Goal: Task Accomplishment & Management: Manage account settings

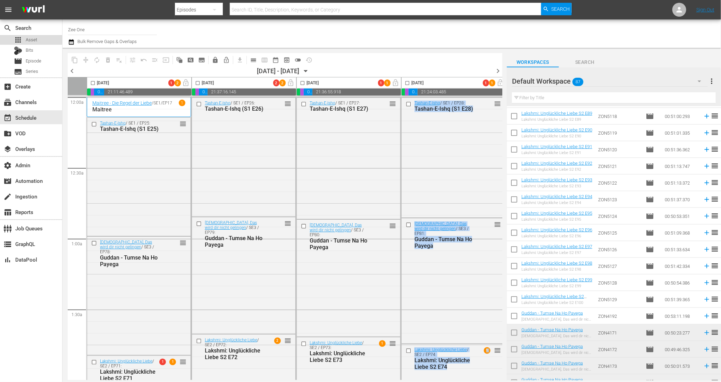
click at [47, 40] on div "apps Asset" at bounding box center [31, 40] width 62 height 10
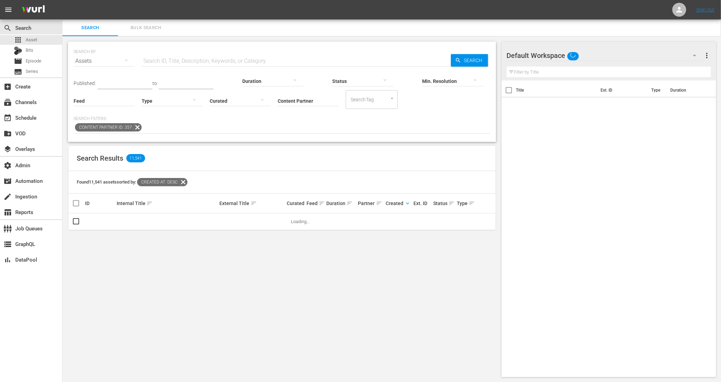
click at [142, 101] on div at bounding box center [172, 100] width 61 height 19
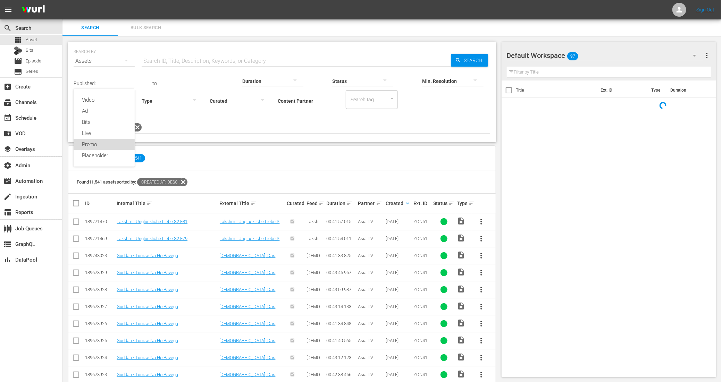
click at [101, 142] on div "Promo" at bounding box center [104, 144] width 61 height 11
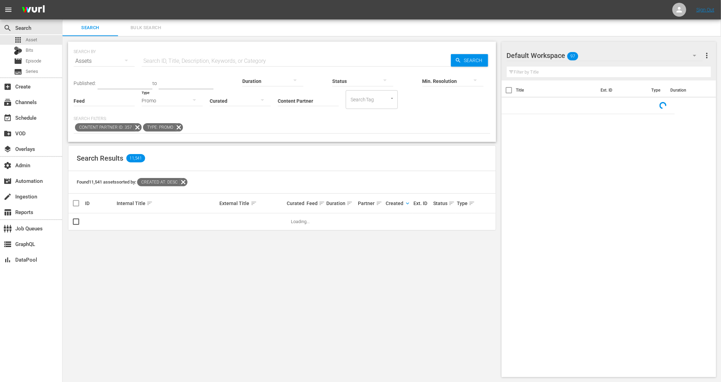
click at [177, 54] on input "text" at bounding box center [296, 61] width 309 height 17
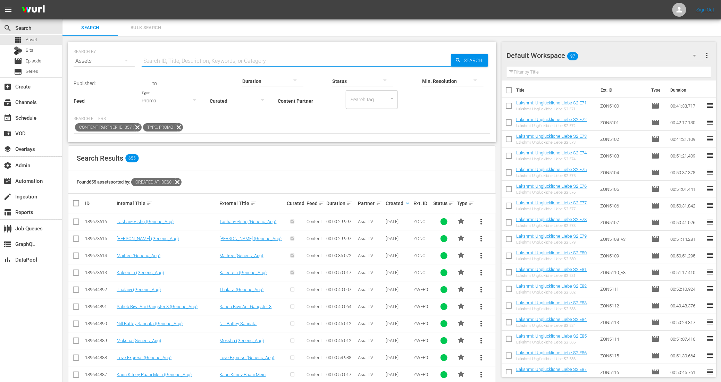
paste input "3AM: A Paranormal Experience"
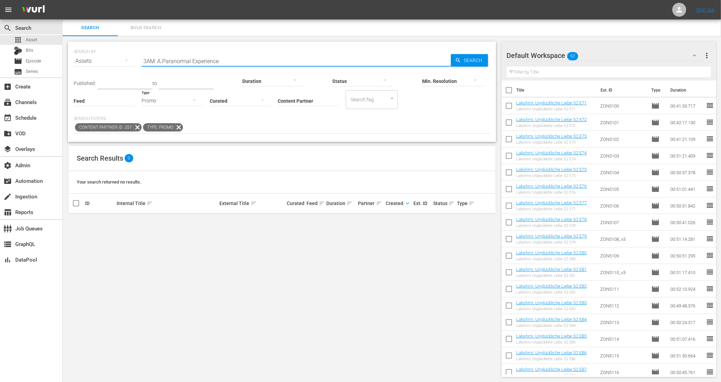
paste input "Enemmy"
drag, startPoint x: 225, startPoint y: 61, endPoint x: 120, endPoint y: 57, distance: 105.0
click at [120, 57] on div "SEARCH BY Search By Assets Search ID, Title, Description, Keywords, or Category…" at bounding box center [282, 56] width 417 height 25
drag, startPoint x: 173, startPoint y: 63, endPoint x: 106, endPoint y: 55, distance: 67.8
click at [106, 55] on div "SEARCH BY Search By Assets Search ID, Title, Description, Keywords, or Category…" at bounding box center [282, 56] width 417 height 25
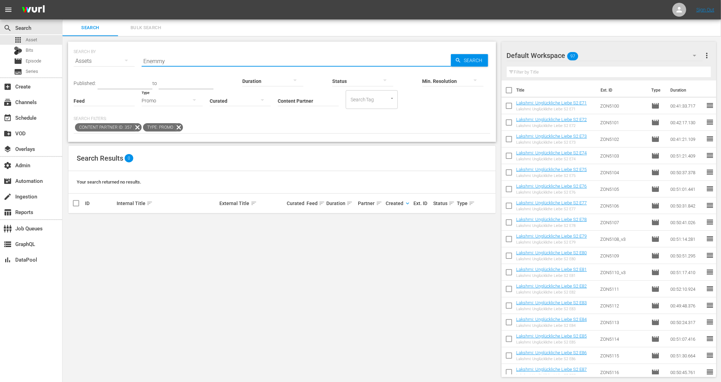
paste input "Jane Hoga Kya"
type input "Jane Hoga Kya"
click at [134, 126] on icon at bounding box center [137, 127] width 8 height 8
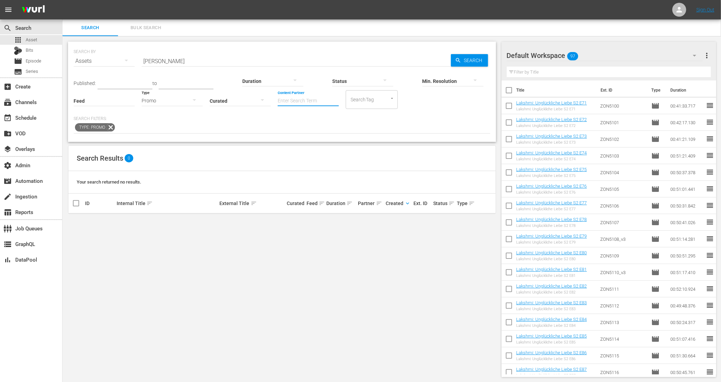
click at [278, 102] on input "Content Partner" at bounding box center [308, 101] width 61 height 25
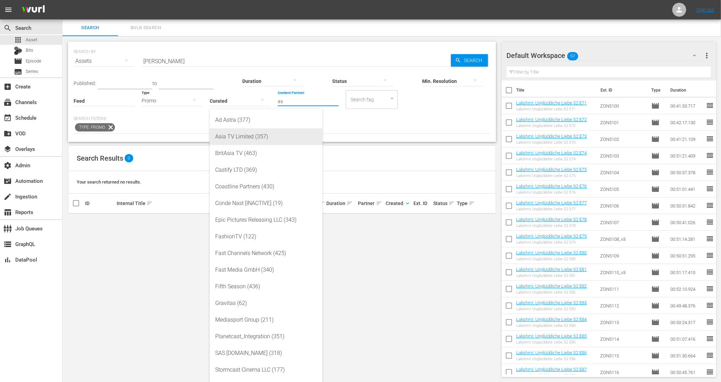
click at [240, 136] on div "Asia TV Limited (357)" at bounding box center [266, 136] width 102 height 17
type input "Asia TV Limited (357)"
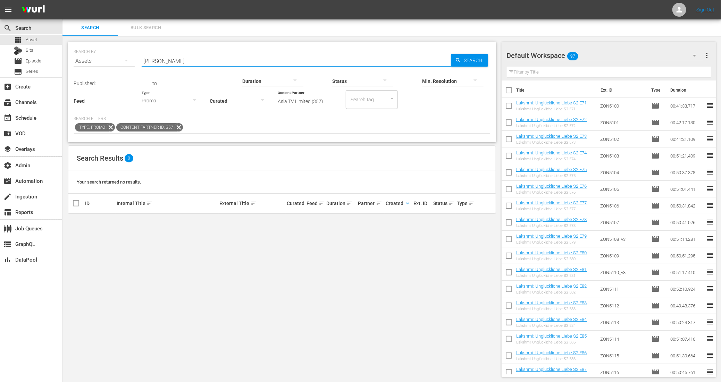
drag, startPoint x: 194, startPoint y: 60, endPoint x: 158, endPoint y: 58, distance: 36.9
click at [157, 59] on input "Jane Hoga Kya" at bounding box center [296, 61] width 309 height 17
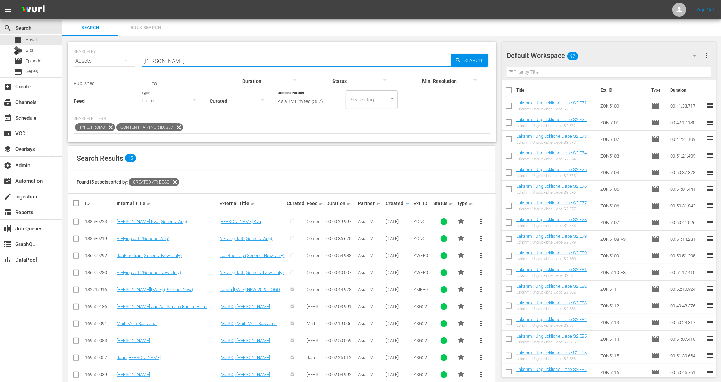
type input "Ja"
click at [482, 220] on span "more_vert" at bounding box center [481, 222] width 8 height 8
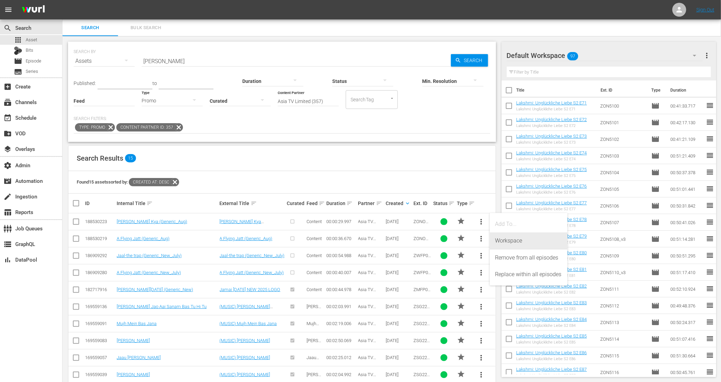
click at [508, 245] on div "Workspace" at bounding box center [528, 241] width 67 height 17
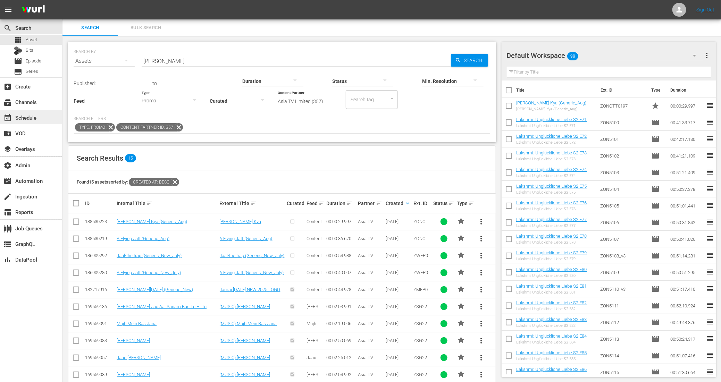
click at [28, 120] on div "event_available Schedule" at bounding box center [19, 117] width 39 height 6
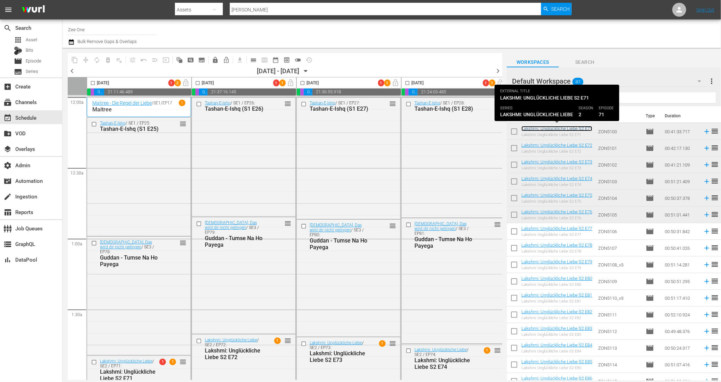
click at [542, 128] on link "Lakshmi: Unglückliche Liebe S2 E71" at bounding box center [556, 128] width 71 height 5
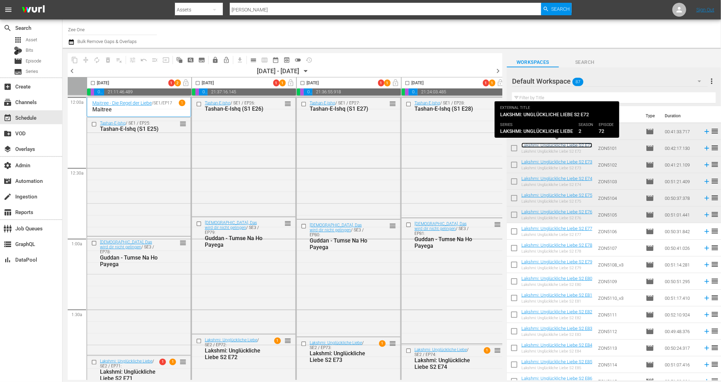
click at [542, 145] on link "Lakshmi: Unglückliche Liebe S2 E72" at bounding box center [556, 145] width 71 height 5
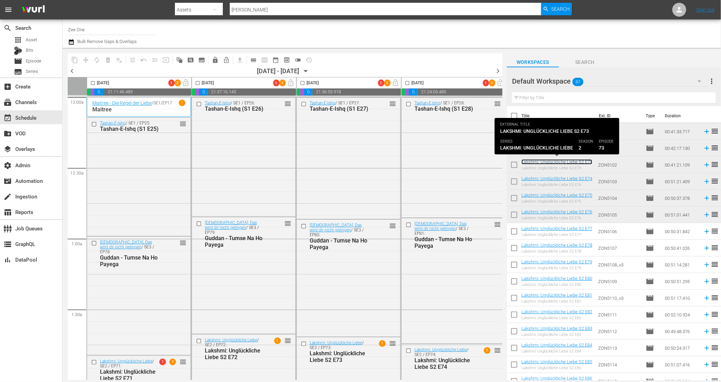
click at [542, 160] on link "Lakshmi: Unglückliche Liebe S2 E73" at bounding box center [556, 161] width 71 height 5
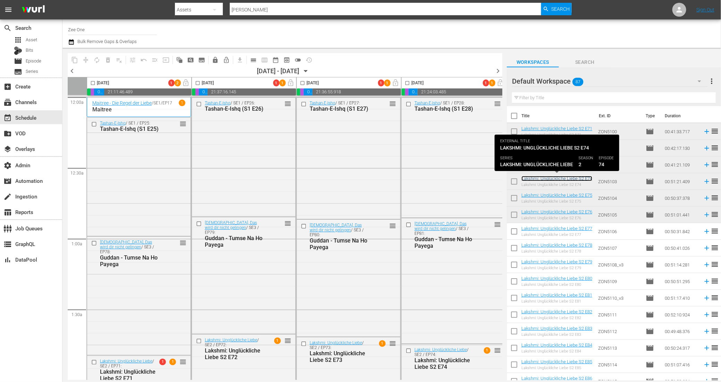
click at [538, 178] on link "Lakshmi: Unglückliche Liebe S2 E74" at bounding box center [556, 178] width 71 height 5
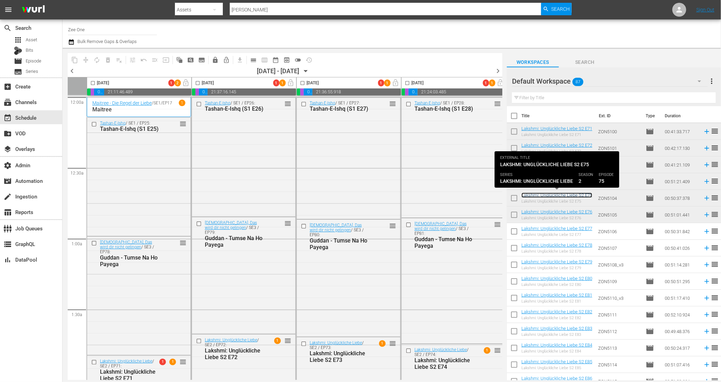
click at [535, 194] on link "Lakshmi: Unglückliche Liebe S2 E75" at bounding box center [556, 195] width 71 height 5
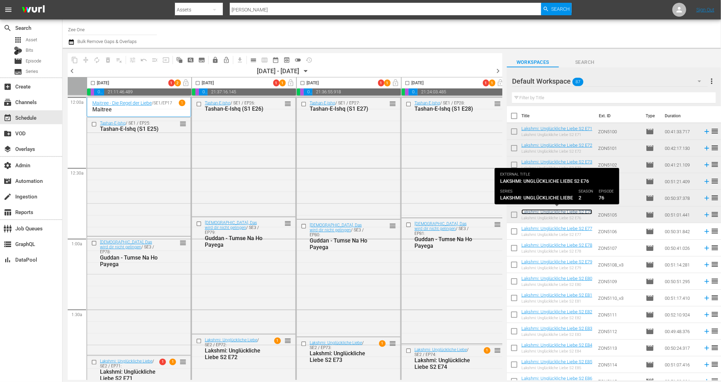
click at [535, 211] on link "Lakshmi: Unglückliche Liebe S2 E76" at bounding box center [556, 211] width 71 height 5
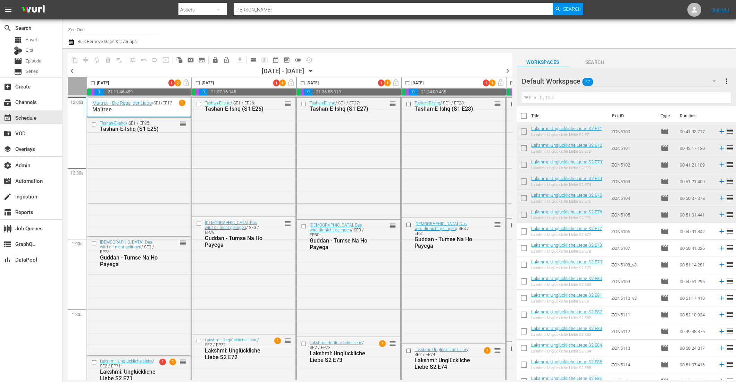
click at [560, 100] on input "text" at bounding box center [626, 97] width 209 height 11
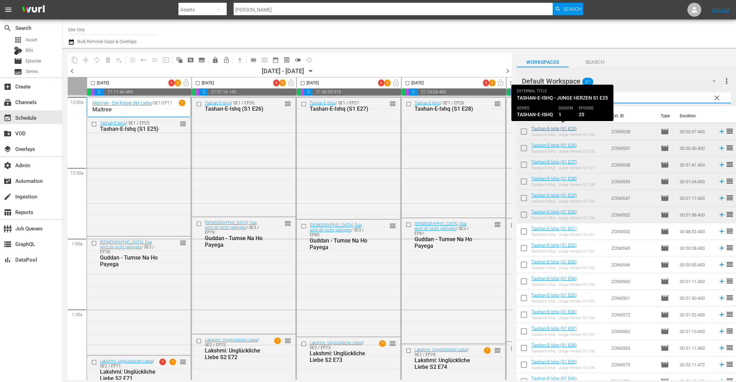
type input "tas"
click at [558, 128] on link "Tashan-E-Ishq (S1 E25)" at bounding box center [553, 128] width 45 height 5
click at [564, 129] on link "Tashan-E-Ishq (S1 E25)" at bounding box center [553, 128] width 45 height 5
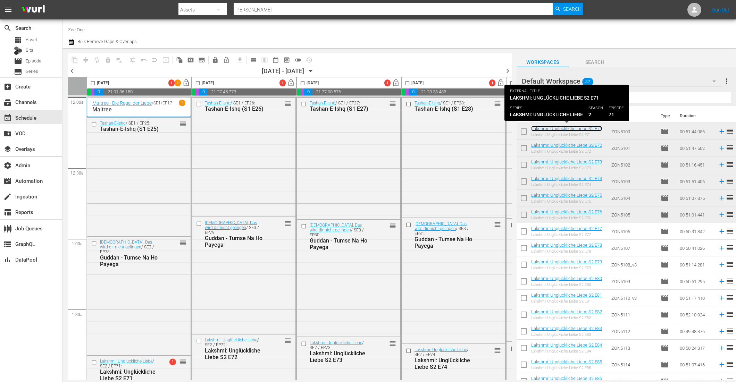
click at [555, 129] on link "Lakshmi: Unglückliche Liebe S2 E71" at bounding box center [566, 128] width 71 height 5
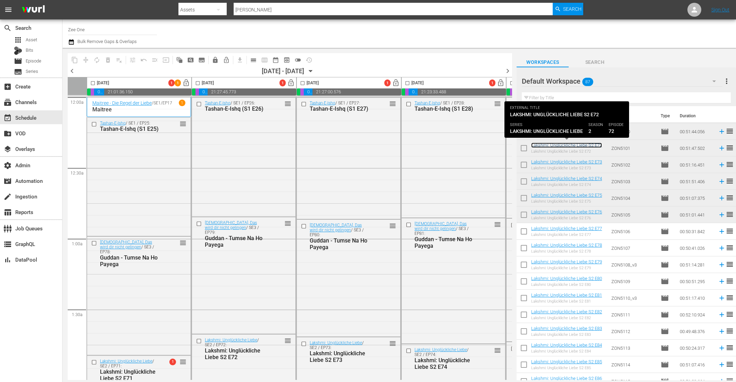
click at [550, 145] on link "Lakshmi: Unglückliche Liebe S2 E72" at bounding box center [566, 145] width 71 height 5
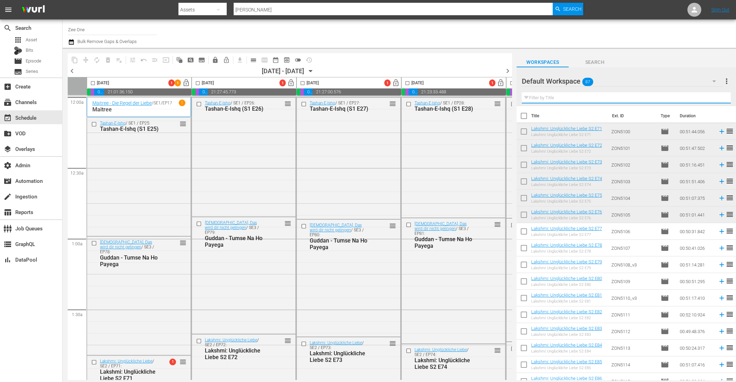
click at [546, 94] on input "text" at bounding box center [626, 97] width 209 height 11
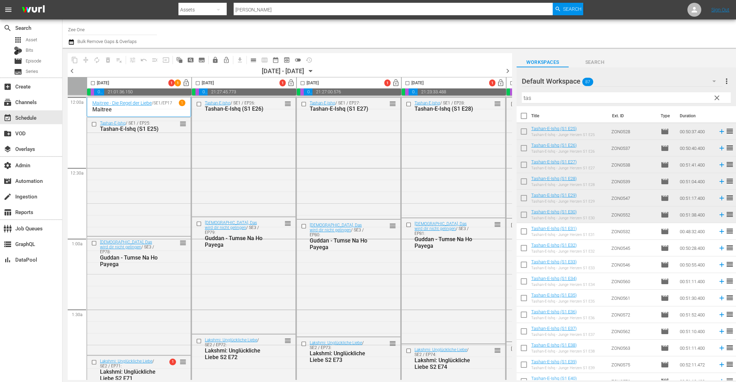
click at [559, 125] on td "Tashan-E-Ishq (S1 E25) Tashan-E-Ishq - Junge Herzen S1 E25" at bounding box center [569, 131] width 77 height 17
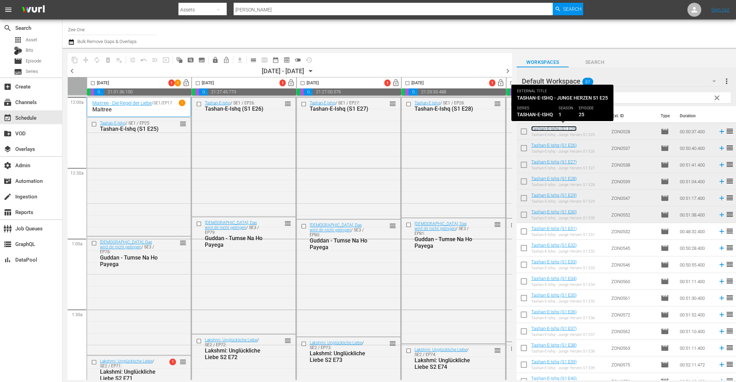
click at [554, 127] on link "Tashan-E-Ishq (S1 E25)" at bounding box center [553, 128] width 45 height 5
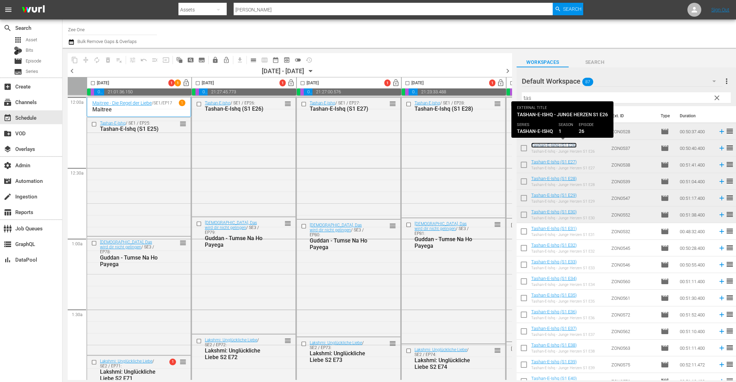
click at [551, 144] on link "Tashan-E-Ishq (S1 E26)" at bounding box center [553, 145] width 45 height 5
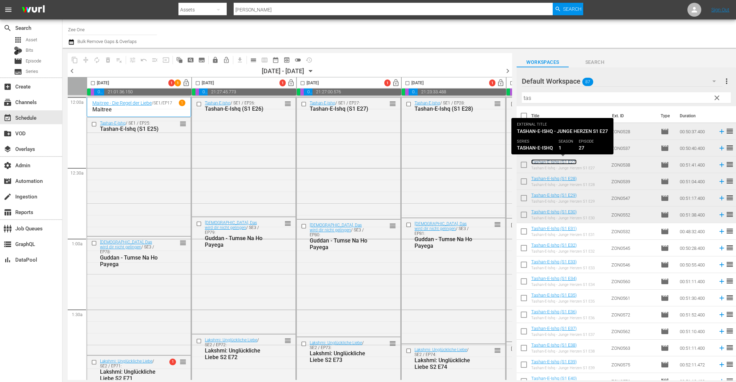
click at [551, 162] on link "Tashan-E-Ishq (S1 E27)" at bounding box center [553, 161] width 45 height 5
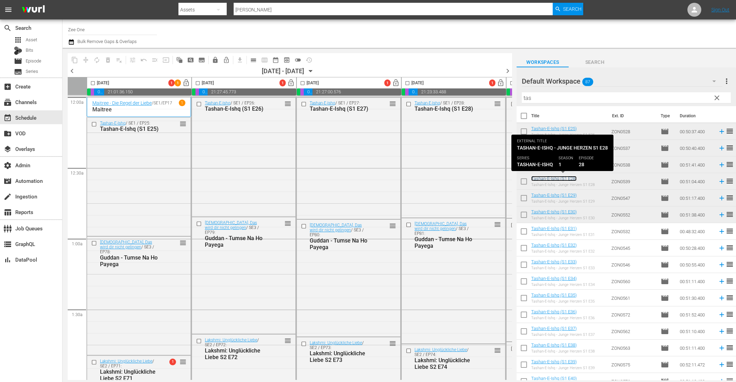
click at [549, 178] on link "Tashan-E-Ishq (S1 E28)" at bounding box center [553, 178] width 45 height 5
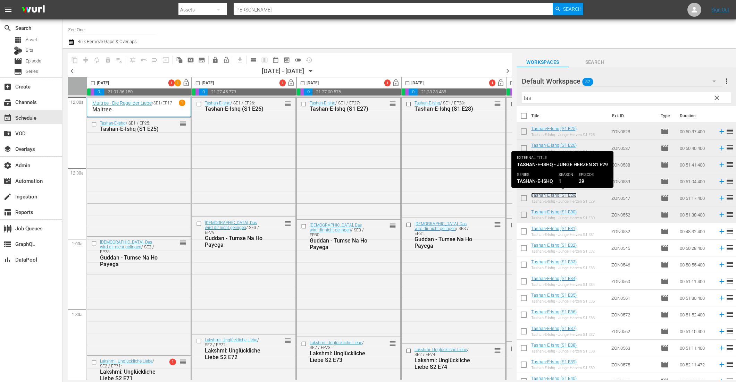
click at [548, 195] on link "Tashan-E-Ishq (S1 E29)" at bounding box center [553, 195] width 45 height 5
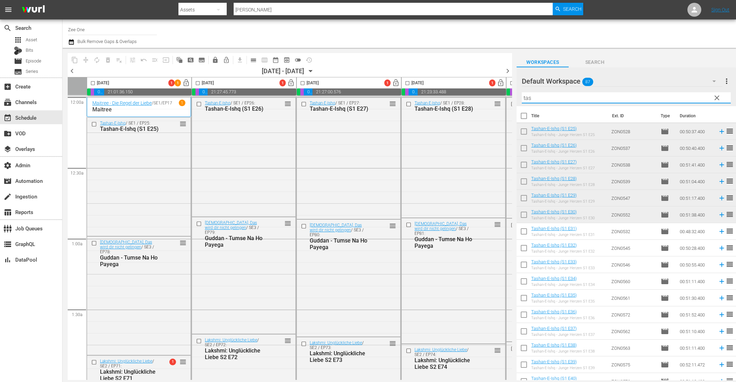
drag, startPoint x: 540, startPoint y: 98, endPoint x: 437, endPoint y: 83, distance: 103.5
click at [438, 83] on div "content_copy compress autorenew_outlined delete_forever_outlined playlist_remov…" at bounding box center [399, 214] width 674 height 333
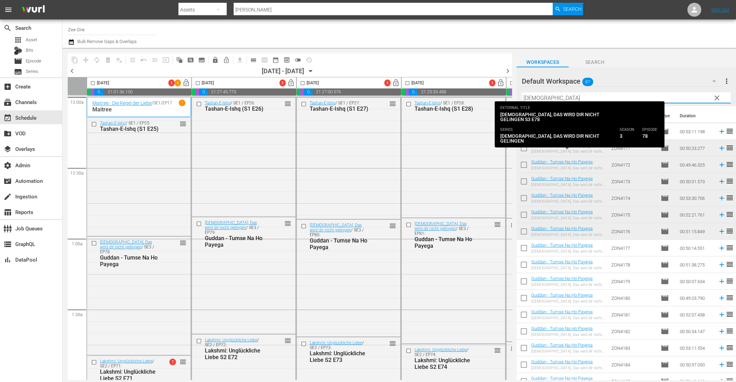
type input "gud"
click at [542, 144] on link "Guddan - Tumse Na Ho Payega" at bounding box center [561, 145] width 61 height 5
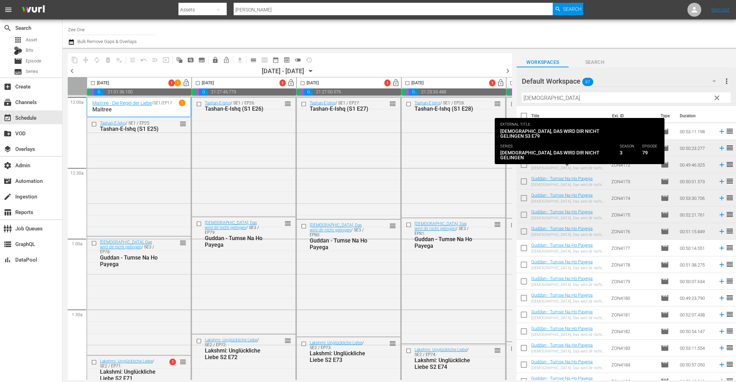
click at [542, 163] on link "Guddan - Tumse Na Ho Payega" at bounding box center [561, 161] width 61 height 5
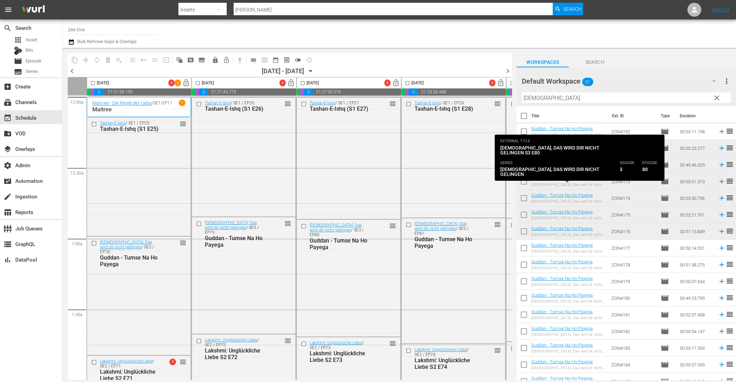
click at [542, 177] on link "Guddan - Tumse Na Ho Payega" at bounding box center [561, 178] width 61 height 5
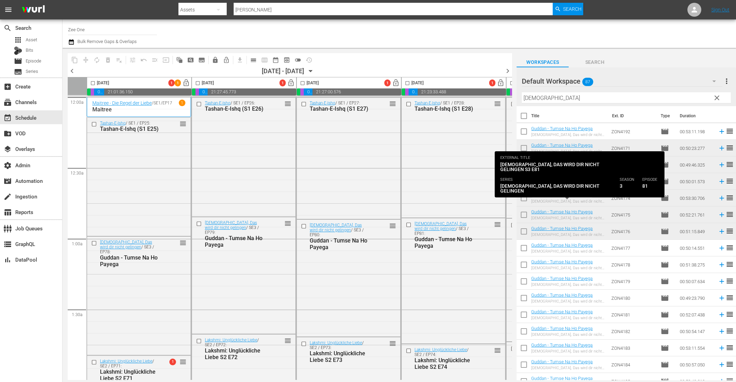
click at [542, 197] on link "Guddan - Tumse Na Ho Payega" at bounding box center [561, 195] width 61 height 5
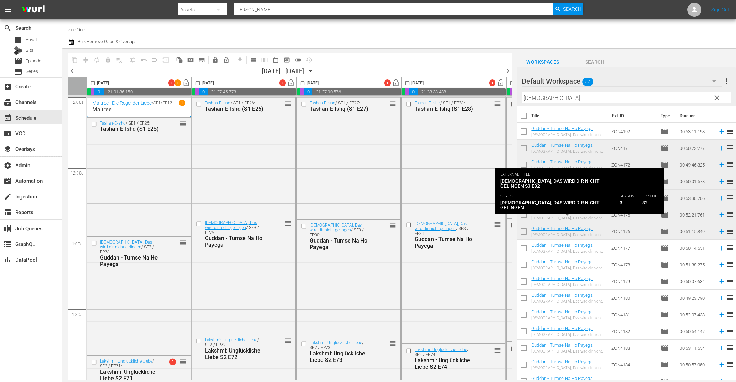
click at [542, 210] on link "Guddan - Tumse Na Ho Payega" at bounding box center [561, 211] width 61 height 5
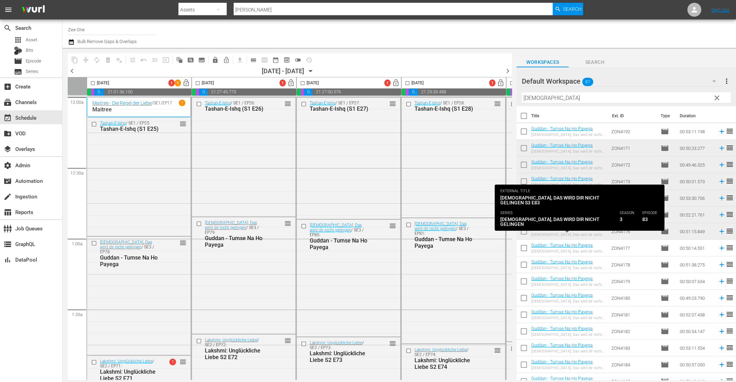
click at [540, 229] on link "Guddan - Tumse Na Ho Payega" at bounding box center [561, 228] width 61 height 5
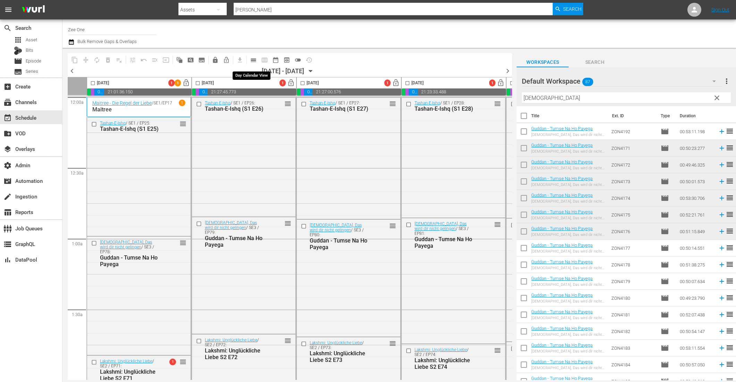
click at [254, 61] on span "calendar_view_day_outlined" at bounding box center [253, 60] width 7 height 7
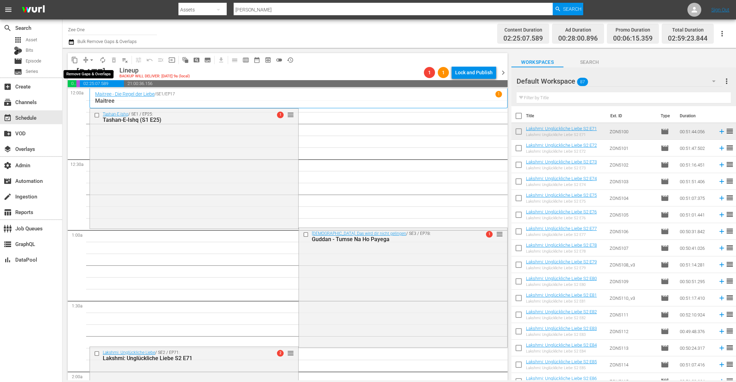
click at [89, 59] on span "arrow_drop_down" at bounding box center [91, 60] width 7 height 7
click at [97, 97] on li "Align to End of Previous Day" at bounding box center [92, 96] width 73 height 11
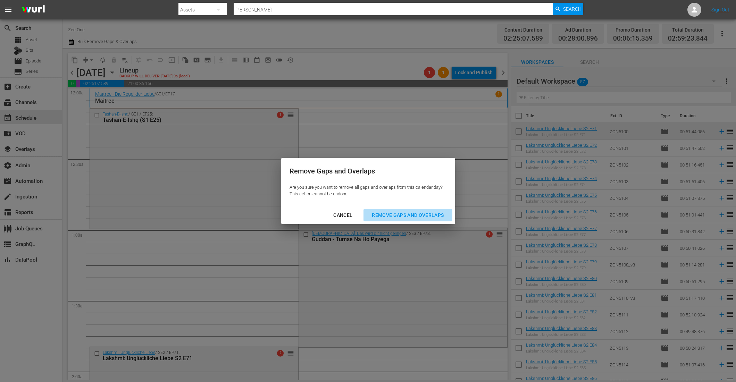
click at [427, 214] on div "Remove Gaps and Overlaps" at bounding box center [407, 215] width 83 height 9
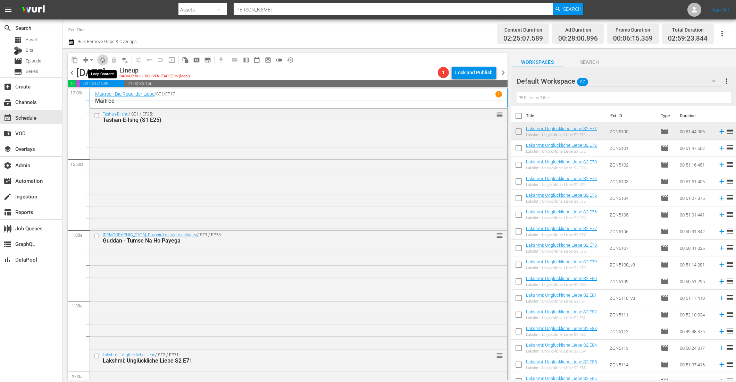
click at [104, 60] on span "autorenew_outlined" at bounding box center [102, 60] width 7 height 7
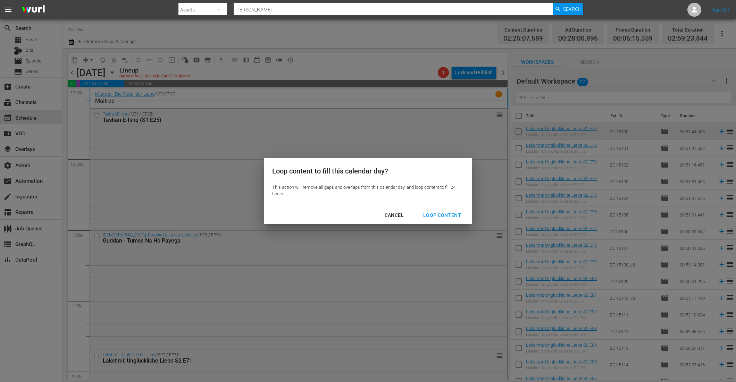
click at [458, 218] on div "Loop Content" at bounding box center [442, 215] width 49 height 9
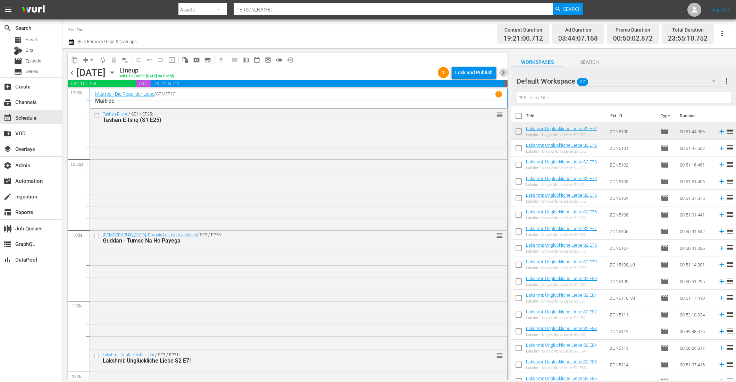
click at [502, 75] on span "chevron_right" at bounding box center [503, 72] width 9 height 9
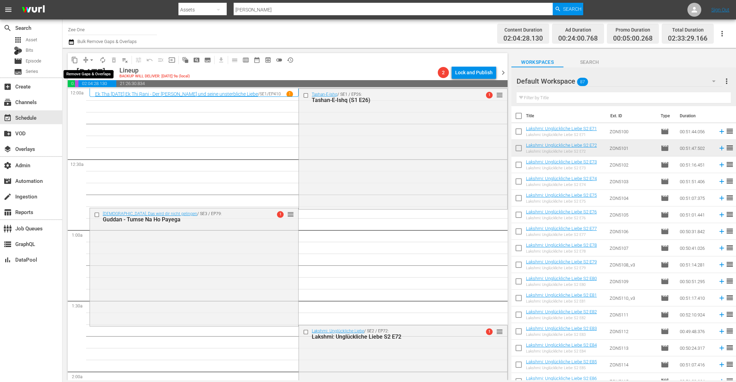
click at [90, 58] on span "arrow_drop_down" at bounding box center [91, 60] width 7 height 7
click at [90, 95] on li "Align to End of Previous Day" at bounding box center [92, 96] width 73 height 11
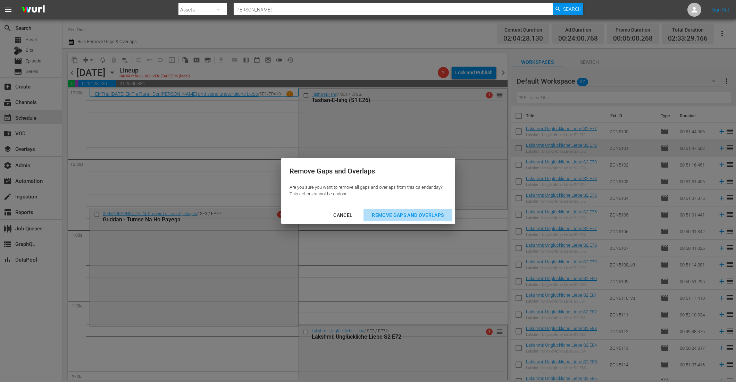
click at [395, 210] on button "Remove Gaps and Overlaps" at bounding box center [407, 215] width 89 height 13
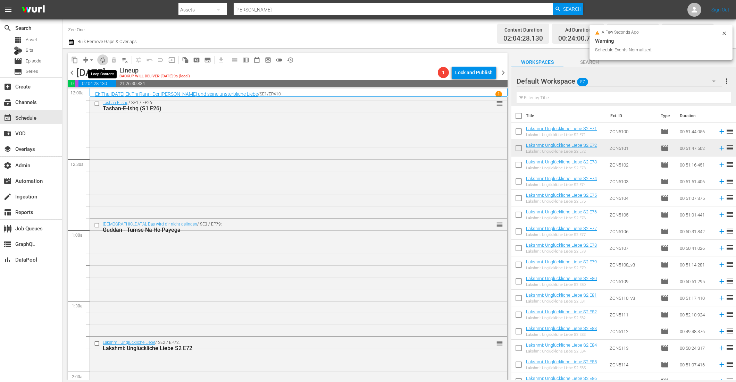
click at [102, 61] on span "autorenew_outlined" at bounding box center [102, 60] width 7 height 7
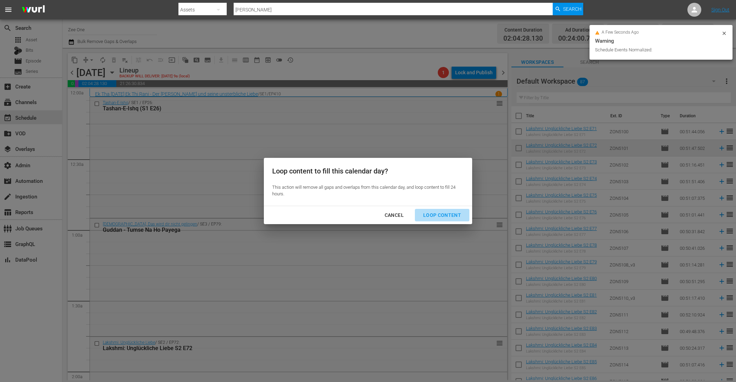
click at [446, 215] on div "Loop Content" at bounding box center [442, 215] width 49 height 9
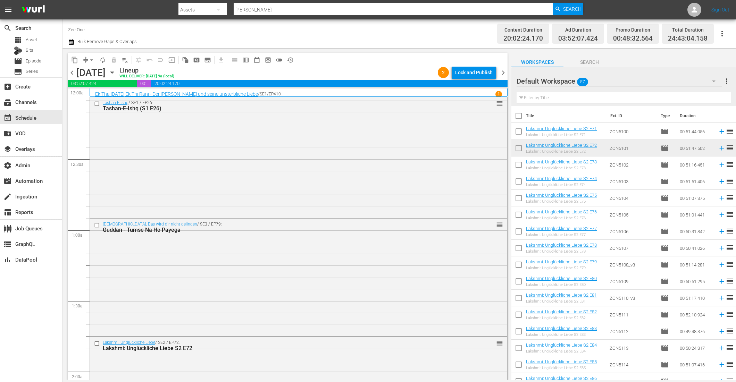
click at [502, 72] on span "chevron_right" at bounding box center [503, 72] width 9 height 9
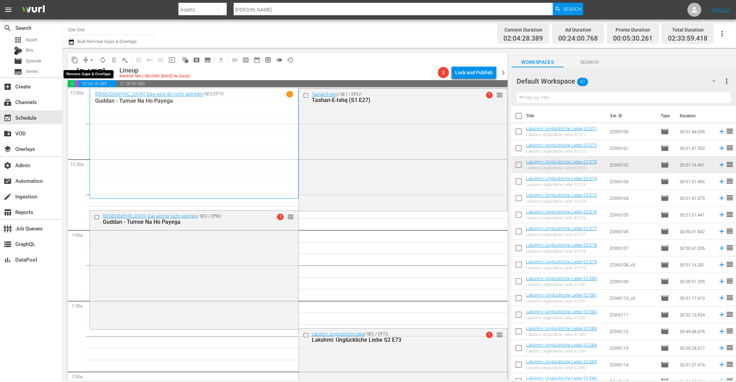
click at [91, 57] on span "arrow_drop_down" at bounding box center [91, 60] width 7 height 7
click at [94, 100] on li "Align to End of Previous Day" at bounding box center [92, 96] width 73 height 11
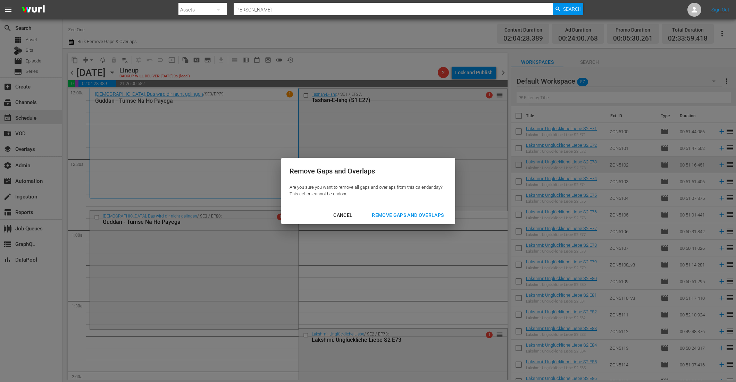
click at [390, 216] on div "Remove Gaps and Overlaps" at bounding box center [407, 215] width 83 height 9
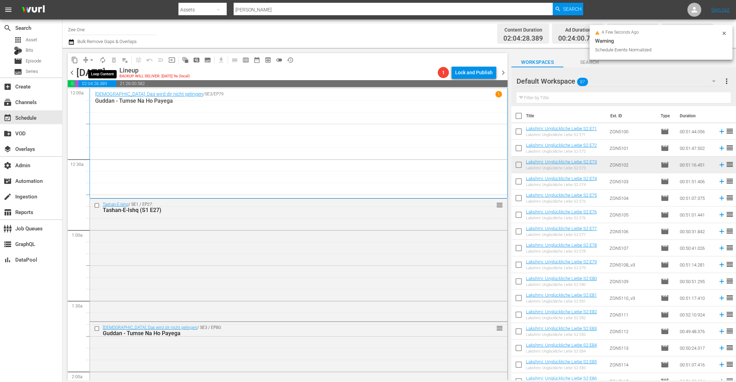
click at [103, 60] on span "autorenew_outlined" at bounding box center [102, 60] width 7 height 7
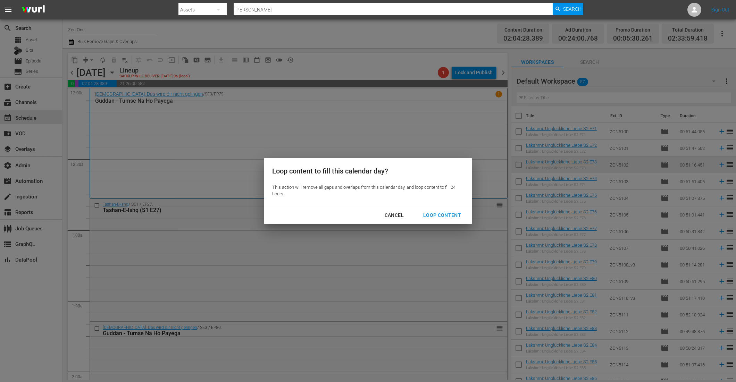
click at [447, 217] on div "Loop Content" at bounding box center [442, 215] width 49 height 9
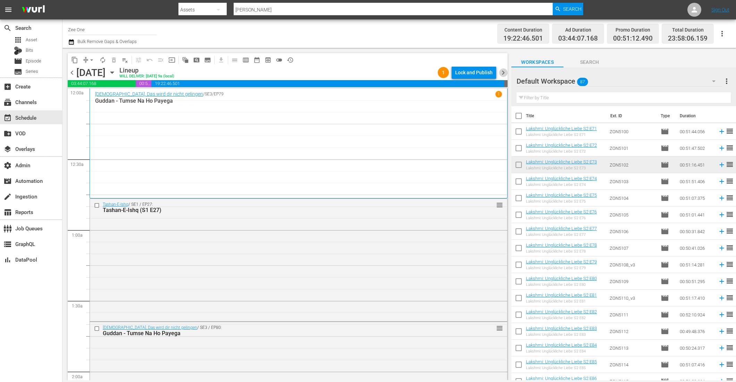
click at [502, 74] on span "chevron_right" at bounding box center [503, 72] width 9 height 9
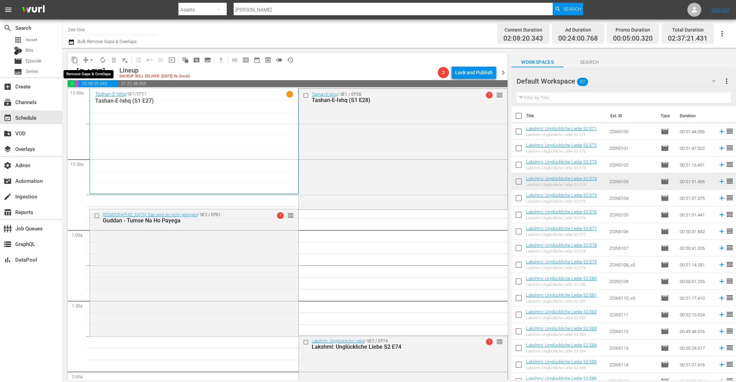
click at [91, 60] on span "arrow_drop_down" at bounding box center [91, 60] width 7 height 7
click at [109, 100] on li "Align to End of Previous Day" at bounding box center [92, 96] width 73 height 11
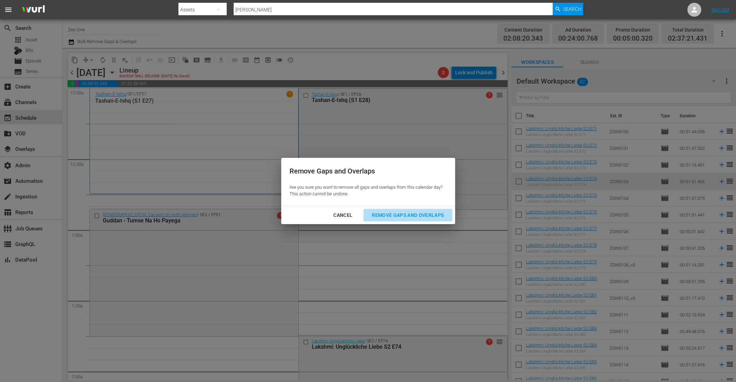
click at [390, 217] on div "Remove Gaps and Overlaps" at bounding box center [407, 215] width 83 height 9
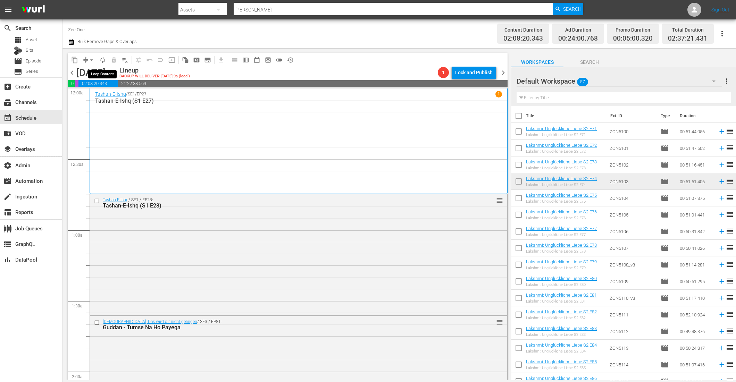
click at [101, 61] on span "autorenew_outlined" at bounding box center [102, 60] width 7 height 7
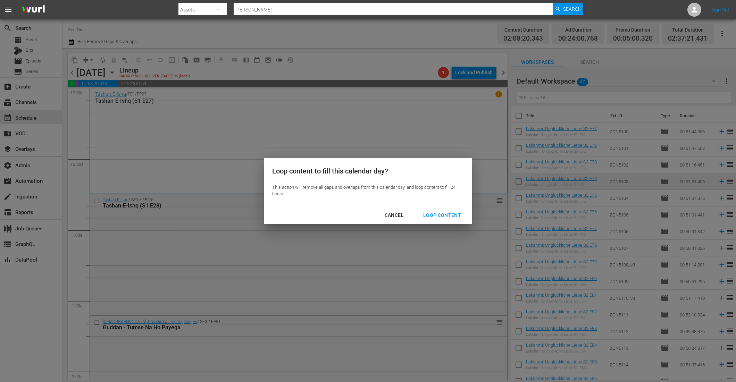
click at [446, 215] on div "Loop Content" at bounding box center [442, 215] width 49 height 9
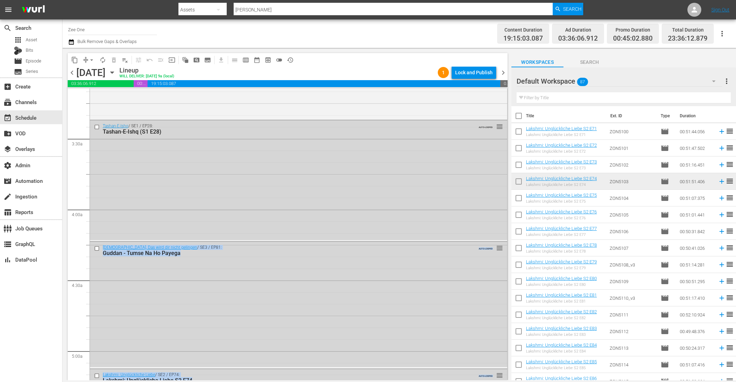
drag, startPoint x: 358, startPoint y: 197, endPoint x: 317, endPoint y: 410, distance: 216.7
click at [317, 382] on html "menu Search By Assets Search ID, Title, Description, Keywords, or Category Ja S…" at bounding box center [368, 191] width 736 height 382
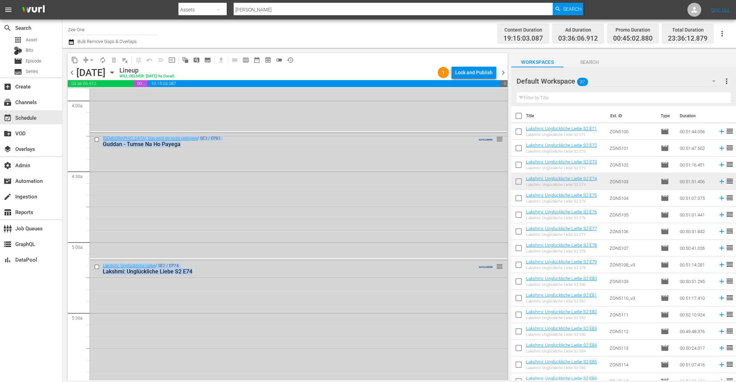
click at [504, 73] on span "chevron_right" at bounding box center [503, 72] width 9 height 9
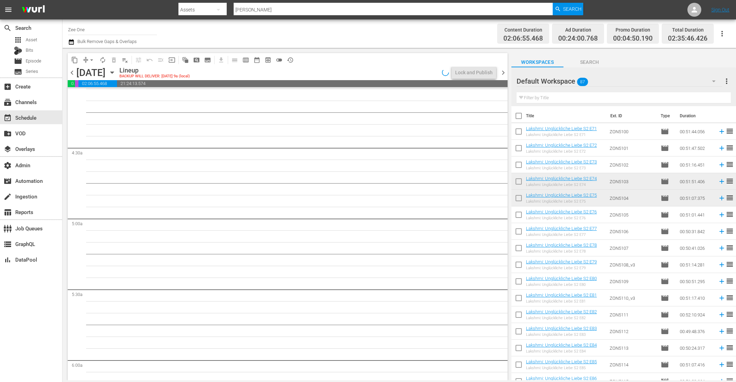
scroll to position [554, 0]
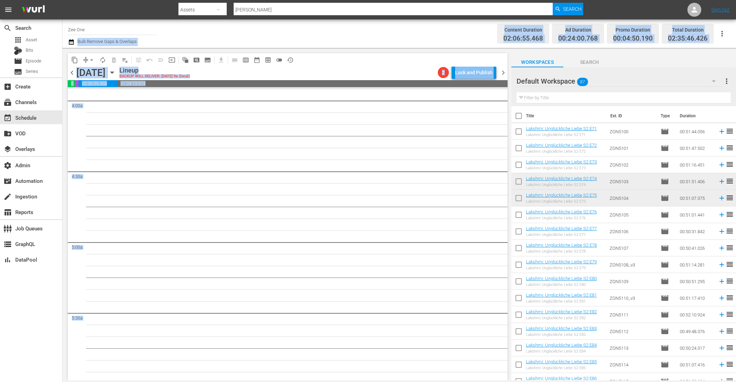
drag, startPoint x: 185, startPoint y: 115, endPoint x: 184, endPoint y: 24, distance: 91.3
click at [184, 23] on div "Channel Title Zee One Bulk Remove Gaps & Overlaps Content Duration 02:06:55.468…" at bounding box center [399, 199] width 674 height 361
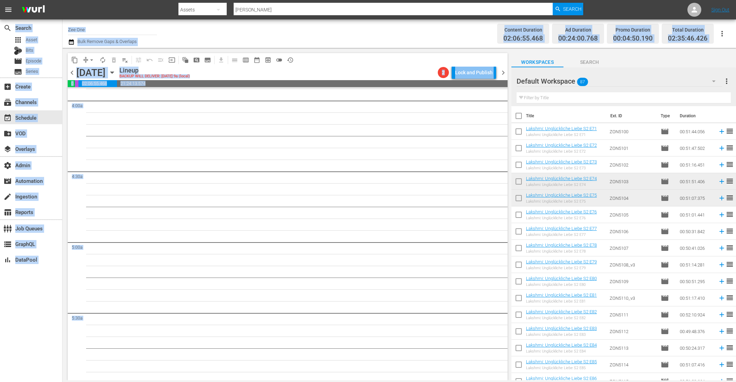
drag, startPoint x: 208, startPoint y: 144, endPoint x: 231, endPoint y: -3, distance: 148.6
click at [231, 0] on html "menu Search By Assets Search ID, Title, Description, Keywords, or Category Ja S…" at bounding box center [368, 191] width 736 height 382
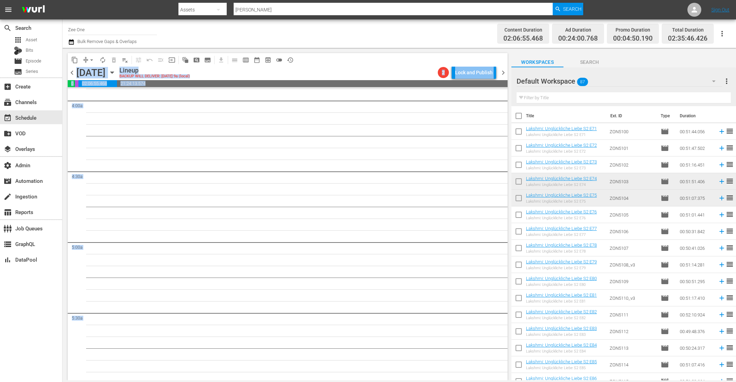
drag, startPoint x: 321, startPoint y: 177, endPoint x: 331, endPoint y: 50, distance: 127.8
click at [331, 50] on div "content_copy compress arrow_drop_down autorenew_outlined delete_forever_outline…" at bounding box center [285, 214] width 447 height 333
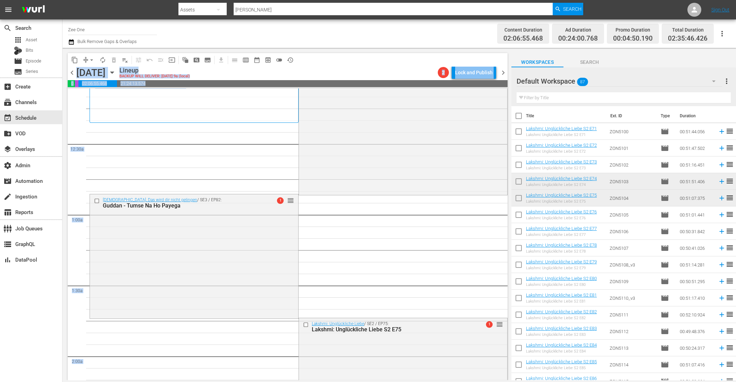
scroll to position [0, 0]
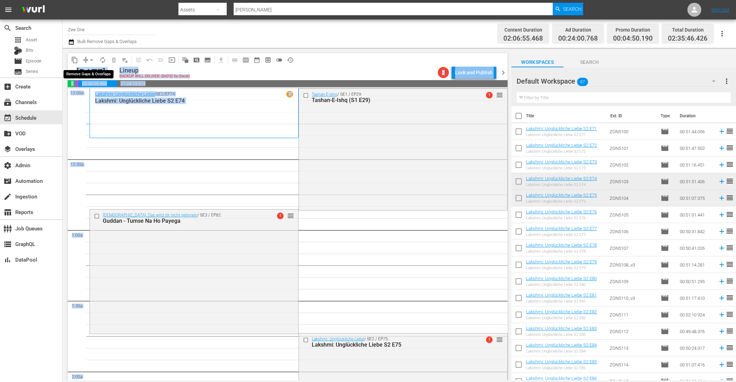
click at [89, 61] on span "arrow_drop_down" at bounding box center [91, 60] width 7 height 7
click at [92, 98] on li "Align to End of Previous Day" at bounding box center [92, 96] width 73 height 11
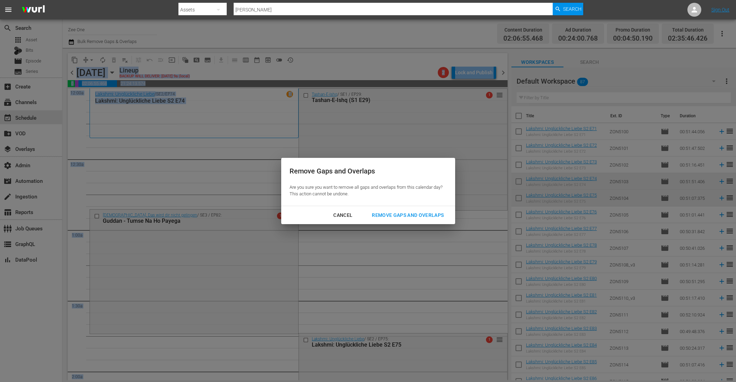
click at [407, 214] on div "Remove Gaps and Overlaps" at bounding box center [407, 215] width 83 height 9
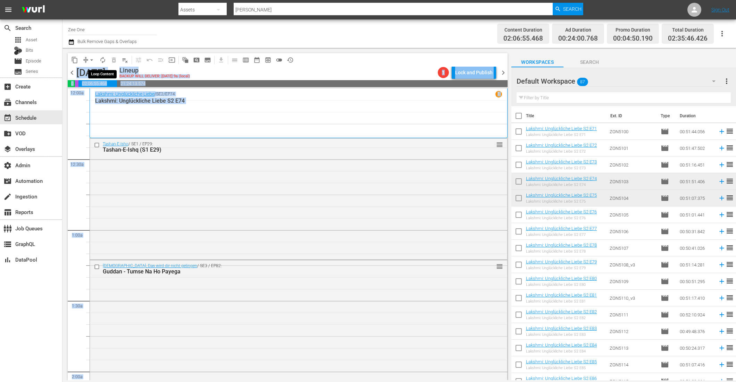
click at [103, 60] on span "autorenew_outlined" at bounding box center [102, 60] width 7 height 7
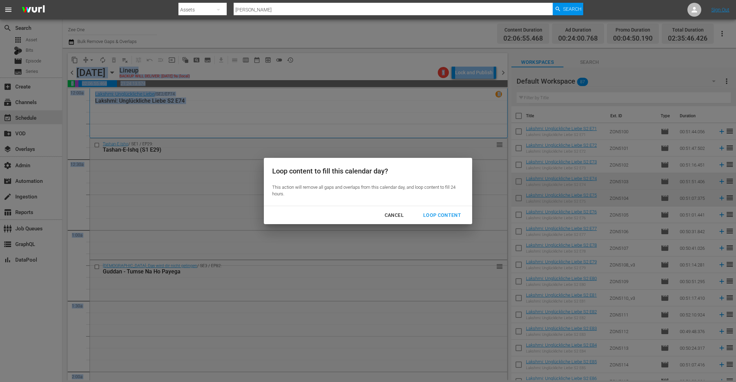
click at [457, 215] on div "Loop Content" at bounding box center [442, 215] width 49 height 9
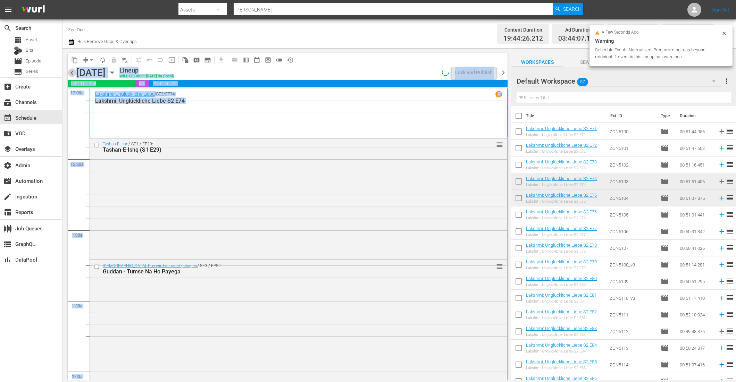
click at [71, 73] on span "chevron_left" at bounding box center [72, 72] width 9 height 9
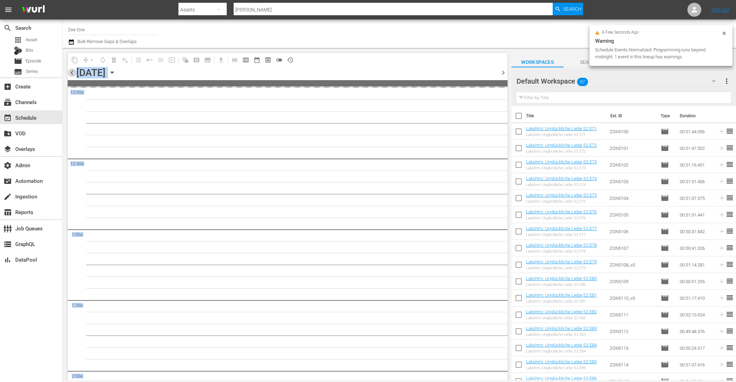
click at [71, 73] on span "chevron_left" at bounding box center [72, 72] width 9 height 9
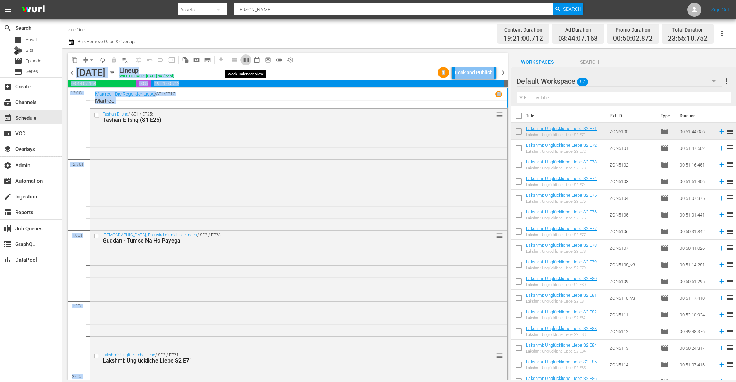
click at [244, 61] on span "calendar_view_week_outlined" at bounding box center [245, 60] width 7 height 7
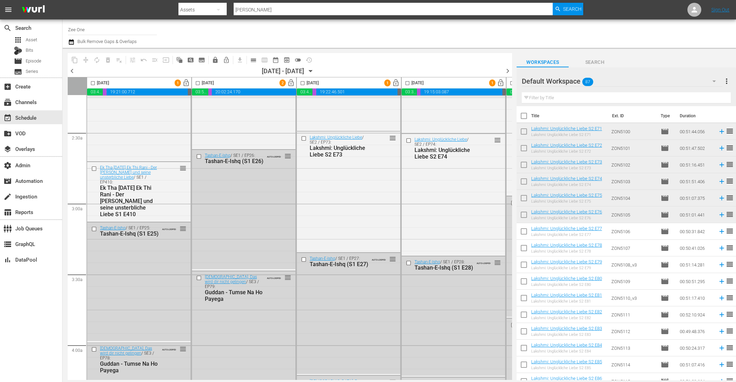
scroll to position [321, 0]
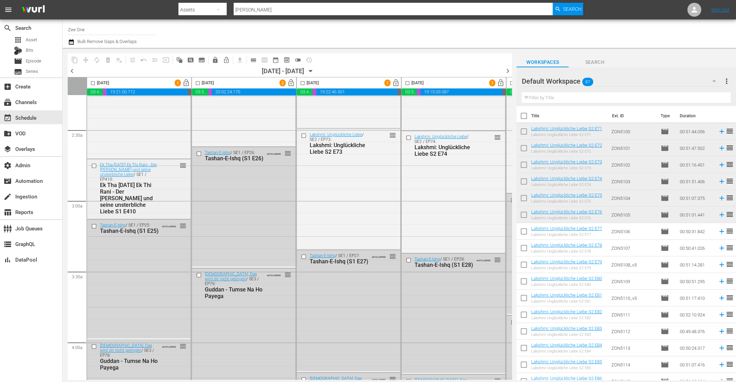
click at [94, 164] on input "checkbox" at bounding box center [94, 166] width 7 height 6
click at [256, 57] on span "calendar_view_day_outlined" at bounding box center [253, 60] width 7 height 7
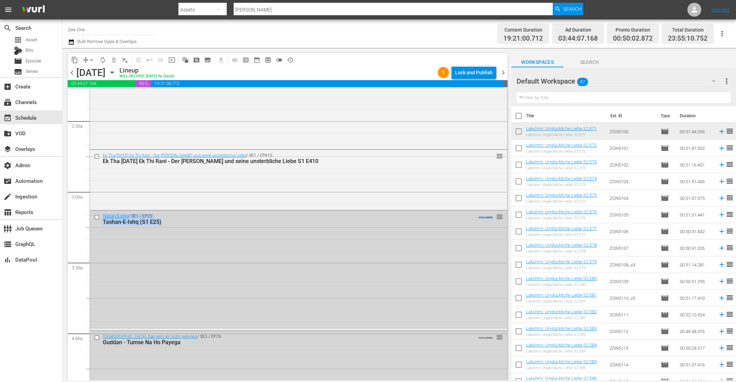
drag, startPoint x: 279, startPoint y: 310, endPoint x: 274, endPoint y: 390, distance: 80.0
click at [274, 382] on html "menu Search By Assets Search ID, Title, Description, Keywords, or Category Ja S…" at bounding box center [368, 191] width 736 height 382
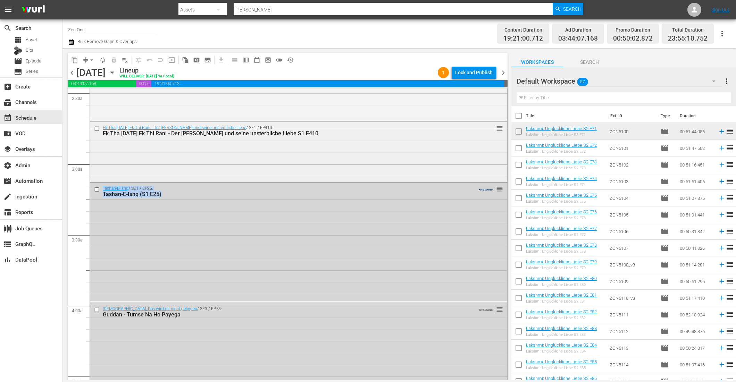
click at [98, 129] on input "checkbox" at bounding box center [97, 129] width 7 height 6
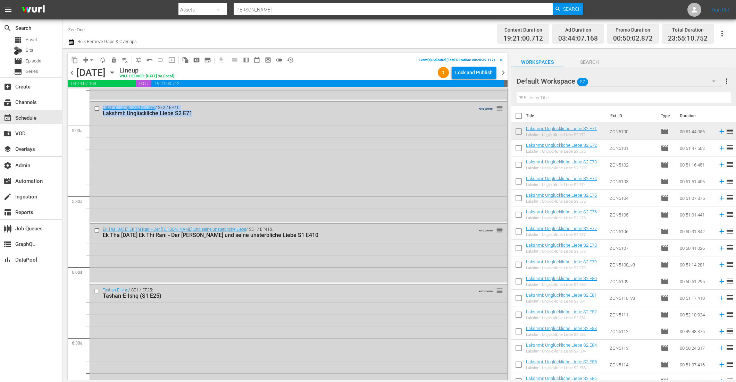
scroll to position [775, 0]
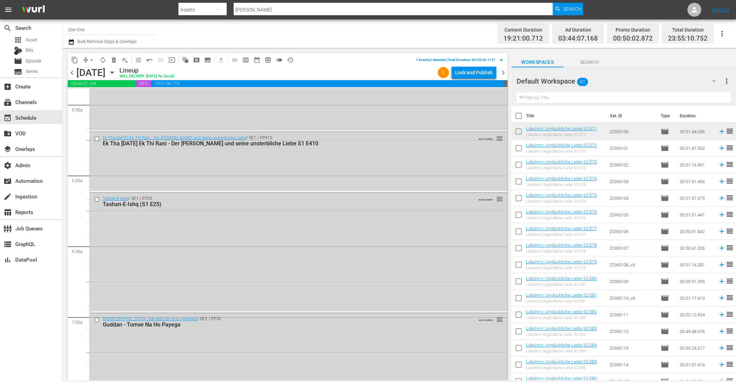
drag, startPoint x: 176, startPoint y: 287, endPoint x: 184, endPoint y: 393, distance: 106.9
click at [184, 382] on html "menu Search By Assets Search ID, Title, Description, Keywords, or Category Ja S…" at bounding box center [368, 191] width 736 height 382
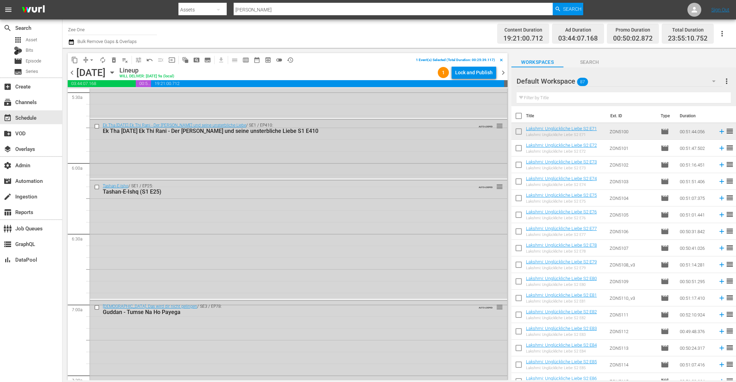
click at [96, 126] on input "checkbox" at bounding box center [97, 127] width 7 height 6
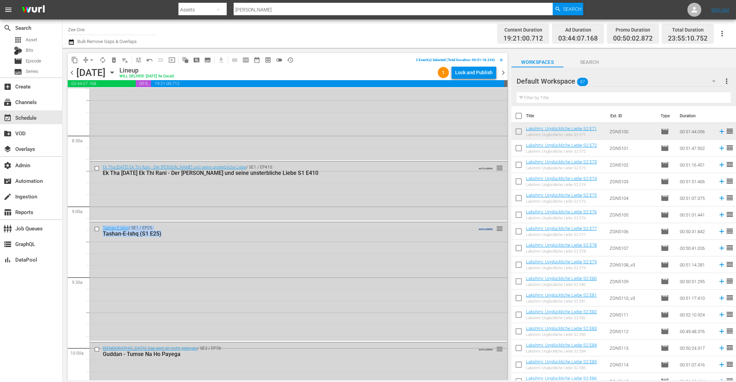
scroll to position [1273, 0]
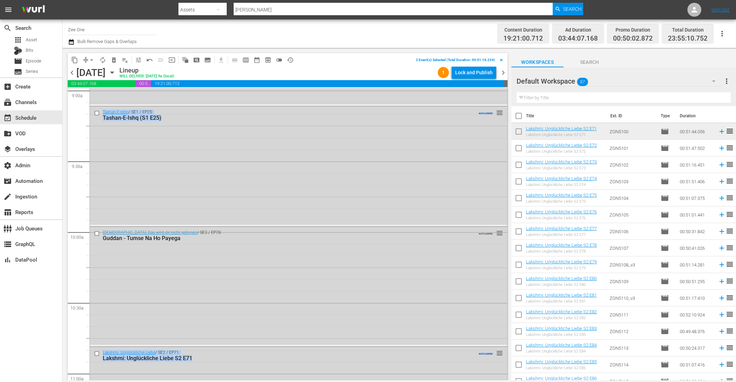
drag, startPoint x: 203, startPoint y: 303, endPoint x: 206, endPoint y: 398, distance: 94.8
click at [206, 382] on html "menu Search By Assets Search ID, Title, Description, Keywords, or Category Ja S…" at bounding box center [368, 191] width 736 height 382
drag, startPoint x: 181, startPoint y: 141, endPoint x: 181, endPoint y: 127, distance: 13.9
click at [181, 127] on div "Tashan-E-Ishq / SE1 / EP25: Tashan-E-Ishq (S1 E25) AUTO-LOOPED reorder" at bounding box center [298, 166] width 417 height 119
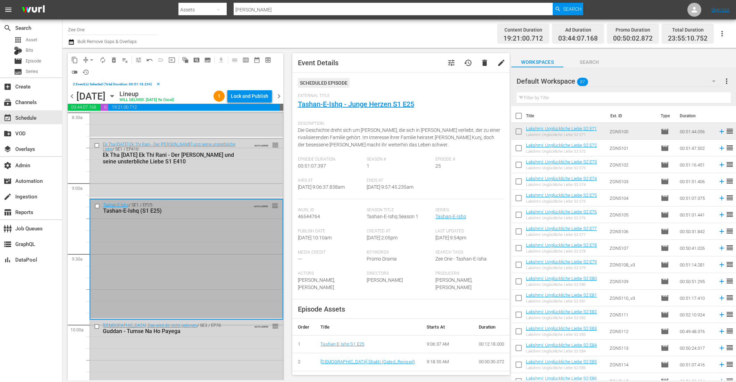
scroll to position [1203, 0]
click at [97, 145] on input "checkbox" at bounding box center [97, 146] width 7 height 6
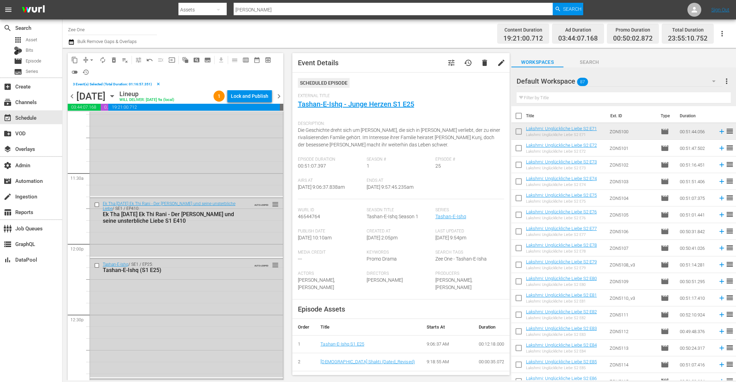
scroll to position [1585, 0]
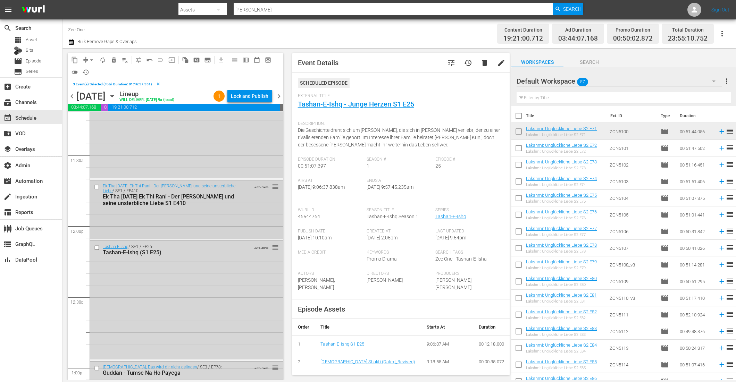
click at [100, 188] on input "checkbox" at bounding box center [97, 187] width 7 height 6
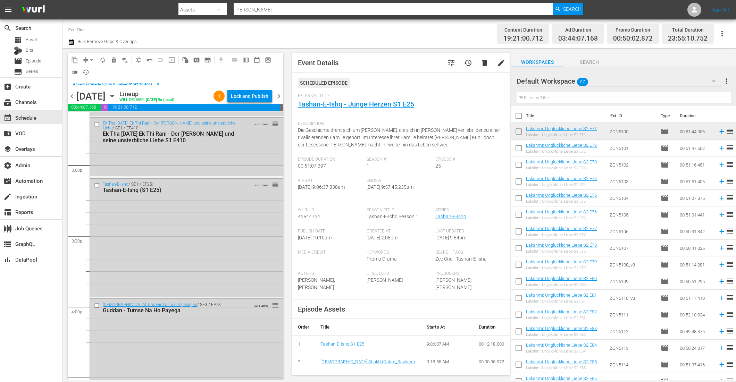
scroll to position [2054, 0]
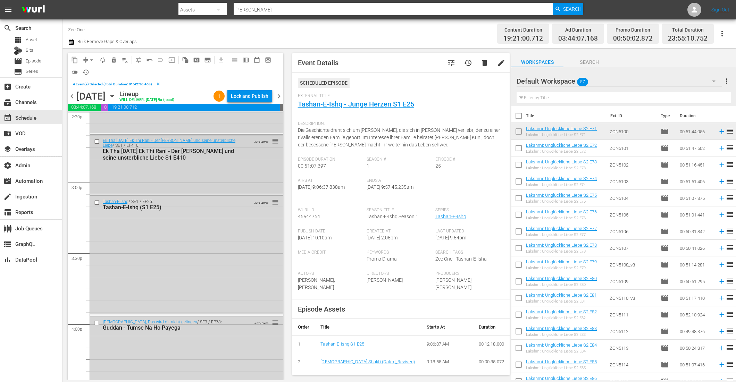
click at [96, 142] on input "checkbox" at bounding box center [97, 142] width 7 height 6
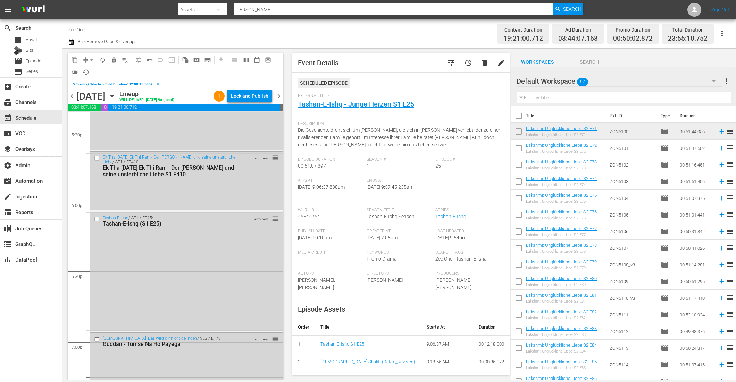
scroll to position [2488, 0]
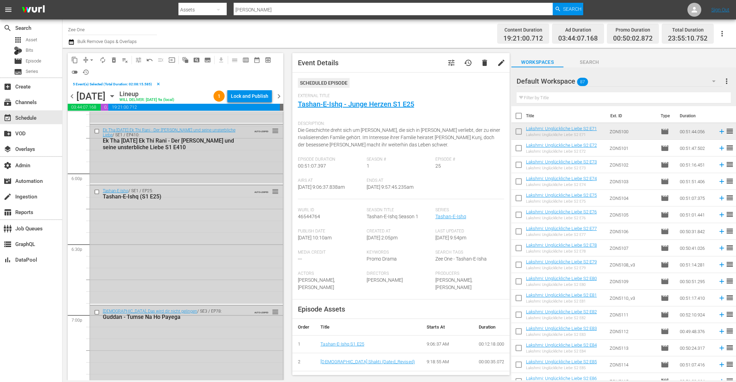
click at [99, 131] on input "checkbox" at bounding box center [97, 131] width 7 height 6
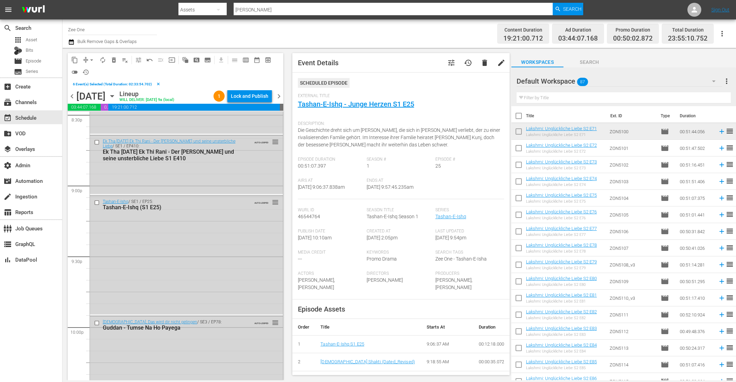
scroll to position [2904, 0]
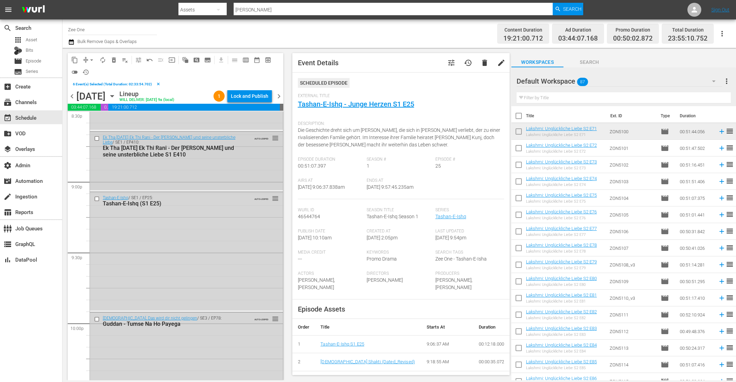
click at [97, 139] on input "checkbox" at bounding box center [97, 138] width 7 height 6
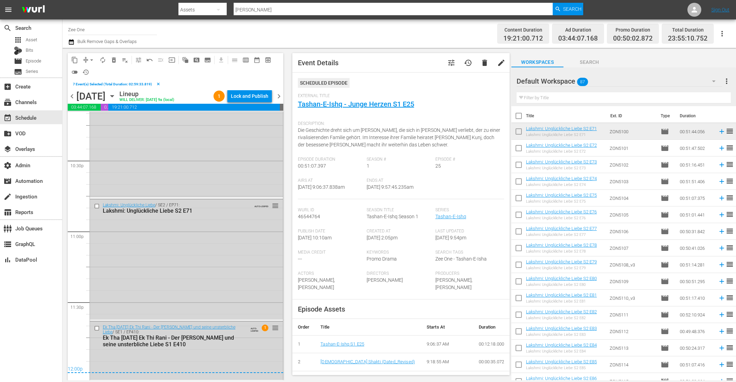
scroll to position [3139, 0]
click at [112, 59] on span "delete_forever_outlined" at bounding box center [113, 60] width 7 height 7
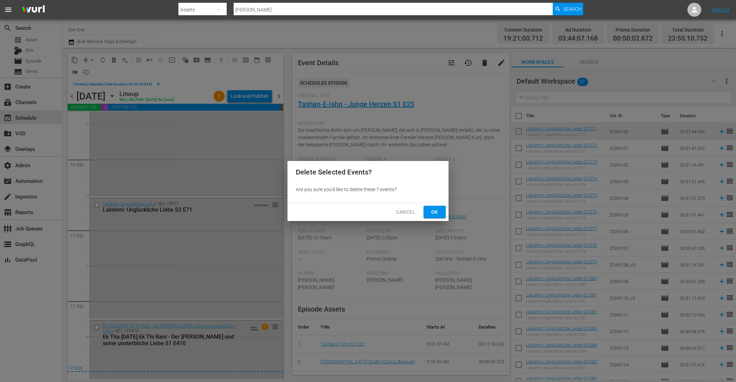
click at [438, 212] on span "Ok" at bounding box center [434, 212] width 11 height 9
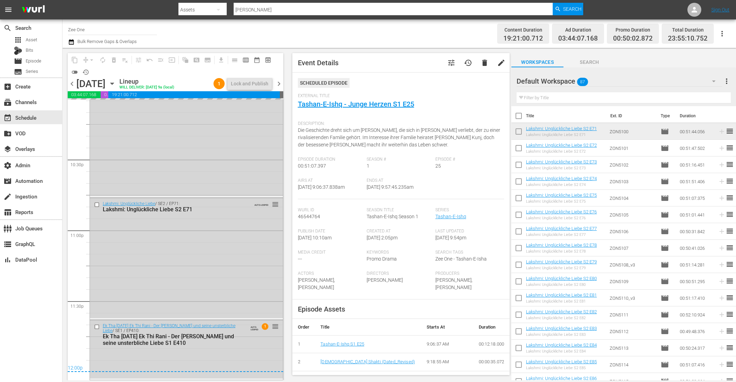
scroll to position [3127, 0]
click at [223, 350] on div "Ek Tha Raja Ek Thi Rani - Der König und seine unsterbliche Liebe / SE1 / EP410:…" at bounding box center [186, 350] width 193 height 58
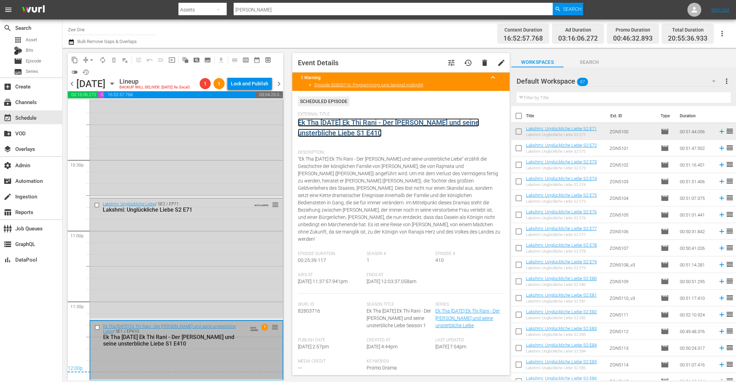
click at [334, 119] on link "Ek Tha Raja Ek Thi Rani - Der König und seine unsterbliche Liebe S1 E410" at bounding box center [388, 127] width 181 height 19
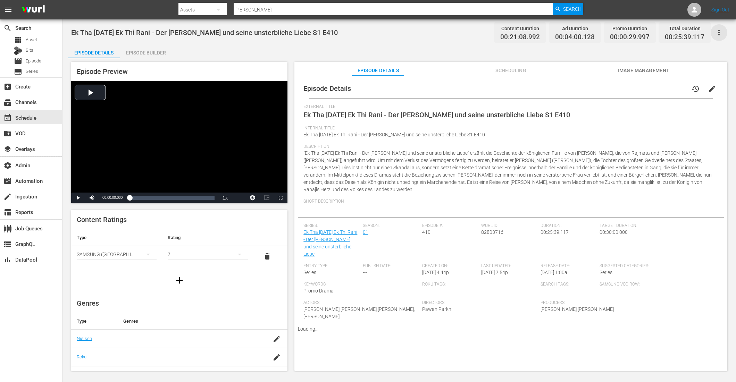
click at [717, 33] on icon "button" at bounding box center [719, 32] width 8 height 8
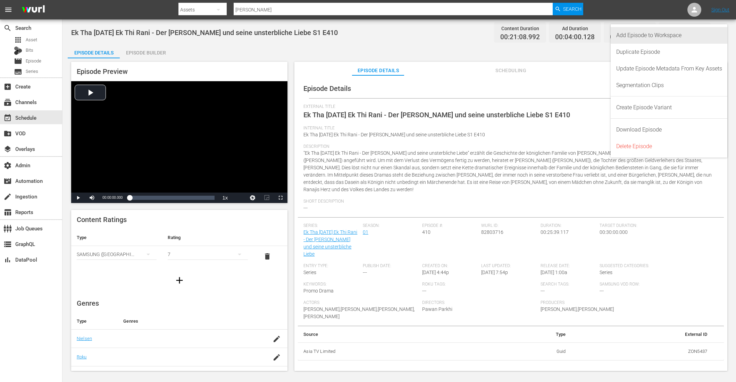
click at [699, 33] on div "Add Episode to Workspace" at bounding box center [669, 35] width 106 height 17
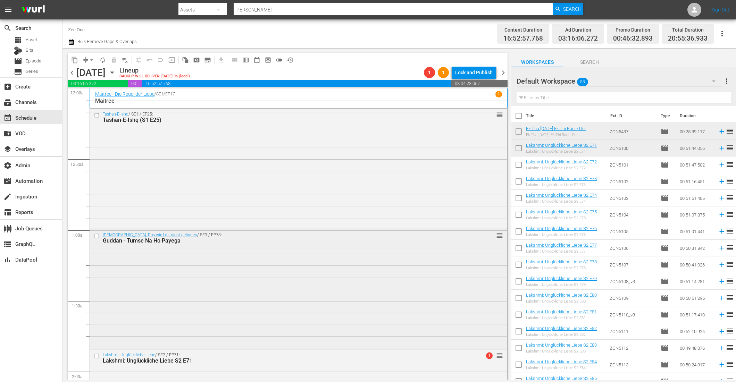
click at [221, 334] on div "Guddan, Das wird dir nicht gelingen / SE3 / EP78: Guddan - Tumse Na Ho Payega r…" at bounding box center [298, 288] width 417 height 118
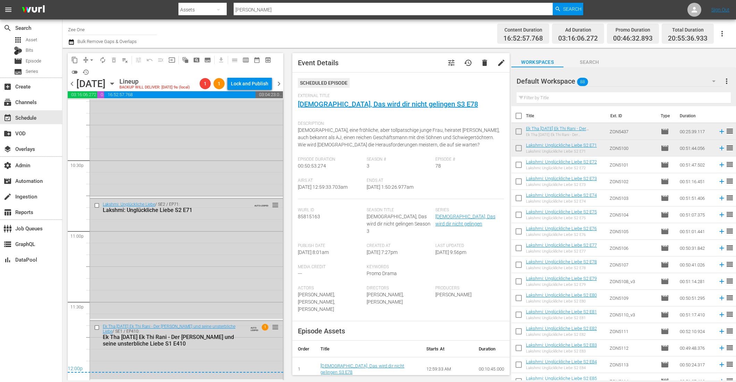
scroll to position [3127, 0]
click at [96, 325] on input "checkbox" at bounding box center [97, 327] width 7 height 6
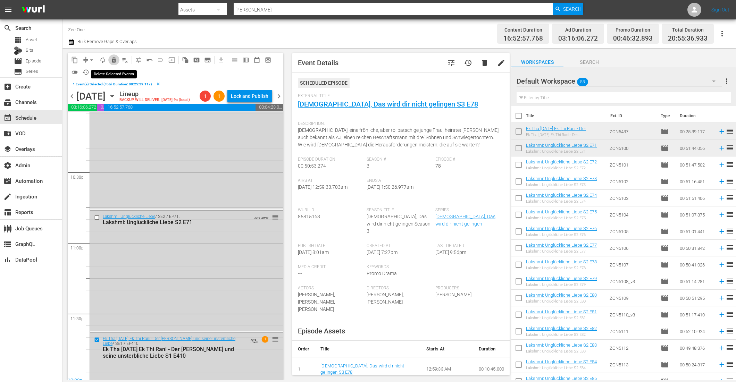
click at [112, 58] on span "delete_forever_outlined" at bounding box center [113, 60] width 7 height 7
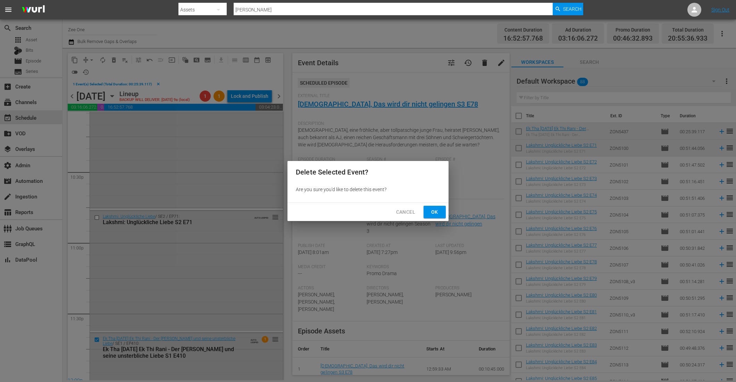
click at [440, 216] on button "Ok" at bounding box center [435, 212] width 22 height 13
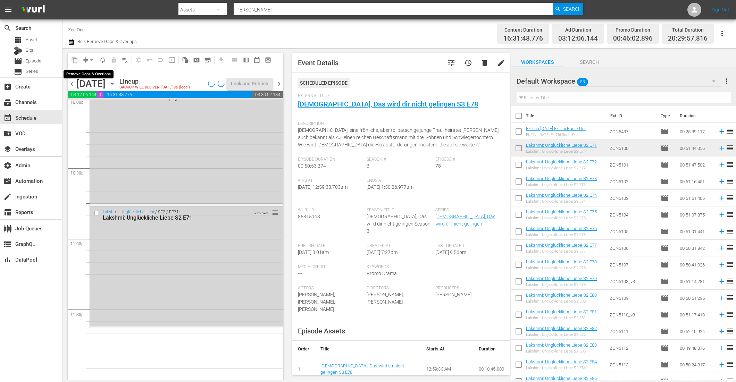
scroll to position [3118, 0]
click at [90, 59] on span "arrow_drop_down" at bounding box center [91, 60] width 7 height 7
click at [92, 99] on li "Align to End of Previous Day" at bounding box center [92, 96] width 73 height 11
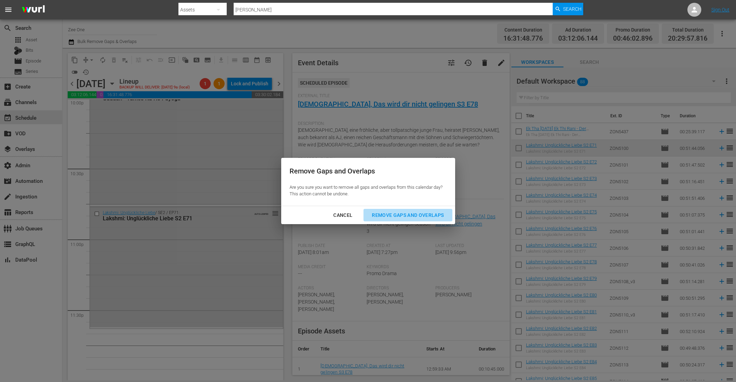
click at [429, 215] on div "Remove Gaps and Overlaps" at bounding box center [407, 215] width 83 height 9
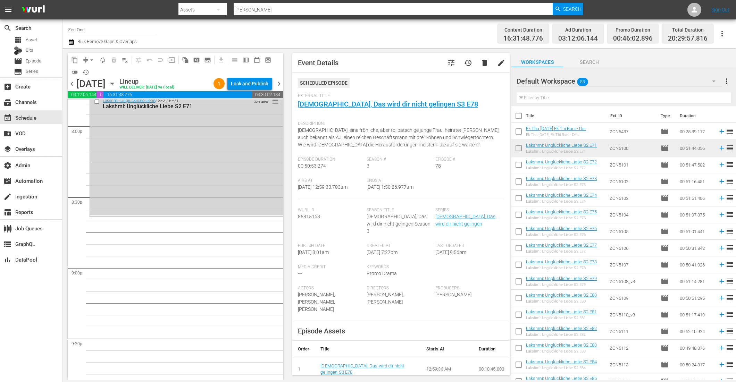
scroll to position [2805, 0]
click at [633, 100] on input "text" at bounding box center [624, 97] width 214 height 11
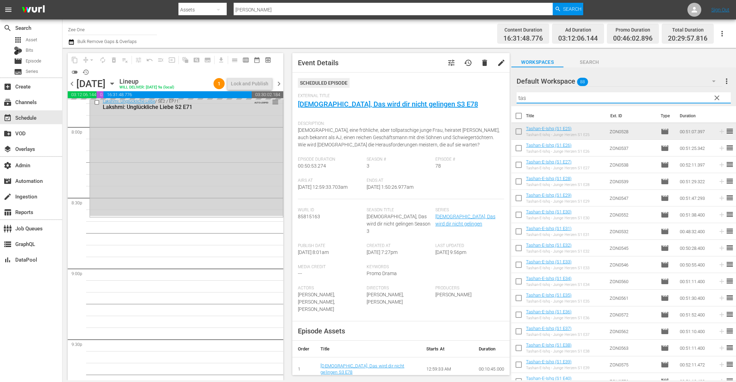
drag, startPoint x: 542, startPoint y: 100, endPoint x: 452, endPoint y: 99, distance: 89.6
click at [452, 99] on div "content_copy compress arrow_drop_down autorenew_outlined delete_forever_outline…" at bounding box center [399, 214] width 674 height 333
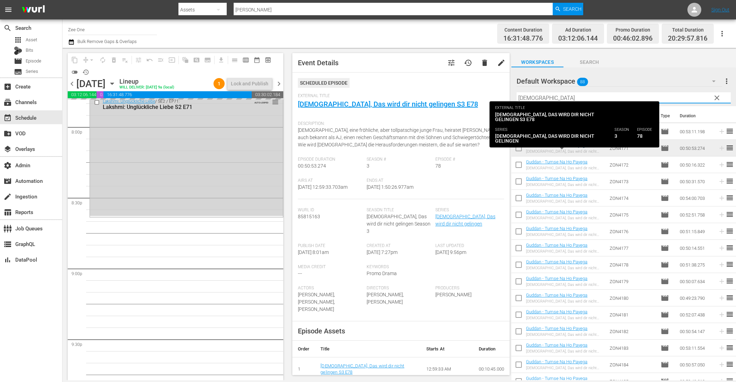
type input "gud"
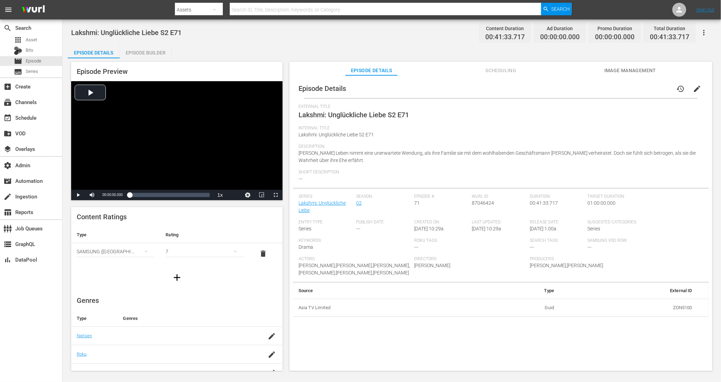
click at [143, 53] on div "Episode Builder" at bounding box center [146, 52] width 52 height 17
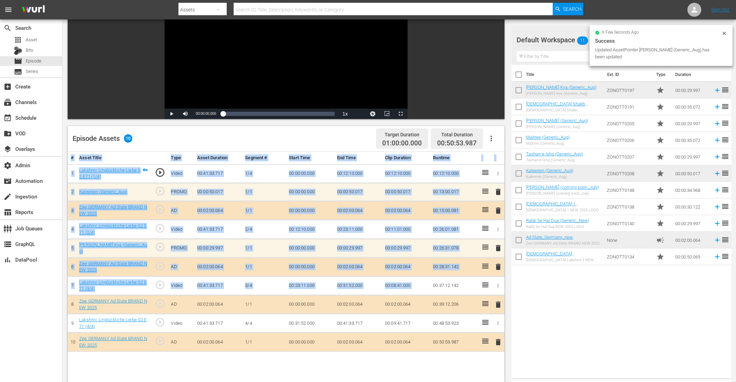
scroll to position [181, 0]
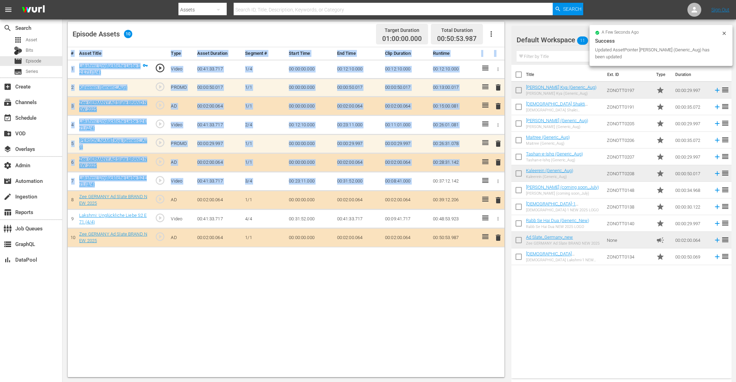
drag, startPoint x: 431, startPoint y: 357, endPoint x: 430, endPoint y: 399, distance: 41.7
click at [430, 202] on html "menu Search By Assets Search ID, Title, Description, Keywords, or Category Sear…" at bounding box center [368, 10] width 736 height 382
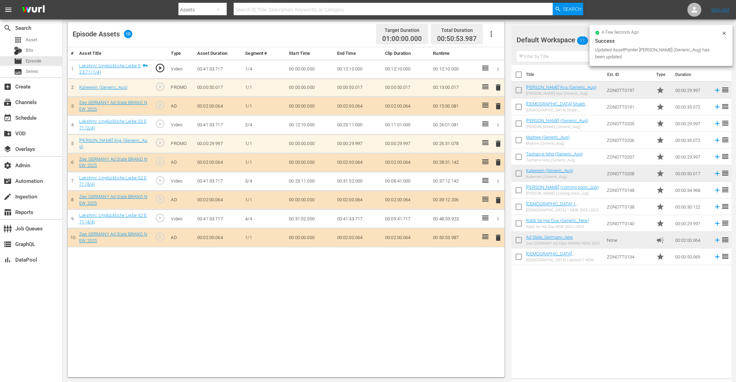
click at [465, 298] on div "# Asset Title Type Asset Duration Segment # Start Time End Time Clip Duration R…" at bounding box center [286, 212] width 437 height 330
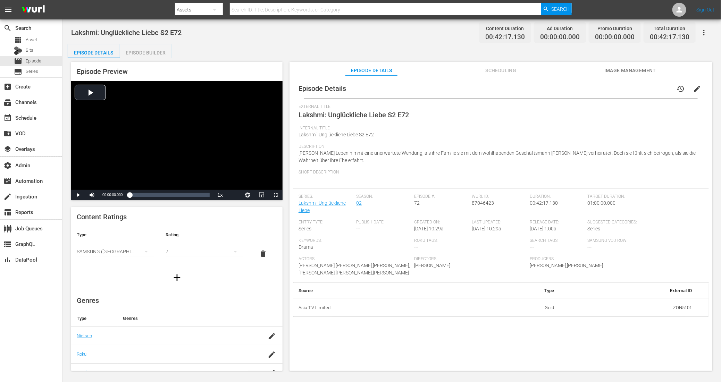
click at [145, 53] on div "Episode Builder" at bounding box center [146, 52] width 52 height 17
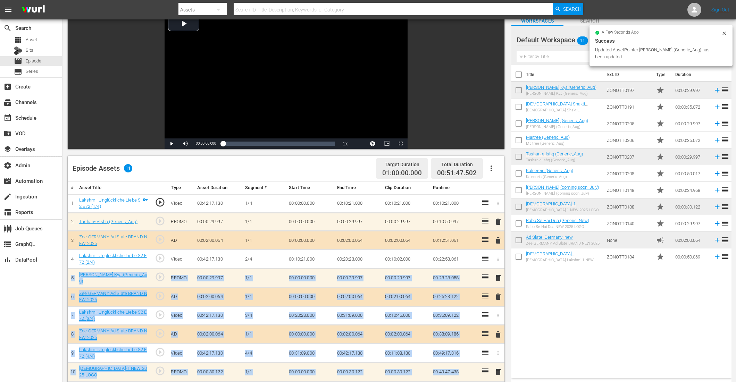
scroll to position [83, 0]
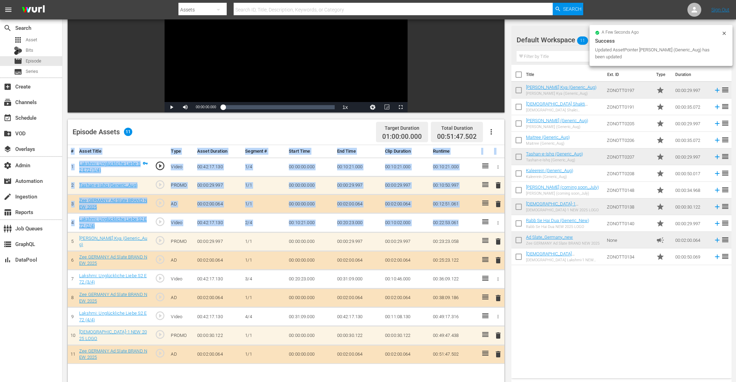
drag, startPoint x: 446, startPoint y: 296, endPoint x: 442, endPoint y: 387, distance: 90.3
click at [442, 300] on html "menu Search By Assets Search ID, Title, Description, Keywords, or Category Sear…" at bounding box center [368, 108] width 736 height 382
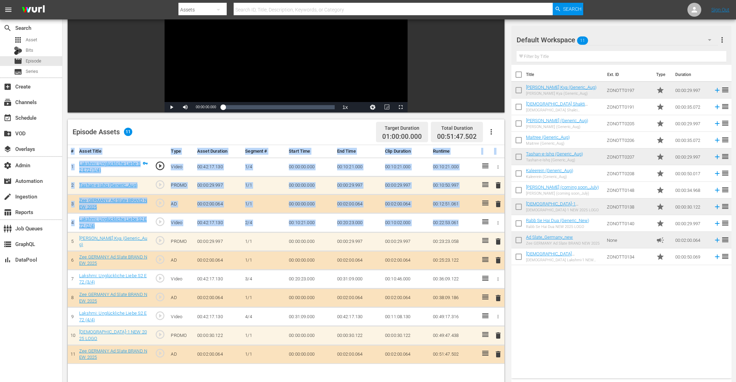
click at [443, 306] on div "# Asset Title Type Asset Duration Segment # Start Time End Time Clip Duration R…" at bounding box center [286, 310] width 437 height 330
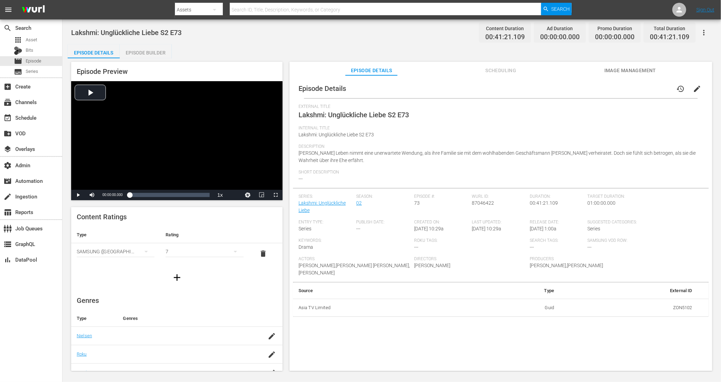
click at [157, 52] on div "Episode Builder" at bounding box center [146, 52] width 52 height 17
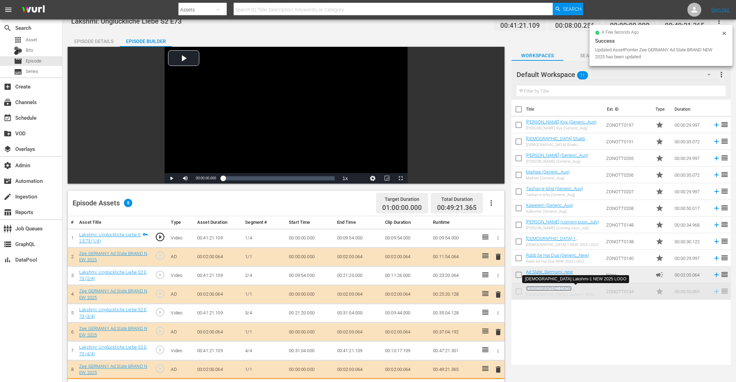
scroll to position [14, 0]
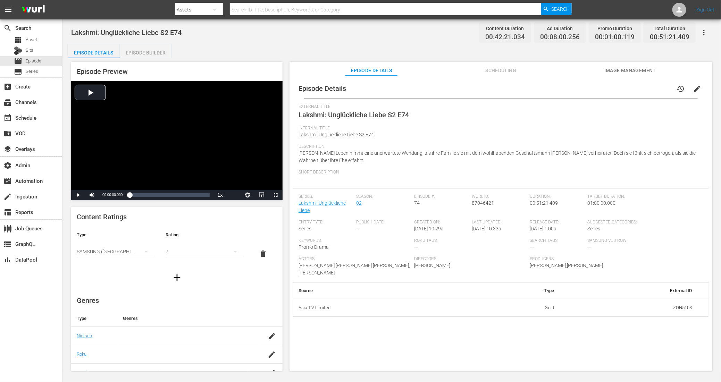
click at [158, 50] on div "Episode Builder" at bounding box center [146, 52] width 52 height 17
click at [140, 53] on div "Episode Builder" at bounding box center [146, 52] width 52 height 17
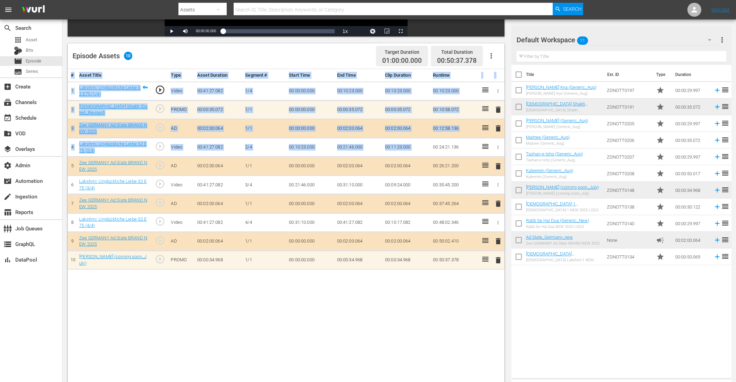
drag, startPoint x: 431, startPoint y: 304, endPoint x: 426, endPoint y: 395, distance: 91.8
click at [426, 224] on html "menu Search By Assets Search ID, Title, Description, Keywords, or Category Sear…" at bounding box center [368, 32] width 736 height 382
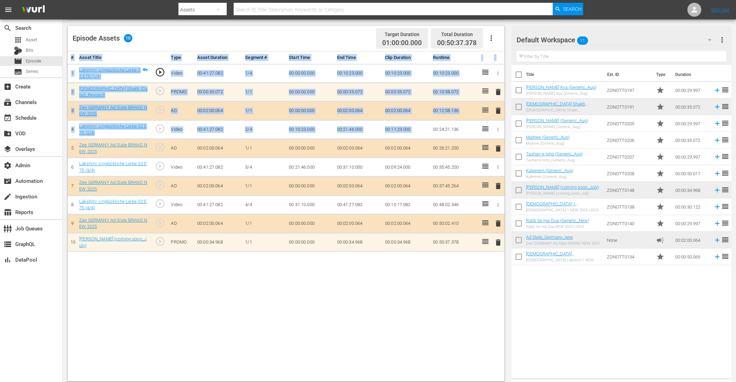
click at [420, 306] on div "# Asset Title Type Asset Duration Segment # Start Time End Time Clip Duration R…" at bounding box center [286, 216] width 437 height 330
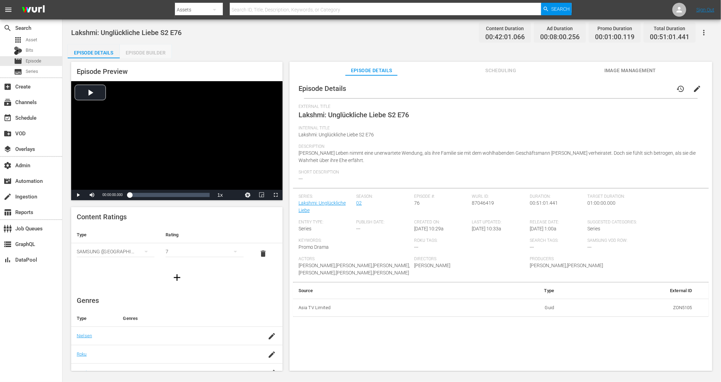
click at [141, 49] on div "Episode Builder" at bounding box center [146, 52] width 52 height 17
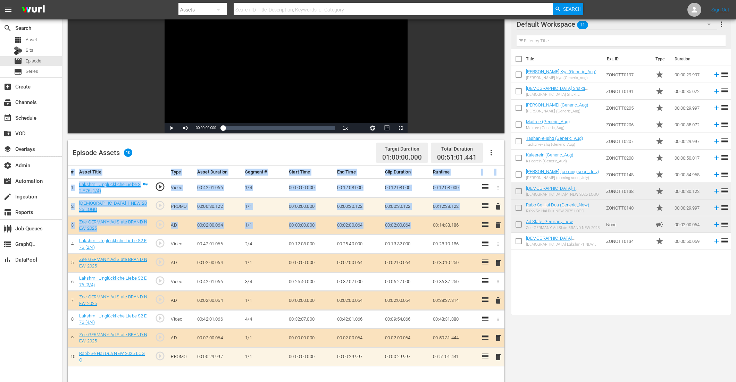
drag, startPoint x: 402, startPoint y: 294, endPoint x: 386, endPoint y: 387, distance: 95.1
click at [386, 306] on html "menu Search By Assets Search ID, Title, Description, Keywords, or Category Sear…" at bounding box center [368, 129] width 736 height 382
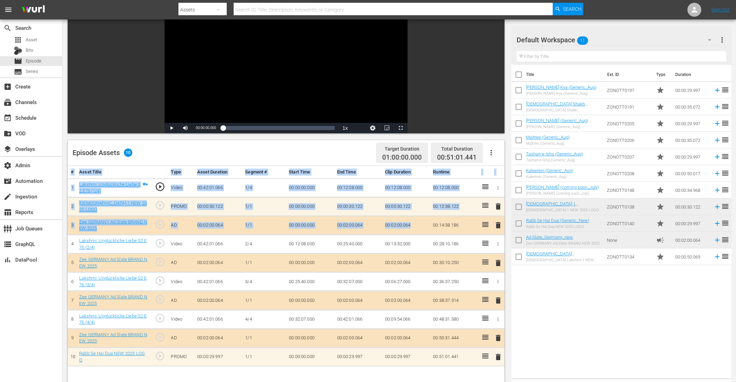
scroll to position [72, 0]
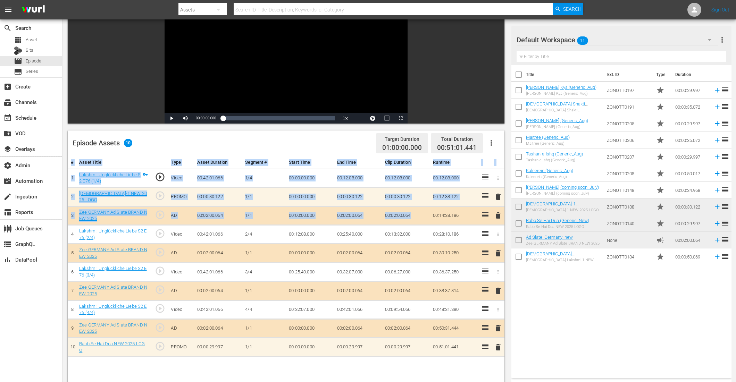
click at [304, 306] on div "# Asset Title Type Asset Duration Segment # Start Time End Time Clip Duration R…" at bounding box center [286, 321] width 437 height 330
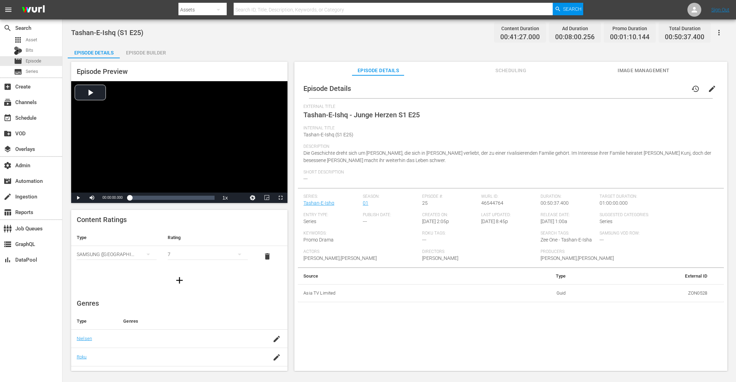
click at [161, 54] on div "Episode Builder" at bounding box center [146, 52] width 52 height 17
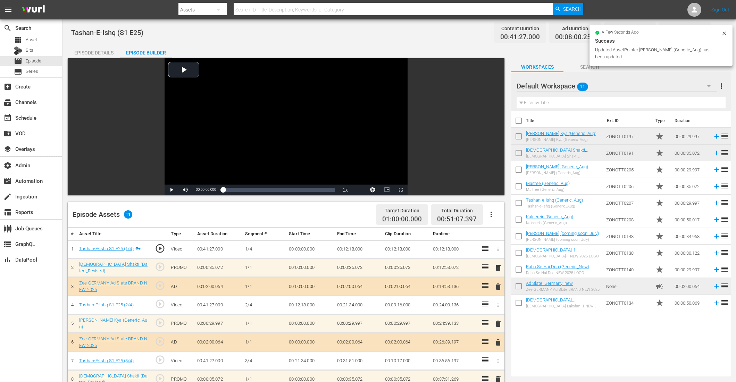
drag, startPoint x: 452, startPoint y: 356, endPoint x: 445, endPoint y: 405, distance: 49.7
click at [445, 306] on html "menu Search By Assets Search ID, Title, Description, Keywords, or Category Sear…" at bounding box center [368, 191] width 736 height 382
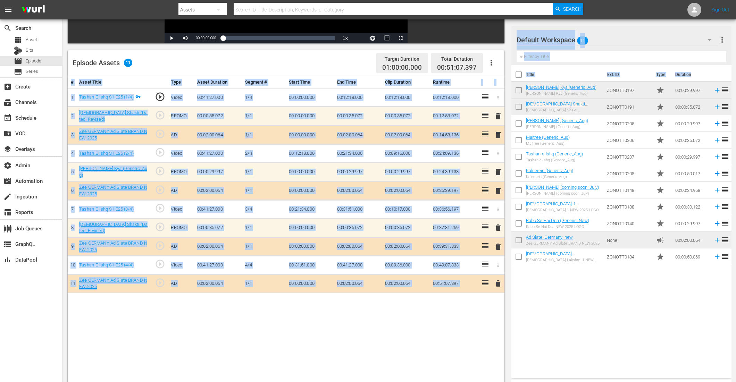
scroll to position [181, 0]
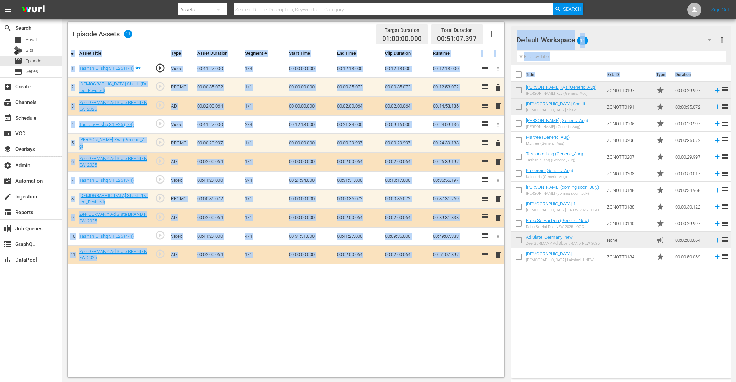
drag, startPoint x: 547, startPoint y: 357, endPoint x: 510, endPoint y: 404, distance: 59.4
click at [510, 202] on html "menu Search By Assets Search ID, Title, Description, Keywords, or Category Sear…" at bounding box center [368, 10] width 736 height 382
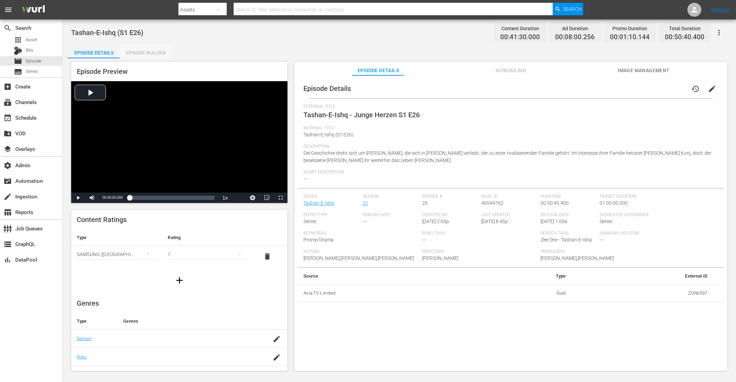
click at [152, 56] on div "Episode Builder" at bounding box center [146, 52] width 52 height 17
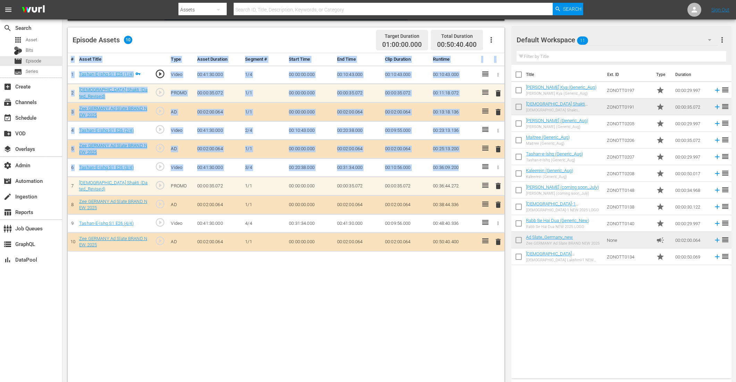
scroll to position [181, 0]
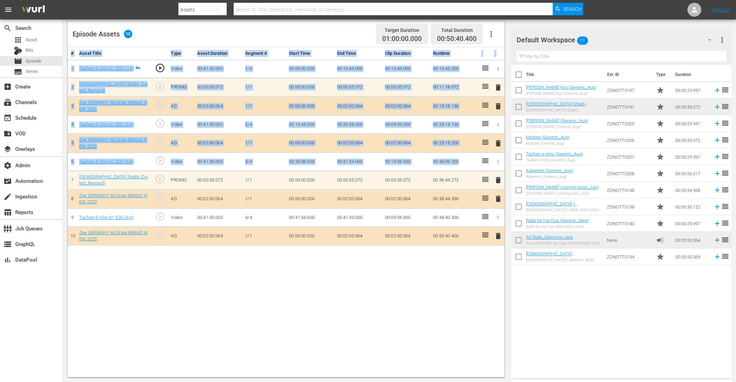
drag, startPoint x: 445, startPoint y: 345, endPoint x: 444, endPoint y: 415, distance: 69.8
click at [444, 202] on html "menu Search By Assets Search ID, Title, Description, Keywords, or Category Sear…" at bounding box center [368, 10] width 736 height 382
click at [424, 306] on div "# Asset Title Type Asset Duration Segment # Start Time End Time Clip Duration R…" at bounding box center [286, 212] width 437 height 330
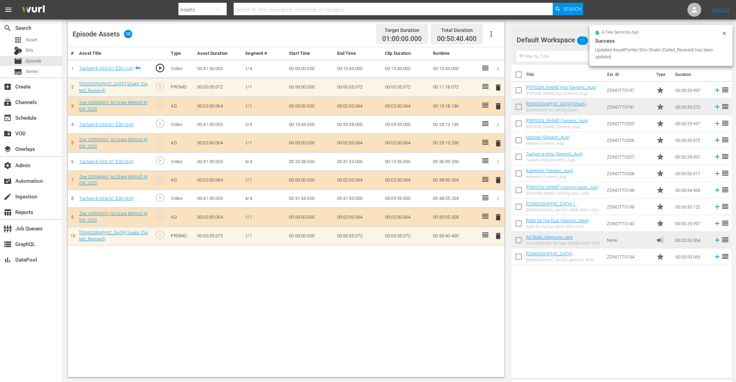
click at [500, 83] on span "delete" at bounding box center [498, 87] width 8 height 8
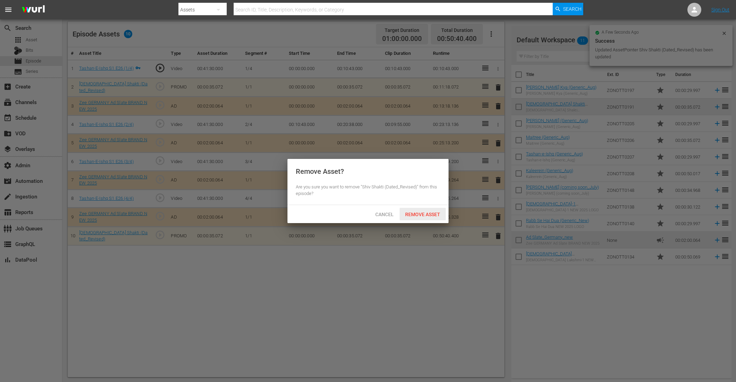
click at [436, 211] on div "Remove Asset" at bounding box center [423, 214] width 46 height 13
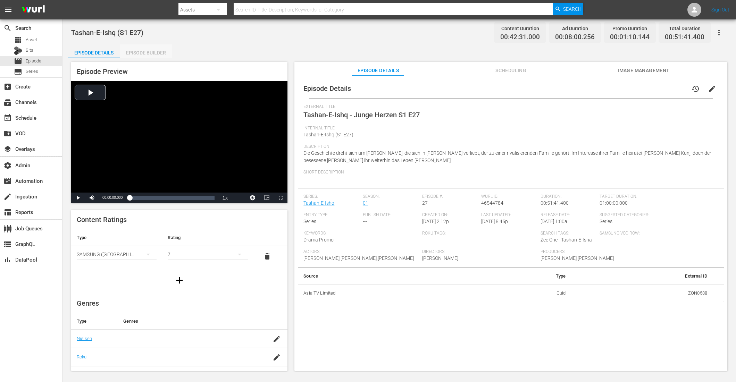
click at [149, 53] on div "Episode Builder" at bounding box center [146, 52] width 52 height 17
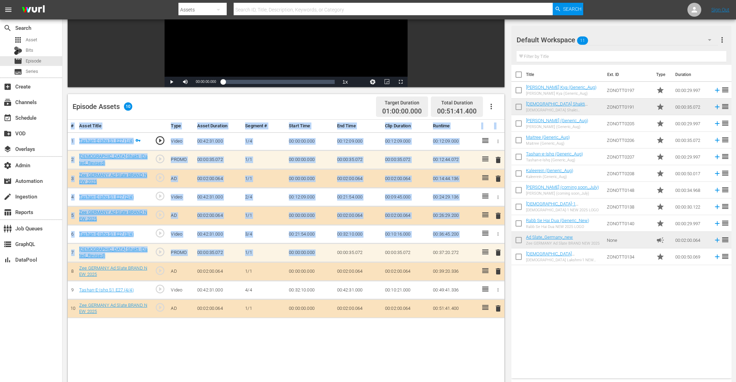
scroll to position [181, 0]
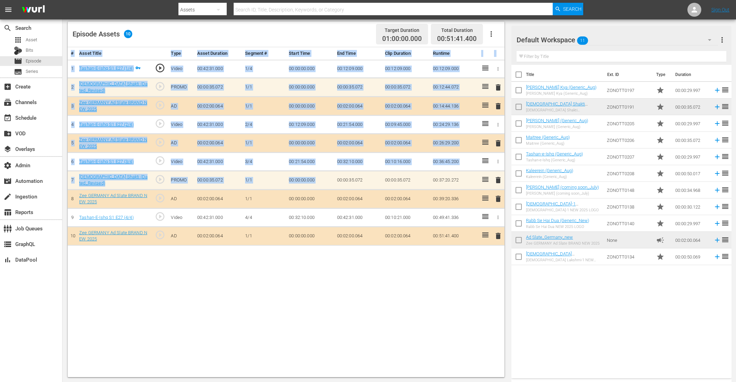
drag, startPoint x: 352, startPoint y: 355, endPoint x: 348, endPoint y: 416, distance: 60.9
click at [348, 202] on html "menu Search By Assets Search ID, Title, Description, Keywords, or Category Sear…" at bounding box center [368, 10] width 736 height 382
click at [346, 306] on div "# Asset Title Type Asset Duration Segment # Start Time End Time Clip Duration R…" at bounding box center [286, 212] width 437 height 330
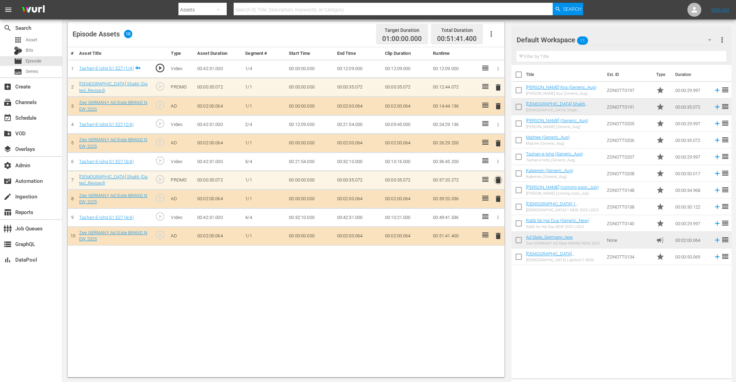
click at [499, 178] on span "delete" at bounding box center [498, 180] width 8 height 8
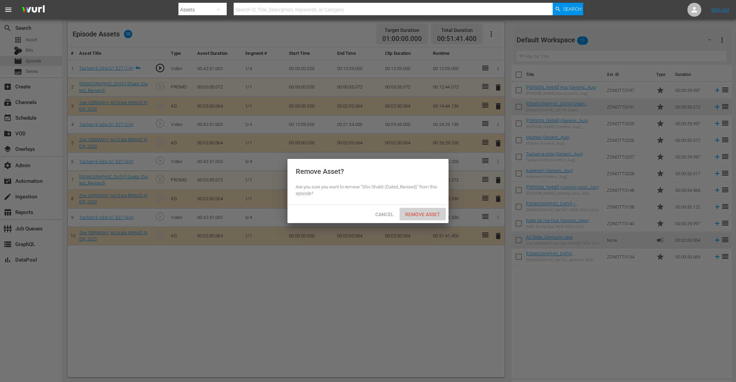
click at [428, 218] on div "Remove Asset" at bounding box center [423, 214] width 46 height 13
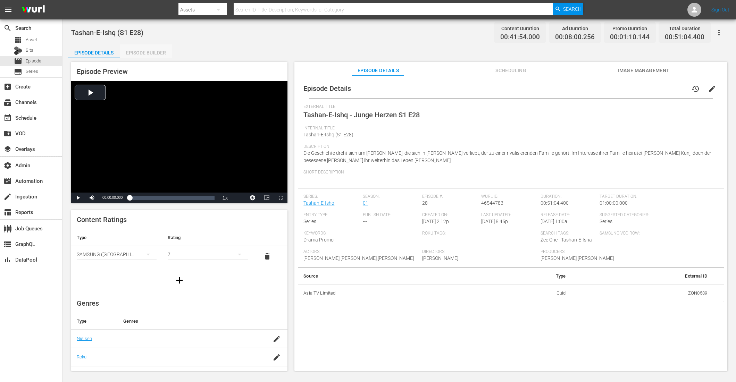
click at [159, 52] on div "Episode Builder" at bounding box center [146, 52] width 52 height 17
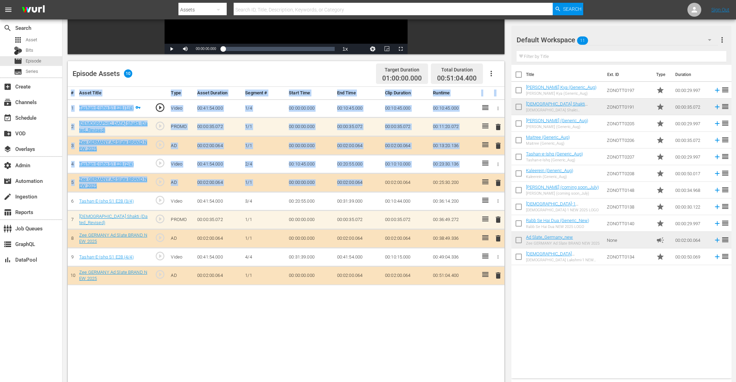
drag, startPoint x: 371, startPoint y: 319, endPoint x: 371, endPoint y: 404, distance: 84.4
click at [371, 241] on html "menu Search By Assets Search ID, Title, Description, Keywords, or Category Sear…" at bounding box center [368, 50] width 736 height 382
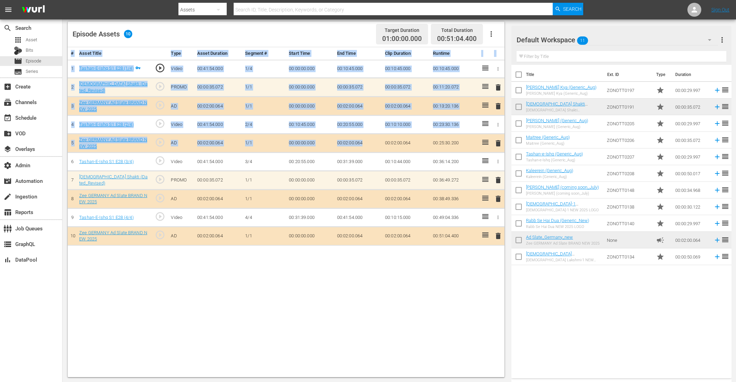
click at [371, 306] on div "# Asset Title Type Asset Duration Segment # Start Time End Time Clip Duration R…" at bounding box center [286, 212] width 437 height 330
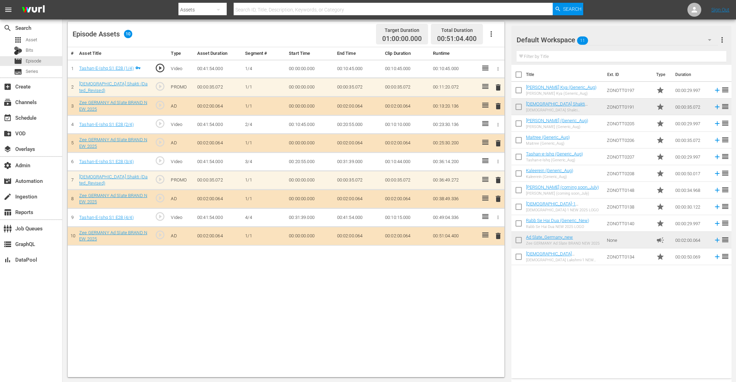
click at [500, 177] on span "delete" at bounding box center [498, 180] width 8 height 8
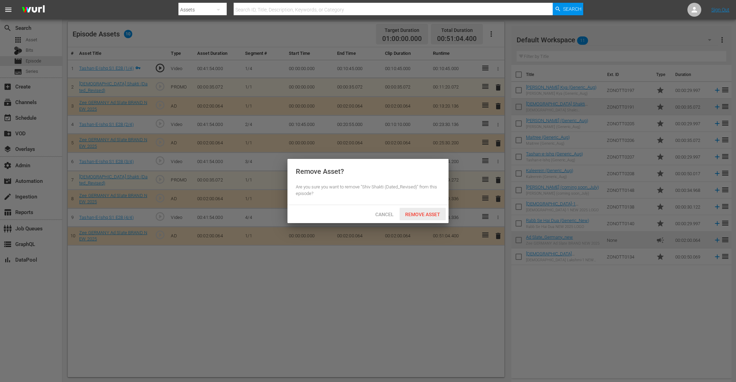
click at [419, 217] on div "Remove Asset" at bounding box center [423, 214] width 46 height 13
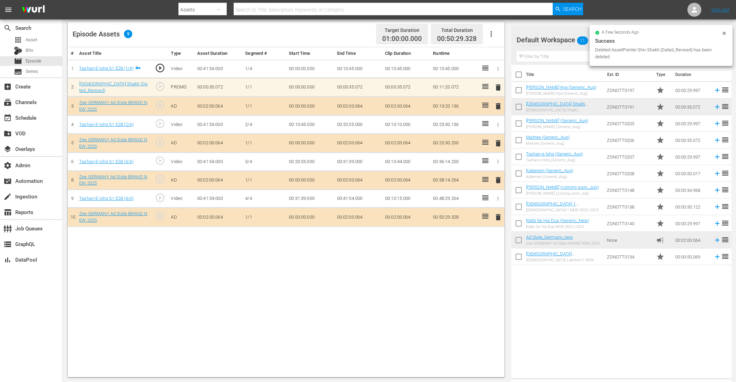
click at [496, 87] on span "delete" at bounding box center [498, 87] width 8 height 8
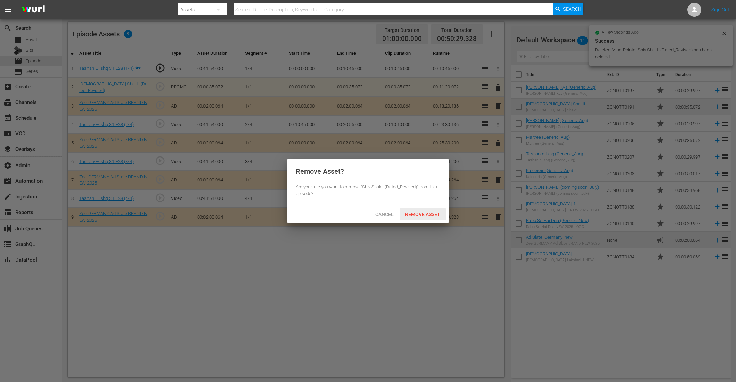
click at [429, 213] on span "Remove Asset" at bounding box center [423, 215] width 46 height 6
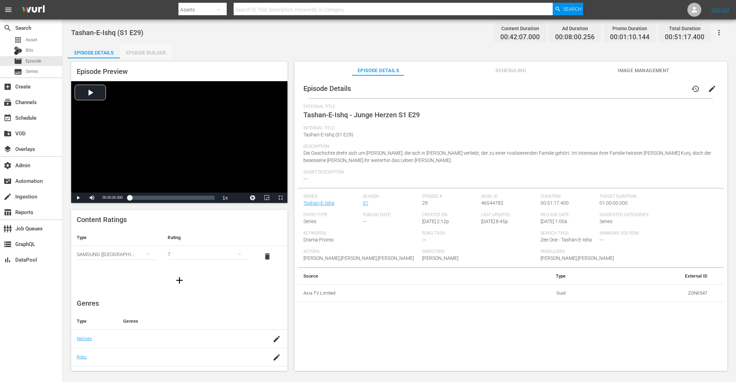
click at [146, 51] on div "Episode Builder" at bounding box center [146, 52] width 52 height 17
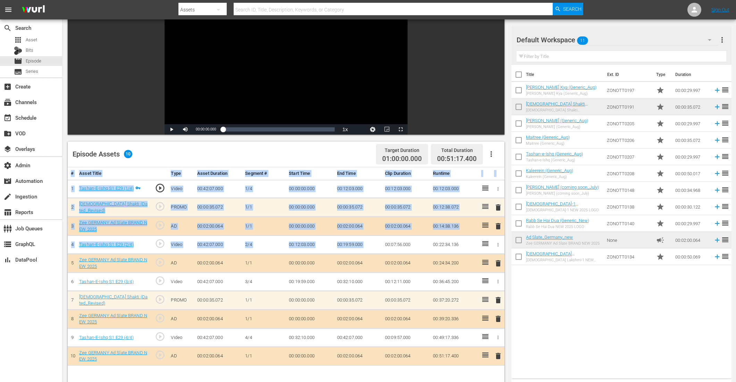
drag, startPoint x: 426, startPoint y: 298, endPoint x: 424, endPoint y: 392, distance: 93.8
click at [424, 306] on html "menu Search By Assets Search ID, Title, Description, Keywords, or Category Sear…" at bounding box center [368, 131] width 736 height 382
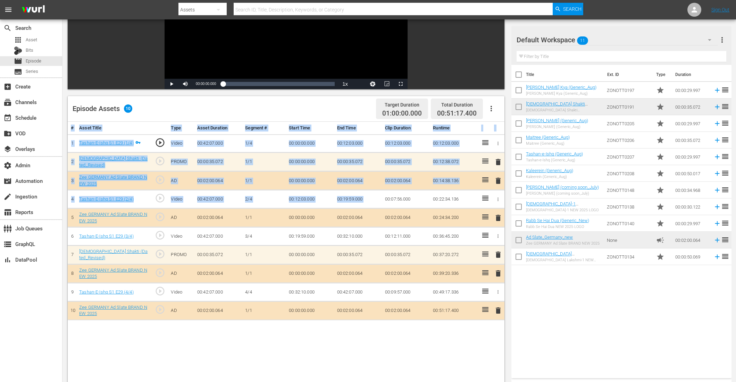
click at [412, 306] on div "# Asset Title Type Asset Duration Segment # Start Time End Time Clip Duration R…" at bounding box center [286, 287] width 437 height 330
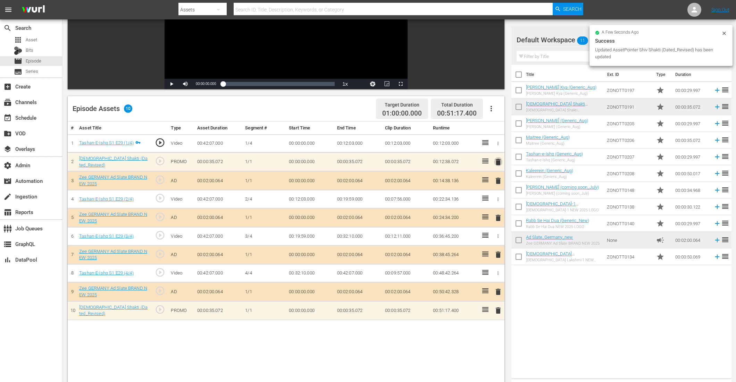
click at [498, 161] on span "delete" at bounding box center [498, 162] width 8 height 8
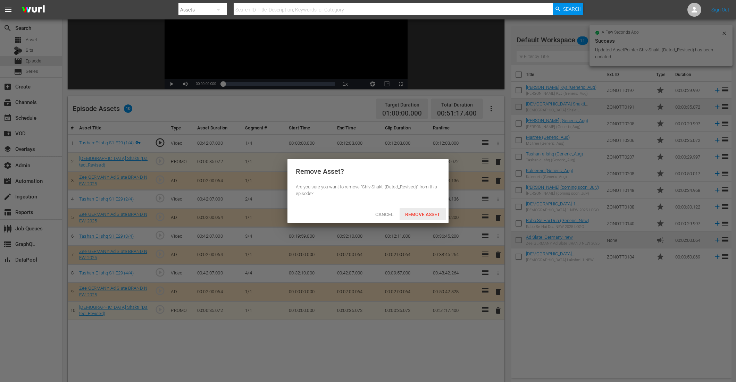
click at [432, 214] on span "Remove Asset" at bounding box center [423, 215] width 46 height 6
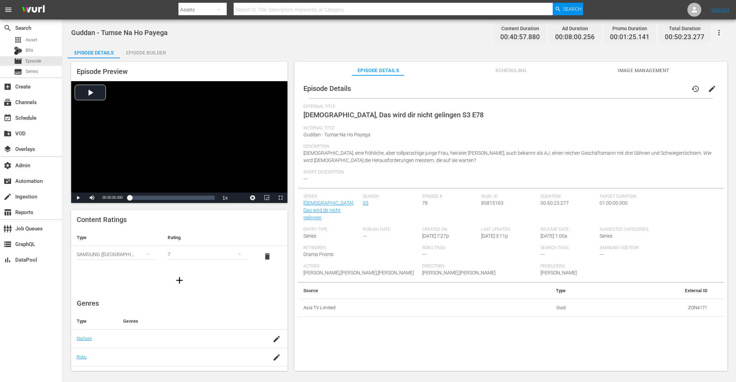
click at [156, 51] on div "Episode Builder" at bounding box center [146, 52] width 52 height 17
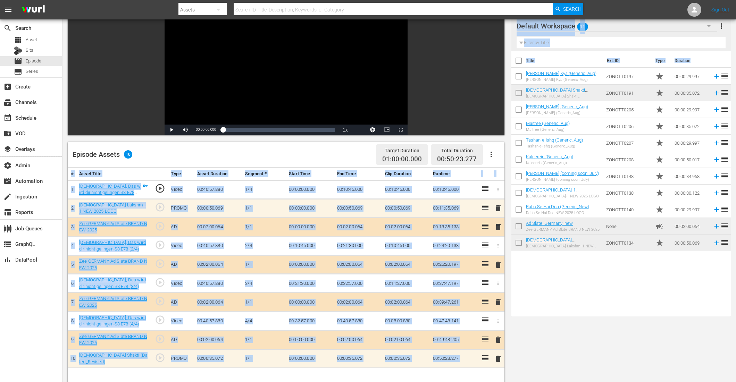
scroll to position [181, 0]
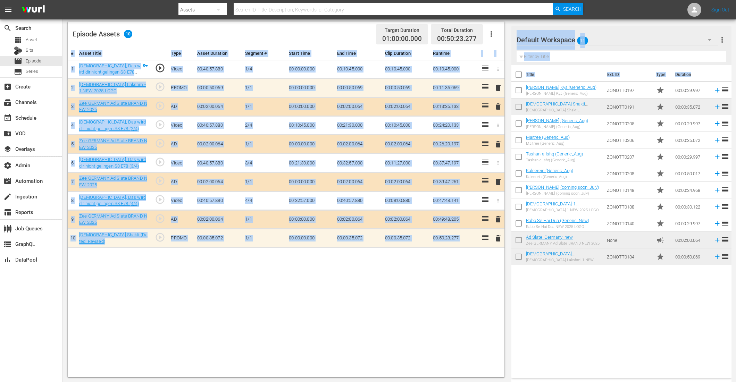
drag, startPoint x: 517, startPoint y: 356, endPoint x: 520, endPoint y: 404, distance: 49.1
click at [520, 202] on html "menu Search By Assets Search ID, Title, Description, Keywords, or Category Sear…" at bounding box center [368, 10] width 736 height 382
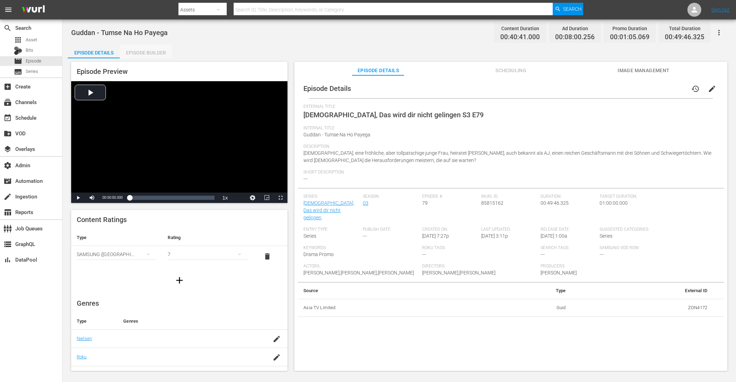
click at [154, 55] on div "Episode Builder" at bounding box center [146, 52] width 52 height 17
click at [159, 53] on div "Episode Builder" at bounding box center [146, 52] width 52 height 17
click at [167, 55] on div "Episode Builder" at bounding box center [146, 52] width 52 height 17
click at [152, 56] on div "Episode Builder" at bounding box center [146, 52] width 52 height 17
click at [149, 52] on div "Episode Builder" at bounding box center [146, 52] width 52 height 17
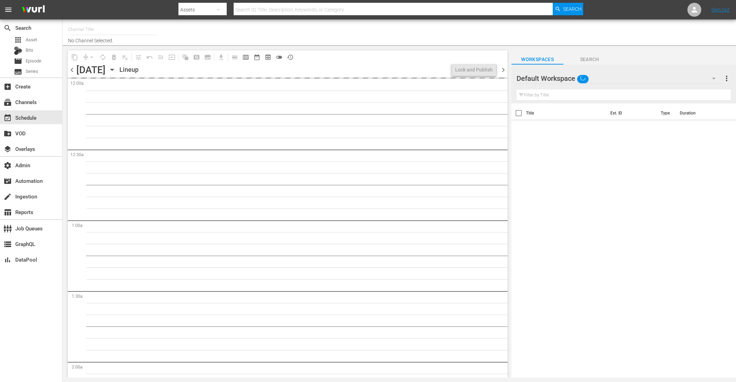
type input "Zee One (1547)"
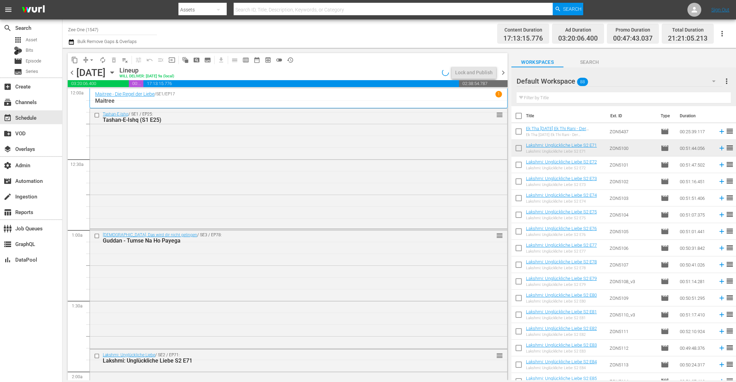
click at [428, 208] on div "Tashan-E-Ishq / SE1 / EP25: Tashan-E-Ishq (S1 E25) reorder" at bounding box center [298, 168] width 417 height 119
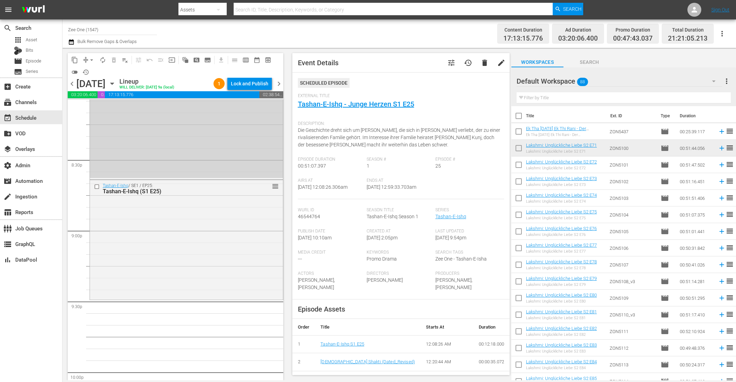
scroll to position [2898, 0]
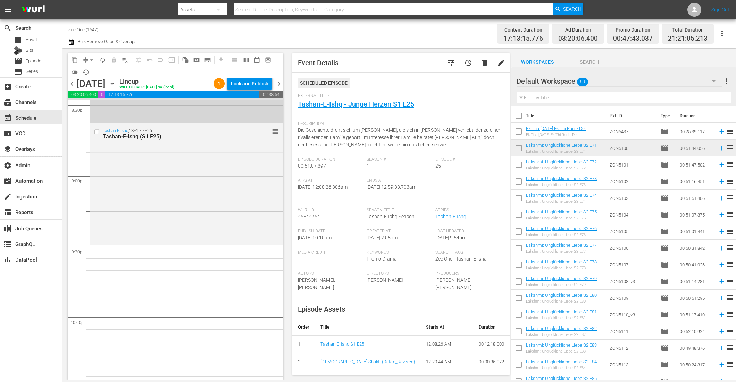
click at [534, 97] on input "text" at bounding box center [624, 97] width 214 height 11
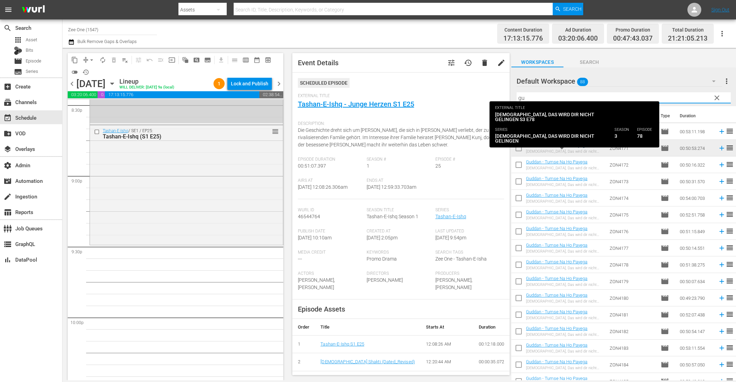
type input "gu"
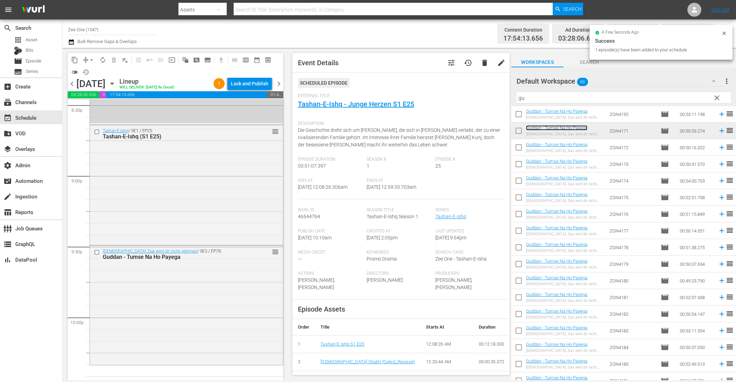
scroll to position [35, 0]
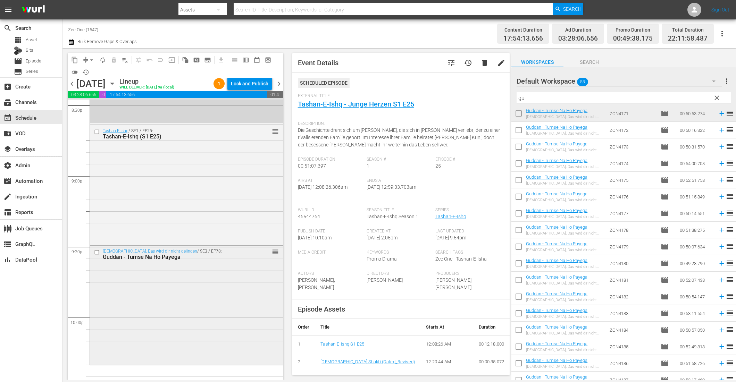
click at [225, 337] on div "Guddan, Das wird dir nicht gelingen / SE3 / EP78: Guddan - Tumse Na Ho Payega r…" at bounding box center [186, 305] width 193 height 118
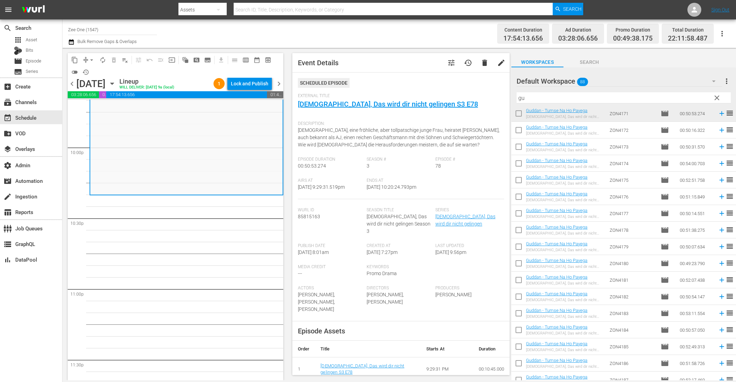
scroll to position [3072, 0]
click at [716, 98] on span "clear" at bounding box center [717, 98] width 8 height 8
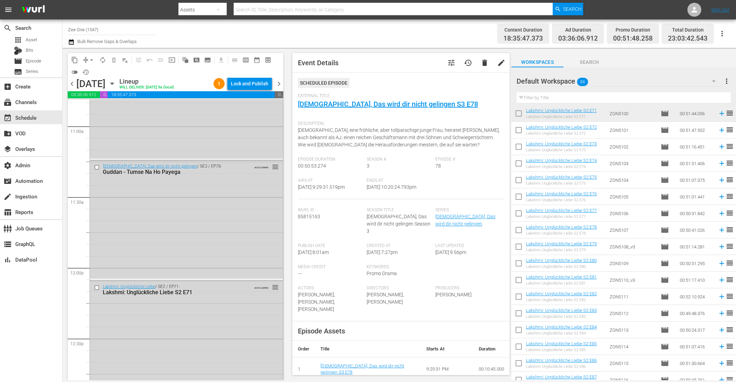
scroll to position [1547, 0]
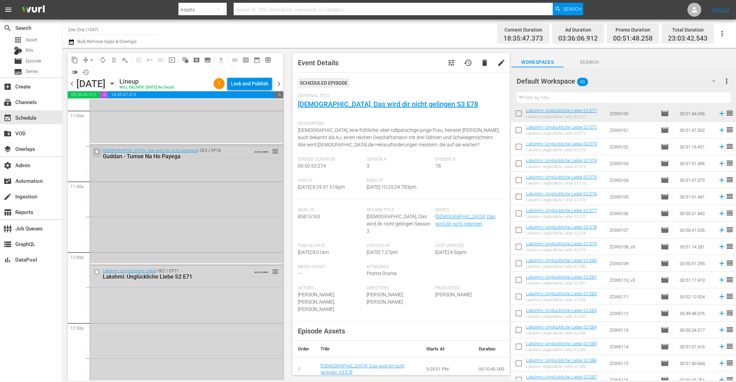
click at [98, 150] on input "checkbox" at bounding box center [97, 152] width 7 height 6
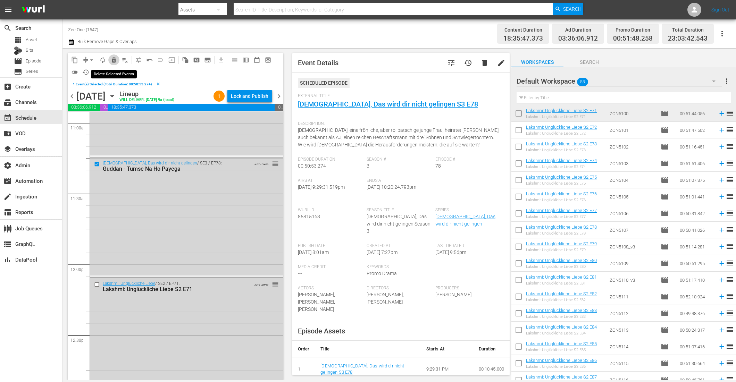
click at [115, 58] on span "delete_forever_outlined" at bounding box center [113, 60] width 7 height 7
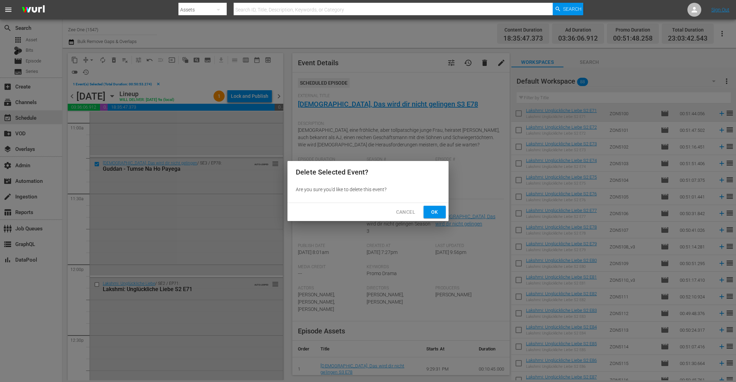
click at [438, 211] on span "Ok" at bounding box center [434, 212] width 11 height 9
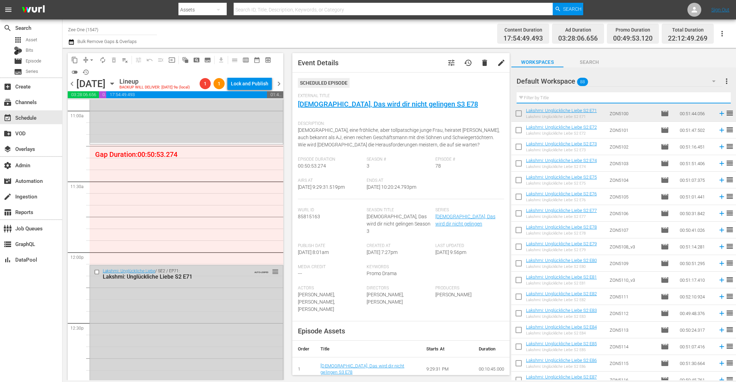
click at [541, 98] on input "text" at bounding box center [624, 97] width 214 height 11
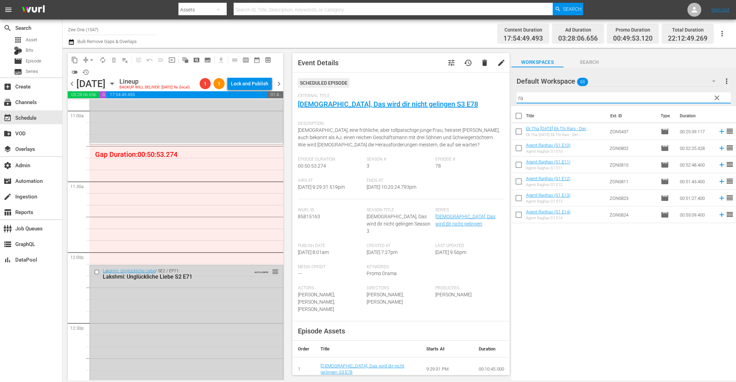
scroll to position [0, 0]
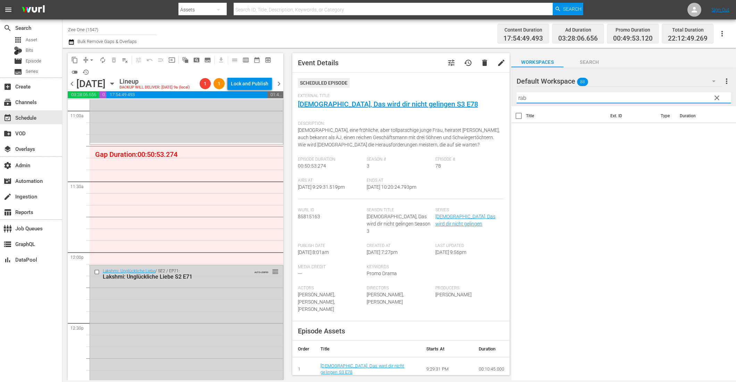
type input "rab"
click at [71, 83] on span "chevron_left" at bounding box center [72, 84] width 9 height 9
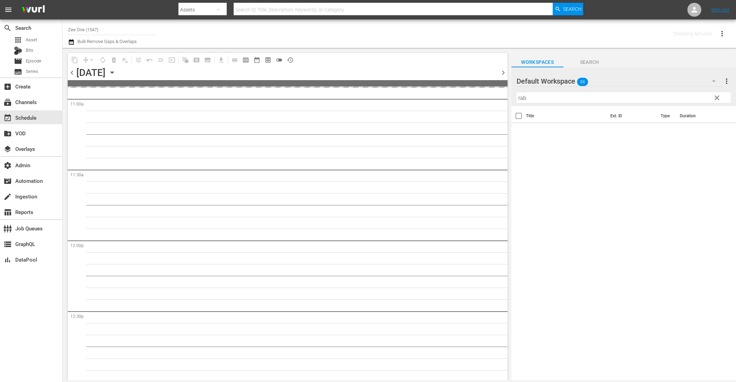
scroll to position [1630, 0]
click at [71, 83] on span at bounding box center [288, 83] width 440 height 6
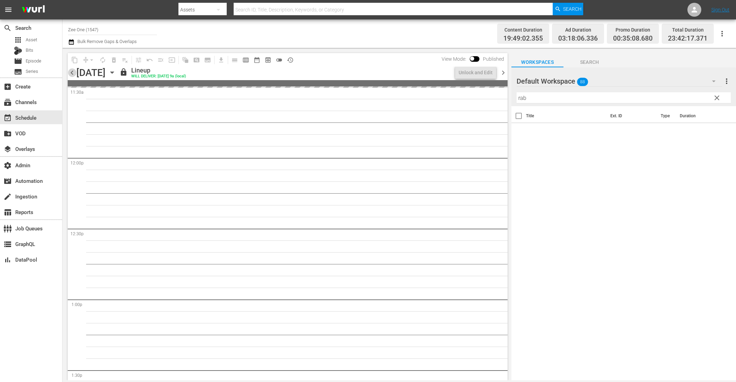
click at [71, 73] on span "chevron_left" at bounding box center [72, 72] width 9 height 9
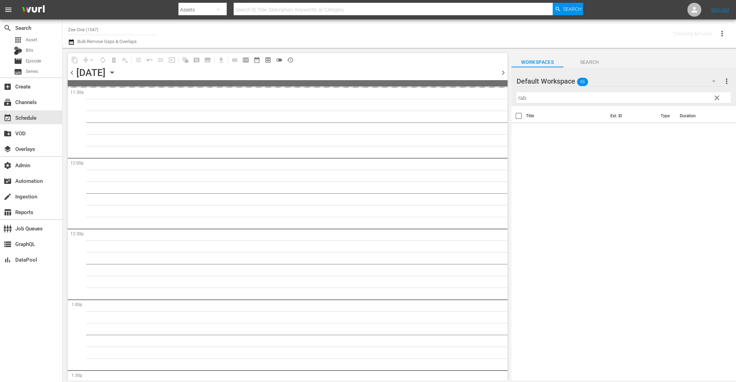
scroll to position [1630, 0]
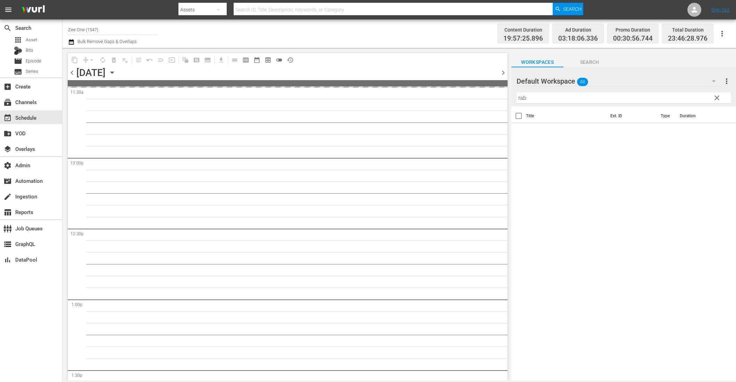
click at [71, 73] on span "chevron_left" at bounding box center [72, 72] width 9 height 9
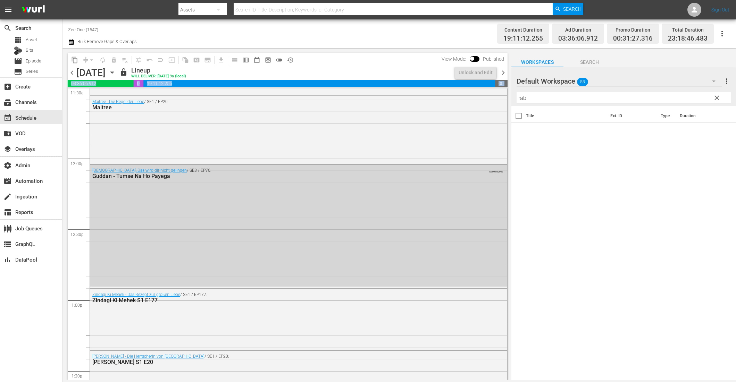
scroll to position [1547, 0]
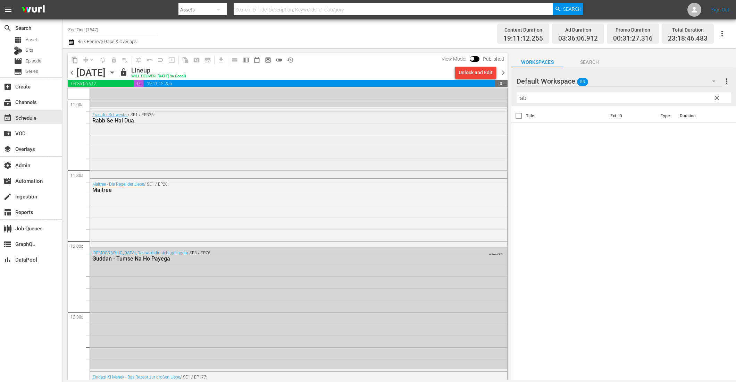
click at [430, 161] on div "Frau der Schwester / SE1 / EP326: Rabb Se Hai Dua" at bounding box center [298, 142] width 417 height 67
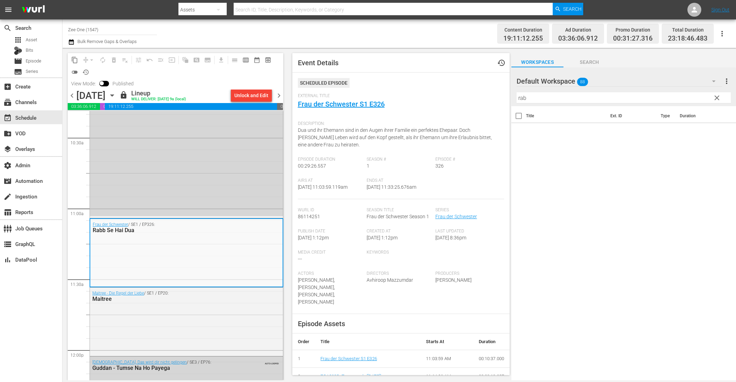
scroll to position [1460, 0]
click at [35, 64] on span "Episode" at bounding box center [34, 61] width 16 height 7
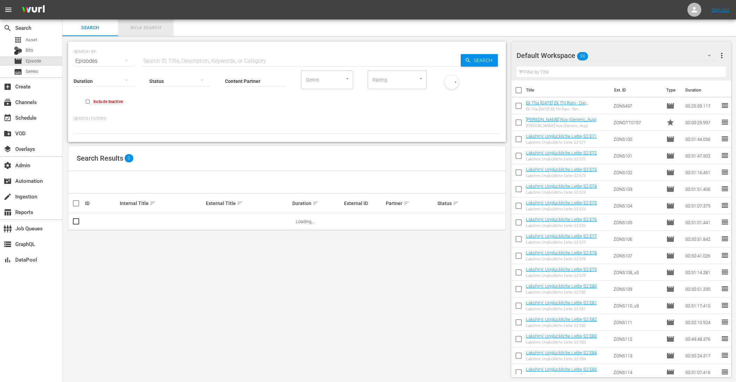
click at [150, 26] on span "Bulk Search" at bounding box center [145, 28] width 47 height 8
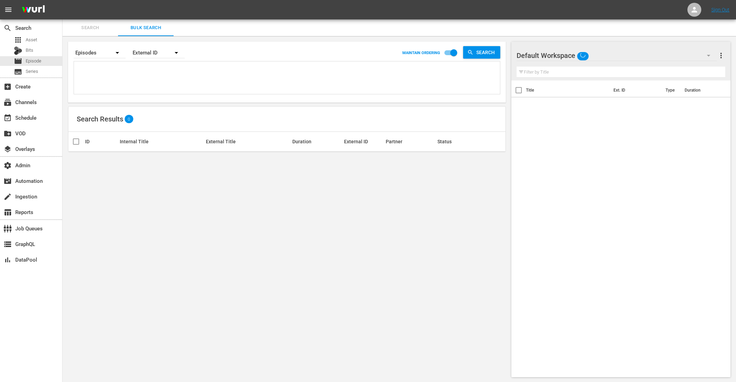
click at [132, 78] on textarea at bounding box center [288, 79] width 424 height 32
paste textarea "ZON5946 ZON5947 ZON5948 ZON5949 ZON5950 ZON5951 ZON5952 ZON5953 ZON5954 ZON5955…"
type textarea "ZON5946 ZON5947 ZON5948 ZON5949 ZON5950 ZON5951 ZON5952 ZON5953 ZON5954 ZON5955…"
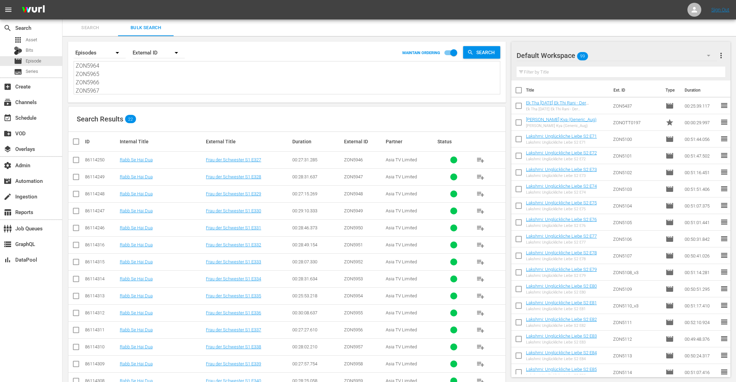
type textarea "ZON5946 ZON5947 ZON5948 ZON5949 ZON5950 ZON5951 ZON5952 ZON5953 ZON5954 ZON5955…"
click at [76, 141] on input "checkbox" at bounding box center [79, 141] width 14 height 8
checkbox input "true"
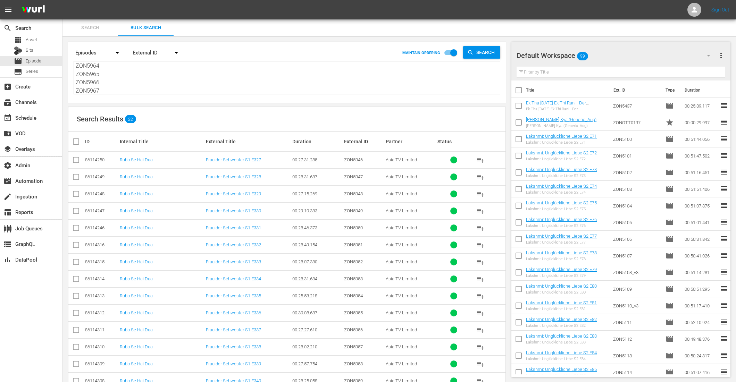
checkbox input "true"
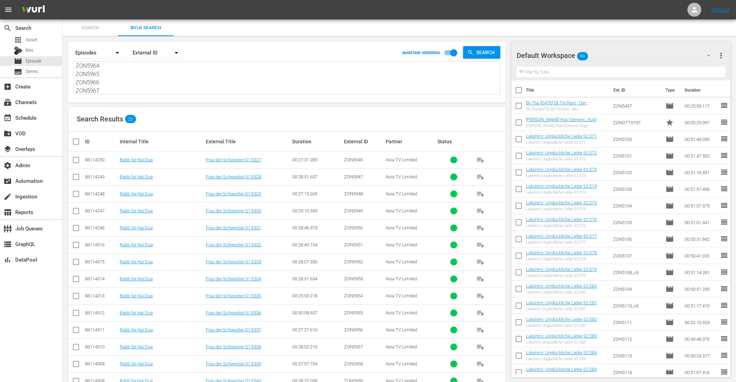
checkbox input "true"
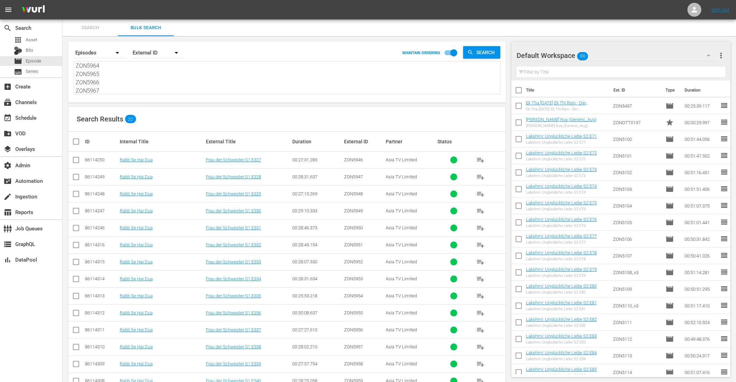
checkbox input "true"
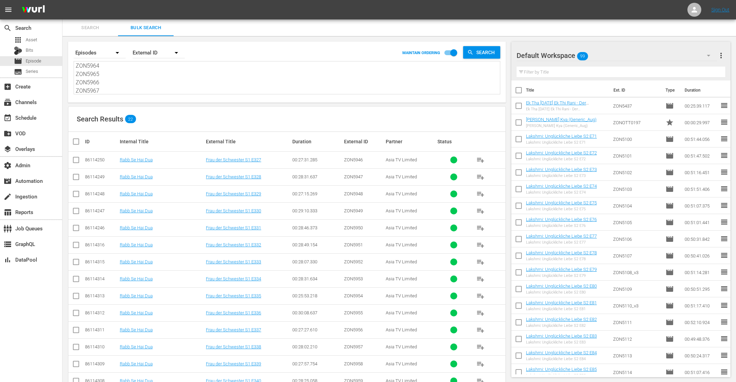
checkbox input "true"
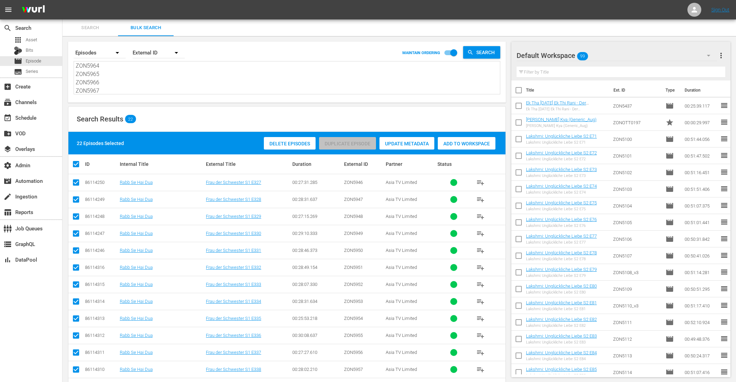
click at [469, 141] on span "Add to Workspace" at bounding box center [467, 144] width 58 height 6
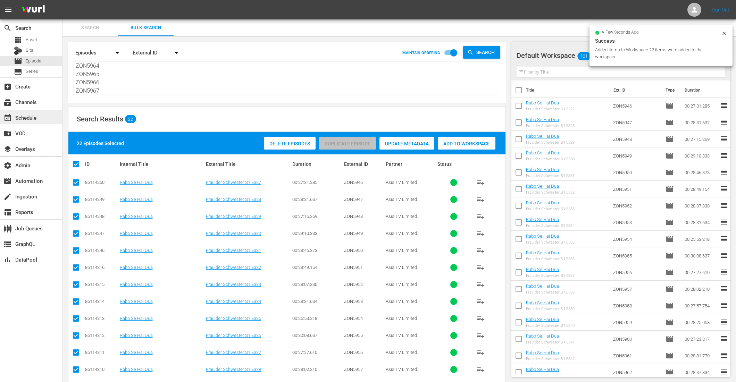
click at [32, 118] on div "event_available Schedule" at bounding box center [19, 117] width 39 height 6
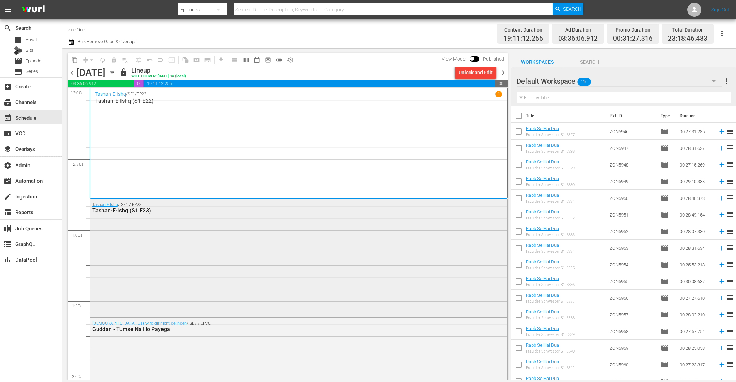
click at [199, 299] on div "Tashan-E-Ishq / SE1 / EP23: Tashan-E-Ishq (S1 E23)" at bounding box center [298, 257] width 417 height 116
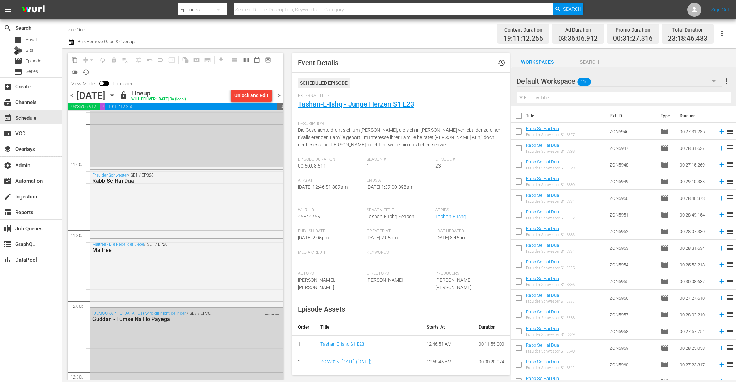
scroll to position [1510, 0]
click at [278, 95] on span "chevron_right" at bounding box center [279, 95] width 9 height 9
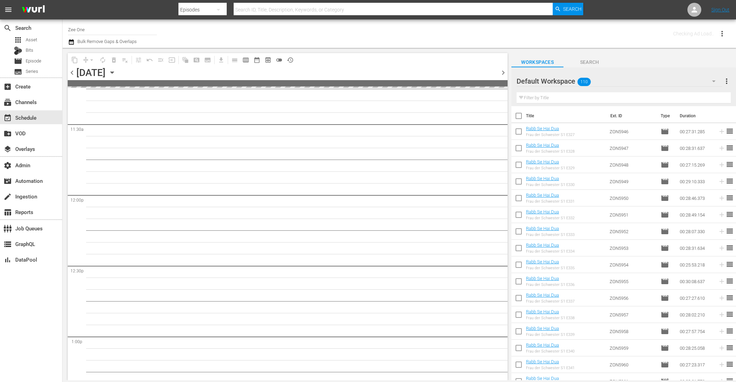
click at [278, 95] on div "30" at bounding box center [299, 194] width 418 height 3399
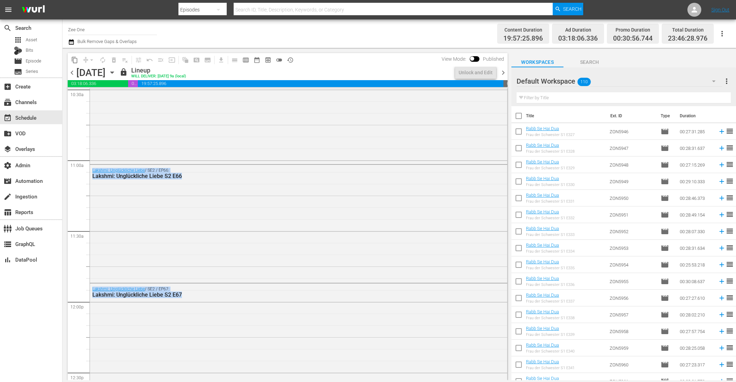
click at [502, 73] on span "chevron_right" at bounding box center [503, 72] width 9 height 9
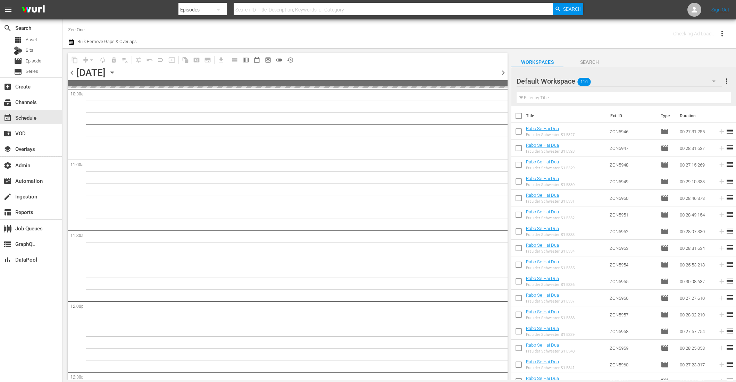
scroll to position [1592, 0]
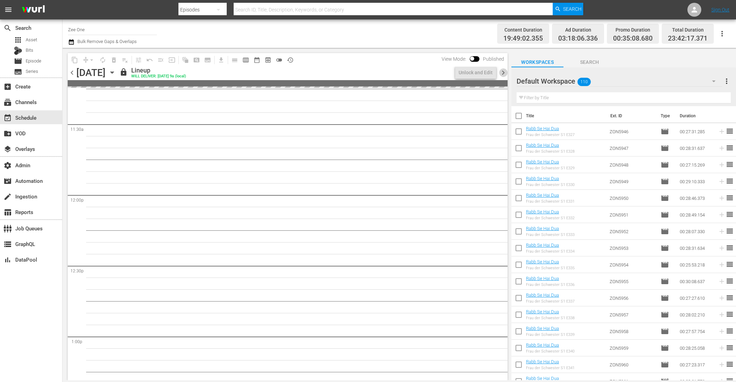
click at [502, 73] on span "chevron_right" at bounding box center [503, 72] width 9 height 9
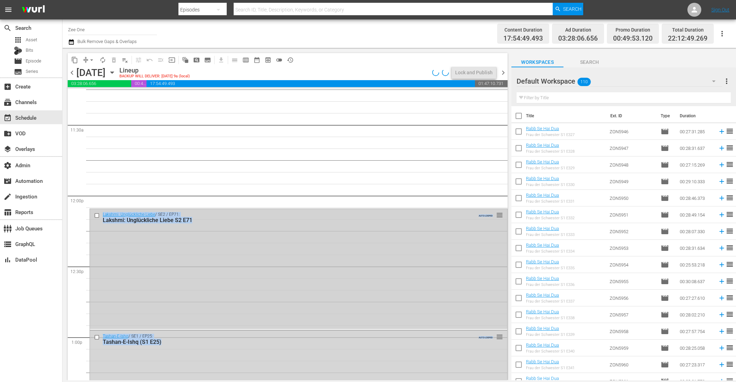
scroll to position [1510, 0]
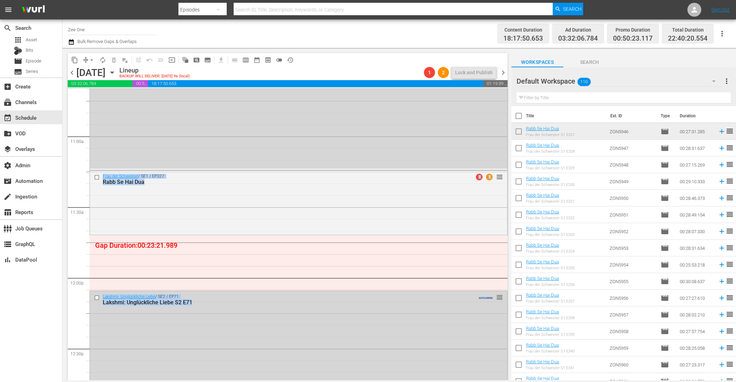
click at [556, 99] on input "text" at bounding box center [624, 97] width 214 height 11
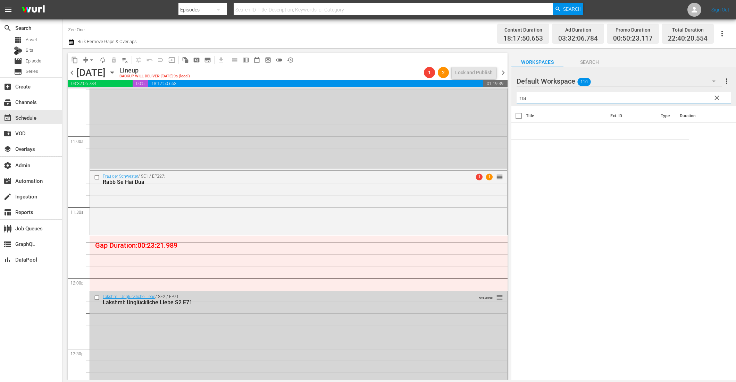
type input "m"
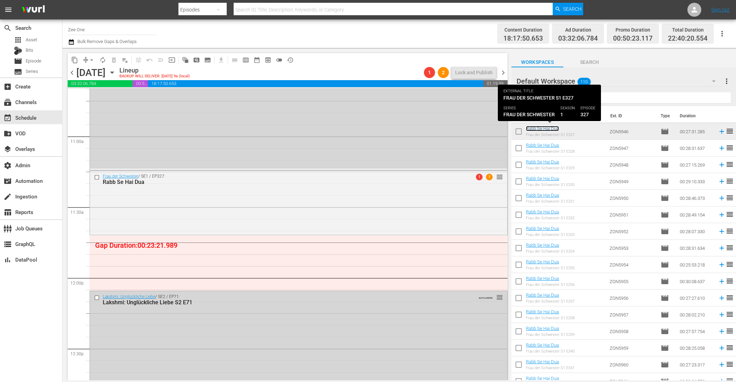
click at [551, 128] on link "Rabb Se Hai Dua" at bounding box center [542, 128] width 33 height 5
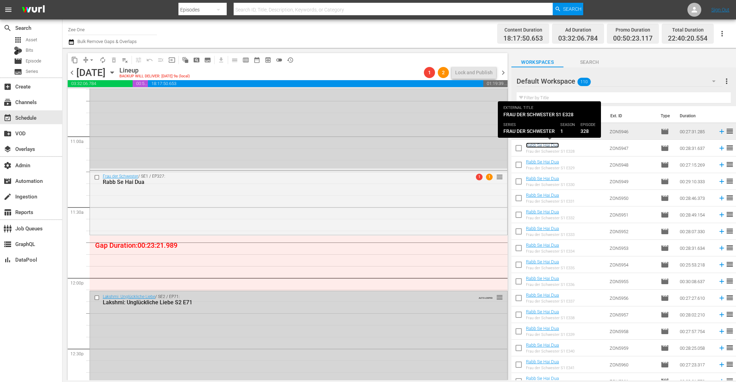
click at [547, 144] on link "Rabb Se Hai Dua" at bounding box center [542, 145] width 33 height 5
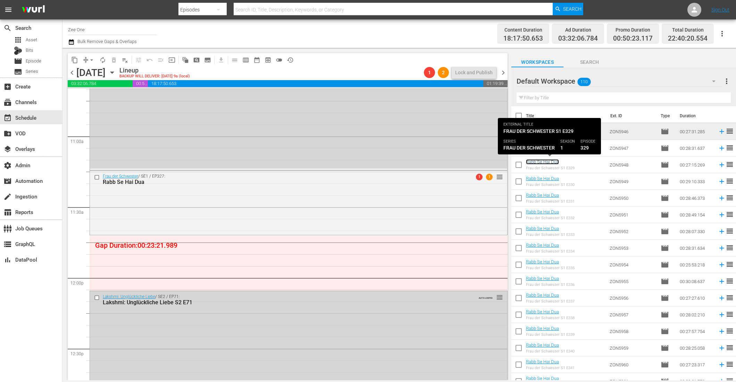
click at [544, 162] on link "Rabb Se Hai Dua" at bounding box center [542, 161] width 33 height 5
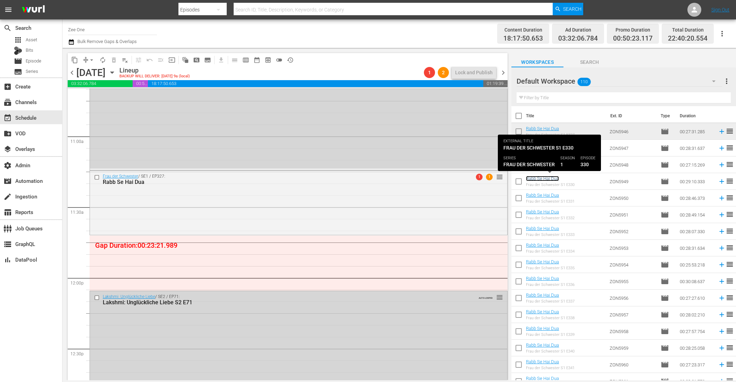
click at [540, 178] on link "Rabb Se Hai Dua" at bounding box center [542, 178] width 33 height 5
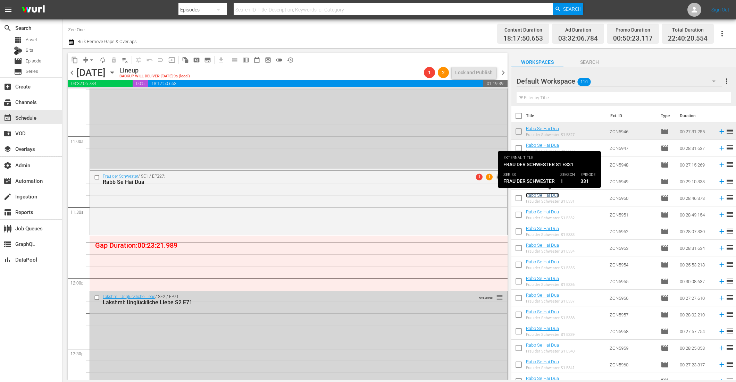
click at [537, 194] on link "Rabb Se Hai Dua" at bounding box center [542, 195] width 33 height 5
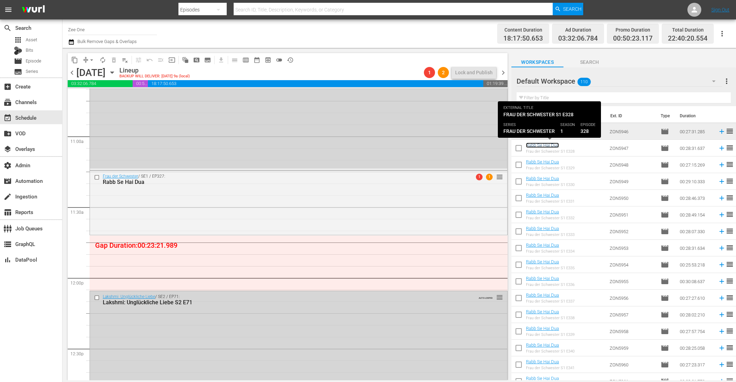
click at [550, 147] on link "Rabb Se Hai Dua" at bounding box center [542, 145] width 33 height 5
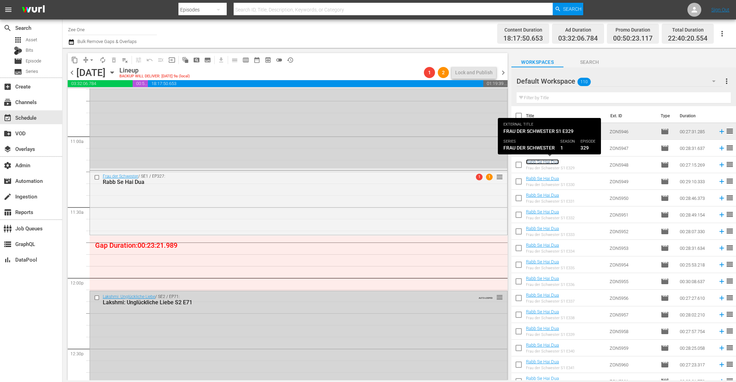
click at [550, 161] on link "Rabb Se Hai Dua" at bounding box center [542, 161] width 33 height 5
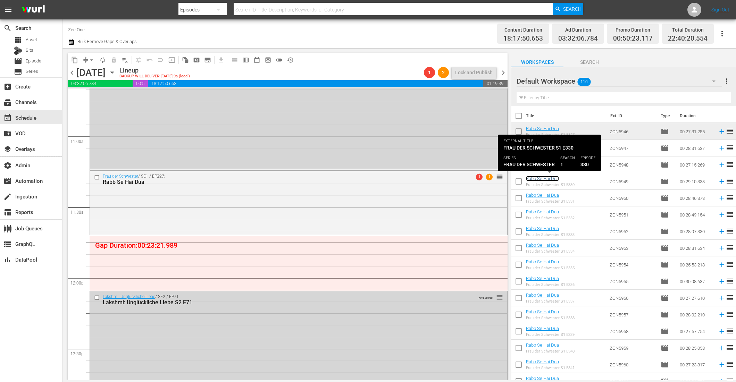
click at [550, 179] on link "Rabb Se Hai Dua" at bounding box center [542, 178] width 33 height 5
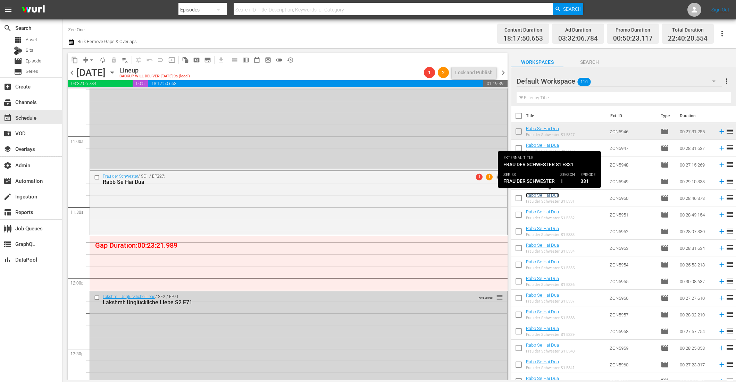
click at [549, 195] on link "Rabb Se Hai Dua" at bounding box center [542, 195] width 33 height 5
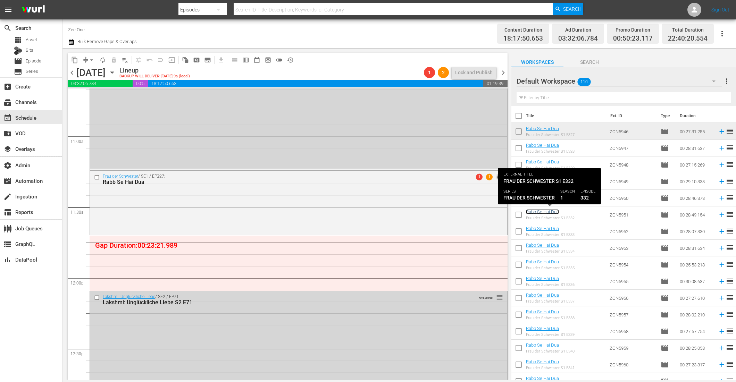
click at [543, 211] on link "Rabb Se Hai Dua" at bounding box center [542, 211] width 33 height 5
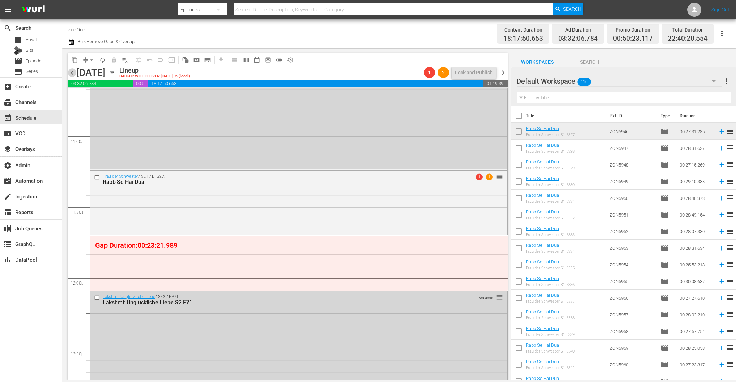
click at [74, 75] on span "chevron_left" at bounding box center [72, 72] width 9 height 9
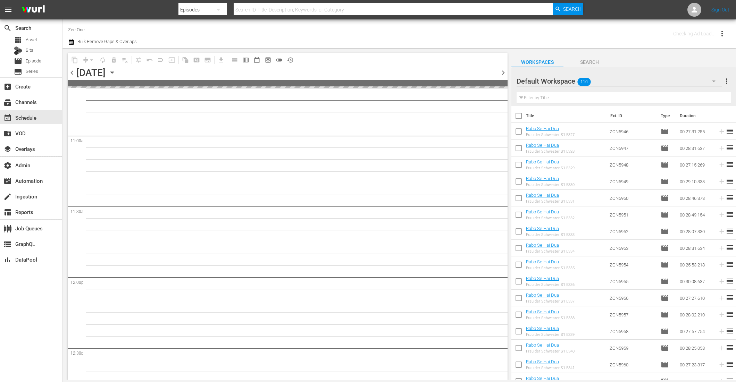
scroll to position [1592, 0]
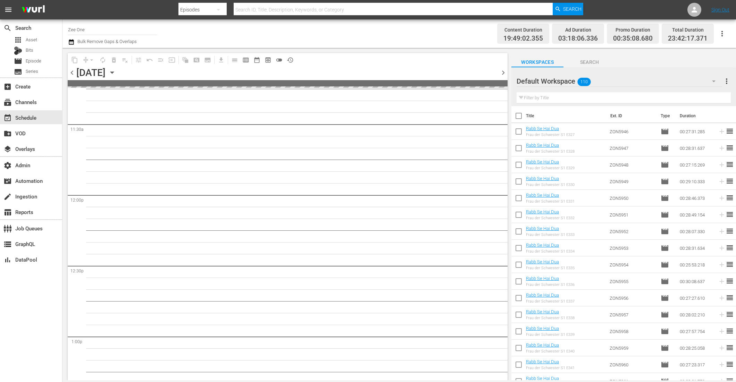
click at [74, 75] on span "chevron_left" at bounding box center [72, 72] width 9 height 9
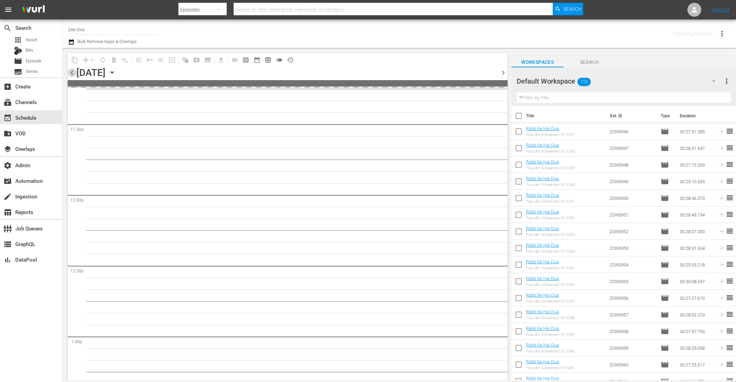
click at [74, 75] on span "chevron_left" at bounding box center [72, 72] width 9 height 9
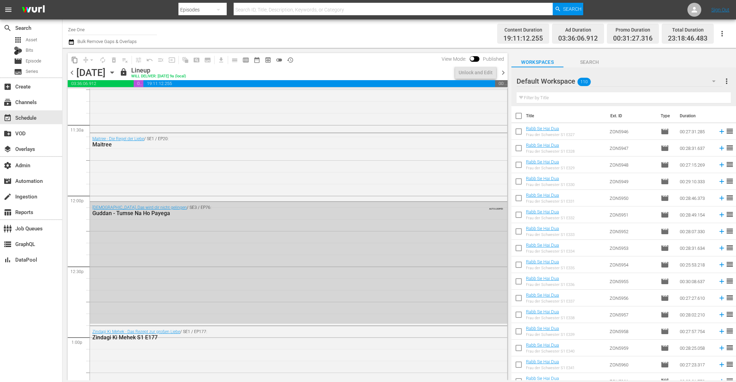
scroll to position [1510, 0]
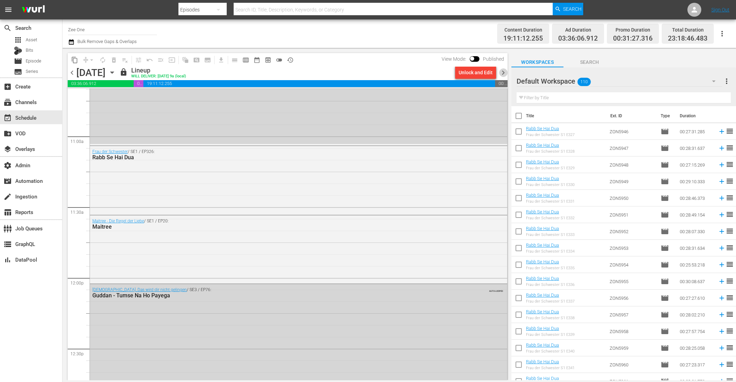
click at [504, 72] on span "chevron_right" at bounding box center [503, 72] width 9 height 9
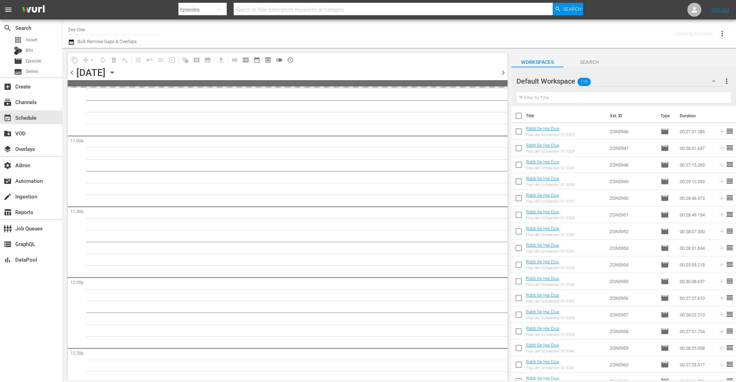
scroll to position [1592, 0]
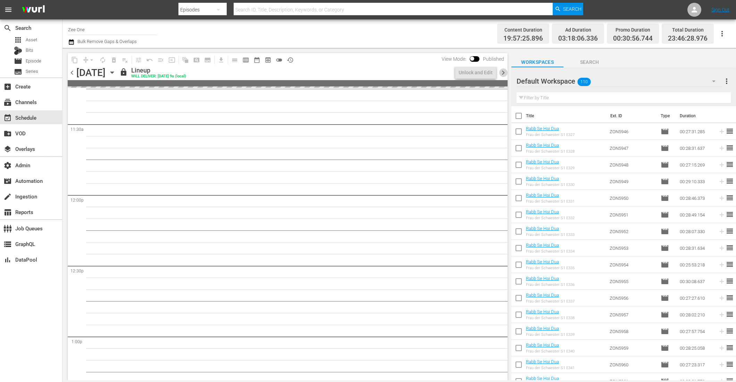
click at [504, 72] on span "chevron_right" at bounding box center [503, 72] width 9 height 9
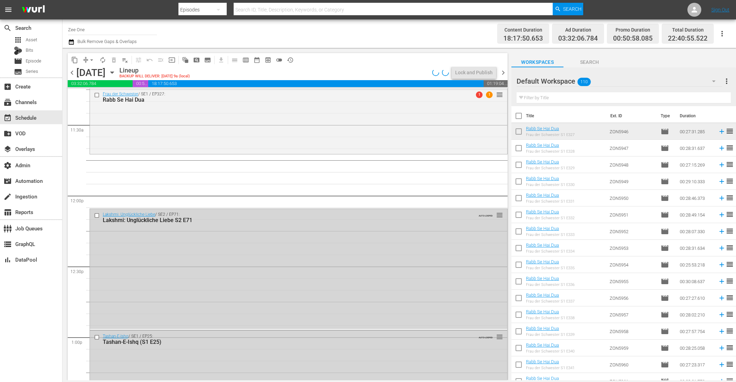
scroll to position [1510, 0]
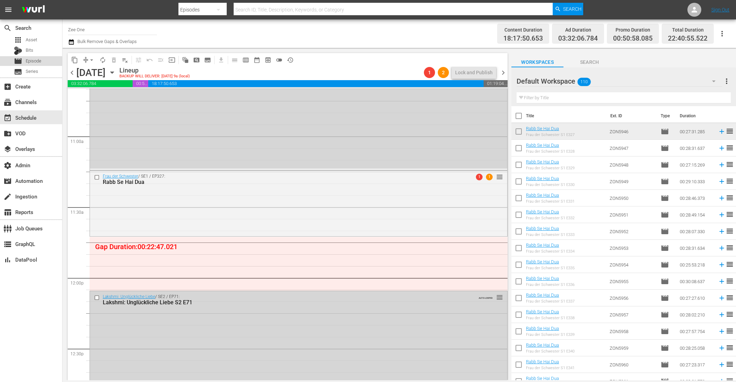
click at [49, 57] on div "movie Episode" at bounding box center [31, 61] width 62 height 10
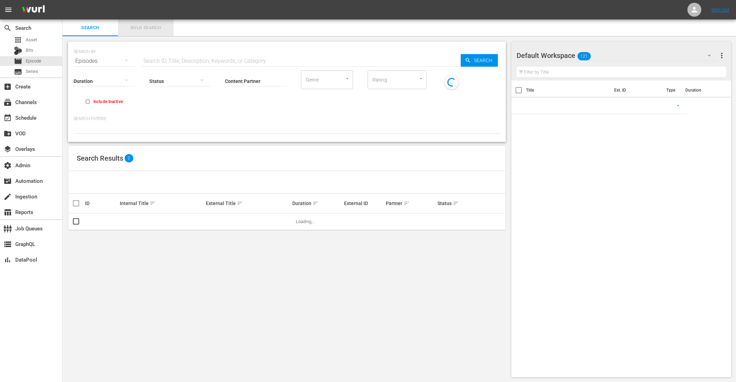
click at [158, 32] on button "Bulk Search" at bounding box center [146, 27] width 56 height 17
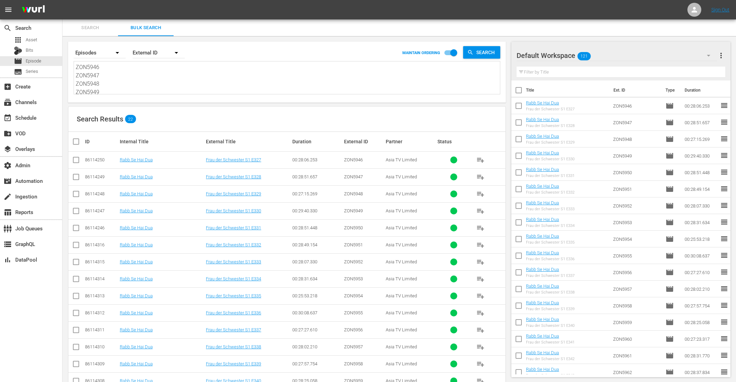
drag, startPoint x: 105, startPoint y: 91, endPoint x: 86, endPoint y: 21, distance: 72.6
click at [86, 21] on div "Search Bulk Search Search By Episodes Order By External ID MAINTAIN ORDERING Se…" at bounding box center [399, 278] width 674 height 519
type textarea "ZON5950 ZON5951 ZON5952 ZON5953 ZON5954 ZON5955 ZON5956 ZON5957 ZON5958 ZON5959…"
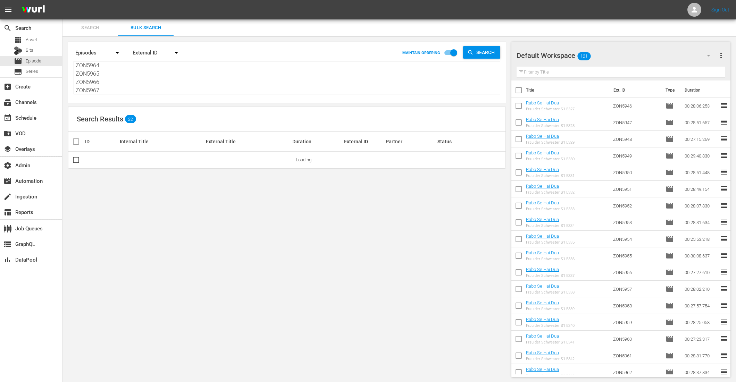
drag, startPoint x: 82, startPoint y: 65, endPoint x: 155, endPoint y: 183, distance: 138.9
click at [155, 183] on div "Search By Episodes Order By External ID MAINTAIN ORDERING Search ZON5950 ZON595…" at bounding box center [286, 209] width 449 height 347
paste textarea "ZON5458 ZON5459 ZON5460 ZON5461 ZON5462 ZON5463 ZON5464 ZON5465 ZON5466 ZON5467…"
type textarea "ZON5458 ZON5459 ZON5460 ZON5461 ZON5462 ZON5463 ZON5464 ZON5465 ZON5466 ZON5467…"
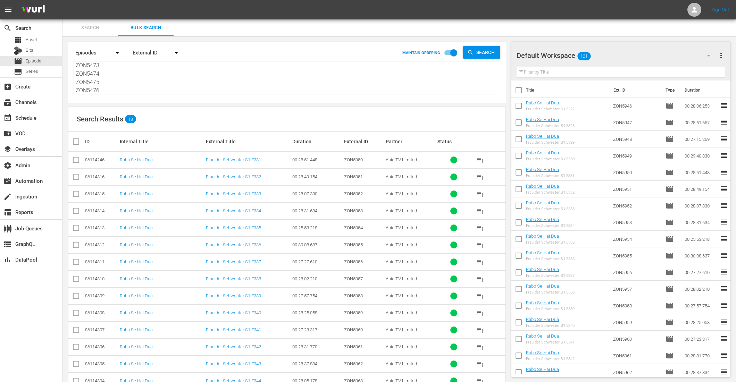
scroll to position [0, 0]
type textarea "ZON5458 ZON5459 ZON5460 ZON5461 ZON5462 ZON5463 ZON5464 ZON5465 ZON5466 ZON5467…"
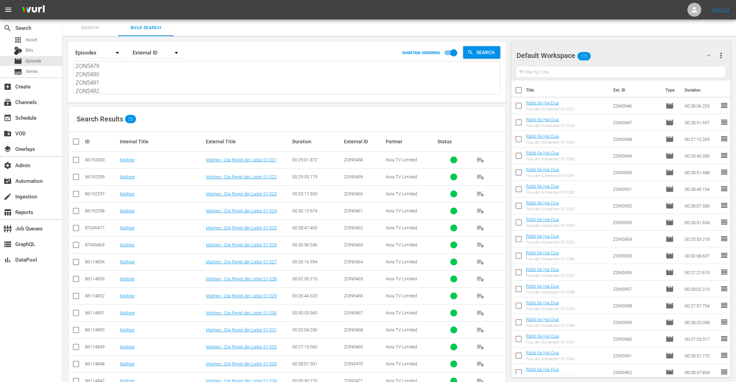
click at [75, 142] on input "checkbox" at bounding box center [79, 141] width 14 height 8
checkbox input "true"
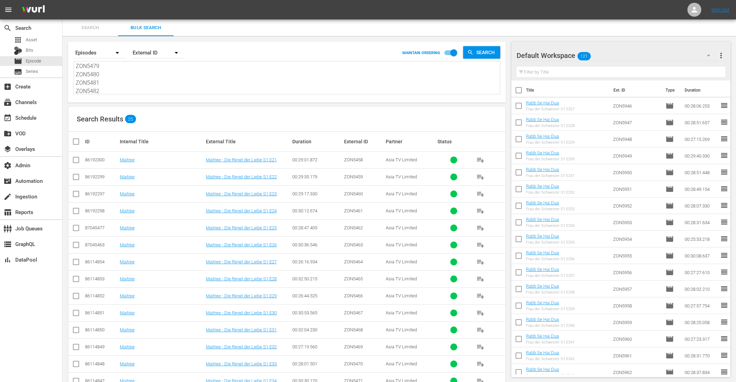
checkbox input "true"
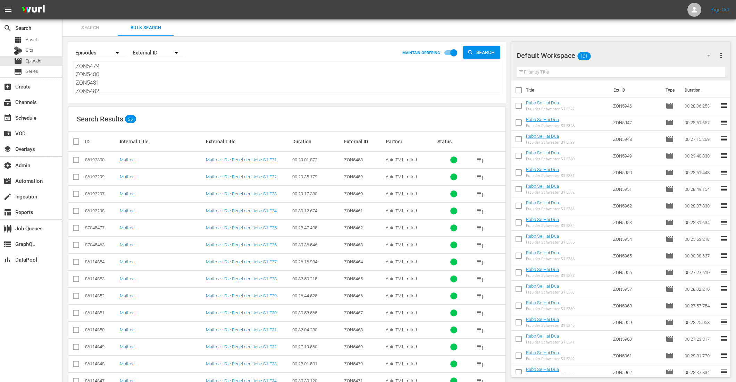
checkbox input "true"
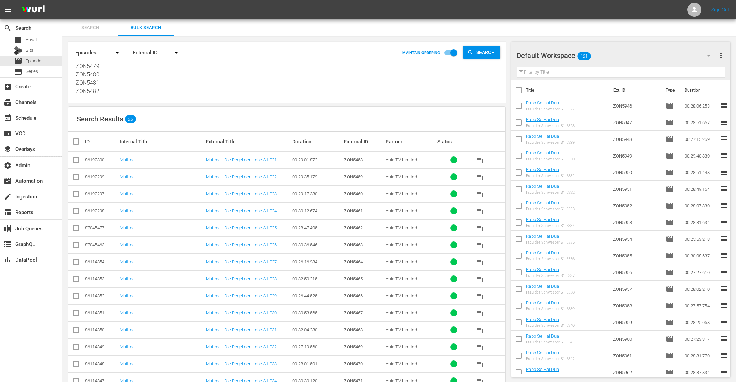
checkbox input "true"
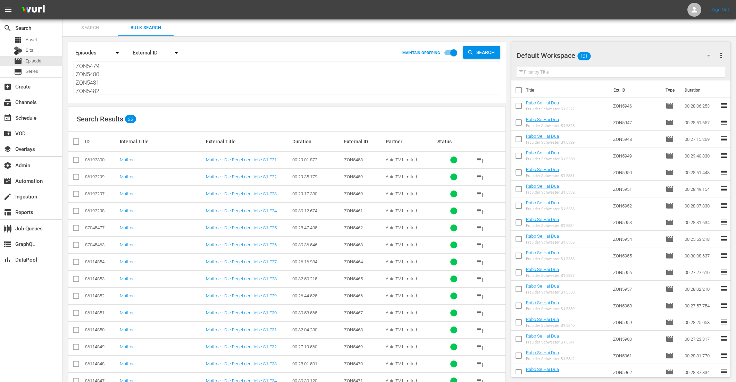
checkbox input "true"
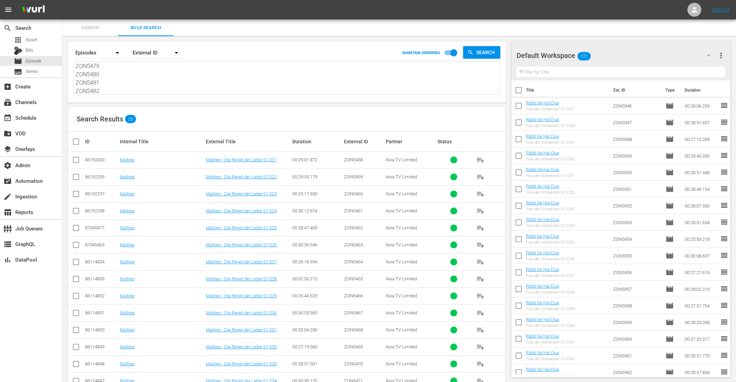
checkbox input "true"
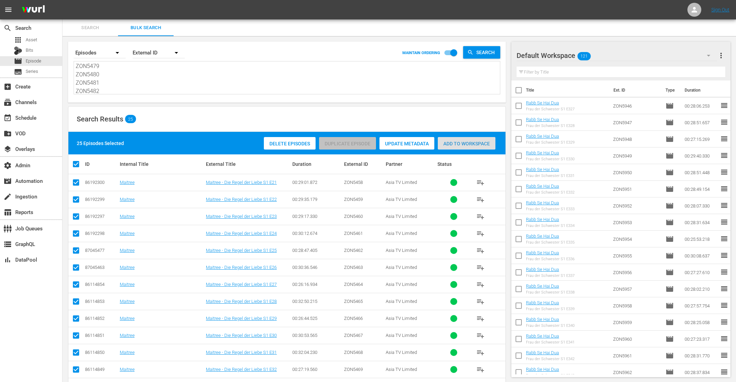
click at [456, 143] on span "Add to Workspace" at bounding box center [467, 144] width 58 height 6
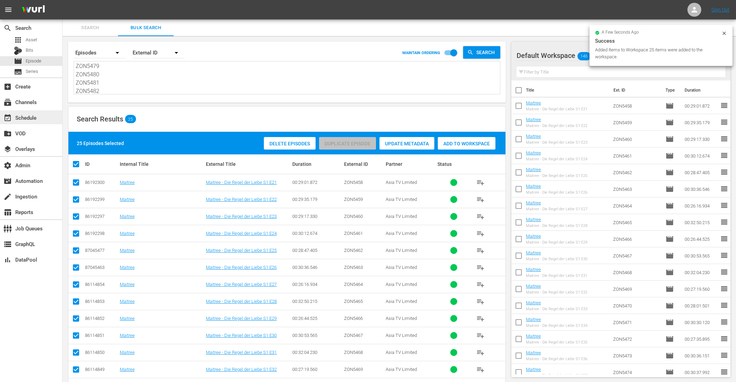
click at [29, 119] on div "event_available Schedule" at bounding box center [19, 117] width 39 height 6
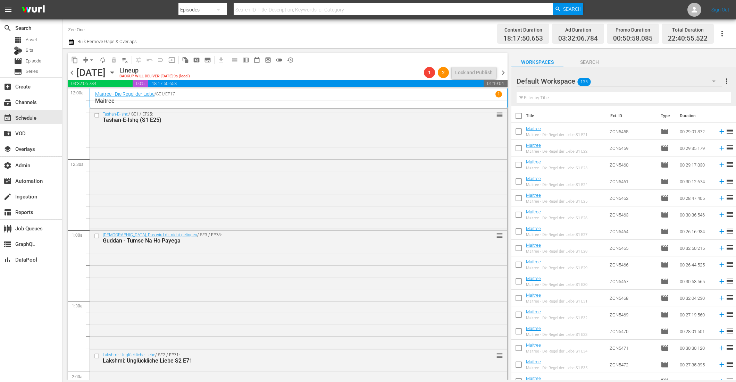
click at [73, 72] on span "chevron_left" at bounding box center [72, 72] width 9 height 9
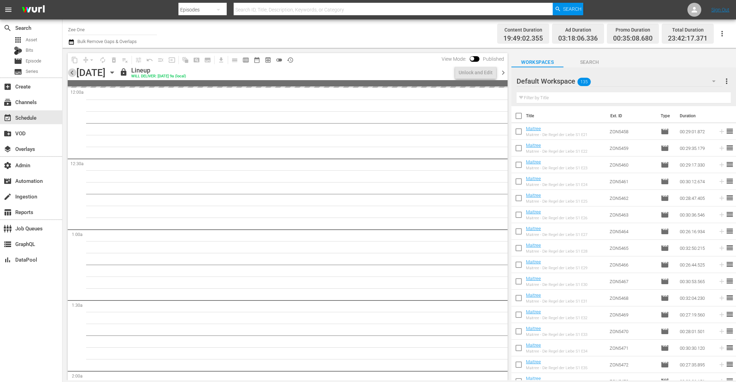
click at [73, 72] on span "chevron_left" at bounding box center [72, 72] width 9 height 9
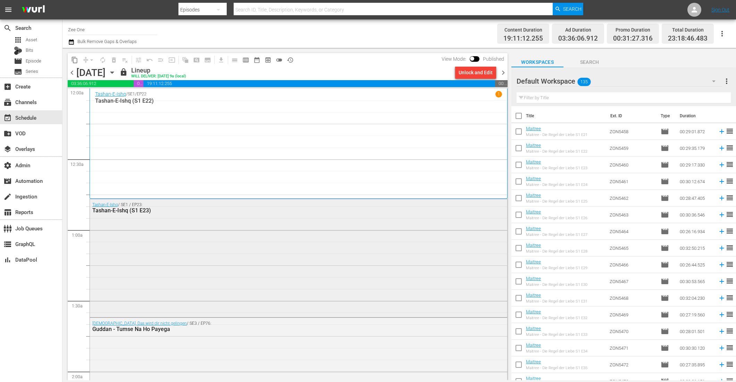
click at [483, 224] on div "Tashan-E-Ishq / SE1 / EP23: Tashan-E-Ishq (S1 E23)" at bounding box center [298, 257] width 417 height 116
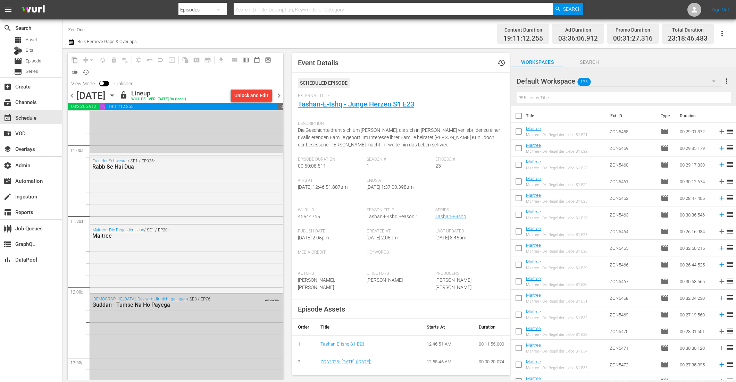
scroll to position [1528, 0]
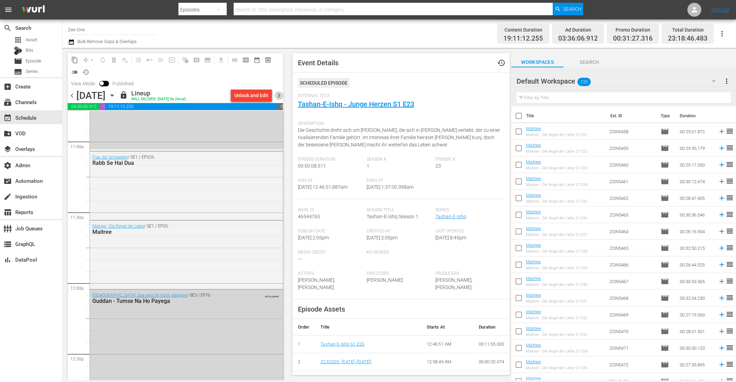
click at [281, 95] on span "chevron_right" at bounding box center [279, 95] width 9 height 9
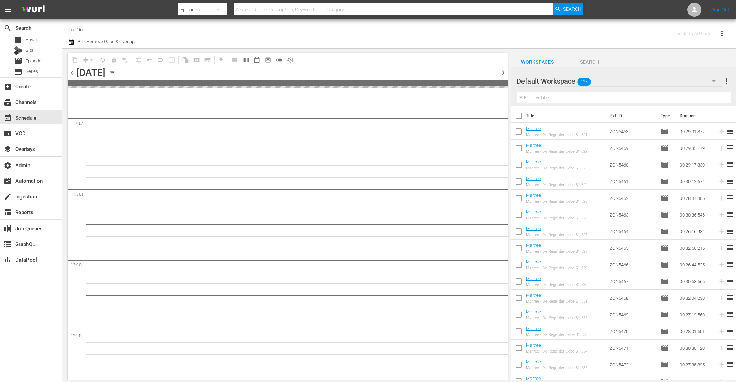
scroll to position [1610, 0]
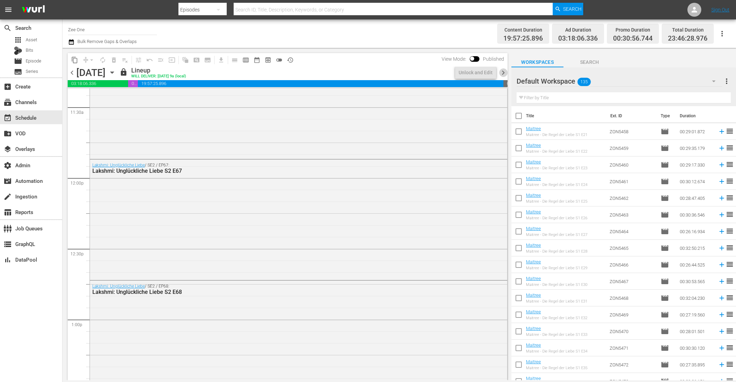
click at [503, 73] on span "chevron_right" at bounding box center [503, 72] width 9 height 9
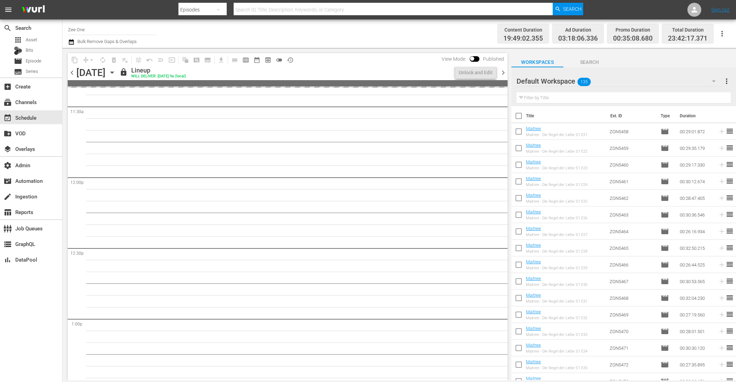
click at [503, 73] on span "chevron_right" at bounding box center [503, 72] width 9 height 9
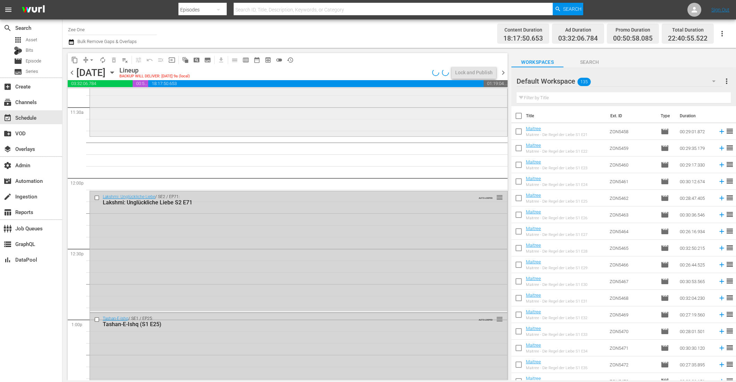
scroll to position [1528, 0]
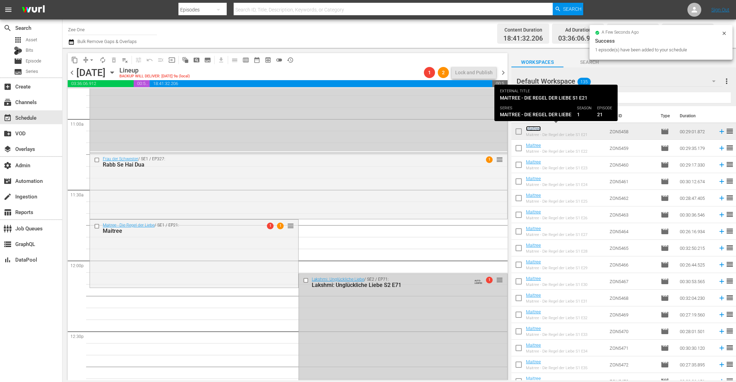
click at [533, 127] on link "Maitree" at bounding box center [533, 128] width 15 height 5
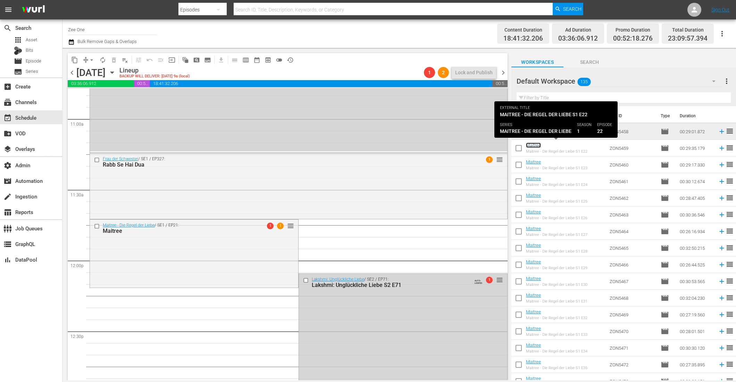
click at [533, 144] on link "Maitree" at bounding box center [533, 145] width 15 height 5
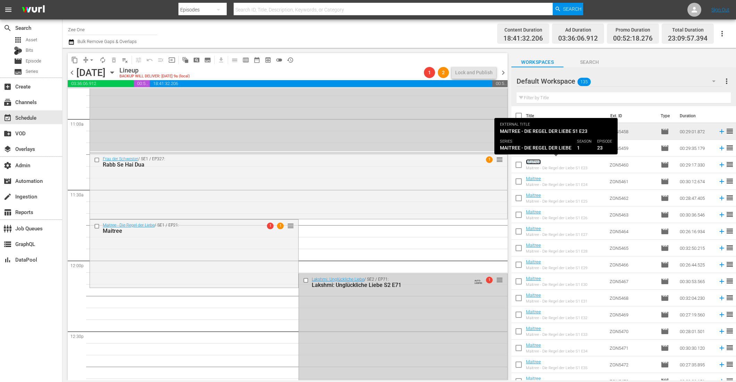
click at [533, 161] on link "Maitree" at bounding box center [533, 161] width 15 height 5
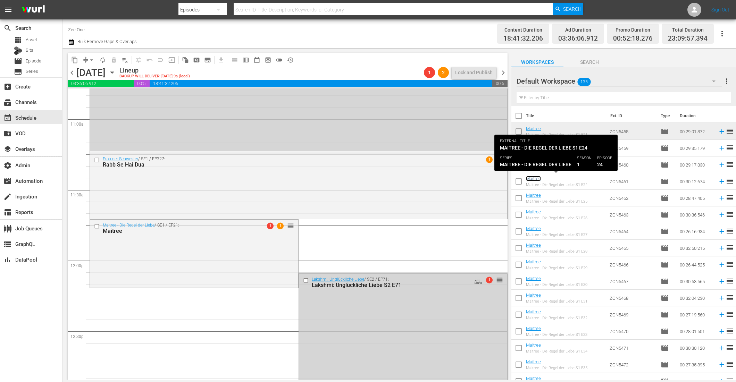
click at [533, 178] on link "Maitree" at bounding box center [533, 178] width 15 height 5
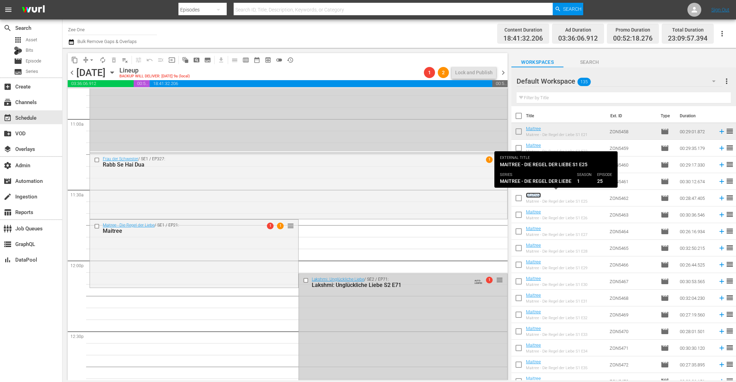
click at [533, 196] on link "Maitree" at bounding box center [533, 195] width 15 height 5
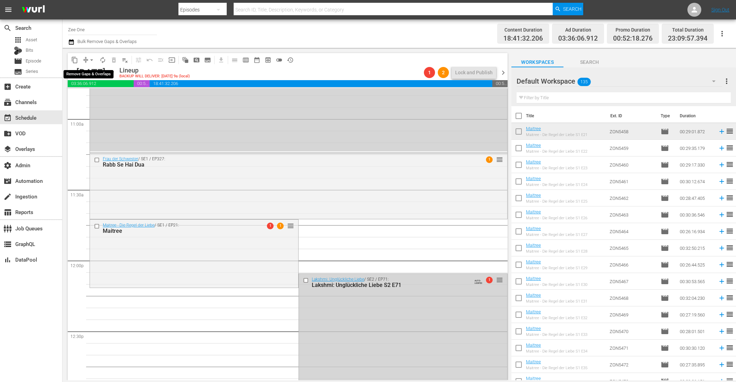
click at [89, 59] on span "arrow_drop_down" at bounding box center [91, 60] width 7 height 7
click at [91, 92] on li "Align to End of Previous Day" at bounding box center [92, 96] width 73 height 11
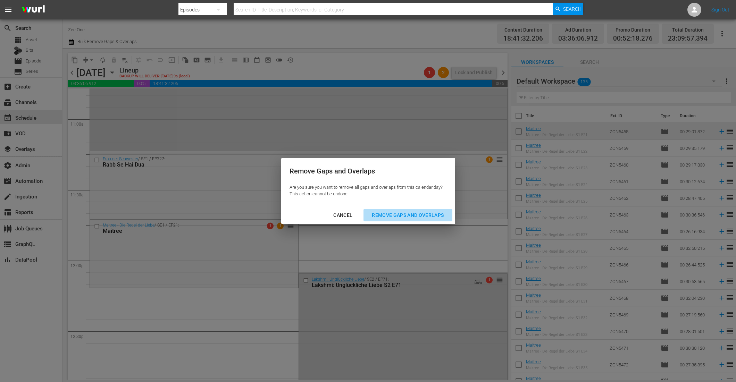
click at [400, 215] on div "Remove Gaps and Overlaps" at bounding box center [407, 215] width 83 height 9
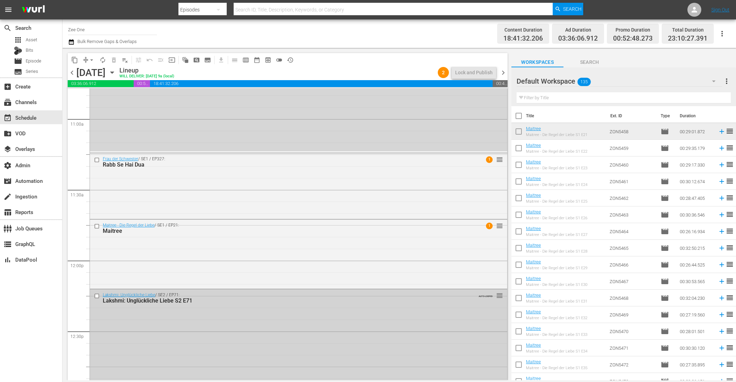
click at [396, 315] on div "Lakshmi: Unglückliche Liebe / SE2 / EP71: Lakshmi: Unglückliche Liebe S2 E71 AU…" at bounding box center [298, 350] width 417 height 120
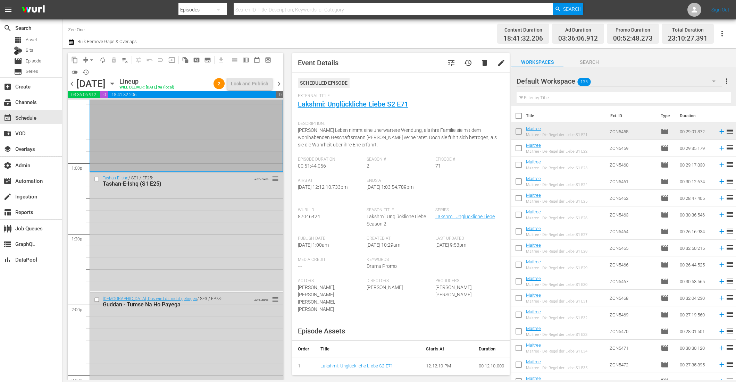
scroll to position [1805, 0]
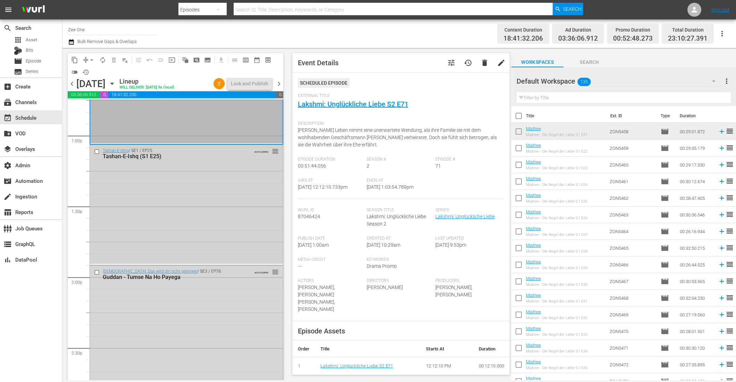
click at [96, 152] on input "checkbox" at bounding box center [97, 152] width 7 height 6
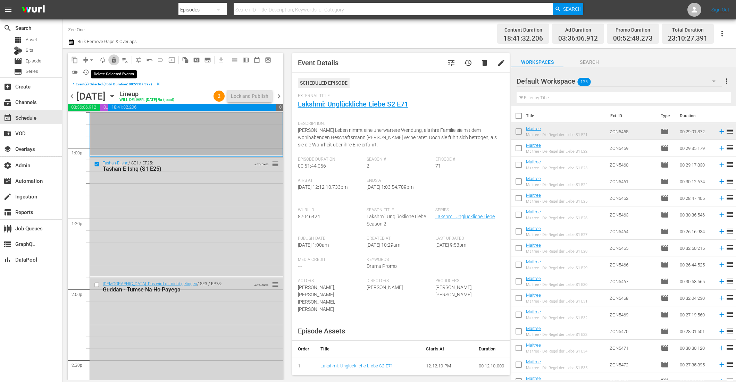
click at [115, 60] on span "delete_forever_outlined" at bounding box center [113, 60] width 7 height 7
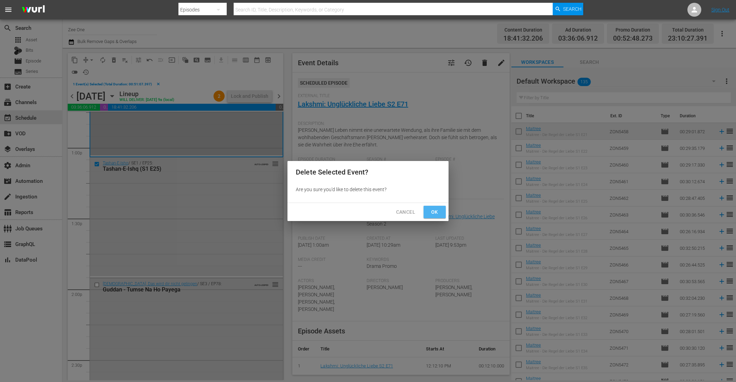
click at [433, 215] on span "Ok" at bounding box center [434, 212] width 11 height 9
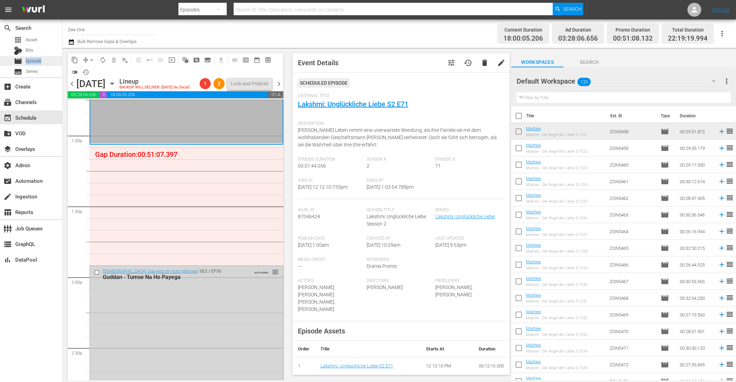
click at [41, 58] on span "Episode" at bounding box center [34, 61] width 16 height 7
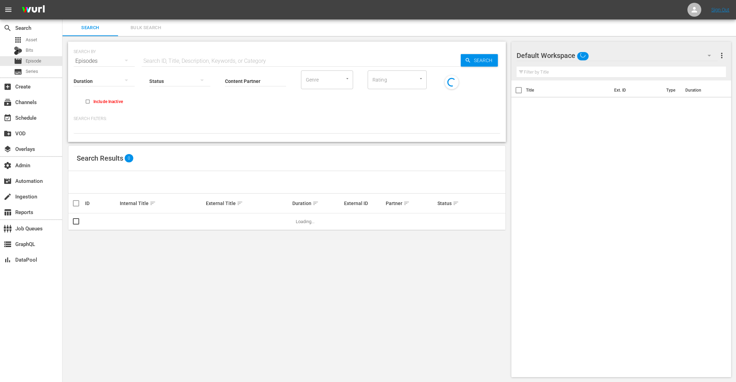
click at [157, 30] on span "Bulk Search" at bounding box center [145, 28] width 47 height 8
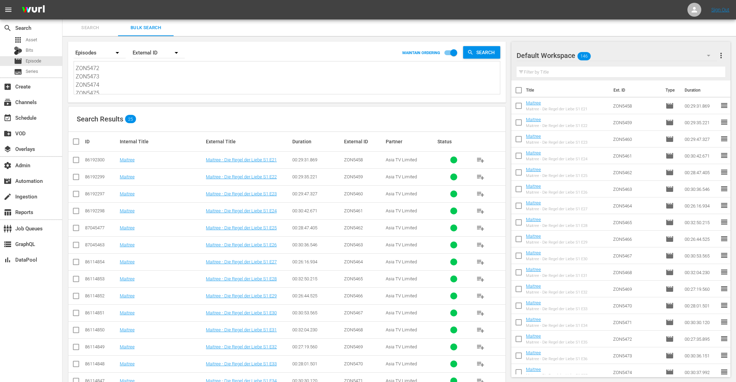
scroll to position [176, 0]
drag, startPoint x: 77, startPoint y: 66, endPoint x: 188, endPoint y: 137, distance: 131.7
click at [181, 143] on div "Search By Episodes Order By External ID MAINTAIN ORDERING Search ZON5458 ZON545…" at bounding box center [286, 313] width 449 height 554
type textarea "Z"
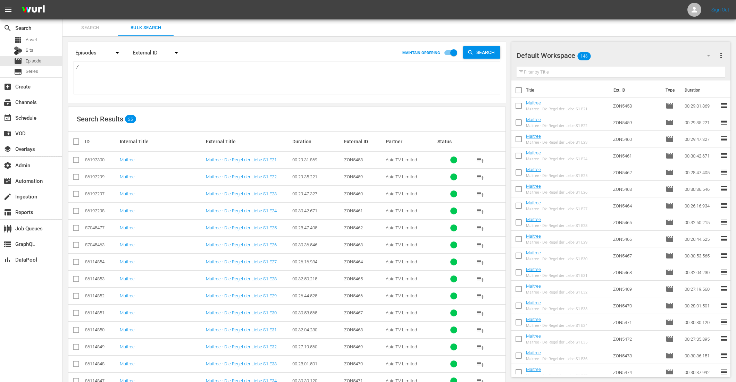
scroll to position [0, 0]
paste textarea "ZON2756 ZON2757 ZON2758 ZON2759 ZON2760 ZON2761 ZON2762 ZON2772 ZON2773 ZON2774…"
type textarea "ZON2756 ZON2757 ZON2758 ZON2759 ZON2760 ZON2761 ZON2762 ZON2772 ZON2773 ZON2774…"
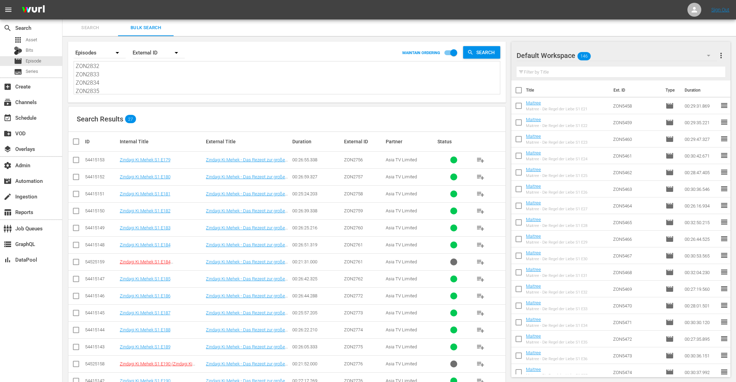
type textarea "ZON2756 ZON2757 ZON2758 ZON2759 ZON2760 ZON2761 ZON2762 ZON2772 ZON2773 ZON2774…"
click at [70, 141] on th at bounding box center [76, 141] width 16 height 19
click at [75, 138] on input "checkbox" at bounding box center [79, 141] width 14 height 8
checkbox input "true"
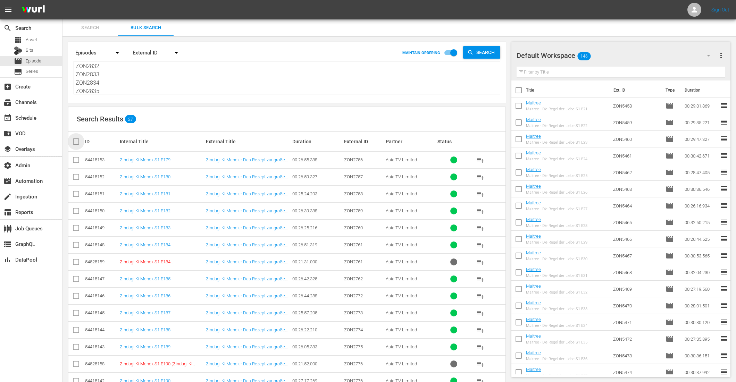
checkbox input "true"
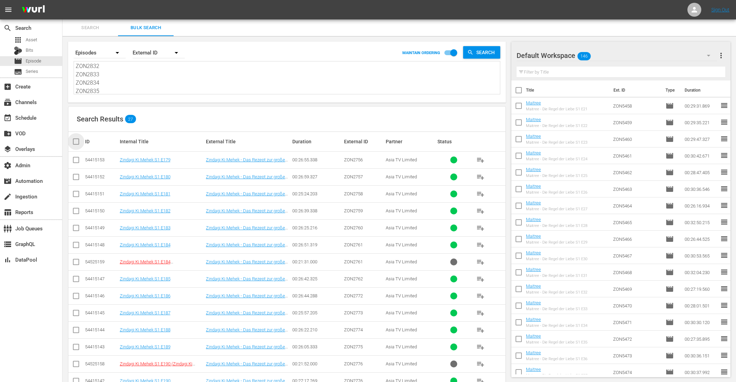
checkbox input "true"
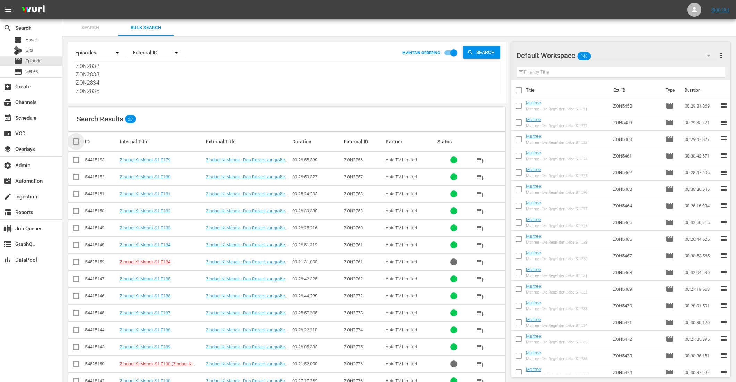
checkbox input "true"
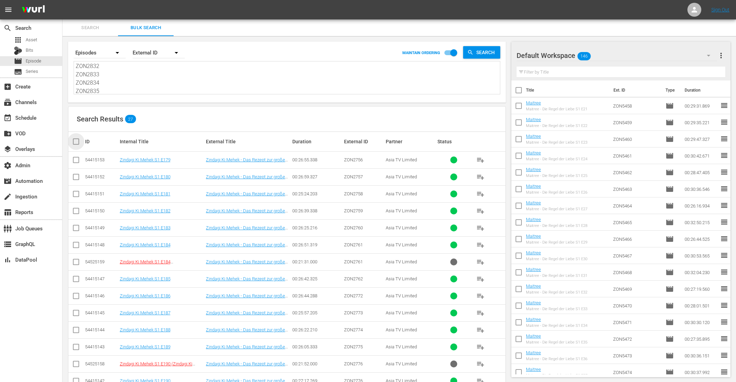
checkbox input "true"
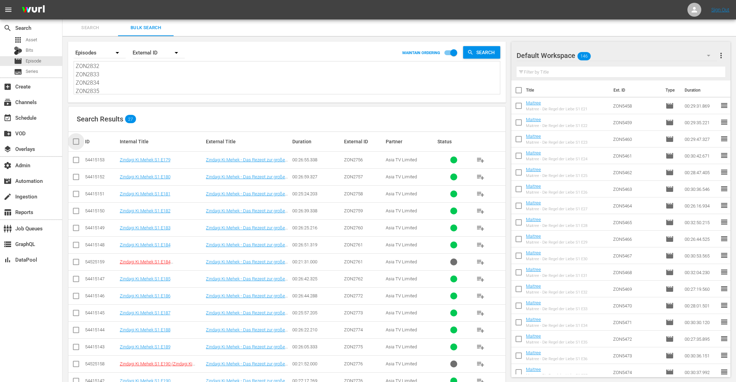
checkbox input "true"
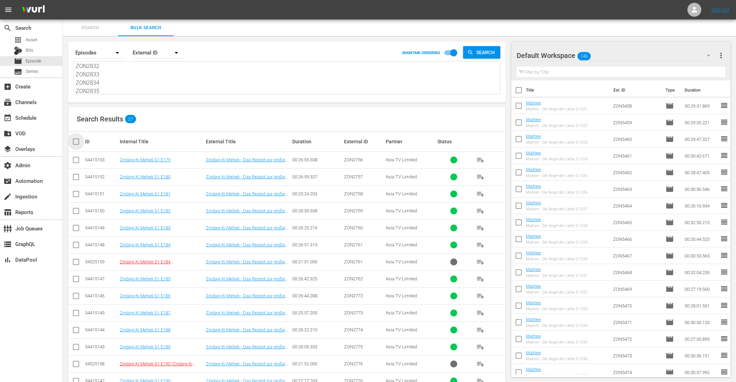
checkbox input "true"
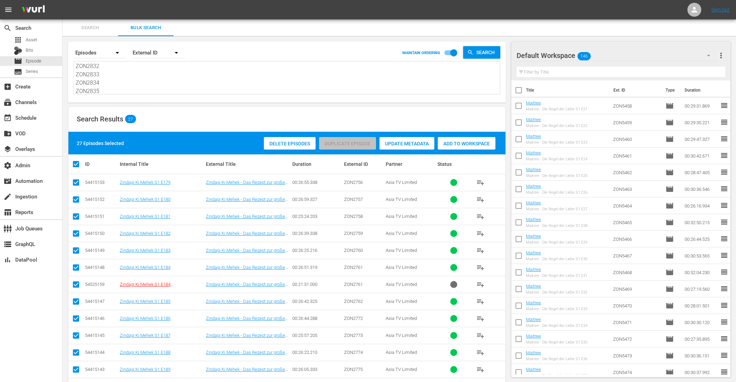
click at [75, 283] on input "checkbox" at bounding box center [76, 286] width 8 height 8
checkbox input "false"
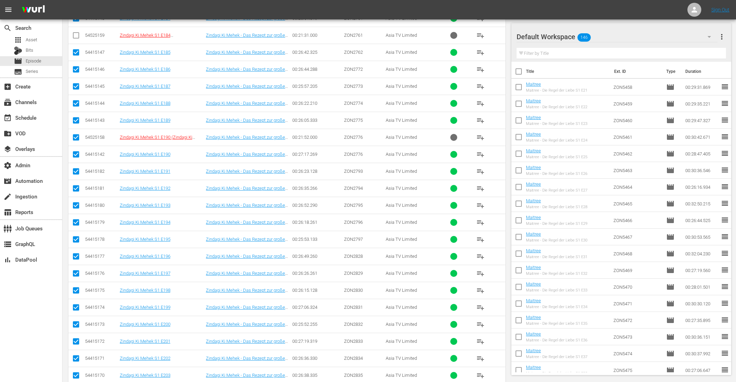
scroll to position [260, 0]
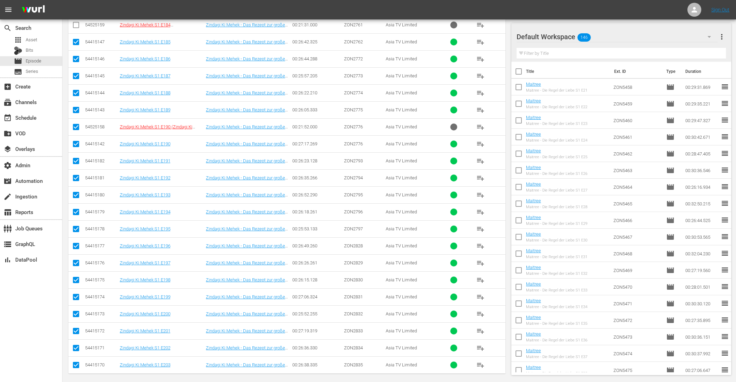
click at [76, 124] on input "checkbox" at bounding box center [76, 128] width 8 height 8
checkbox input "false"
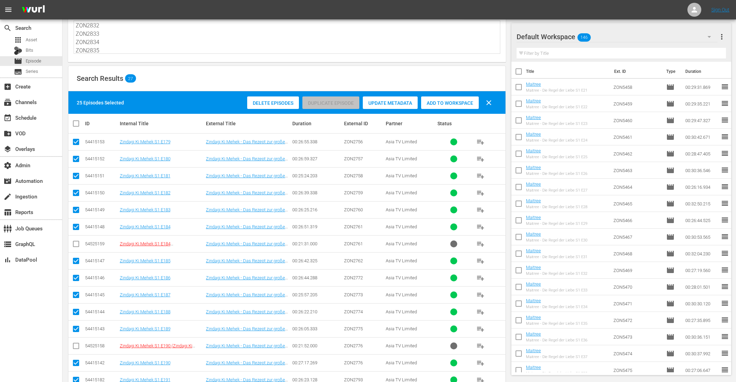
scroll to position [17, 0]
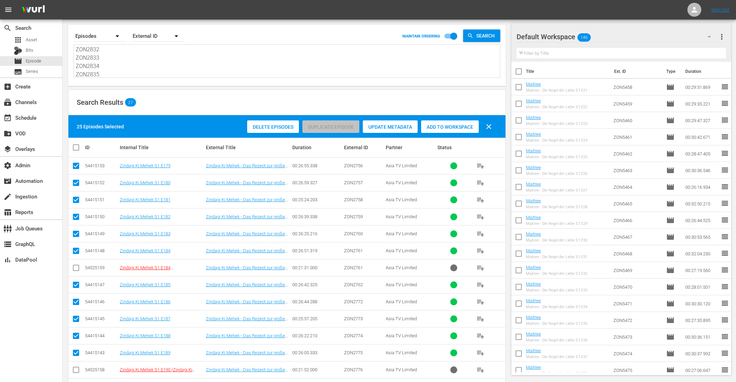
click at [445, 124] on span "Add to Workspace" at bounding box center [450, 127] width 58 height 6
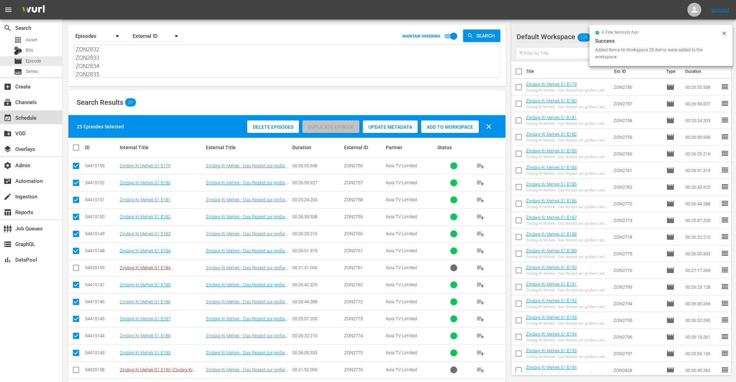
click at [39, 118] on div "event_available Schedule" at bounding box center [19, 117] width 39 height 6
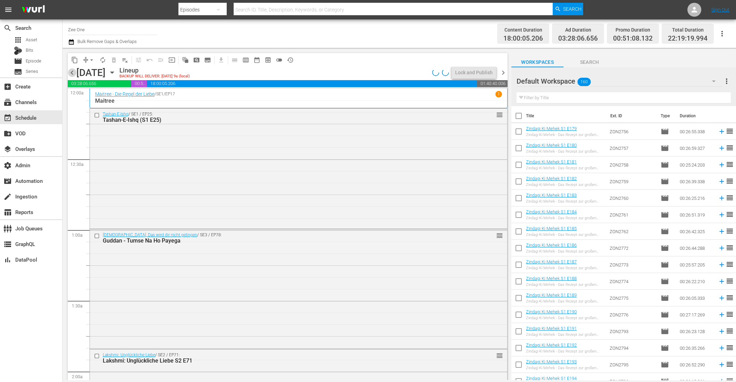
click at [72, 71] on span "chevron_left" at bounding box center [72, 72] width 9 height 9
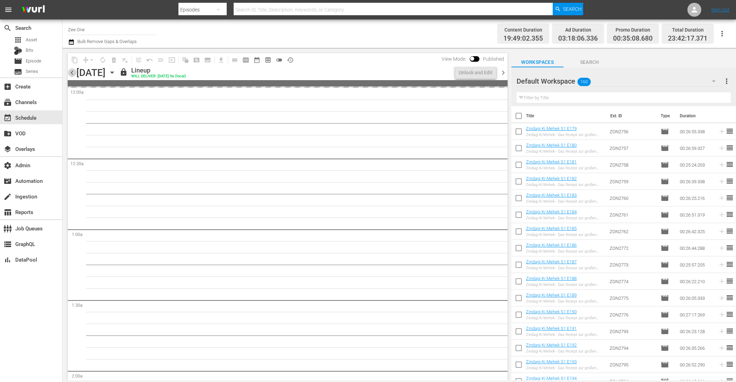
click at [72, 71] on span "chevron_left" at bounding box center [72, 72] width 9 height 9
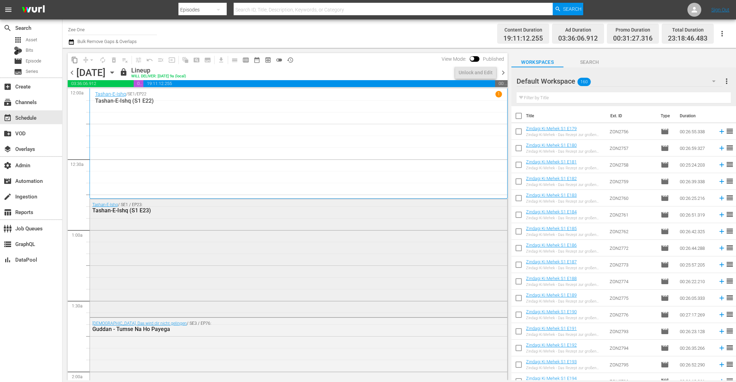
click at [230, 285] on div "Tashan-E-Ishq / SE1 / EP23: Tashan-E-Ishq (S1 E23)" at bounding box center [298, 257] width 417 height 116
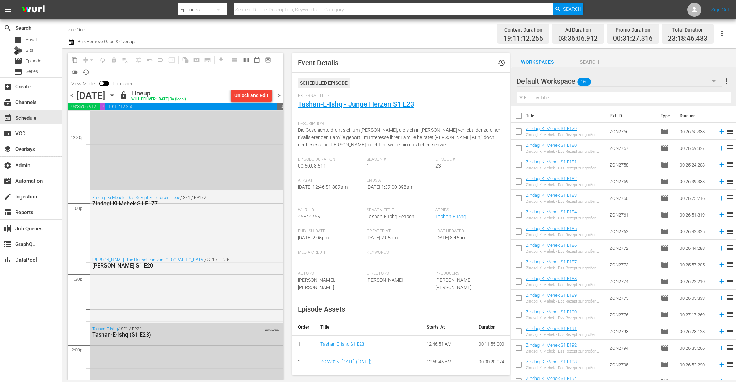
scroll to position [1753, 0]
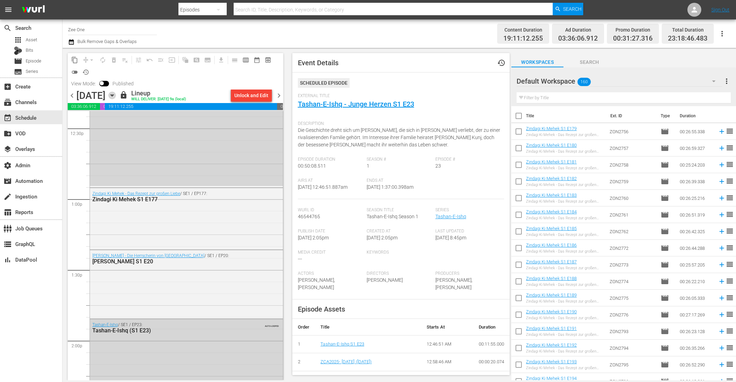
click at [116, 97] on icon "button" at bounding box center [112, 96] width 8 height 8
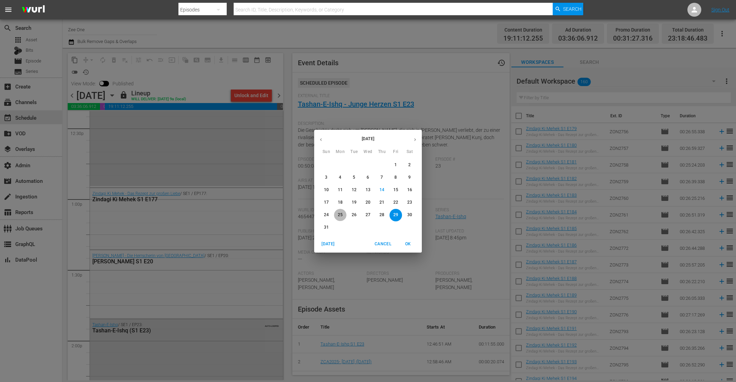
click at [339, 217] on p "25" at bounding box center [340, 215] width 5 height 6
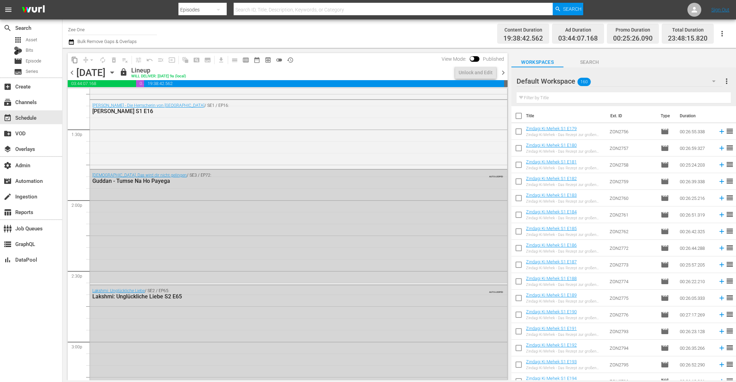
scroll to position [1741, 0]
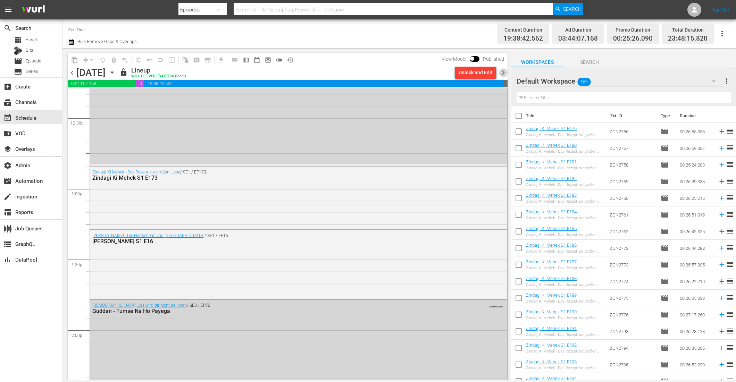
click at [502, 70] on span "chevron_right" at bounding box center [503, 72] width 9 height 9
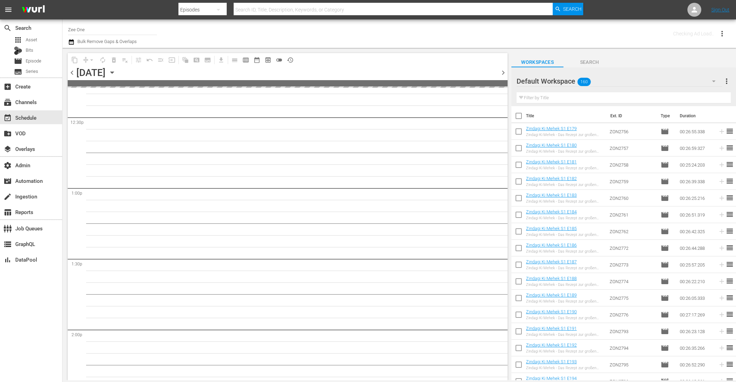
scroll to position [1871, 0]
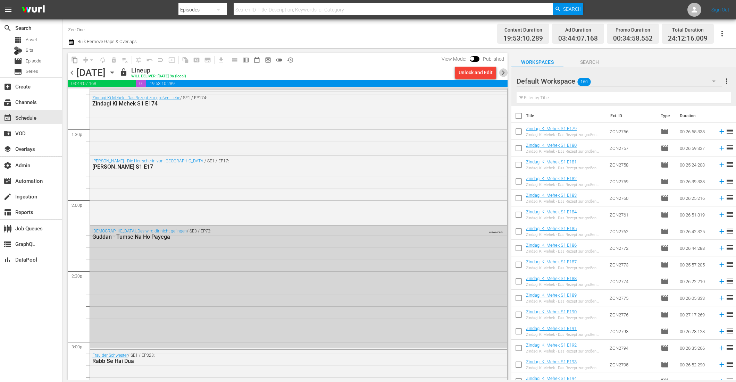
click at [502, 70] on span "chevron_right" at bounding box center [503, 72] width 9 height 9
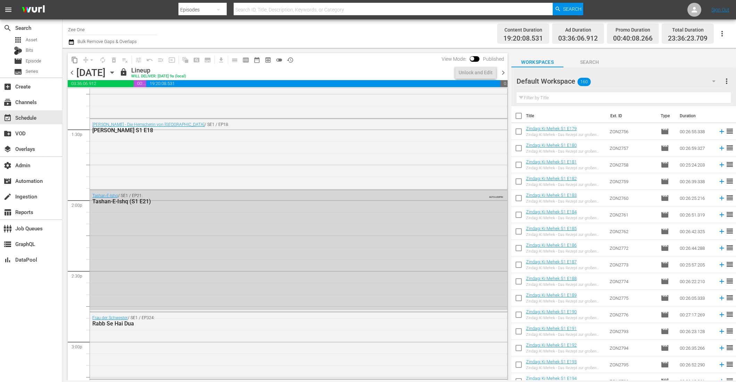
scroll to position [1741, 0]
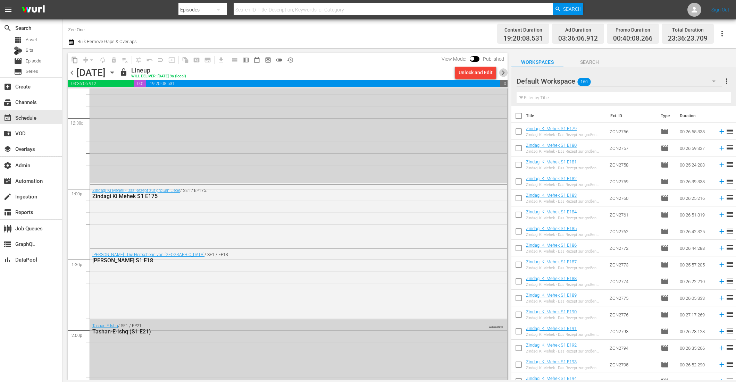
click at [502, 70] on span "chevron_right" at bounding box center [503, 72] width 9 height 9
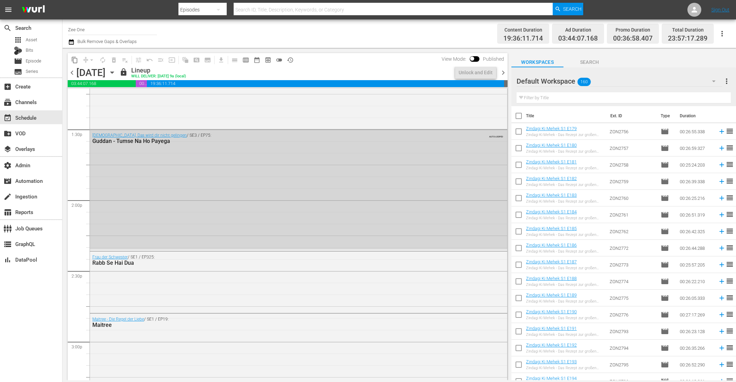
scroll to position [1765, 0]
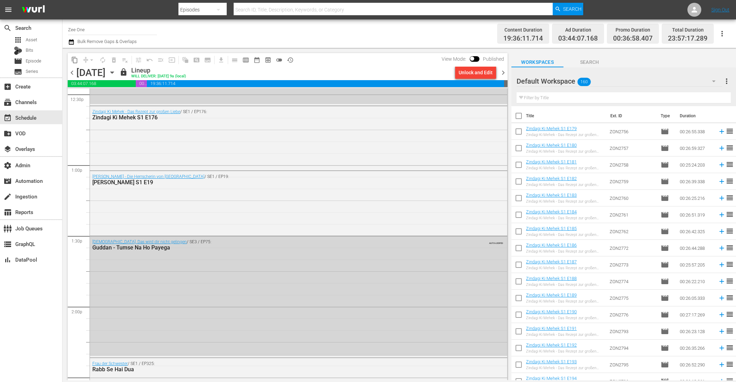
click at [502, 70] on span "chevron_right" at bounding box center [503, 72] width 9 height 9
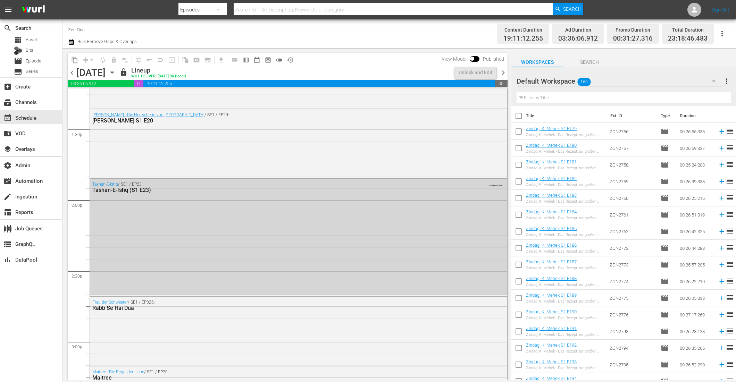
scroll to position [1753, 0]
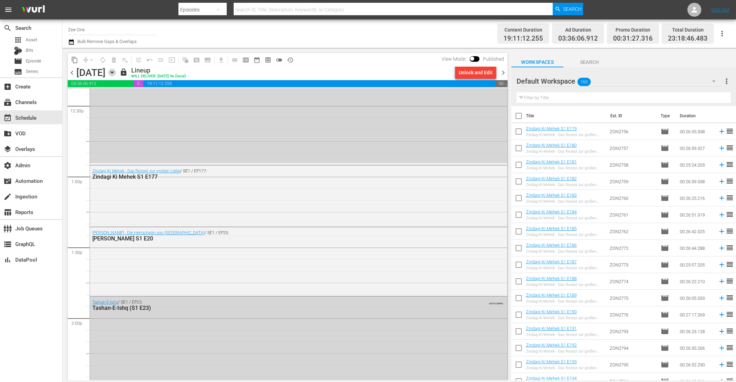
click at [116, 70] on icon "button" at bounding box center [112, 73] width 8 height 8
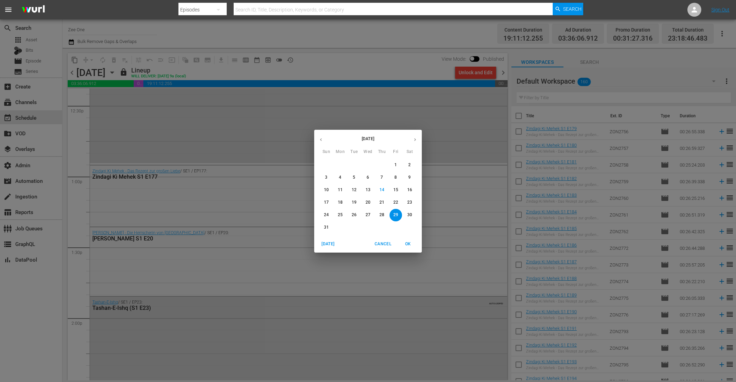
click at [337, 177] on span "4" at bounding box center [340, 178] width 12 height 6
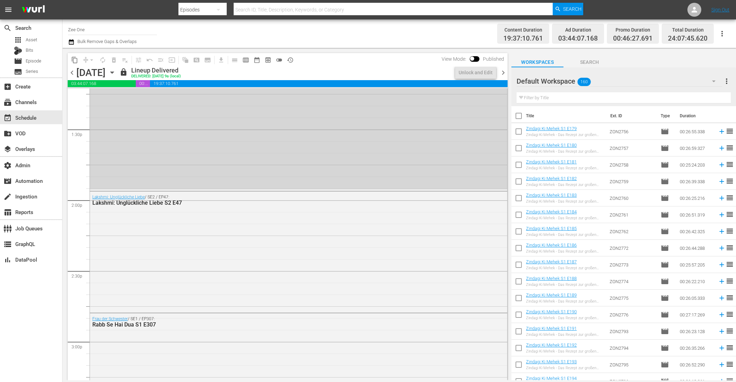
scroll to position [1777, 0]
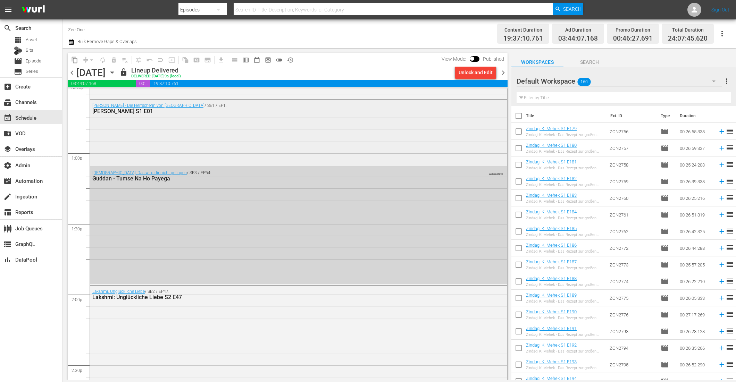
click at [455, 101] on div "Razia Sultan - Die Herrscherin von Delhi / SE1 / EP1: Razia Sultan S1 E01" at bounding box center [298, 108] width 417 height 17
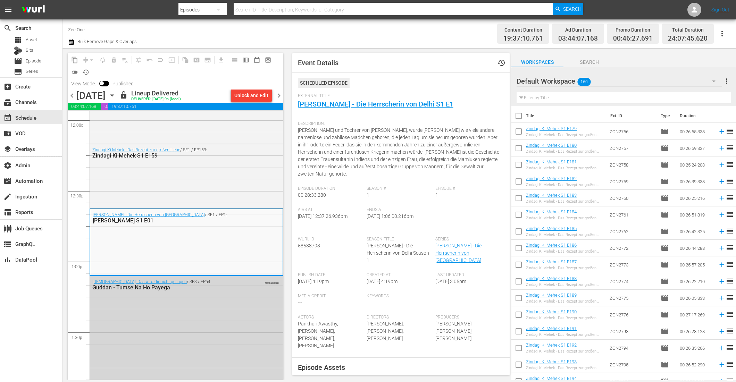
scroll to position [1690, 0]
click at [279, 93] on span "chevron_right" at bounding box center [279, 95] width 9 height 9
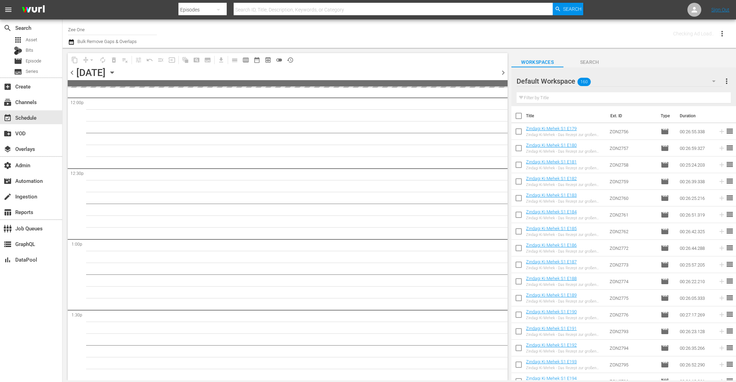
scroll to position [1784, 0]
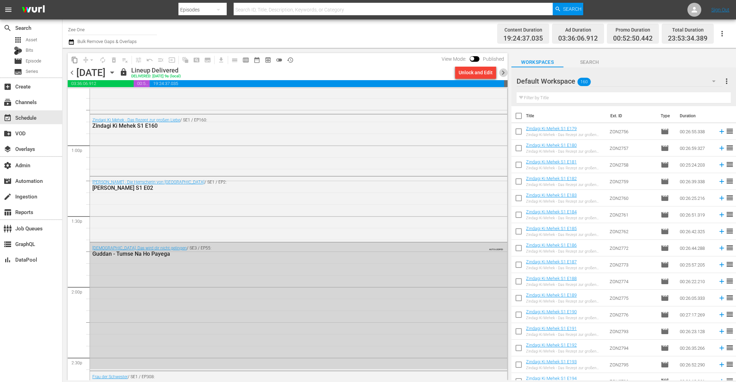
click at [503, 72] on span "chevron_right" at bounding box center [503, 72] width 9 height 9
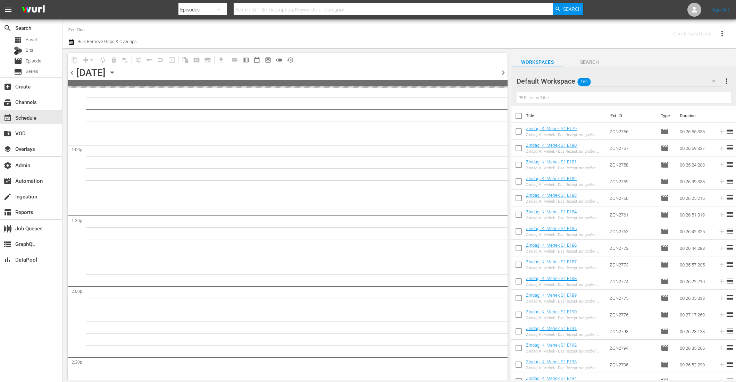
scroll to position [1891, 0]
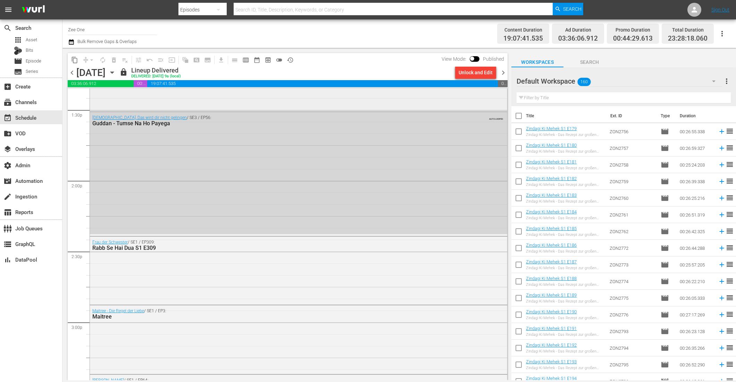
click at [478, 107] on div "Razia Sultan - Die Herrscherin von Delhi / SE1 / EP3: Razia Sultan S1 E03" at bounding box center [298, 75] width 417 height 69
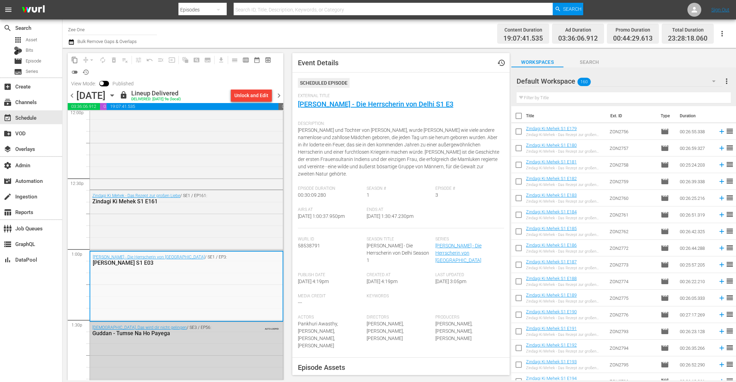
scroll to position [1700, 0]
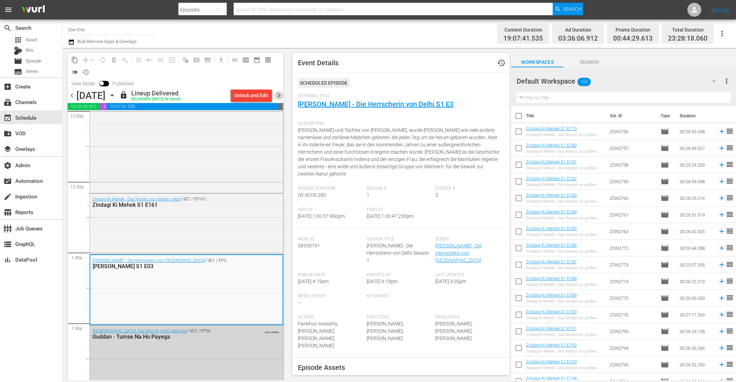
click at [278, 97] on span "chevron_right" at bounding box center [279, 95] width 9 height 9
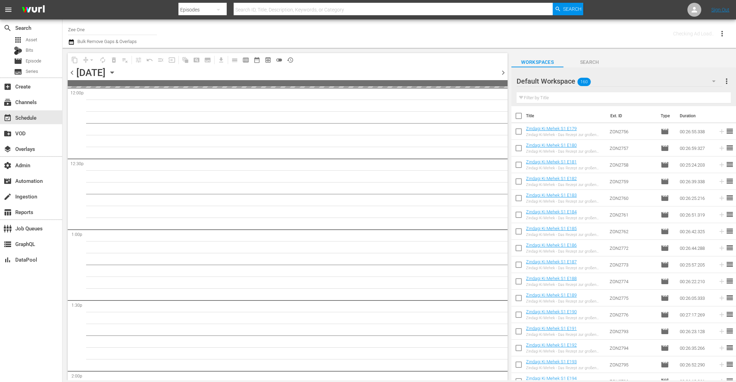
scroll to position [1806, 0]
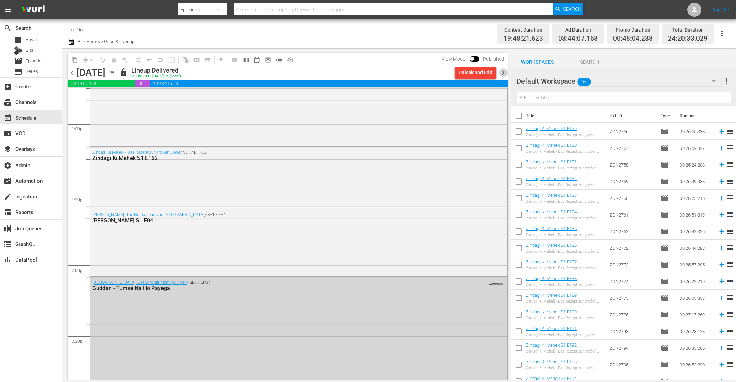
click at [506, 72] on span "chevron_right" at bounding box center [503, 72] width 9 height 9
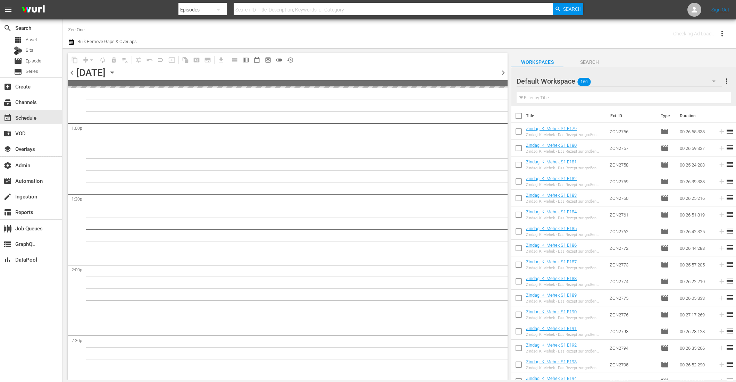
scroll to position [1889, 0]
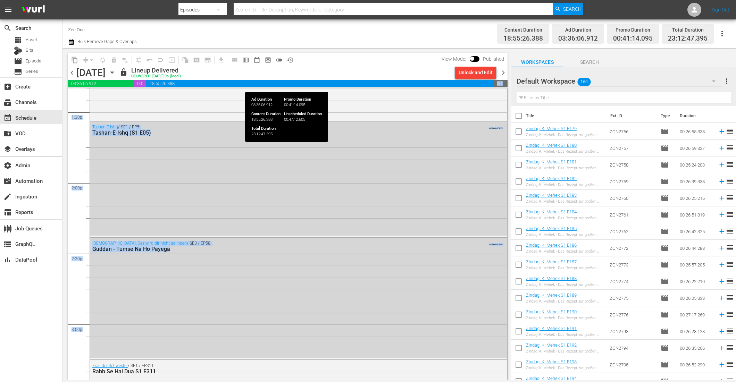
drag, startPoint x: 414, startPoint y: 102, endPoint x: 414, endPoint y: 85, distance: 17.0
click at [414, 85] on div "content_copy compress arrow_drop_down autorenew_outlined delete_forever_outline…" at bounding box center [288, 216] width 440 height 327
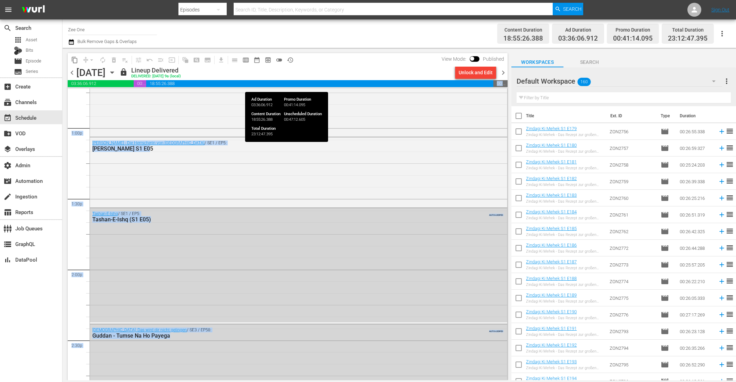
scroll to position [1784, 0]
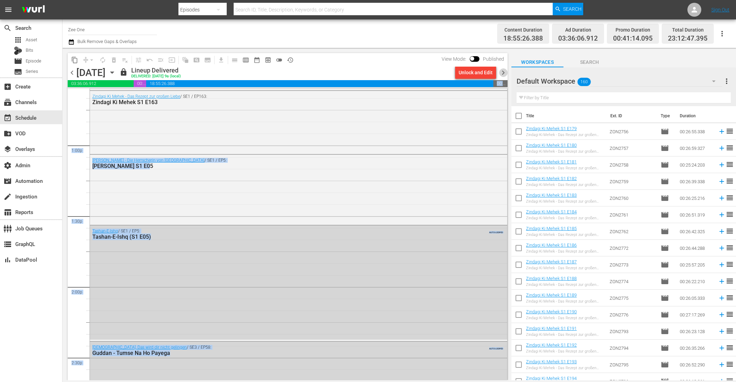
click at [504, 71] on span "chevron_right" at bounding box center [503, 72] width 9 height 9
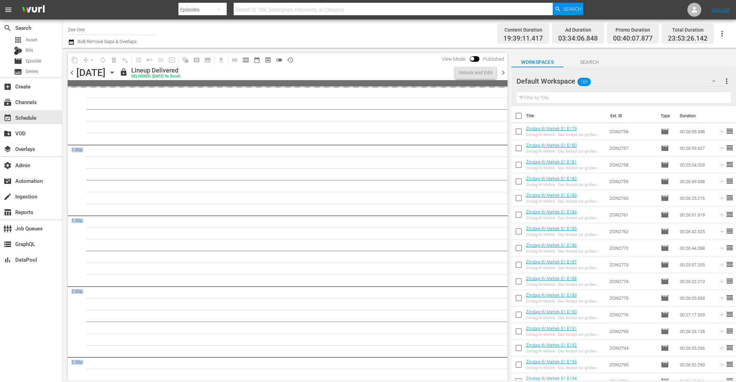
click at [504, 71] on span "chevron_right" at bounding box center [503, 72] width 9 height 9
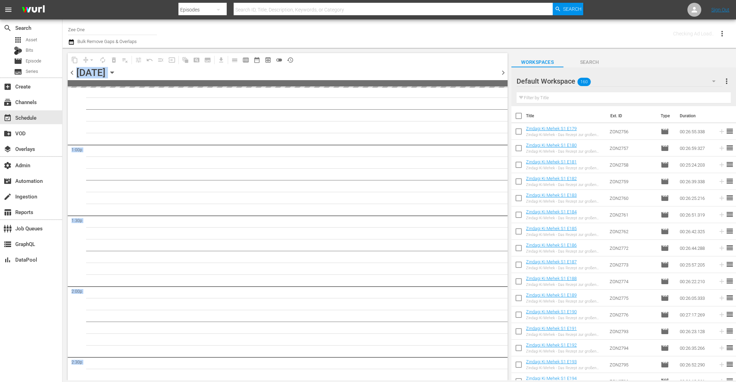
scroll to position [1784, 0]
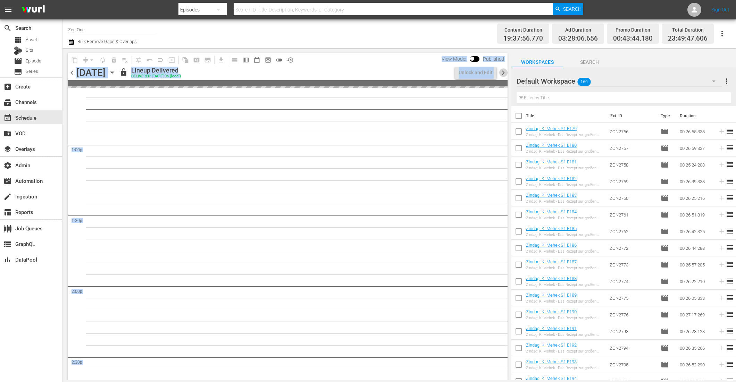
click at [504, 71] on span "chevron_right" at bounding box center [503, 72] width 9 height 9
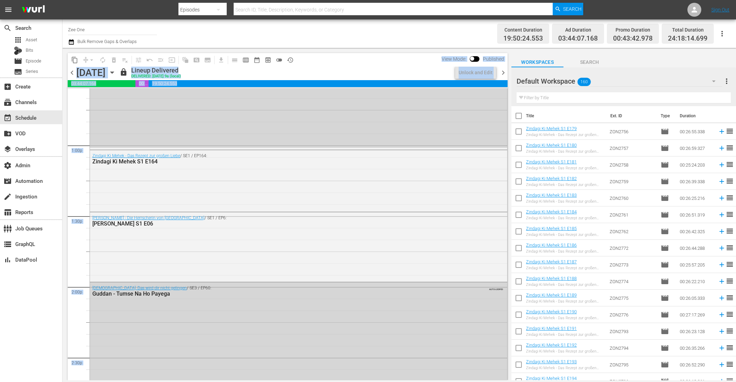
scroll to position [1666, 0]
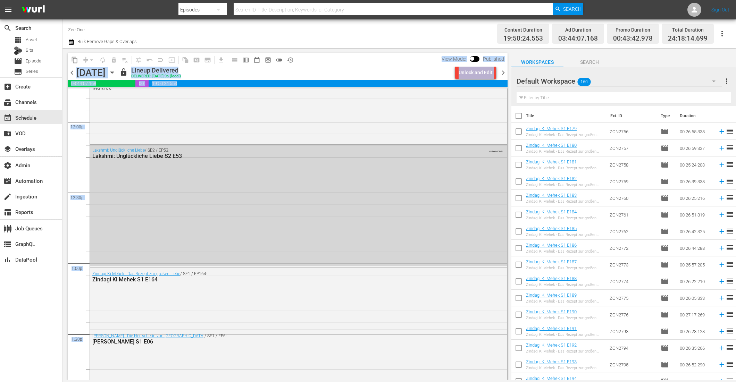
click at [504, 71] on span "chevron_right" at bounding box center [503, 72] width 9 height 9
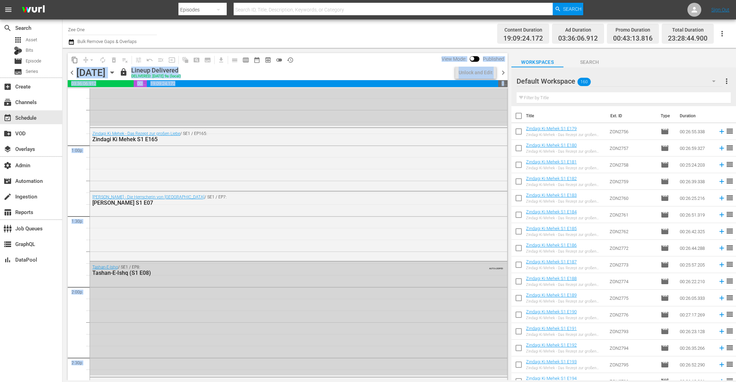
scroll to position [1678, 0]
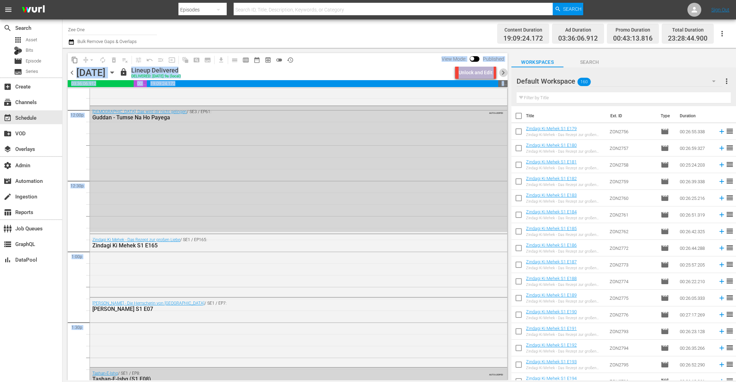
click at [504, 72] on span "chevron_right" at bounding box center [503, 72] width 9 height 9
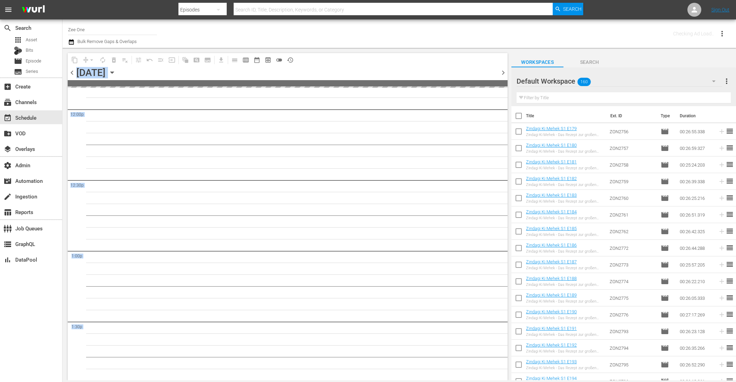
scroll to position [1784, 0]
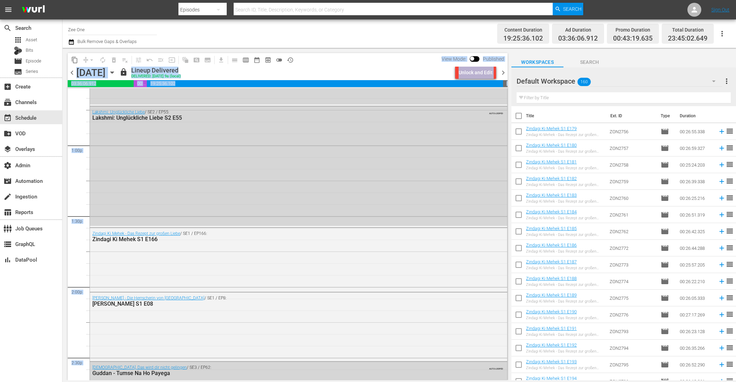
click at [504, 72] on span "chevron_right" at bounding box center [503, 72] width 9 height 9
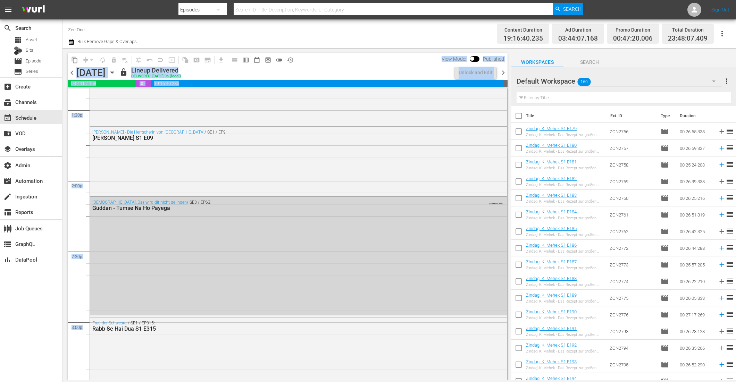
scroll to position [1784, 0]
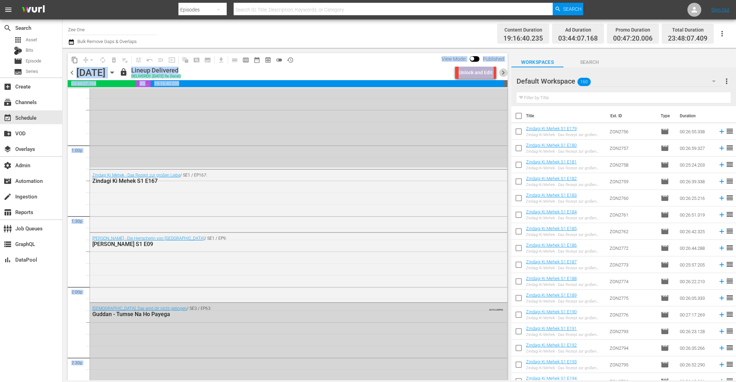
click at [503, 72] on span "chevron_right" at bounding box center [503, 72] width 9 height 9
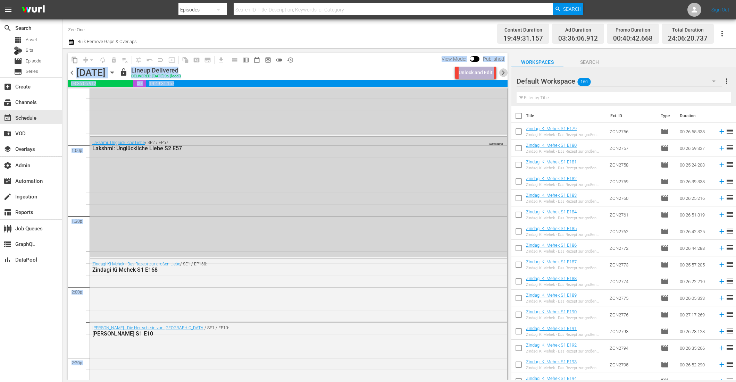
click at [503, 72] on span "chevron_right" at bounding box center [503, 72] width 9 height 9
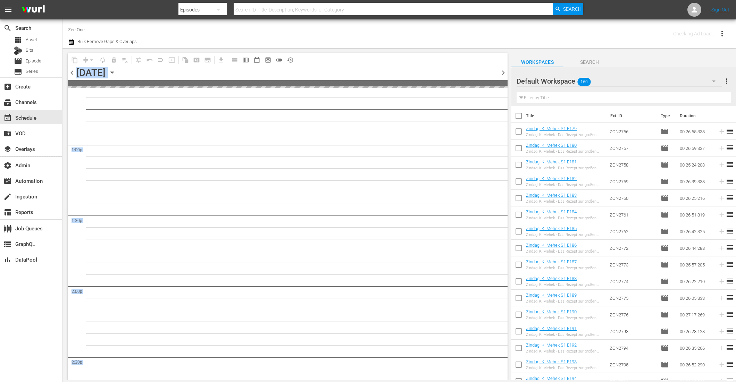
scroll to position [1891, 0]
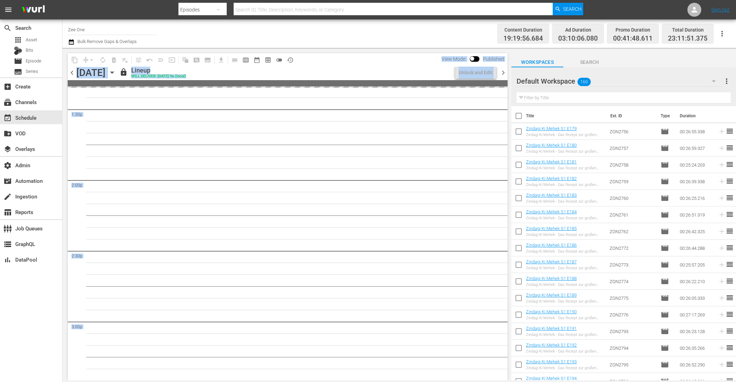
click at [503, 72] on span "chevron_right" at bounding box center [503, 72] width 9 height 9
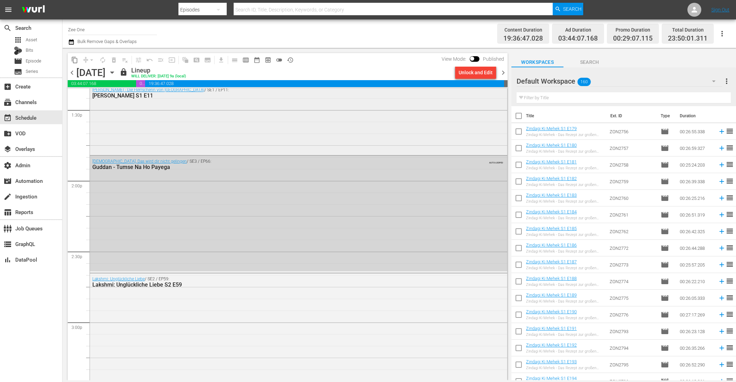
click at [386, 107] on div "Razia Sultan - Die Herrscherin von Delhi / SE1 / EP11: Razia Sultan S1 E11" at bounding box center [298, 118] width 417 height 69
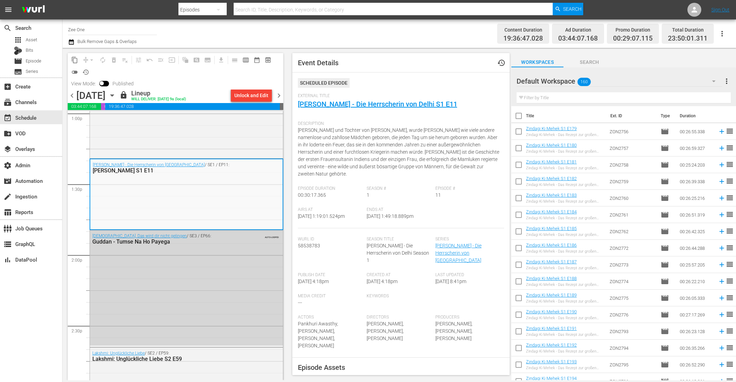
scroll to position [1821, 0]
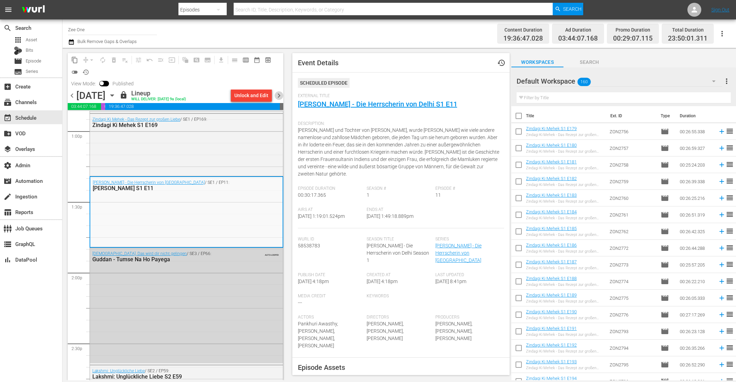
click at [279, 94] on span "chevron_right" at bounding box center [279, 95] width 9 height 9
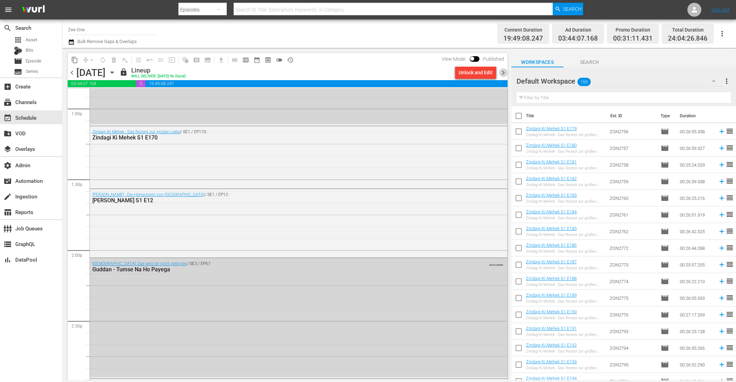
click at [506, 74] on span "chevron_right" at bounding box center [503, 72] width 9 height 9
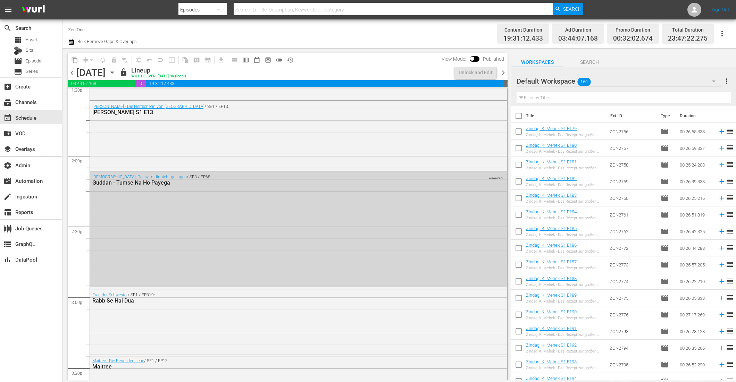
scroll to position [1774, 0]
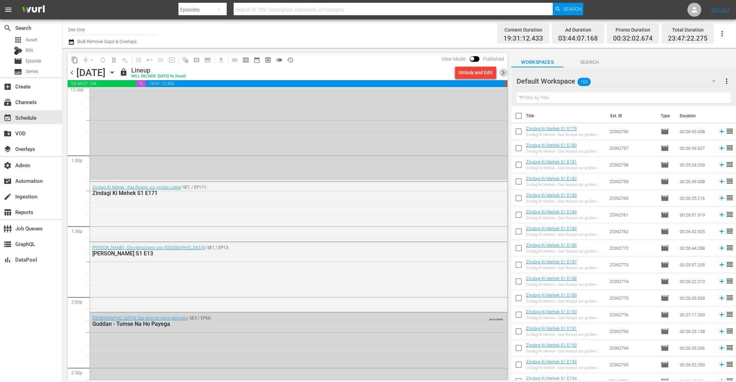
click at [505, 74] on span "chevron_right" at bounding box center [503, 72] width 9 height 9
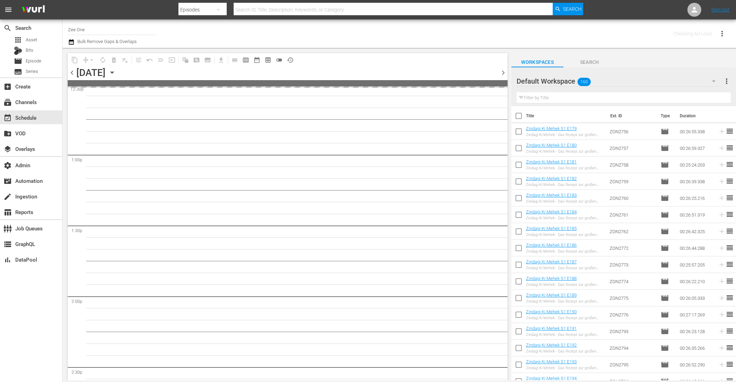
scroll to position [1916, 0]
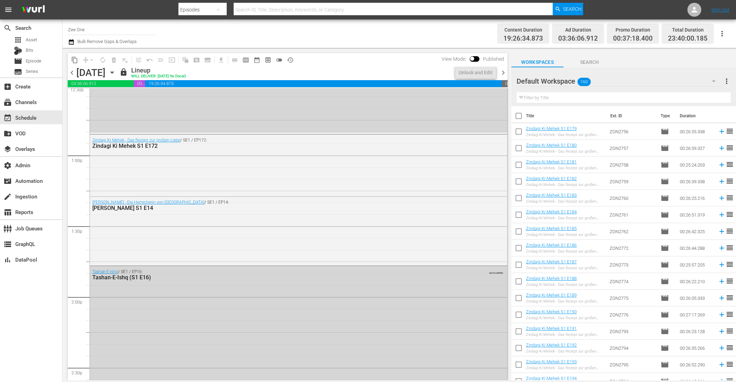
click at [505, 73] on span "chevron_right" at bounding box center [503, 72] width 9 height 9
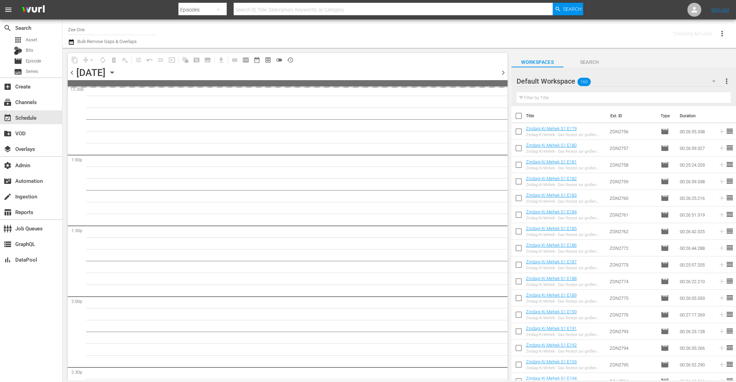
scroll to position [1916, 0]
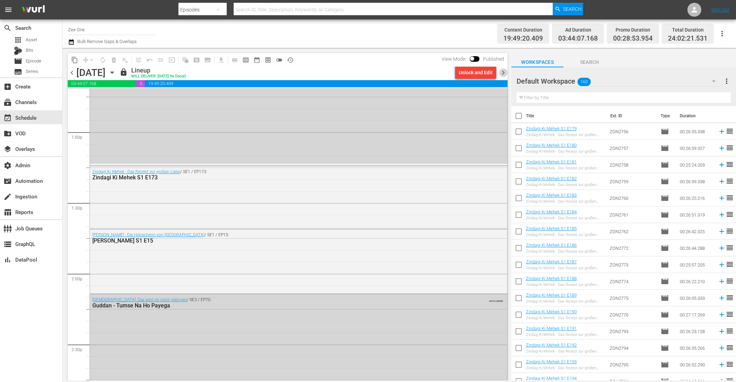
click at [505, 73] on span "chevron_right" at bounding box center [503, 72] width 9 height 9
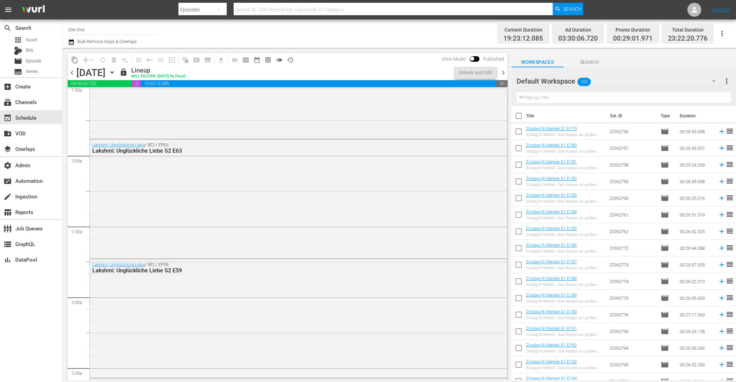
scroll to position [1786, 0]
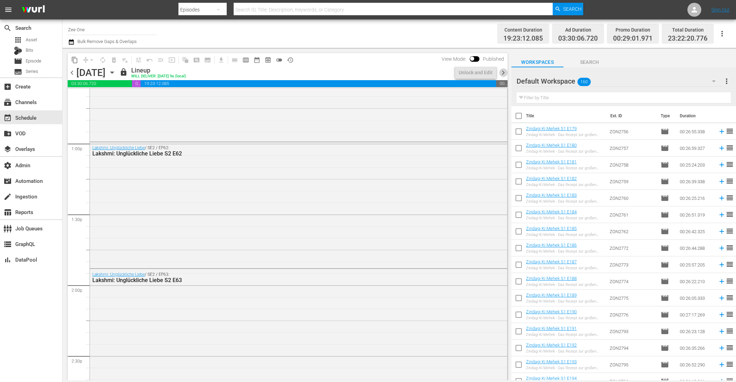
click at [505, 73] on span "chevron_right" at bounding box center [503, 72] width 9 height 9
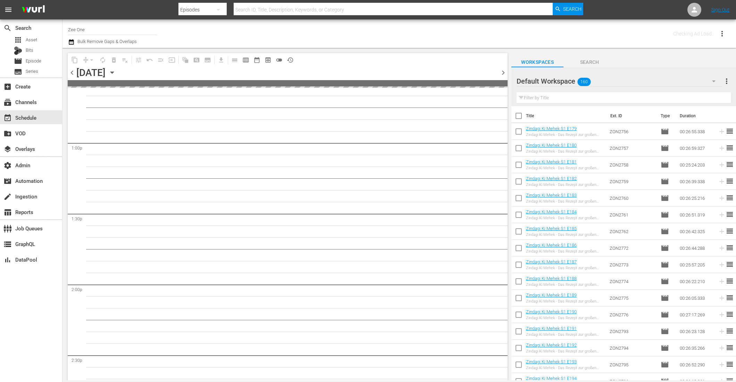
scroll to position [1916, 0]
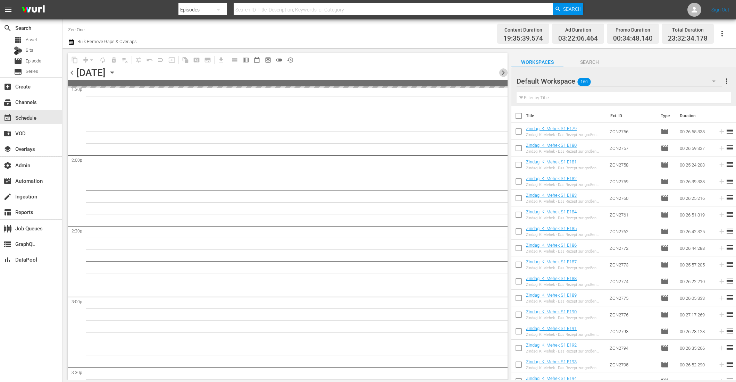
click at [505, 73] on span "chevron_right" at bounding box center [503, 72] width 9 height 9
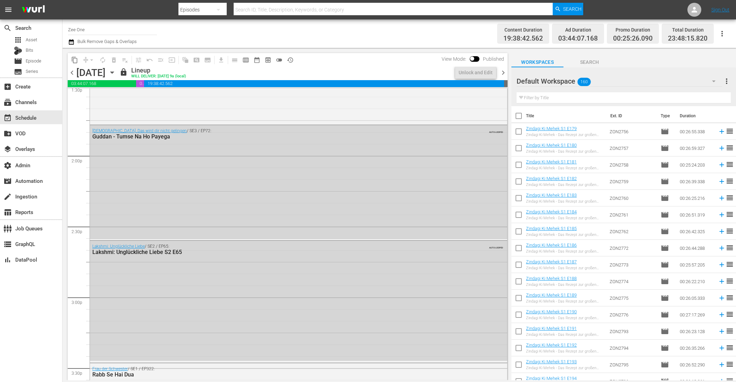
scroll to position [1786, 0]
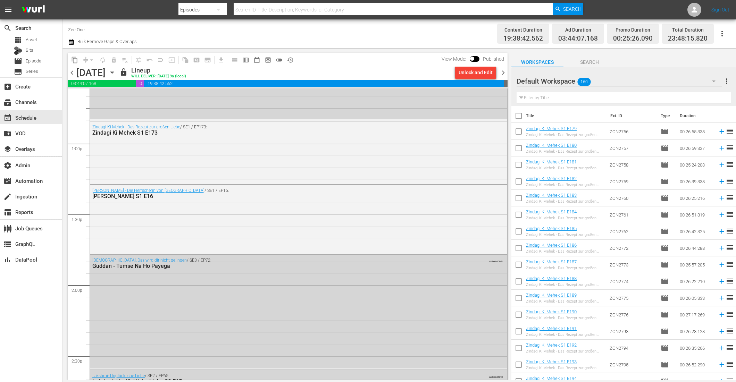
click at [71, 44] on icon "button" at bounding box center [71, 42] width 7 height 8
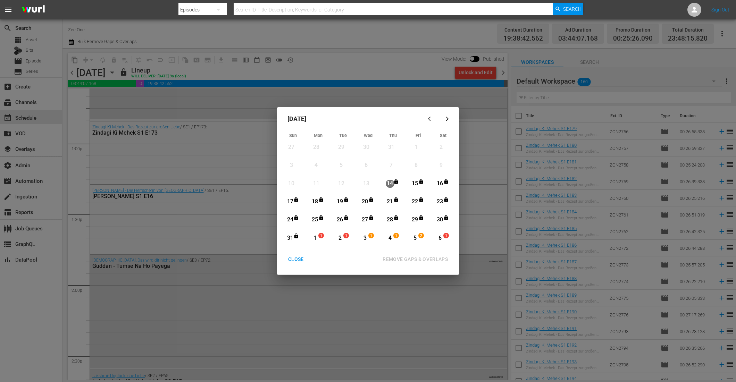
click at [315, 223] on div "25" at bounding box center [315, 220] width 9 height 8
click at [292, 237] on div "31" at bounding box center [290, 238] width 9 height 8
click at [402, 260] on div "REMOVE GAPS & OVERLAPS" at bounding box center [415, 259] width 76 height 9
click at [296, 254] on button "CLOSE" at bounding box center [296, 259] width 32 height 13
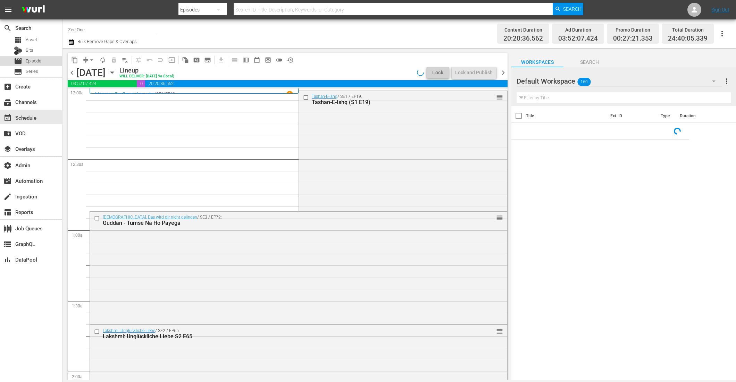
click at [30, 60] on span "Episode" at bounding box center [34, 61] width 16 height 7
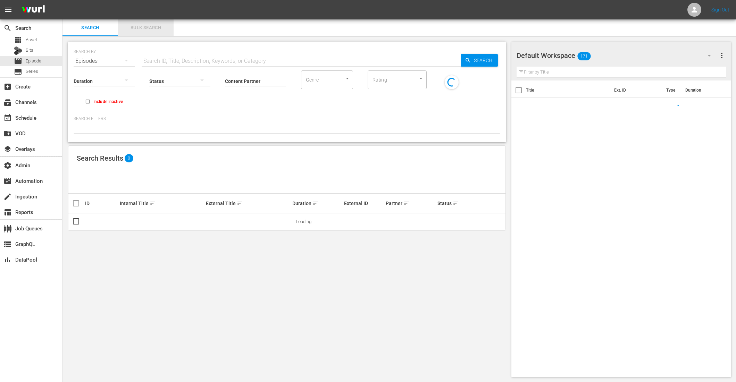
click at [153, 34] on button "Bulk Search" at bounding box center [146, 27] width 56 height 17
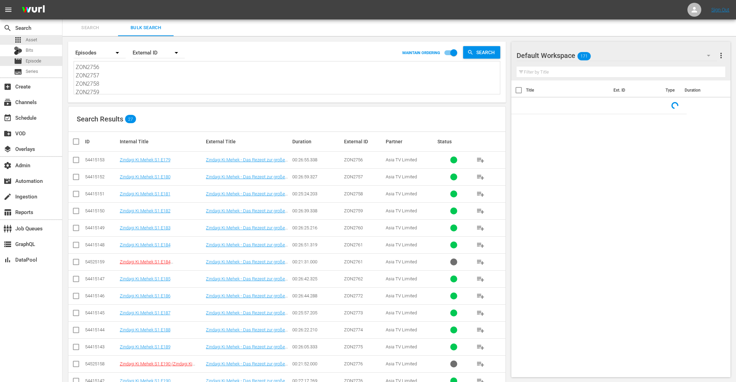
drag, startPoint x: 108, startPoint y: 88, endPoint x: 52, endPoint y: 11, distance: 95.0
click at [48, 14] on div "menu Sign Out search Search apps Asset Bits movie Episode subtitles Series add_…" at bounding box center [368, 312] width 736 height 624
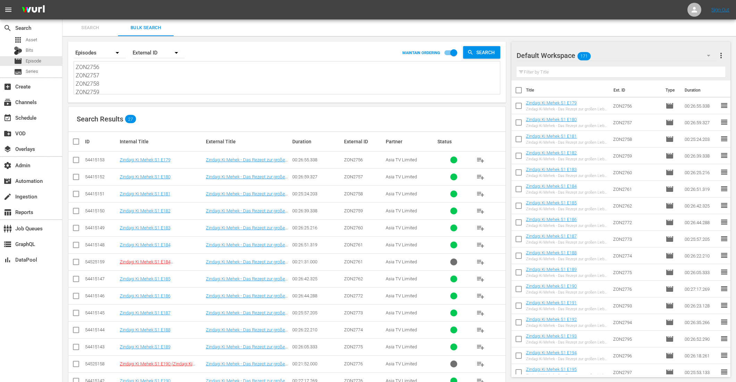
type textarea "ZON2759 ZON2760 ZON2761 ZON2762 ZON2772 ZON2773 ZON2774 ZON2775 ZON2776 ZON2793…"
drag, startPoint x: 83, startPoint y: 67, endPoint x: 247, endPoint y: 248, distance: 243.8
click at [238, 246] on div "Search By Episodes Order By External ID MAINTAIN ORDERING Search ZON2759 ZON276…" at bounding box center [286, 330] width 449 height 588
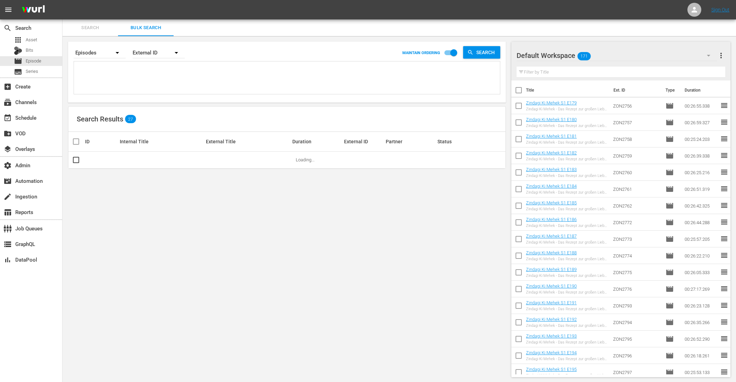
scroll to position [0, 0]
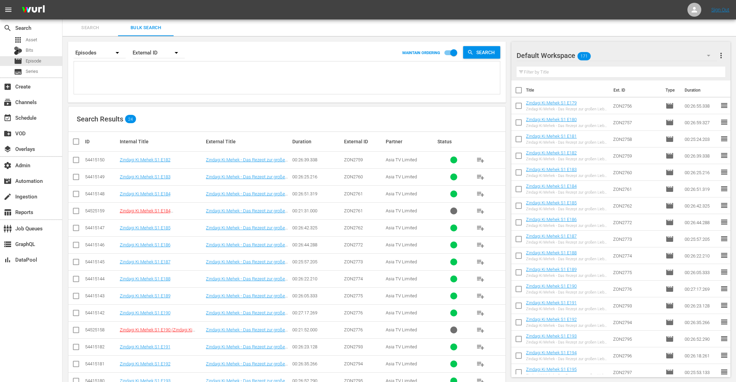
paste textarea "ZON2741 ZON2742 ZON2753 ZON2754 ZON2755"
type textarea "ZON2741 ZON2742 ZON2753 ZON2754 ZON2755"
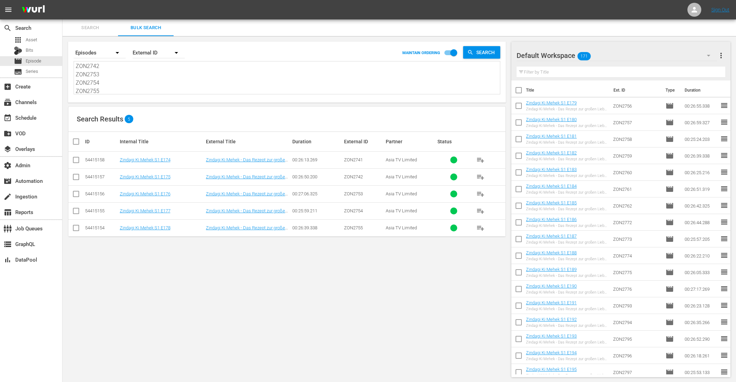
type textarea "ZON2741 ZON2742 ZON2753 ZON2754 ZON2755"
click at [78, 141] on input "checkbox" at bounding box center [79, 141] width 14 height 8
checkbox input "true"
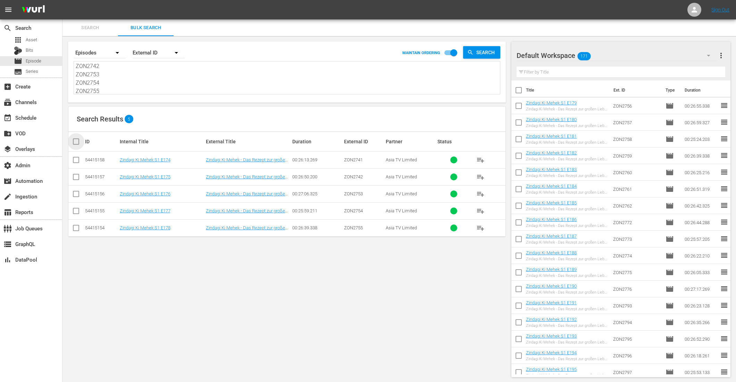
checkbox input "true"
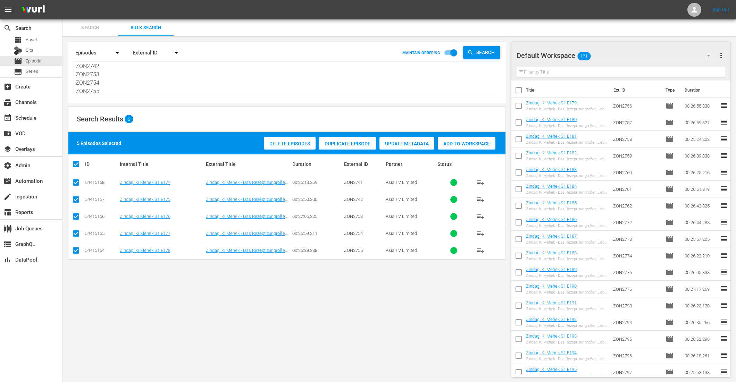
click at [486, 143] on span "Add to Workspace" at bounding box center [467, 144] width 58 height 6
click at [33, 118] on div "event_available Schedule" at bounding box center [19, 117] width 39 height 6
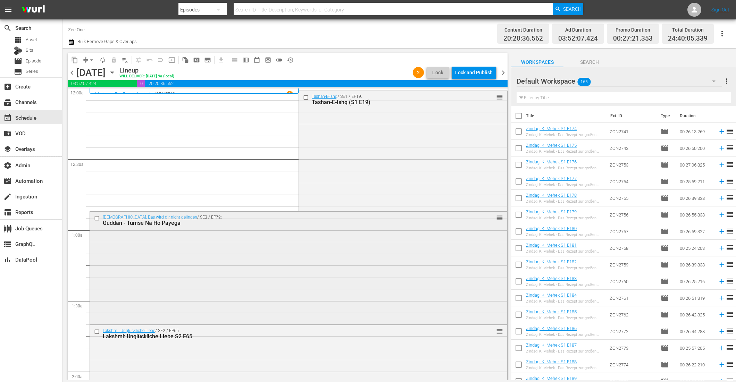
click at [264, 254] on div "Guddan, Das wird dir nicht gelingen / SE3 / EP72: Guddan - Tumse Na Ho Payega r…" at bounding box center [298, 267] width 417 height 111
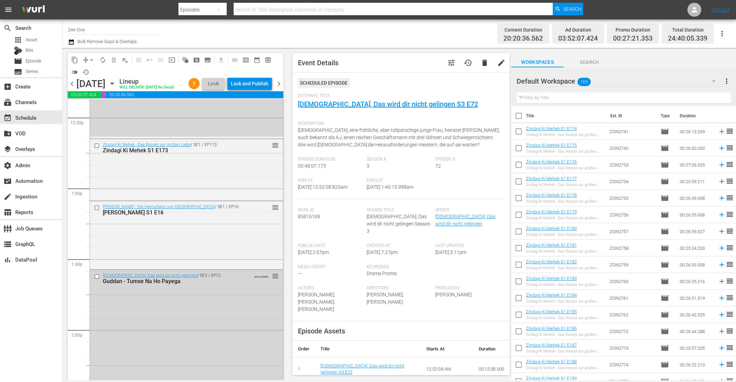
scroll to position [1753, 0]
click at [96, 145] on input "checkbox" at bounding box center [97, 145] width 7 height 6
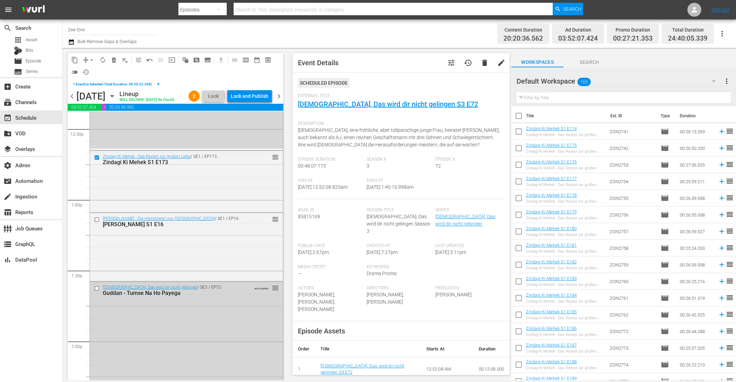
click at [112, 60] on span "delete_forever_outlined" at bounding box center [113, 60] width 7 height 7
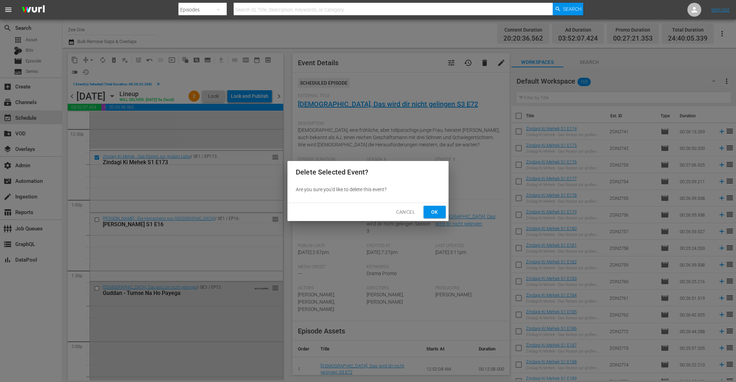
click at [428, 212] on button "Ok" at bounding box center [435, 212] width 22 height 13
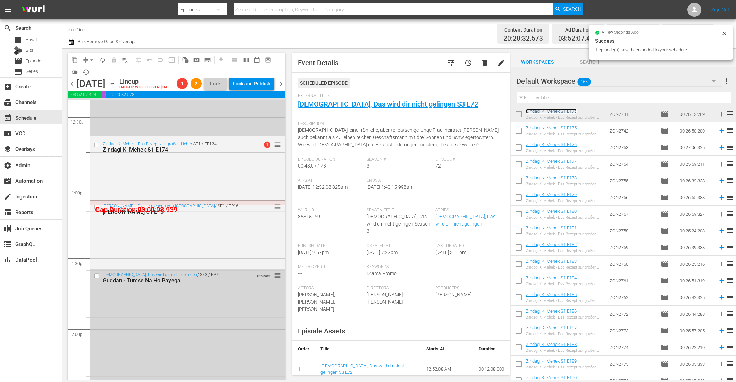
scroll to position [35, 0]
click at [211, 249] on div "Razia Sultan - Die Herrscherin von Delhi / SE1 / EP16: Razia Sultan S1 E16 reor…" at bounding box center [187, 234] width 195 height 67
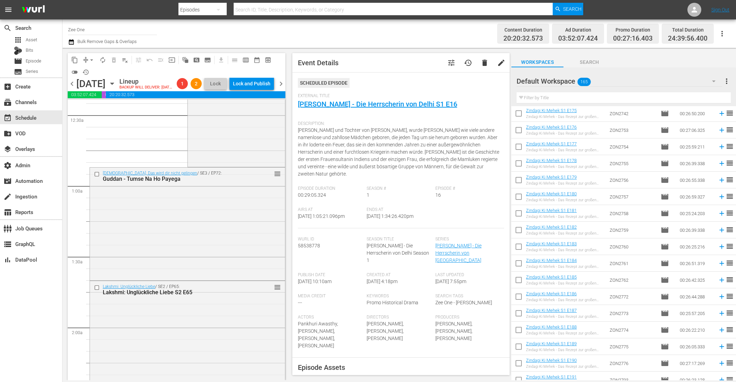
scroll to position [0, 0]
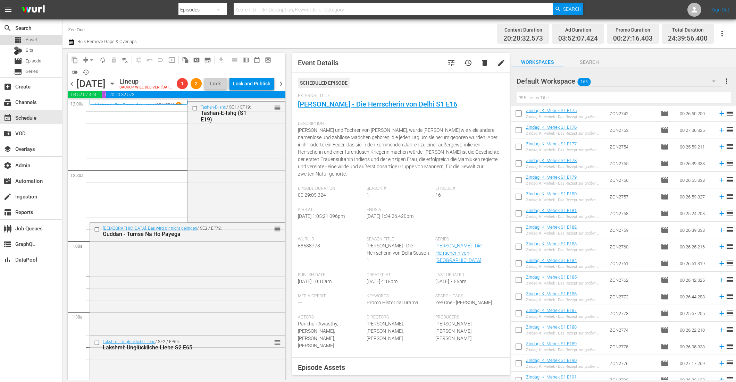
click at [40, 42] on div "apps Asset" at bounding box center [31, 40] width 62 height 10
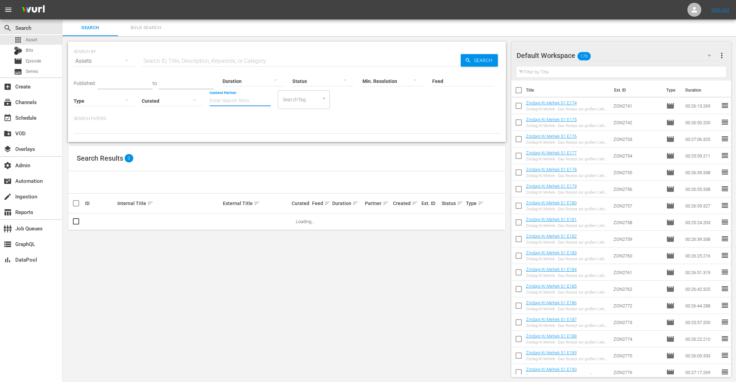
click at [224, 102] on input "Content Partner" at bounding box center [240, 101] width 61 height 25
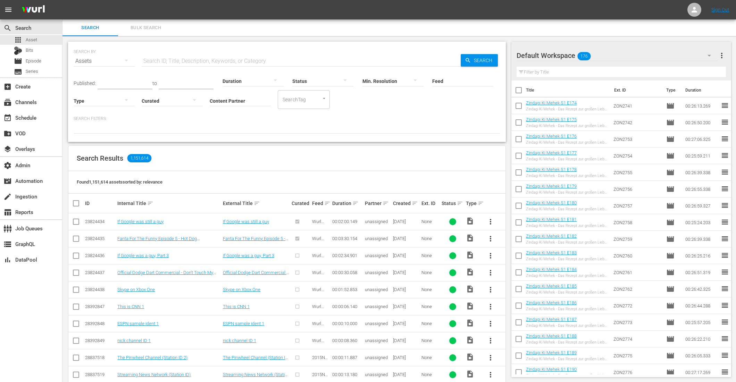
click at [104, 100] on div at bounding box center [104, 100] width 61 height 19
click at [94, 142] on div "Promo" at bounding box center [104, 144] width 61 height 11
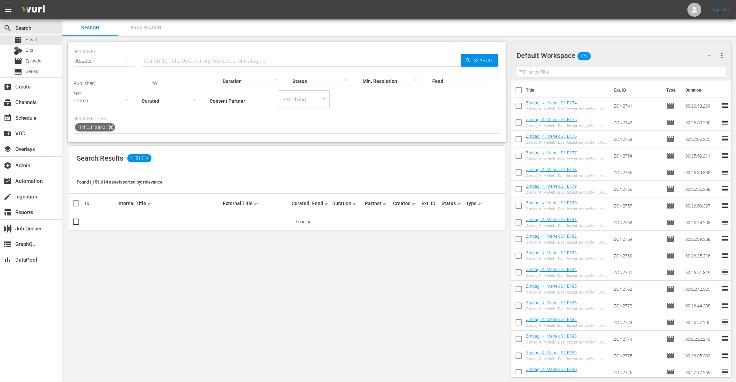
click at [94, 142] on div "Video Ad Bits Live Promo Placeholder" at bounding box center [368, 191] width 736 height 382
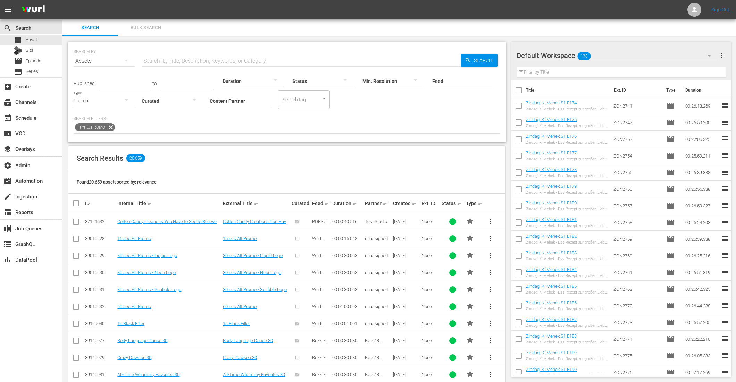
click at [226, 104] on input "Content Partner" at bounding box center [240, 101] width 61 height 25
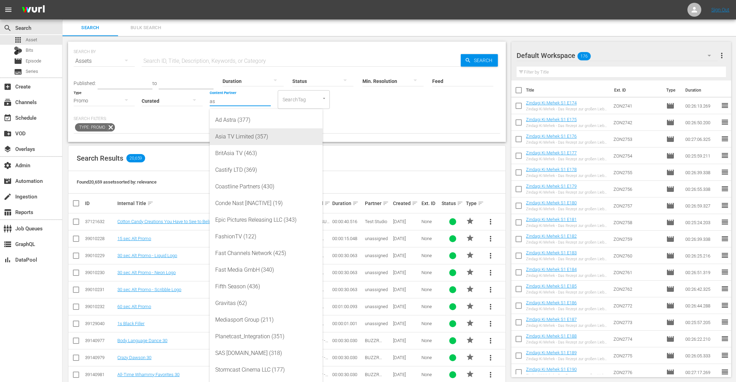
click at [239, 134] on div "Asia TV Limited (357)" at bounding box center [266, 136] width 102 height 17
type input "Asia TV Limited (357)"
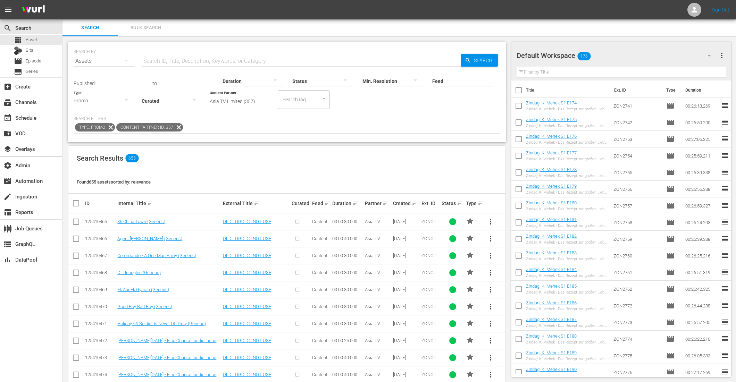
click at [277, 165] on div "Search Results 655" at bounding box center [286, 158] width 437 height 25
click at [293, 160] on div "Search Results 655" at bounding box center [286, 158] width 437 height 25
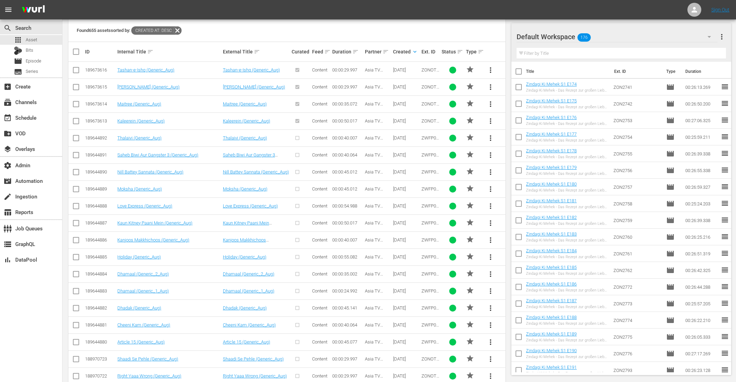
scroll to position [174, 0]
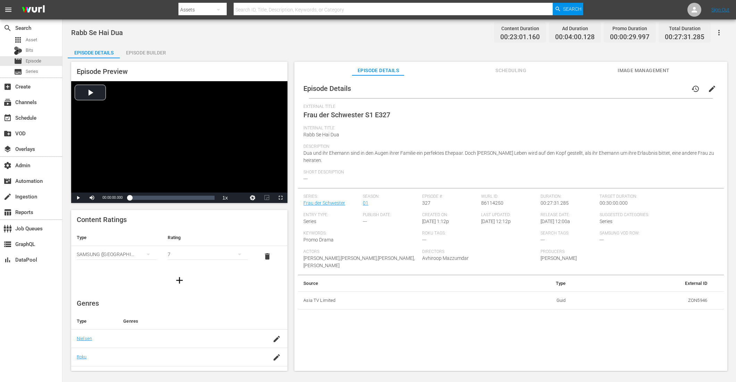
click at [162, 48] on div "Episode Builder" at bounding box center [146, 52] width 52 height 17
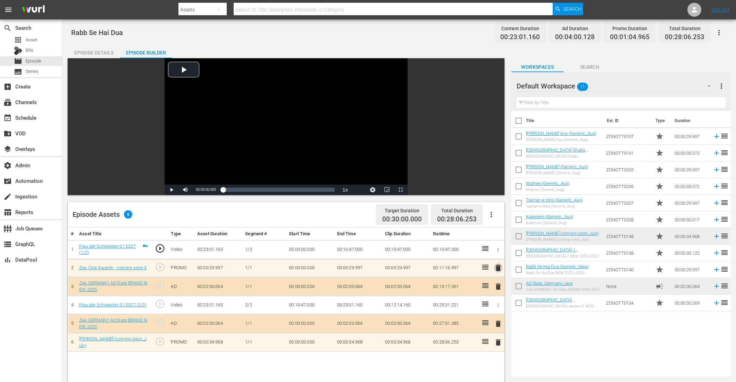
click at [498, 268] on span "delete" at bounding box center [498, 268] width 8 height 8
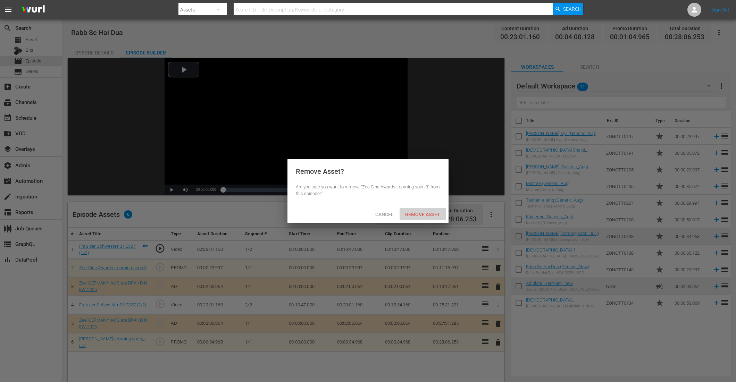
click at [420, 214] on span "Remove Asset" at bounding box center [423, 215] width 46 height 6
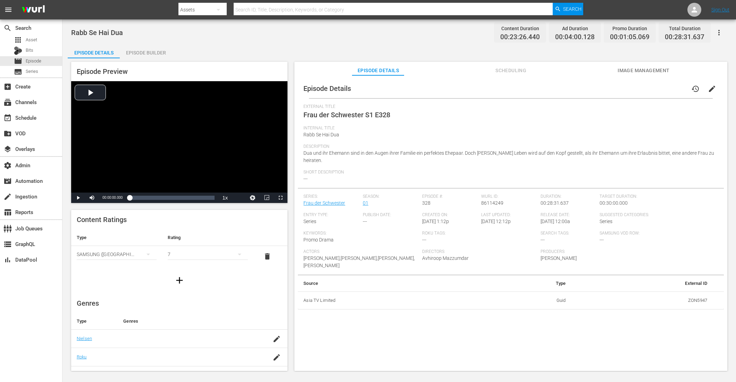
click at [152, 50] on div "Episode Builder" at bounding box center [146, 52] width 52 height 17
click at [509, 67] on span "Scheduling" at bounding box center [511, 70] width 52 height 9
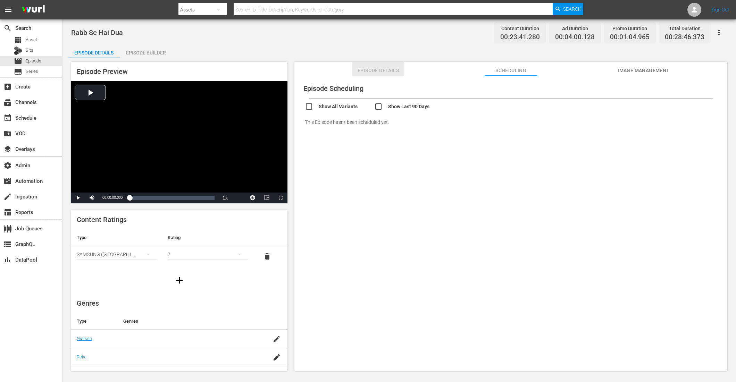
click at [374, 73] on span "Episode Details" at bounding box center [378, 70] width 52 height 9
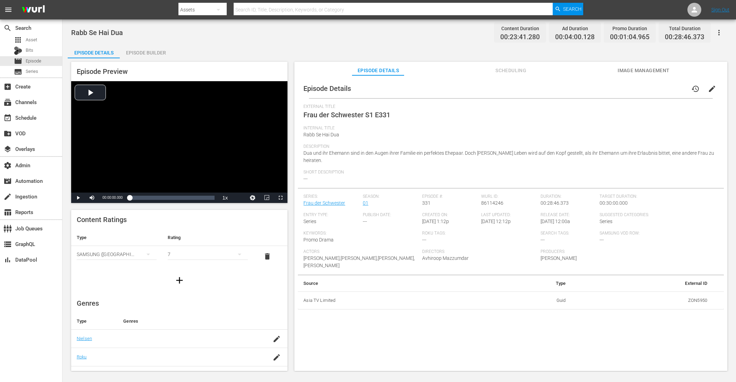
click at [134, 53] on div "Episode Builder" at bounding box center [146, 52] width 52 height 17
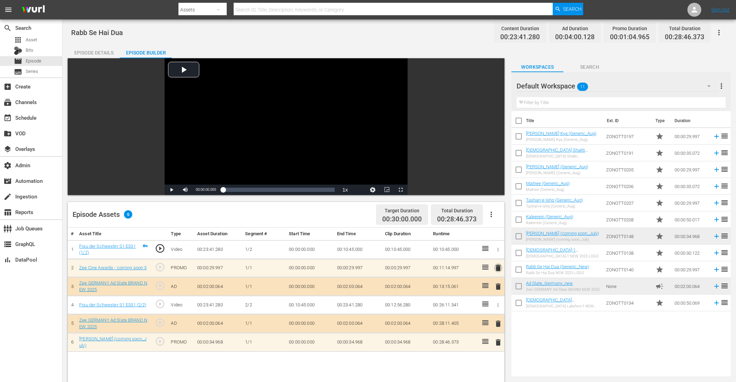
click at [501, 268] on span "delete" at bounding box center [498, 268] width 8 height 8
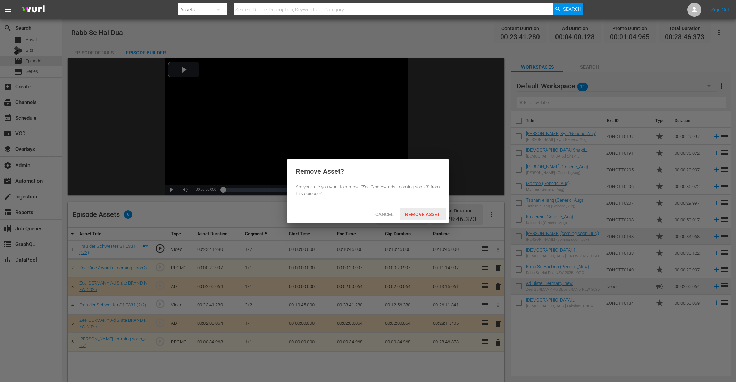
click at [420, 217] on span "Remove Asset" at bounding box center [423, 215] width 46 height 6
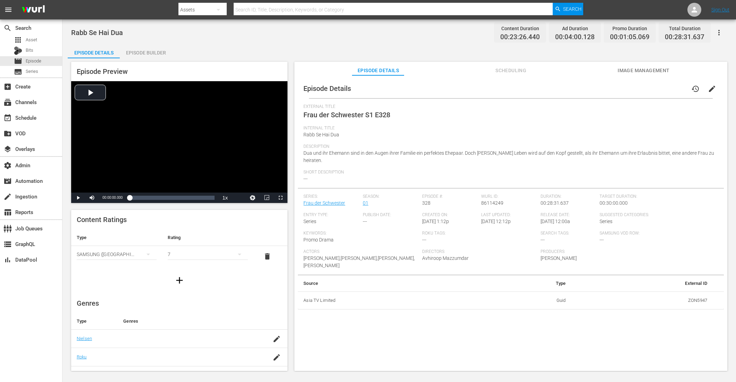
click at [150, 47] on div "Episode Builder" at bounding box center [146, 52] width 52 height 17
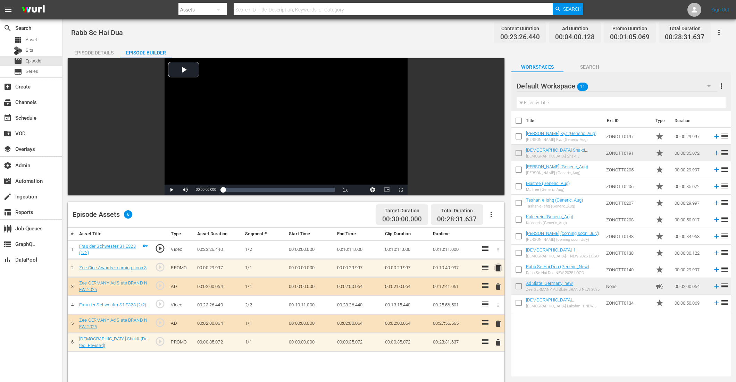
click at [499, 268] on span "delete" at bounding box center [498, 268] width 8 height 8
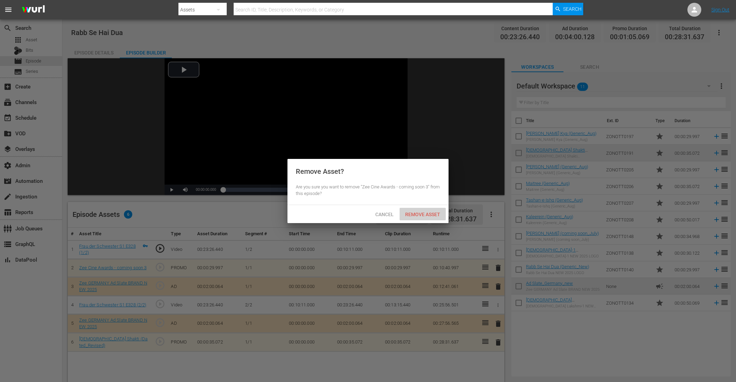
click at [438, 220] on div "Remove Asset" at bounding box center [423, 214] width 46 height 13
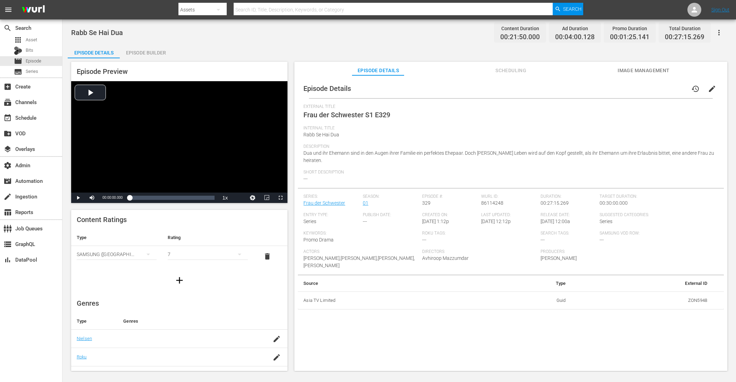
click at [152, 53] on div "Episode Builder" at bounding box center [146, 52] width 52 height 17
click at [150, 55] on div "Episode Builder" at bounding box center [146, 52] width 52 height 17
click at [152, 60] on div "Episode Preview Video Player is loading. Play Video Play Mute Current Time 00:0…" at bounding box center [399, 217] width 663 height 318
click at [152, 52] on div "Episode Builder" at bounding box center [146, 52] width 52 height 17
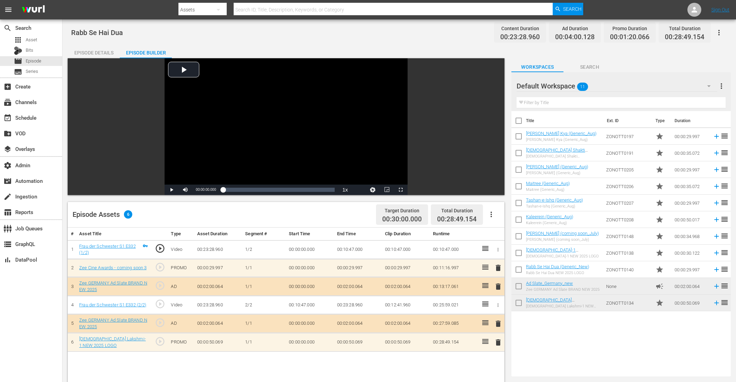
click at [498, 267] on span "delete" at bounding box center [498, 268] width 8 height 8
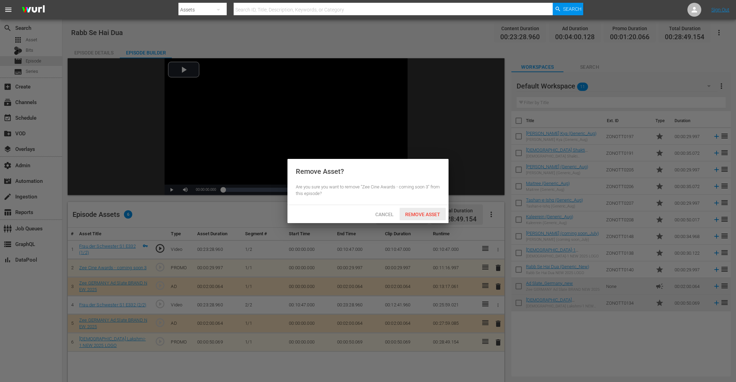
click at [417, 213] on span "Remove Asset" at bounding box center [423, 215] width 46 height 6
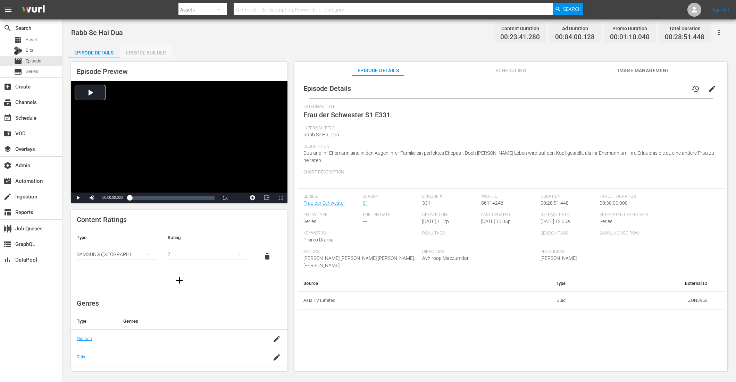
click at [149, 52] on div "Episode Builder" at bounding box center [146, 52] width 52 height 17
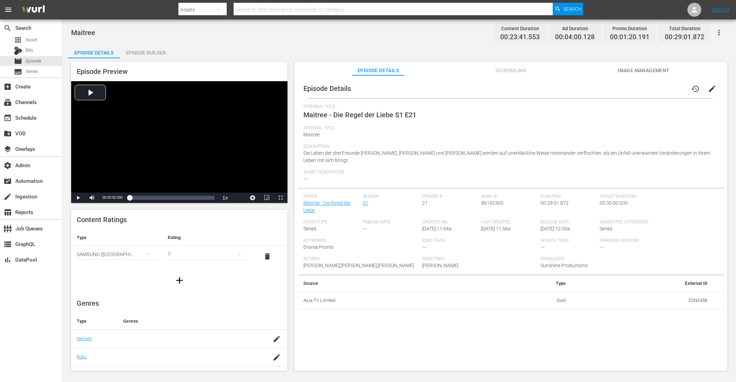
click at [157, 52] on div "Episode Builder" at bounding box center [146, 52] width 52 height 17
click at [160, 52] on div "Episode Builder" at bounding box center [146, 52] width 52 height 17
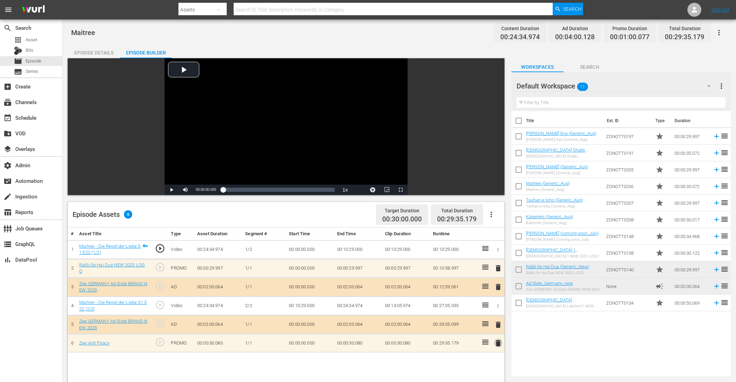
click at [499, 306] on span "delete" at bounding box center [498, 343] width 8 height 8
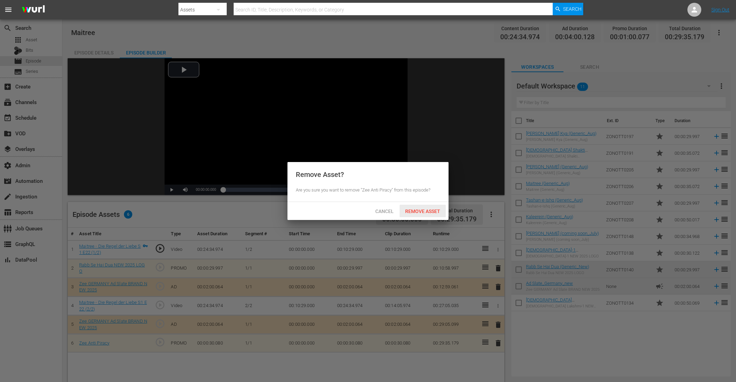
click at [424, 209] on span "Remove Asset" at bounding box center [423, 212] width 46 height 6
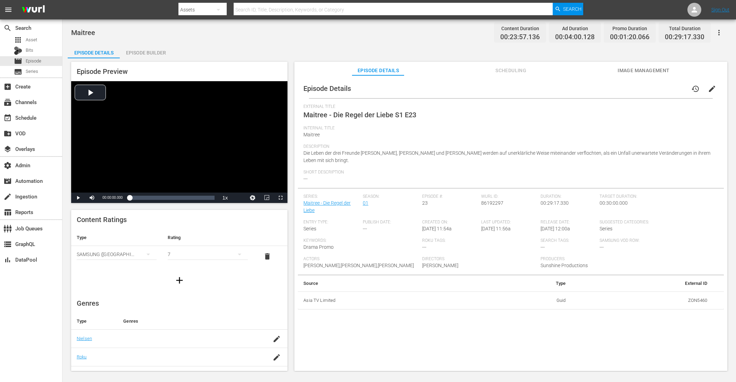
click at [159, 50] on div "Episode Builder" at bounding box center [146, 52] width 52 height 17
click at [149, 49] on div "Episode Builder" at bounding box center [146, 52] width 52 height 17
click at [153, 50] on div "Episode Builder" at bounding box center [146, 52] width 52 height 17
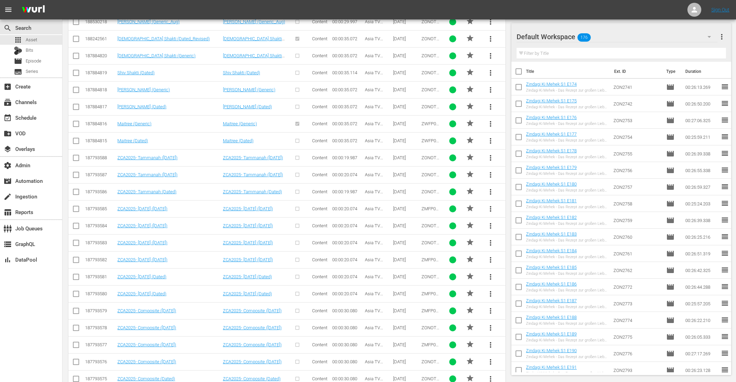
scroll to position [709, 0]
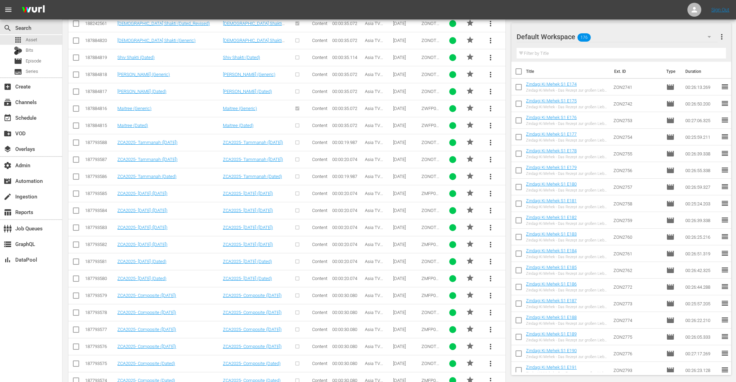
click at [77, 140] on input "checkbox" at bounding box center [76, 144] width 8 height 8
checkbox input "true"
click at [76, 157] on input "checkbox" at bounding box center [76, 161] width 8 height 8
checkbox input "true"
click at [76, 174] on input "checkbox" at bounding box center [76, 178] width 8 height 8
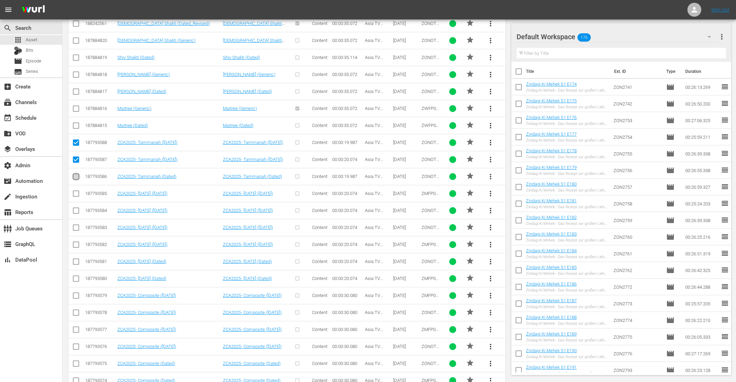
checkbox input "true"
click at [77, 208] on input "checkbox" at bounding box center [76, 212] width 8 height 8
checkbox input "true"
click at [77, 225] on input "checkbox" at bounding box center [76, 229] width 8 height 8
checkbox input "true"
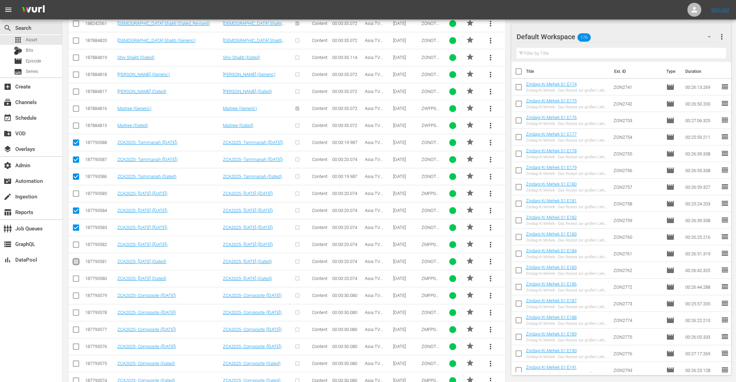
click at [78, 259] on input "checkbox" at bounding box center [76, 263] width 8 height 8
checkbox input "true"
click at [77, 310] on input "checkbox" at bounding box center [76, 314] width 8 height 8
checkbox input "true"
click at [77, 344] on input "checkbox" at bounding box center [76, 348] width 8 height 8
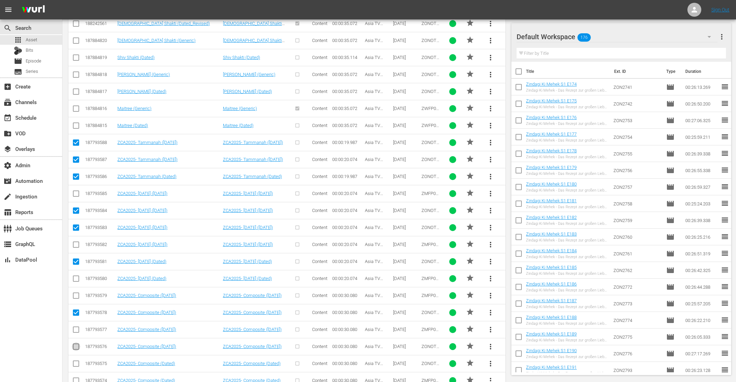
checkbox input "true"
click at [77, 361] on input "checkbox" at bounding box center [76, 365] width 8 height 8
checkbox input "true"
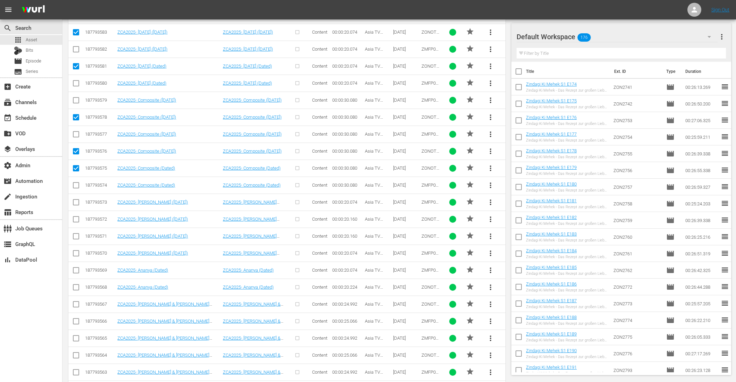
scroll to position [921, 0]
click at [75, 199] on input "checkbox" at bounding box center [76, 203] width 8 height 8
checkbox input "true"
click at [75, 216] on input "checkbox" at bounding box center [76, 220] width 8 height 8
checkbox input "true"
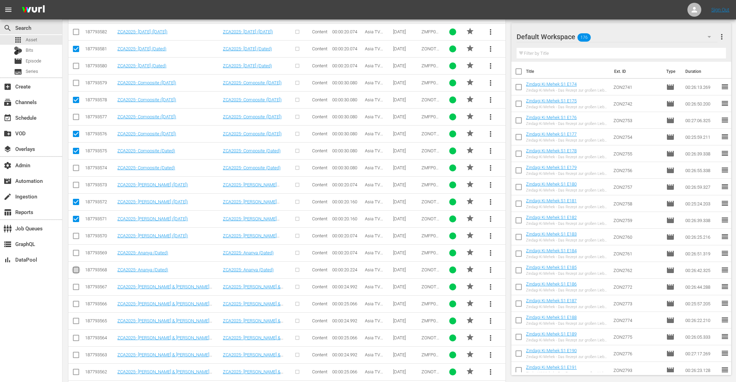
click at [78, 267] on input "checkbox" at bounding box center [76, 271] width 8 height 8
checkbox input "true"
click at [76, 284] on input "checkbox" at bounding box center [76, 288] width 8 height 8
checkbox input "true"
click at [77, 335] on input "checkbox" at bounding box center [76, 339] width 8 height 8
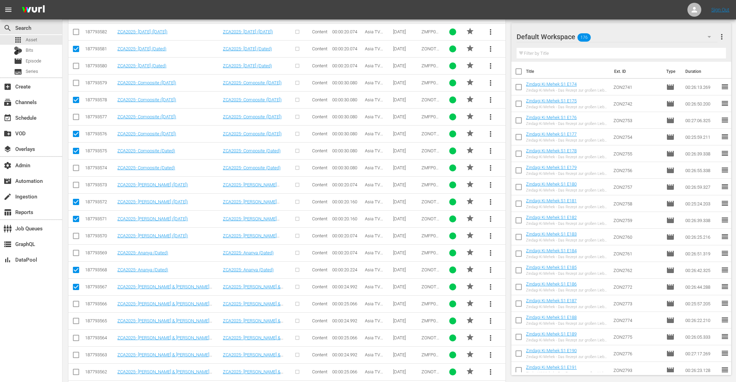
checkbox input "true"
click at [78, 369] on input "checkbox" at bounding box center [76, 373] width 8 height 8
checkbox input "true"
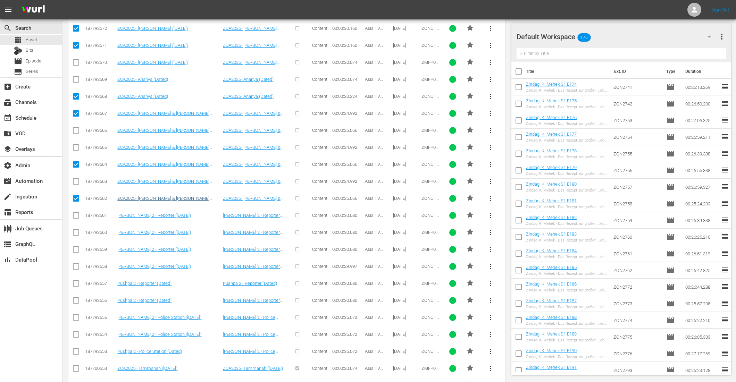
scroll to position [1112, 0]
click at [77, 281] on input "checkbox" at bounding box center [76, 285] width 8 height 8
checkbox input "true"
click at [77, 332] on input "checkbox" at bounding box center [76, 336] width 8 height 8
checkbox input "true"
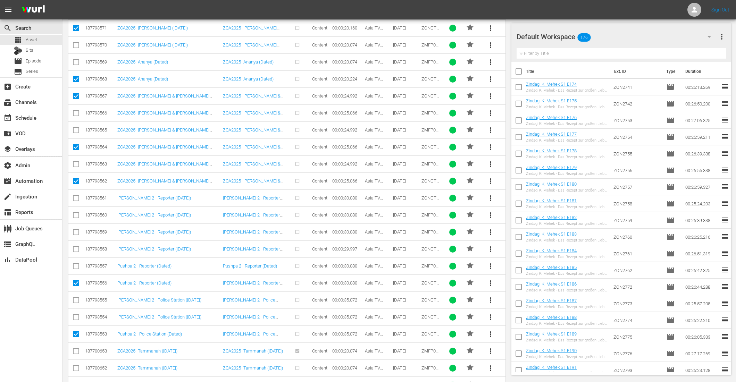
click at [77, 315] on input "checkbox" at bounding box center [76, 319] width 8 height 8
checkbox input "true"
click at [77, 195] on input "checkbox" at bounding box center [76, 199] width 8 height 8
checkbox input "true"
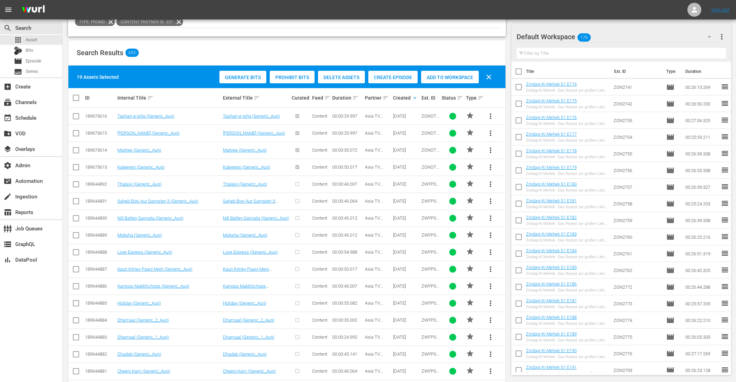
scroll to position [19, 0]
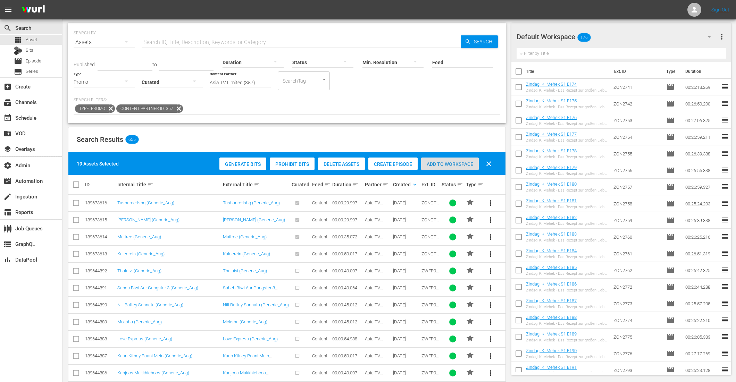
click at [437, 165] on span "Add to Workspace" at bounding box center [450, 164] width 58 height 6
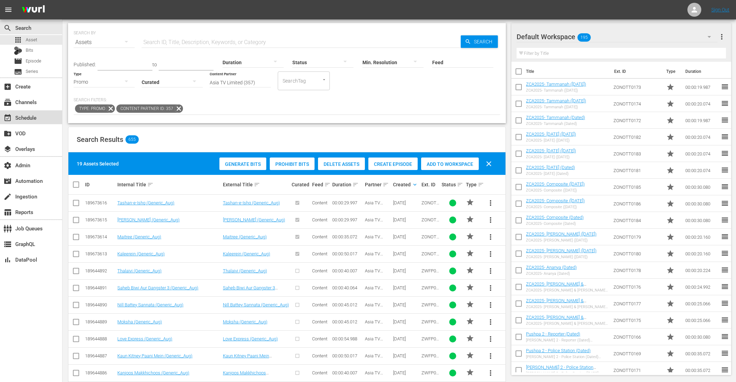
click at [32, 114] on div "event_available Schedule" at bounding box center [19, 117] width 39 height 6
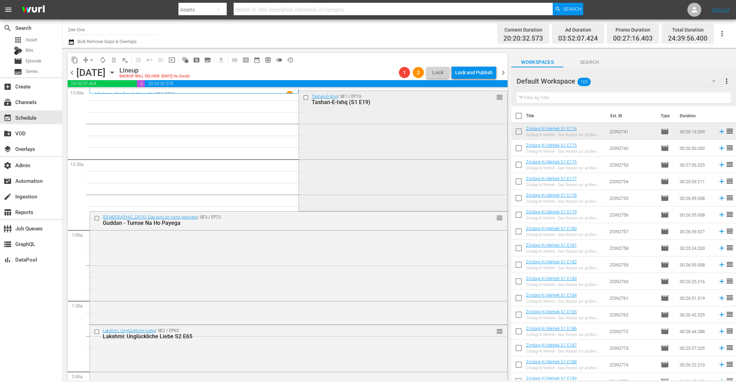
click at [433, 141] on div "Tashan-E-Ishq / SE1 / EP19: Tashan-E-Ishq (S1 E19) reorder" at bounding box center [403, 150] width 208 height 119
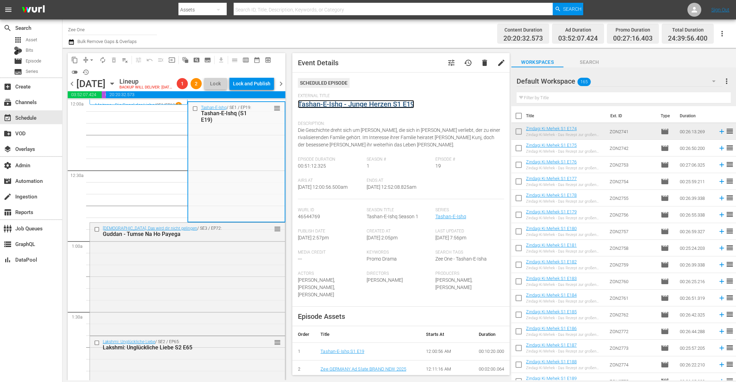
click at [341, 104] on link "Tashan-E-Ishq - Junge Herzen S1 E19" at bounding box center [356, 104] width 116 height 8
click at [243, 264] on div "Guddan, Das wird dir nicht gelingen / SE3 / EP72: Guddan - Tumse Na Ho Payega r…" at bounding box center [187, 278] width 195 height 111
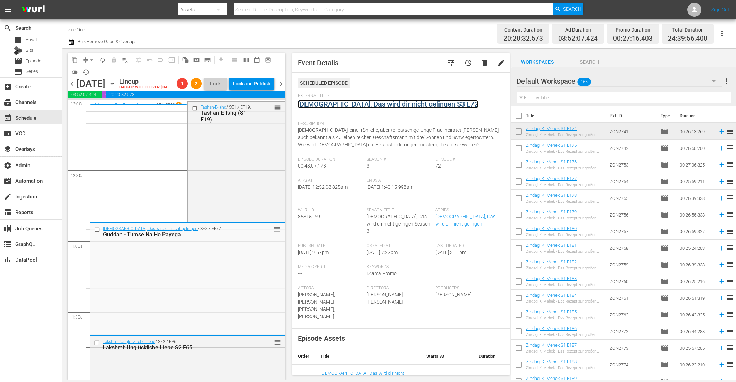
click at [319, 104] on link "Guddan, Das wird dir nicht gelingen S3 E72" at bounding box center [388, 104] width 180 height 8
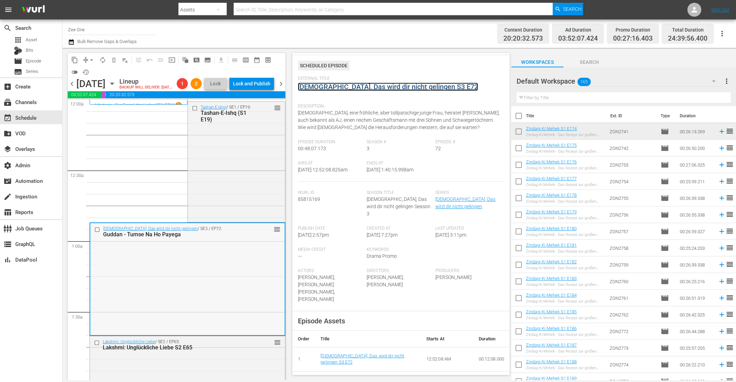
scroll to position [35, 0]
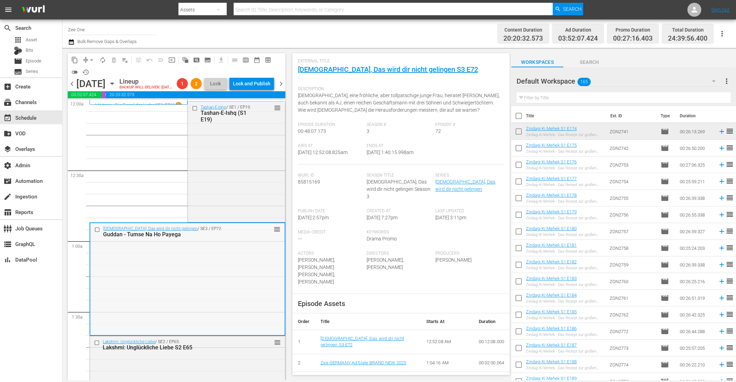
click at [207, 321] on div "Guddan, Das wird dir nicht gelingen / SE3 / EP72: Guddan - Tumse Na Ho Payega r…" at bounding box center [187, 278] width 194 height 111
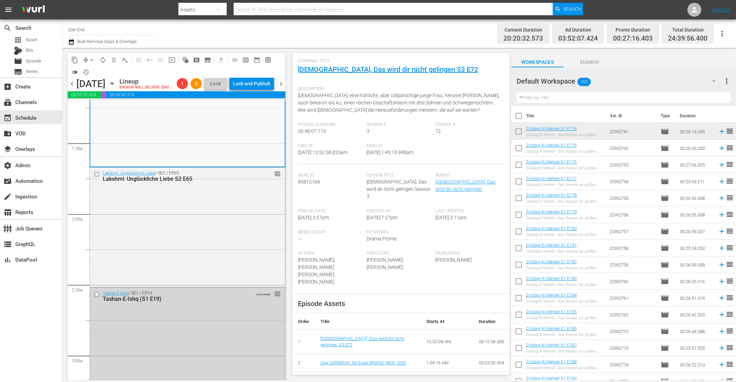
scroll to position [174, 0]
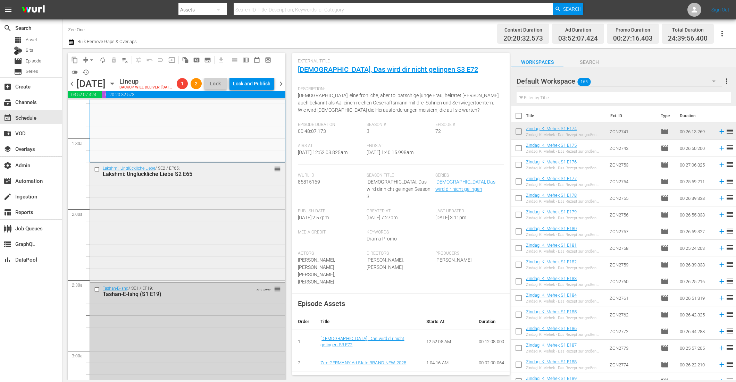
click at [201, 255] on div "Lakshmi: Unglückliche Liebe / SE2 / EP65: Lakshmi: Unglückliche Liebe S2 E65 re…" at bounding box center [187, 222] width 195 height 118
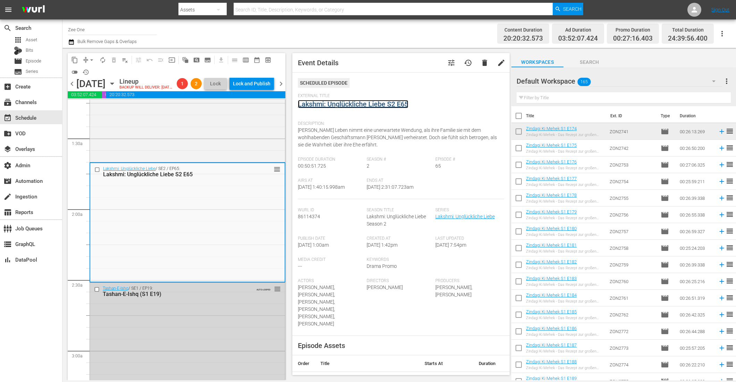
click at [325, 105] on link "Lakshmi: Unglückliche Liebe S2 E65" at bounding box center [353, 104] width 110 height 8
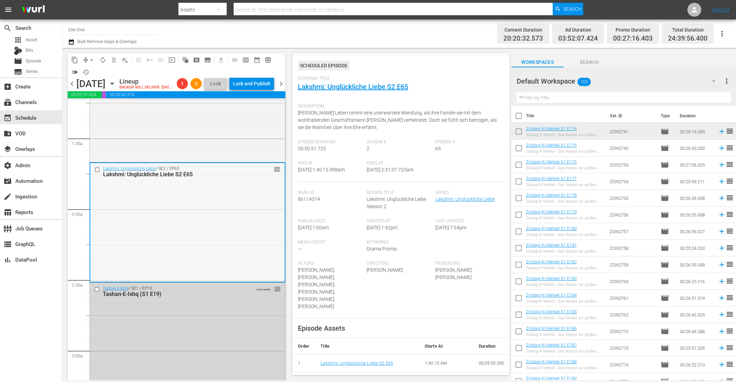
click at [204, 239] on div "Lakshmi: Unglückliche Liebe / SE2 / EP65: Lakshmi: Unglückliche Liebe S2 E65 re…" at bounding box center [187, 222] width 194 height 118
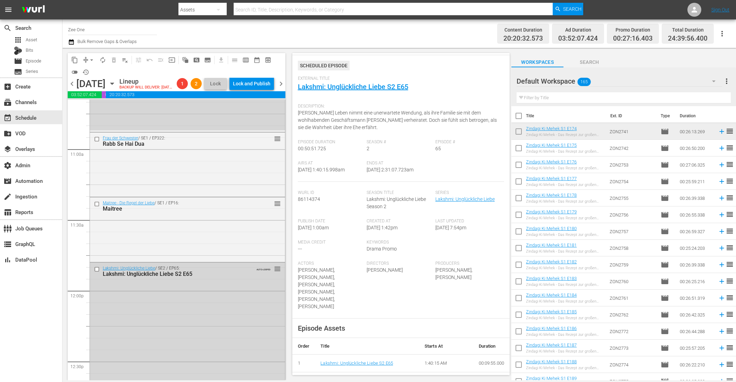
scroll to position [1528, 0]
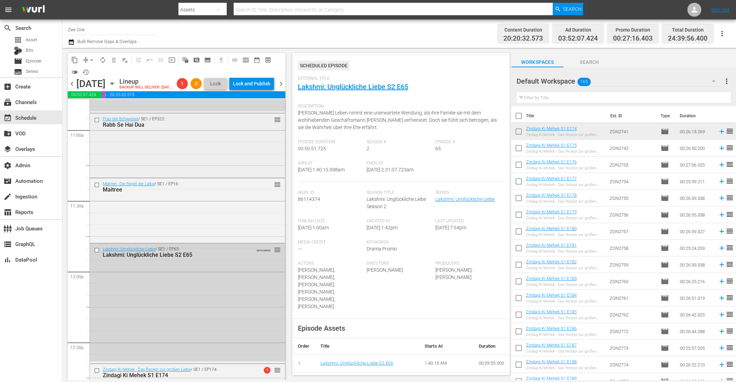
click at [203, 156] on div "Frau der Schwester / SE1 / EP322: Rabb Se Hai Dua reorder" at bounding box center [187, 145] width 195 height 63
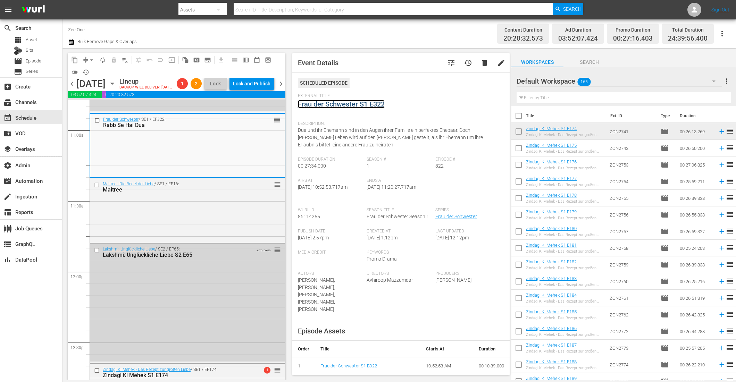
click at [327, 103] on link "Frau der Schwester S1 E322" at bounding box center [341, 104] width 87 height 8
click at [249, 219] on div "Maitree - Die Regel der Liebe / SE1 / EP16: Maitree reorder" at bounding box center [187, 209] width 195 height 63
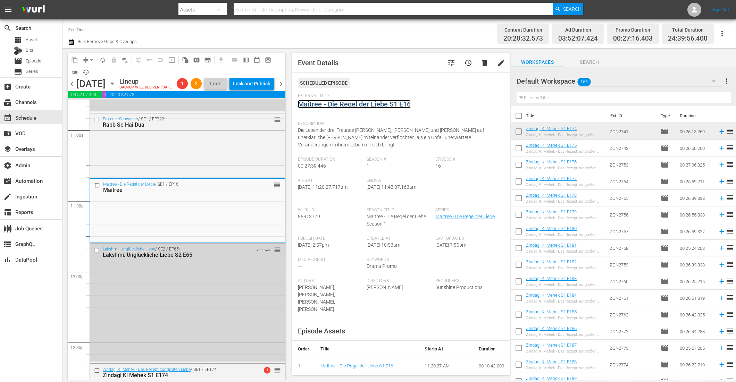
click at [325, 102] on link "Maitree - Die Regel der Liebe S1 E16" at bounding box center [354, 104] width 113 height 8
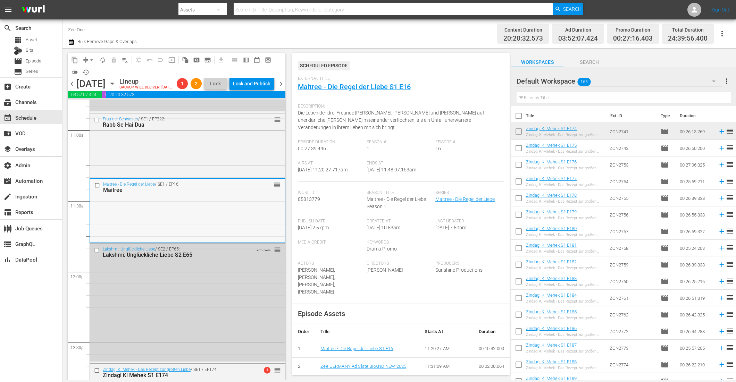
click at [237, 227] on div "Maitree - Die Regel der Liebe / SE1 / EP16: Maitree reorder" at bounding box center [187, 210] width 194 height 63
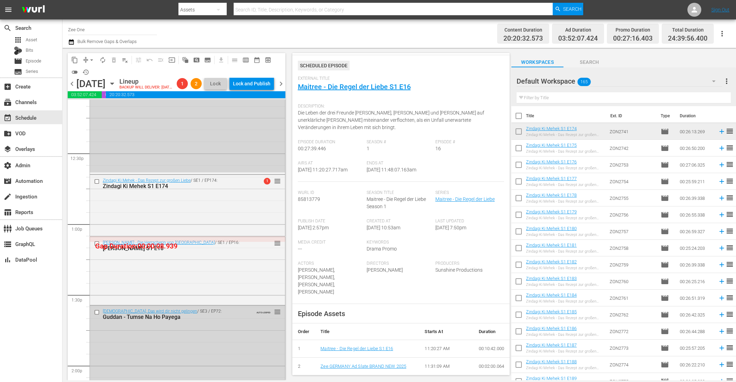
scroll to position [1736, 0]
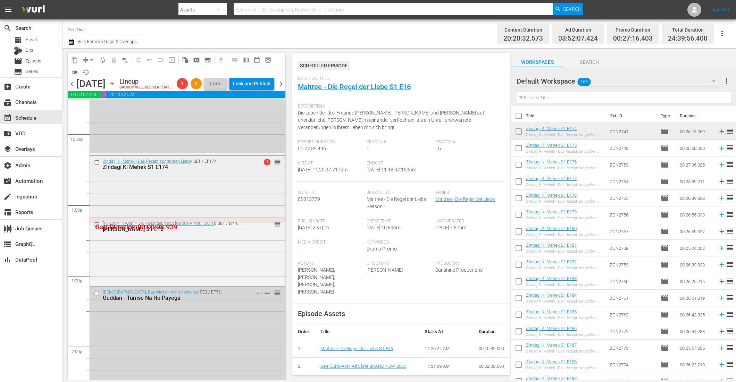
click at [219, 194] on div "Zindagi Ki Mehek - Das Rezept zur großen Liebe / SE1 / EP174: Zindagi Ki Mehek …" at bounding box center [187, 186] width 195 height 60
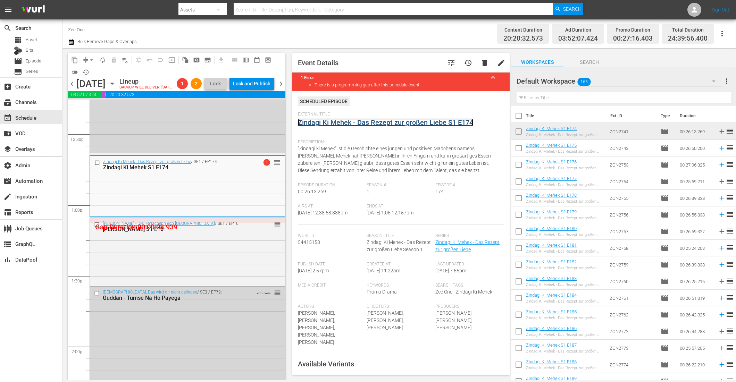
click at [313, 121] on link "Zindagi Ki Mehek - Das Rezept zur großen Liebe S1 E174" at bounding box center [385, 122] width 175 height 8
click at [238, 264] on div "Razia Sultan - Die Herrscherin von Delhi / SE1 / EP16: Razia Sultan S1 E16 reor…" at bounding box center [187, 251] width 195 height 67
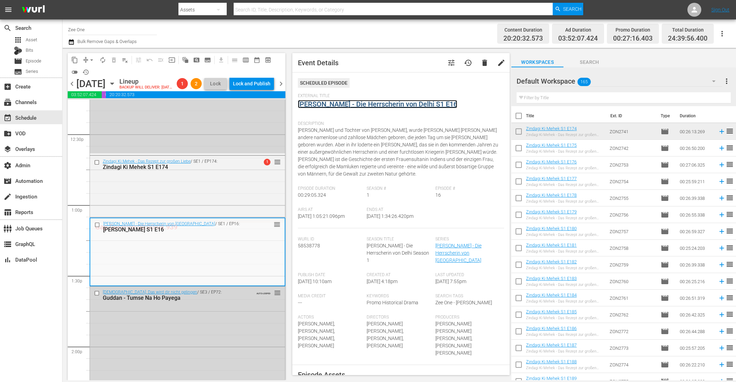
click at [327, 104] on link "[PERSON_NAME] - Die Herrscherin von Delhi S1 E16" at bounding box center [377, 104] width 159 height 8
click at [240, 216] on div "Zindagi Ki Mehek - Das Rezept zur großen Liebe / SE1 / EP174: Zindagi Ki Mehek …" at bounding box center [187, 186] width 195 height 60
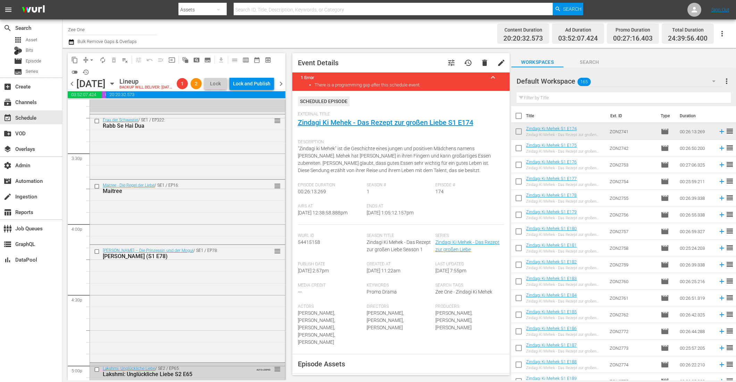
scroll to position [2152, 0]
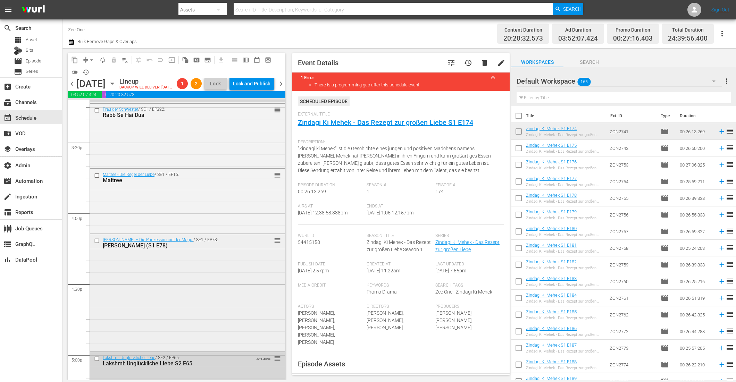
click at [225, 307] on div "Jodha Akbar – Die Prinzessin und der Mogul / SE1 / EP78: Jodha Akbar (S1 E78) r…" at bounding box center [187, 292] width 195 height 116
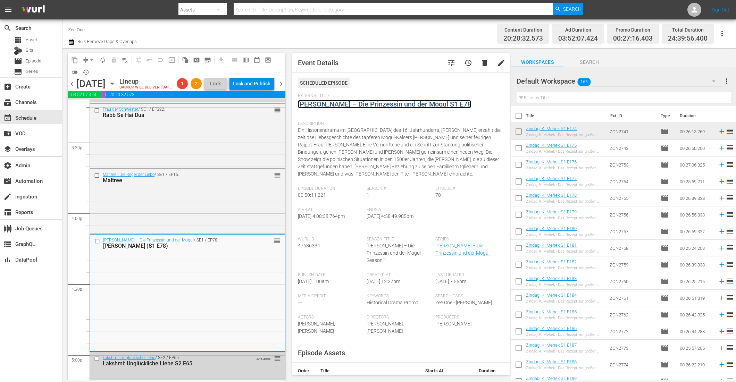
click at [334, 104] on link "Jodha Akbar – Die Prinzessin und der Mogul S1 E78" at bounding box center [384, 104] width 173 height 8
click at [202, 226] on div "Maitree - Die Regel der Liebe / SE1 / EP16: Maitree reorder" at bounding box center [187, 200] width 195 height 63
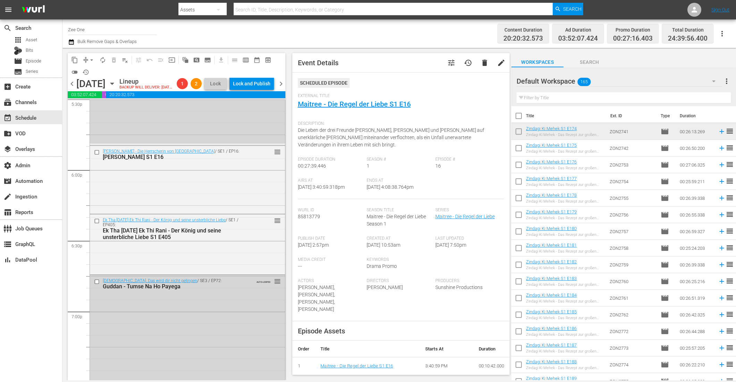
scroll to position [2500, 0]
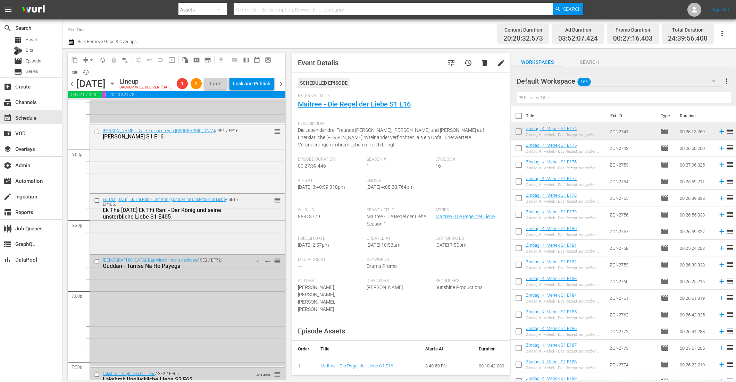
click at [204, 240] on div "Ek Tha Raja Ek Thi Rani - Der König und seine unsterbliche Liebe / SE1 / EP405:…" at bounding box center [187, 223] width 195 height 59
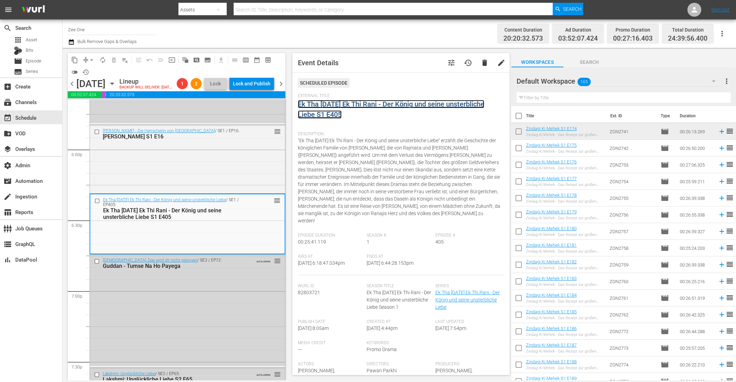
click at [325, 103] on link "Ek Tha Raja Ek Thi Rani - Der König und seine unsterbliche Liebe S1 E405" at bounding box center [391, 109] width 186 height 19
click at [231, 165] on div "Razia Sultan - Die Herrscherin von Delhi / SE1 / EP16: Razia Sultan S1 E16 reor…" at bounding box center [187, 158] width 195 height 67
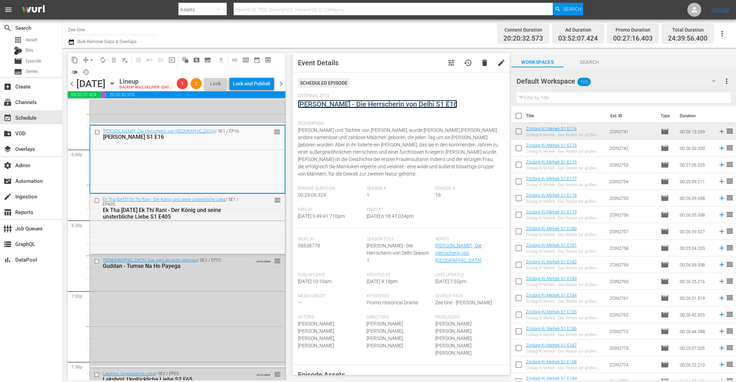
click at [333, 103] on link "[PERSON_NAME] - Die Herrscherin von Delhi S1 E16" at bounding box center [377, 104] width 159 height 8
click at [175, 253] on div "Ek Tha Raja Ek Thi Rani - Der König und seine unsterbliche Liebe / SE1 / EP405:…" at bounding box center [187, 223] width 195 height 59
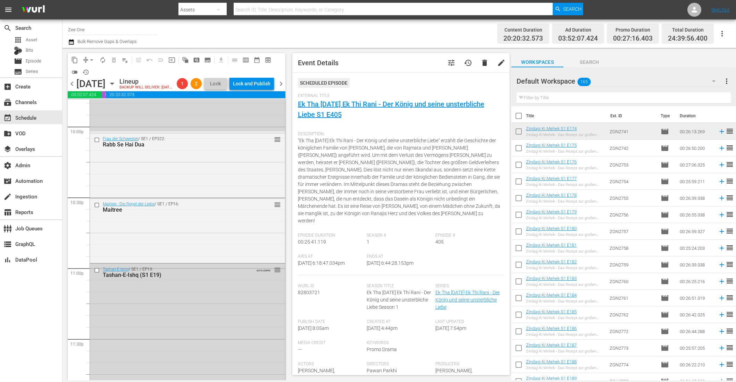
scroll to position [3090, 0]
click at [87, 60] on button "arrow_drop_down" at bounding box center [91, 60] width 11 height 11
click at [88, 93] on li "Align to End of Previous Day" at bounding box center [92, 96] width 73 height 11
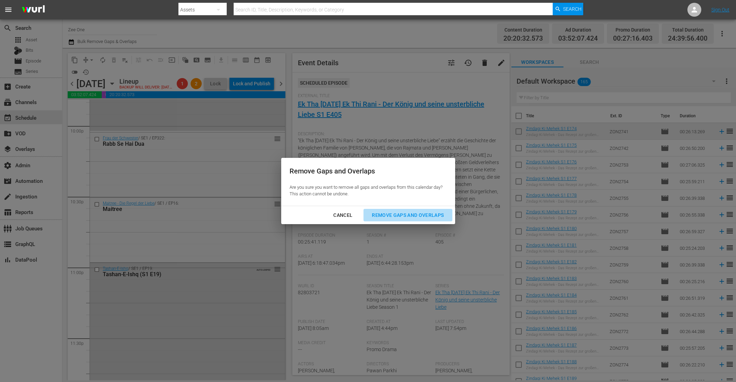
click at [392, 217] on div "Remove Gaps and Overlaps" at bounding box center [407, 215] width 83 height 9
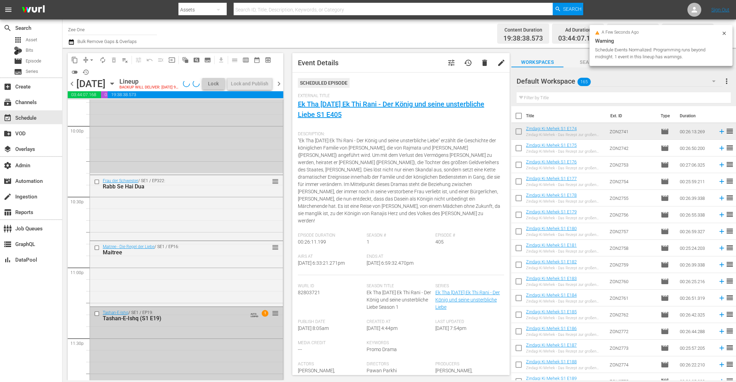
scroll to position [3101, 0]
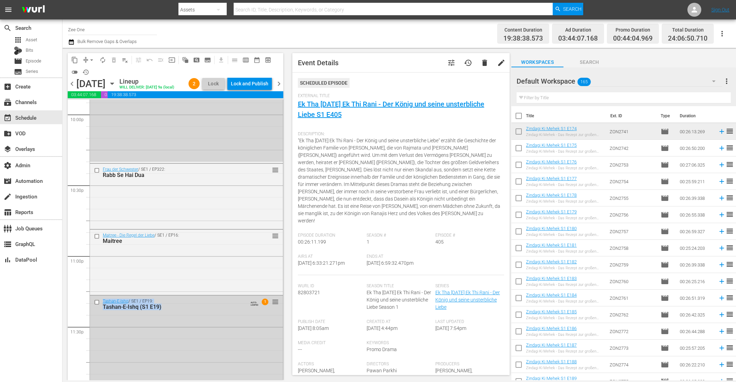
drag, startPoint x: 220, startPoint y: 332, endPoint x: 223, endPoint y: 391, distance: 58.7
click at [223, 382] on html "menu Search By Assets Search ID, Title, Description, Keywords, or Category Sear…" at bounding box center [368, 191] width 736 height 382
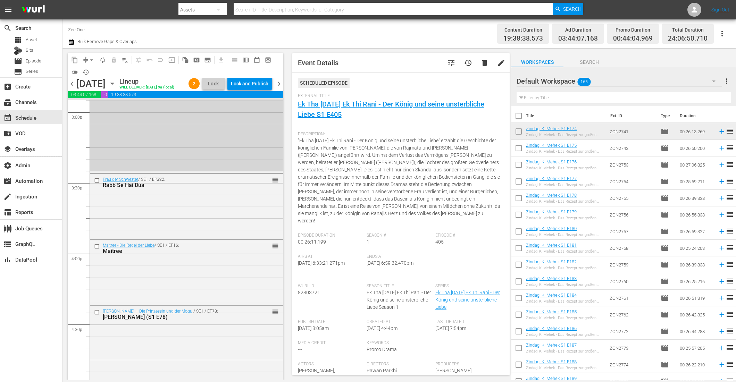
scroll to position [2079, 0]
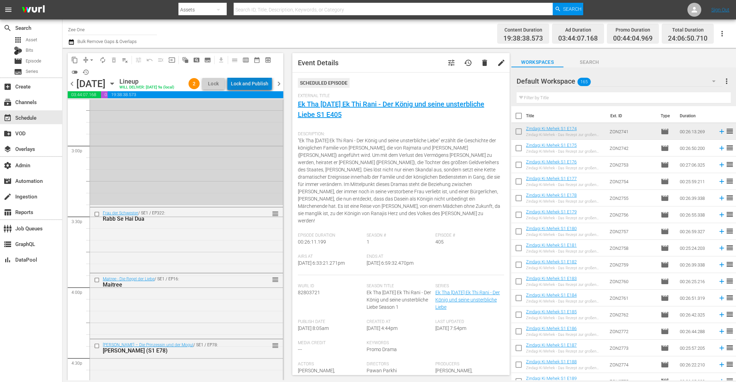
click at [253, 81] on div "Lock and Publish" at bounding box center [249, 83] width 37 height 12
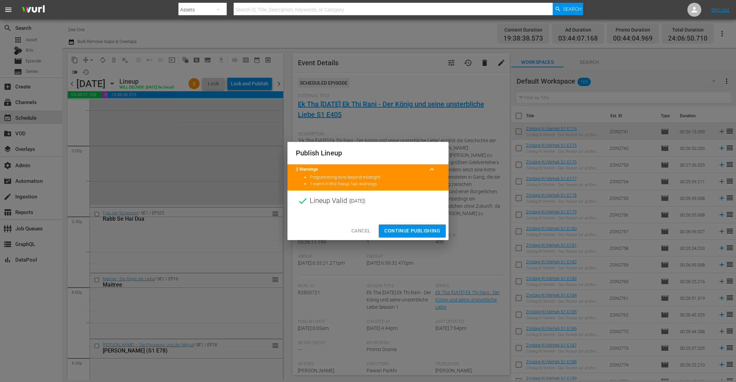
click at [397, 229] on span "Continue Publishing" at bounding box center [412, 231] width 56 height 9
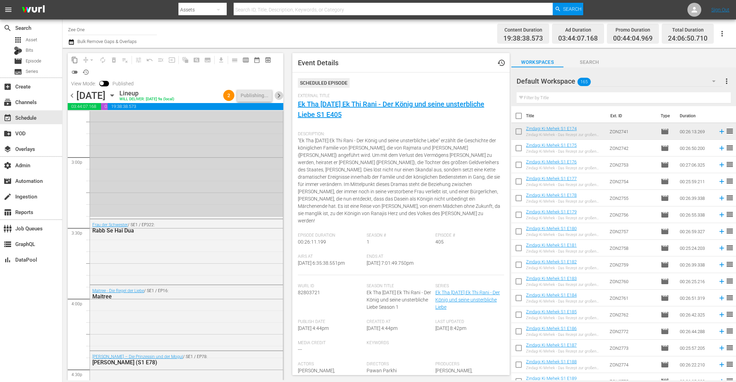
click at [280, 95] on span "chevron_right" at bounding box center [279, 95] width 9 height 9
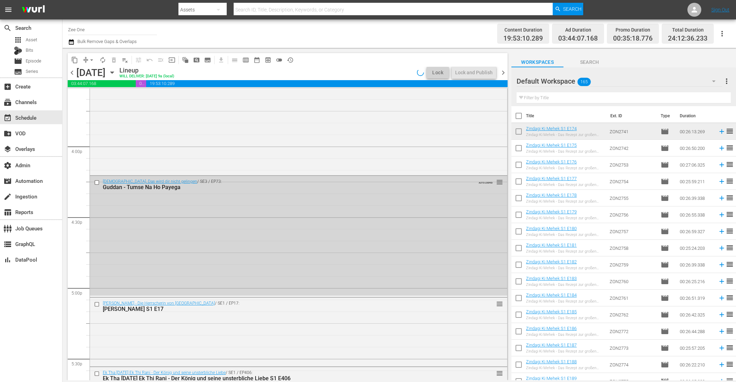
scroll to position [2079, 0]
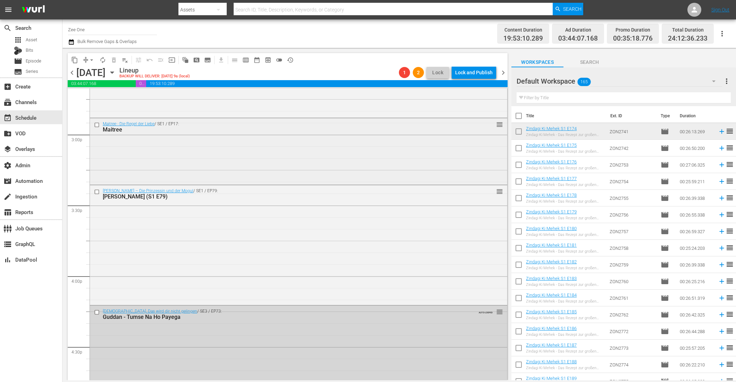
click at [319, 165] on div "Maitree - Die Regel der Liebe / SE1 / EP17: Maitree reorder" at bounding box center [298, 150] width 417 height 65
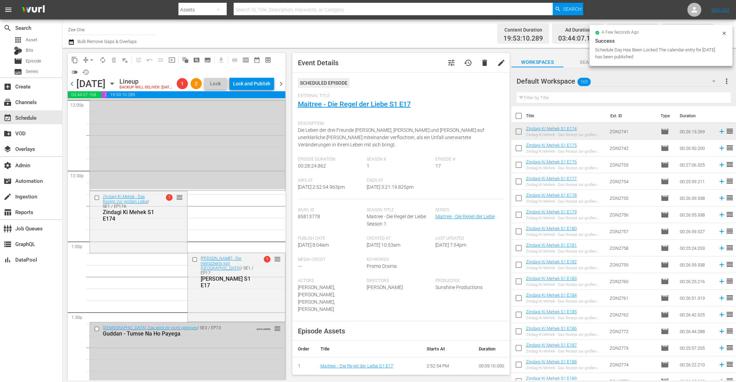
scroll to position [1679, 0]
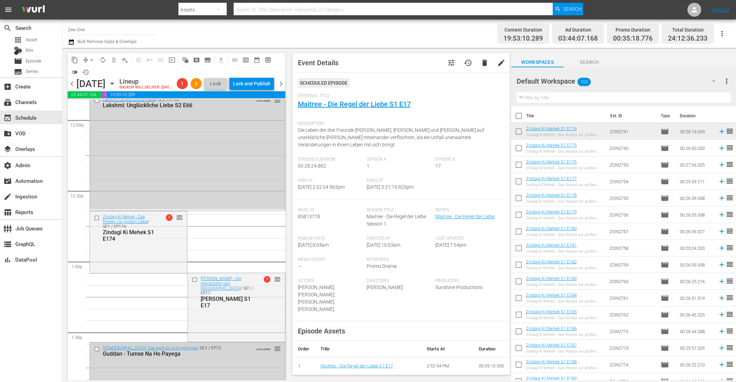
click at [97, 221] on input "checkbox" at bounding box center [97, 218] width 7 height 6
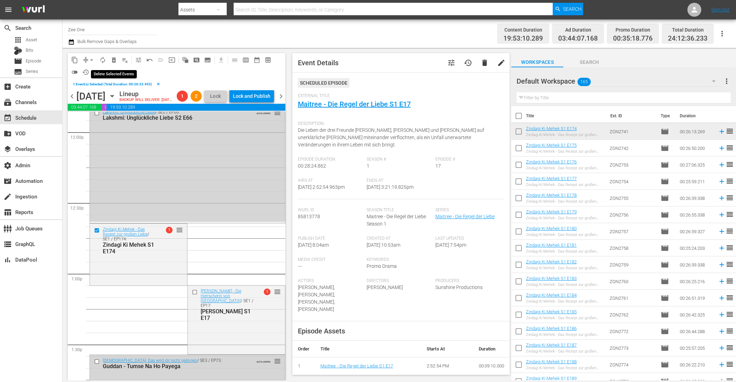
click at [115, 59] on span "delete_forever_outlined" at bounding box center [113, 60] width 7 height 7
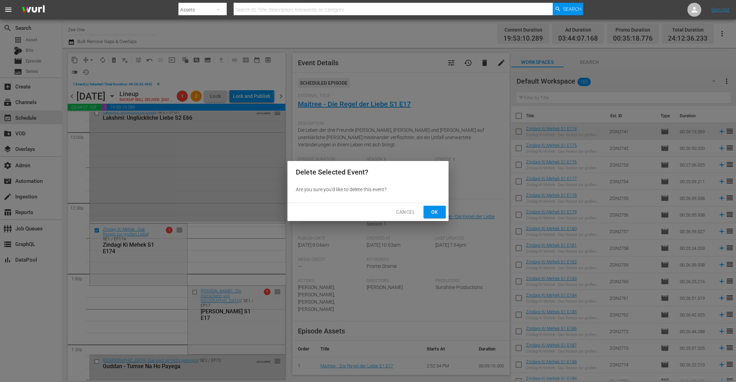
click at [434, 212] on span "Ok" at bounding box center [434, 212] width 11 height 9
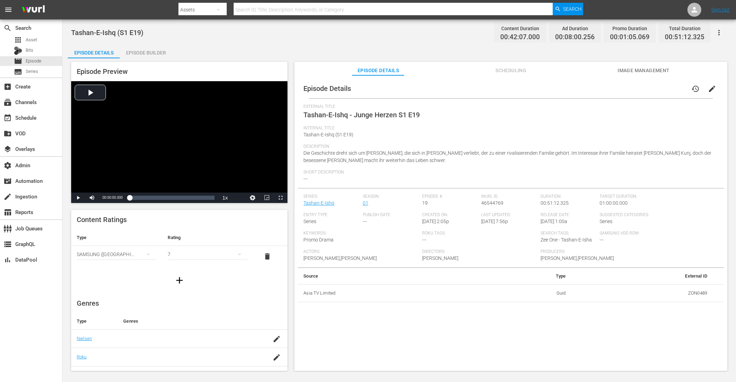
click at [153, 56] on div "Episode Builder" at bounding box center [146, 52] width 52 height 17
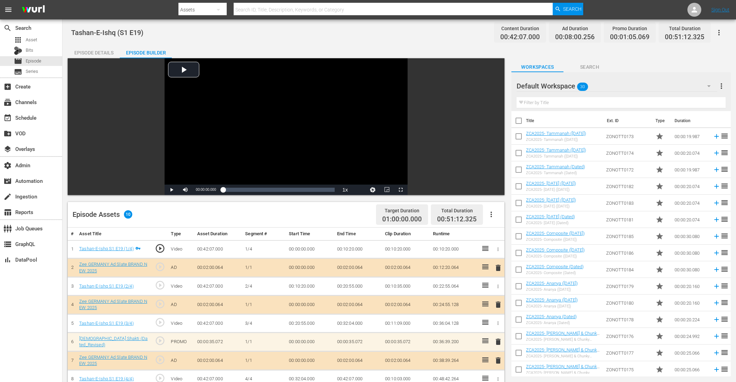
click at [417, 306] on td "00:11:09.000" at bounding box center [406, 324] width 48 height 18
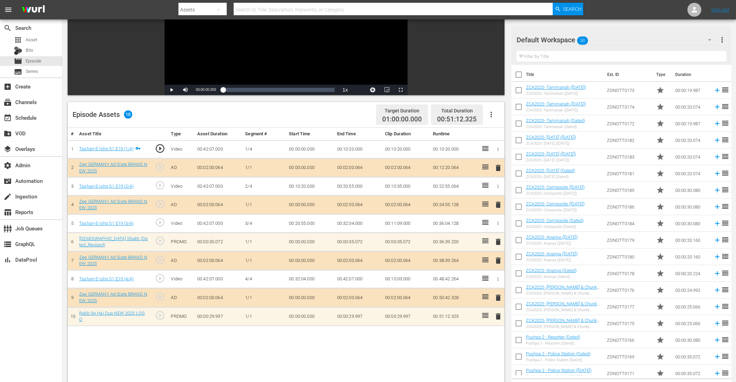
scroll to position [122, 0]
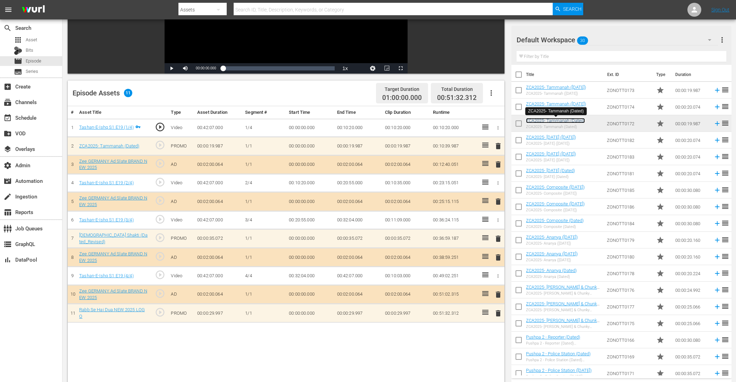
click at [556, 120] on link "ZCA2025- Tammanah (Dated)" at bounding box center [555, 120] width 59 height 5
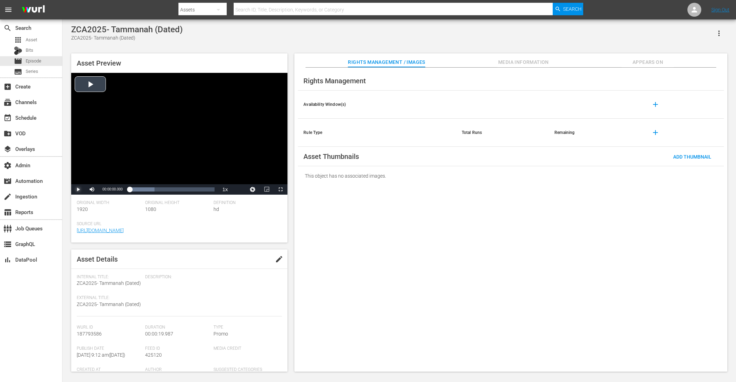
click at [78, 190] on span "Video Player" at bounding box center [78, 190] width 0 height 0
click at [105, 189] on div "Volume Level" at bounding box center [102, 189] width 5 height 1
click at [201, 192] on div "Loaded : 100.00% 00:00:17.354 00:00:01.746" at bounding box center [171, 189] width 85 height 7
click at [191, 186] on div "Loaded : 100.00% 00:00:14.521 00:00:17.887" at bounding box center [171, 189] width 85 height 7
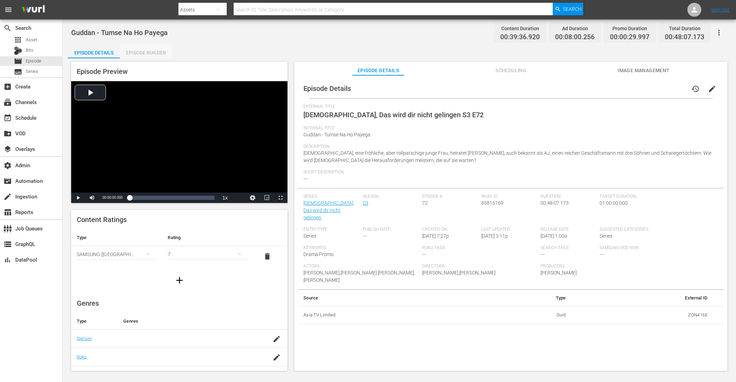
click at [158, 50] on div "Episode Builder" at bounding box center [146, 52] width 52 height 17
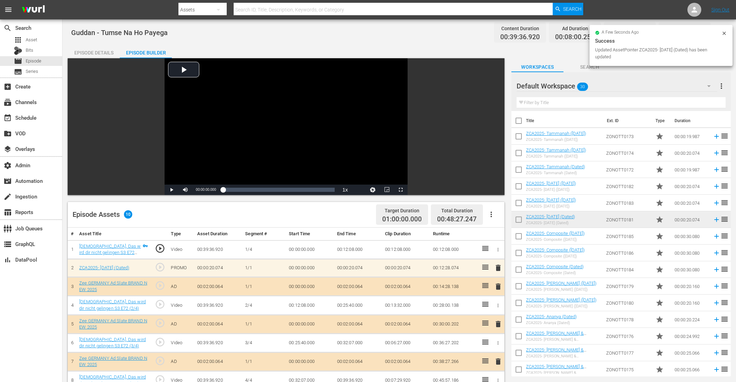
click at [421, 306] on td "00:06:27.000" at bounding box center [406, 343] width 48 height 19
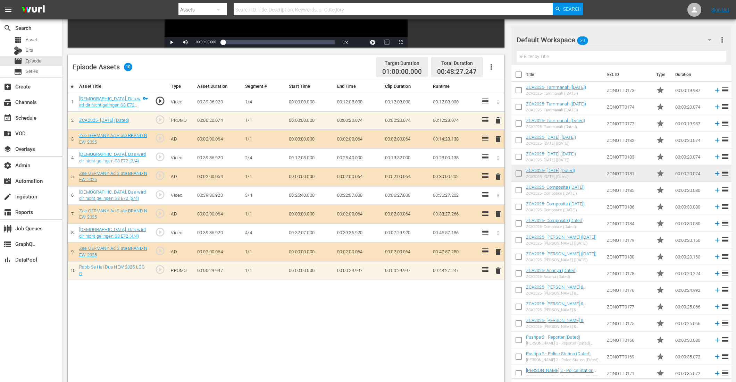
scroll to position [156, 0]
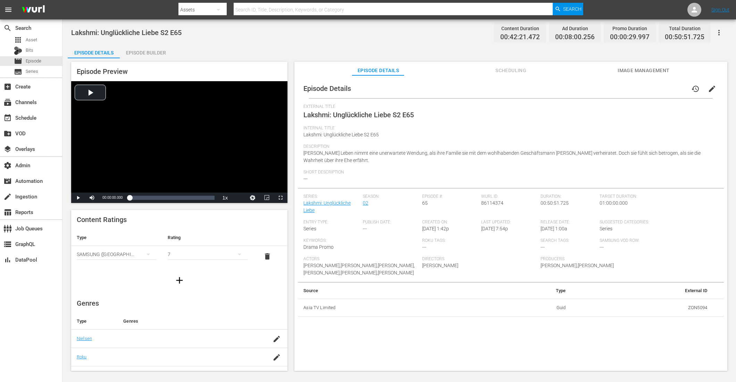
click at [155, 54] on div "Episode Builder" at bounding box center [146, 52] width 52 height 17
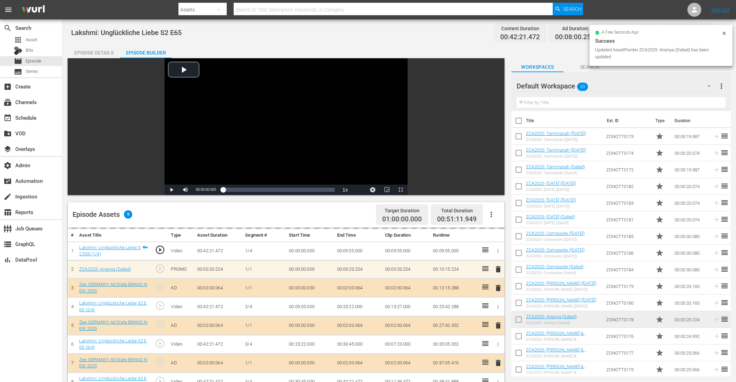
click at [405, 44] on div "Lakshmi: Unglückliche Liebe S2 E65 Content Duration 00:42:21.472 Ad Duration 00…" at bounding box center [399, 291] width 674 height 544
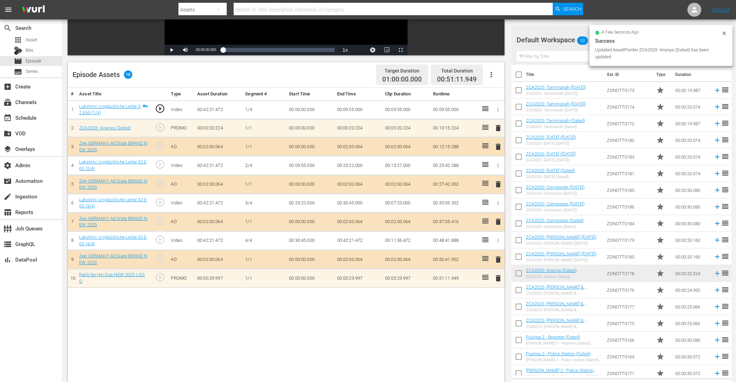
scroll to position [156, 0]
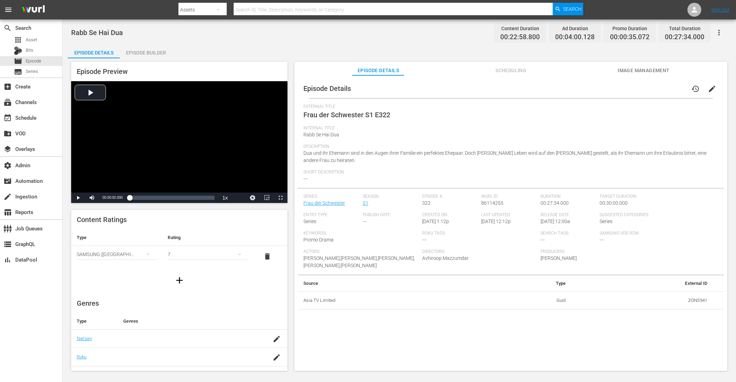
click at [160, 53] on div "Episode Builder" at bounding box center [146, 52] width 52 height 17
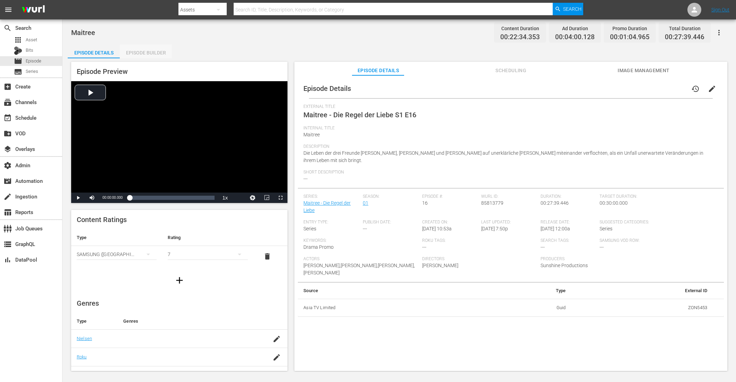
click at [141, 52] on div "Episode Builder" at bounding box center [146, 52] width 52 height 17
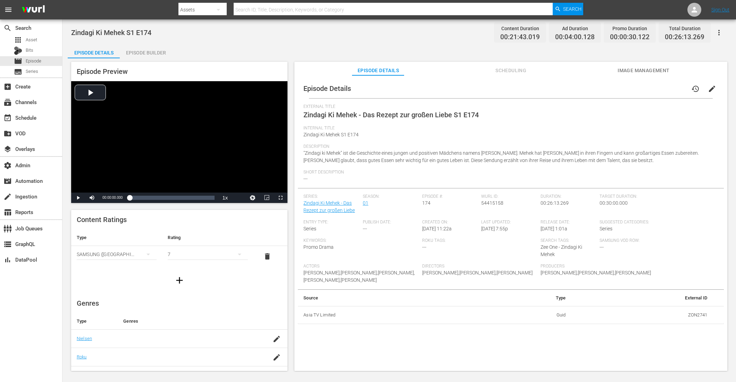
click at [150, 54] on div "Episode Builder" at bounding box center [146, 52] width 52 height 17
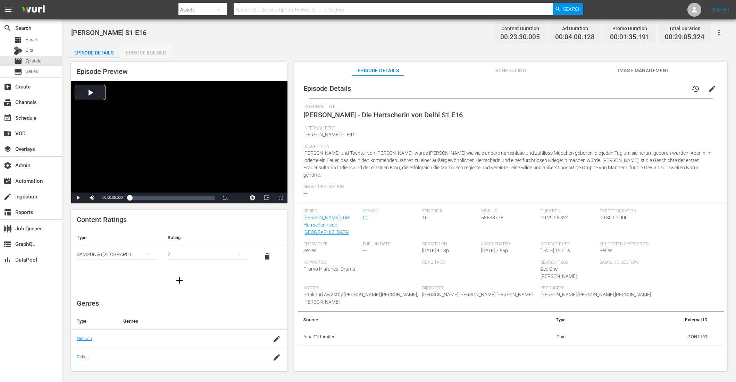
click at [149, 54] on div "Episode Builder" at bounding box center [146, 52] width 52 height 17
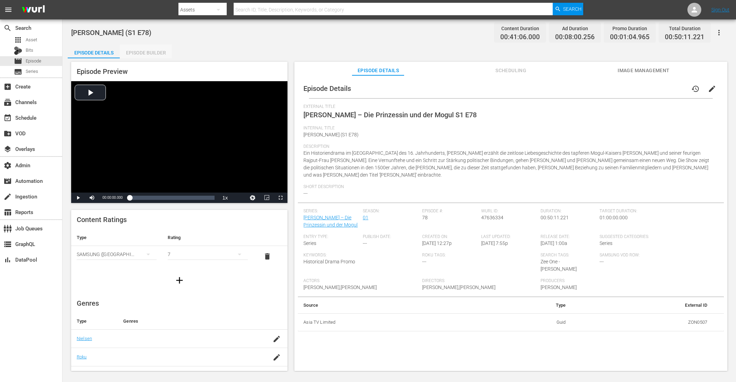
click at [156, 55] on div "Episode Builder" at bounding box center [146, 52] width 52 height 17
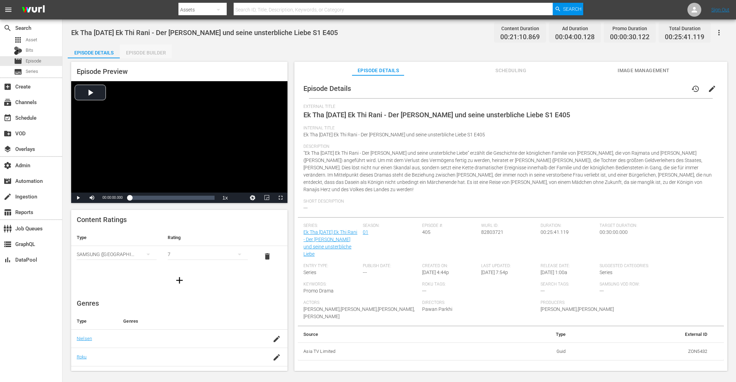
click at [154, 51] on div "Episode Builder" at bounding box center [146, 52] width 52 height 17
